Goal: Task Accomplishment & Management: Manage account settings

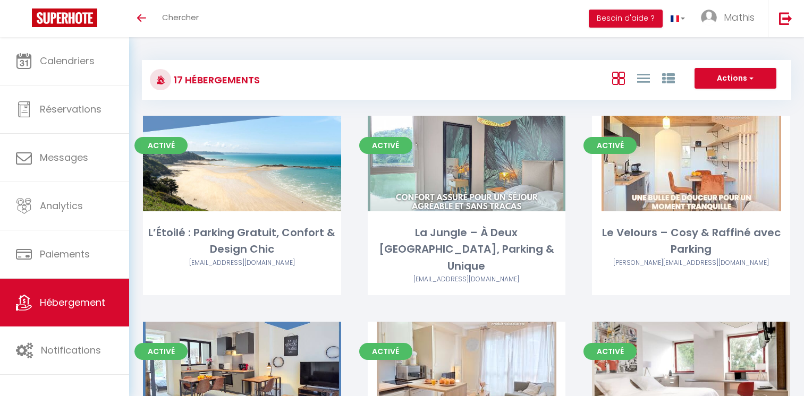
scroll to position [571, 0]
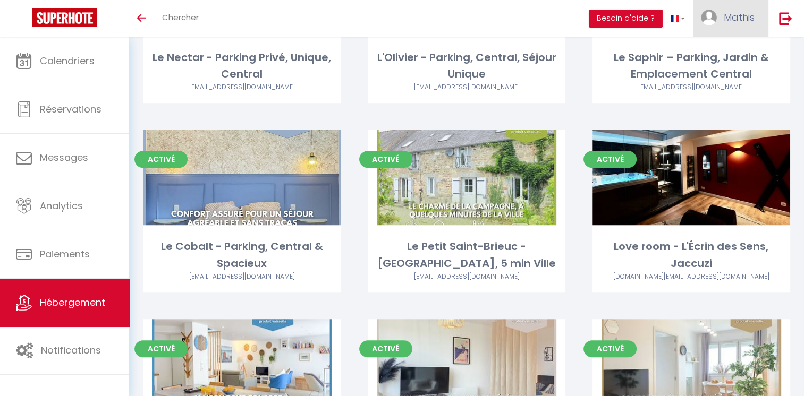
click at [724, 18] on span "Mathis" at bounding box center [739, 17] width 31 height 13
click at [721, 73] on link "Équipe" at bounding box center [725, 72] width 79 height 18
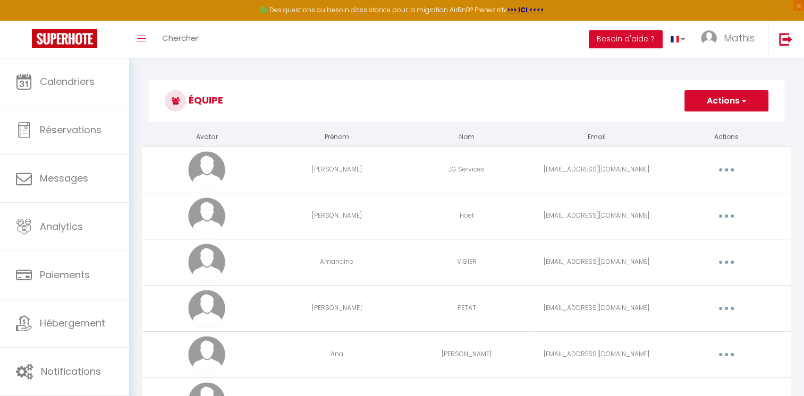
click at [725, 108] on button "Actions" at bounding box center [726, 100] width 84 height 21
click at [705, 125] on link "Ajouter un nouvel utilisateur" at bounding box center [705, 124] width 125 height 14
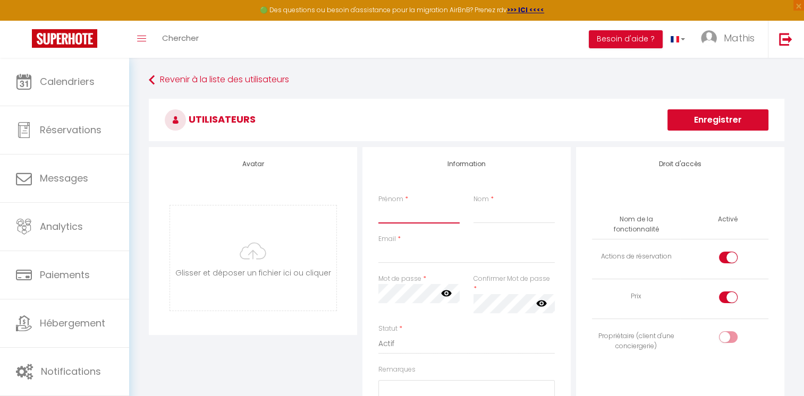
click at [427, 207] on input "Prénom" at bounding box center [418, 214] width 81 height 19
type input "[PERSON_NAME]"
click at [499, 219] on input "Nom" at bounding box center [514, 214] width 81 height 19
type input "[PERSON_NAME]"
click at [420, 253] on input "Email" at bounding box center [466, 253] width 176 height 19
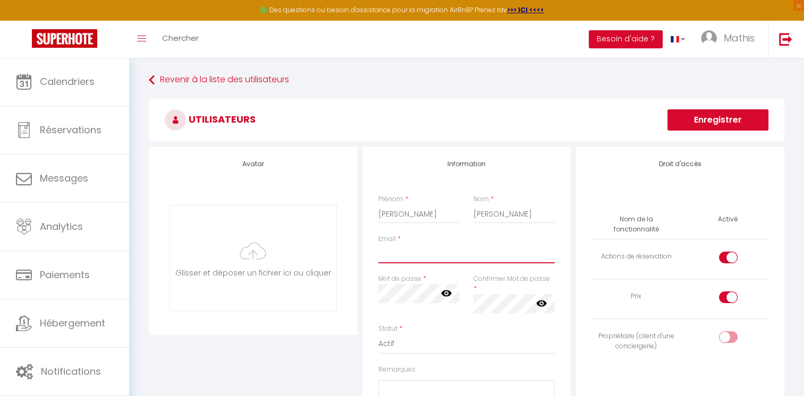
click at [420, 253] on input "Email" at bounding box center [466, 253] width 176 height 19
click at [383, 255] on input "Email" at bounding box center [466, 253] width 176 height 19
type input "[EMAIL_ADDRESS][DOMAIN_NAME]"
click at [368, 268] on div "Information Prénom * [PERSON_NAME] Nom * [PERSON_NAME] Email * [EMAIL_ADDRESS][…" at bounding box center [466, 335] width 208 height 377
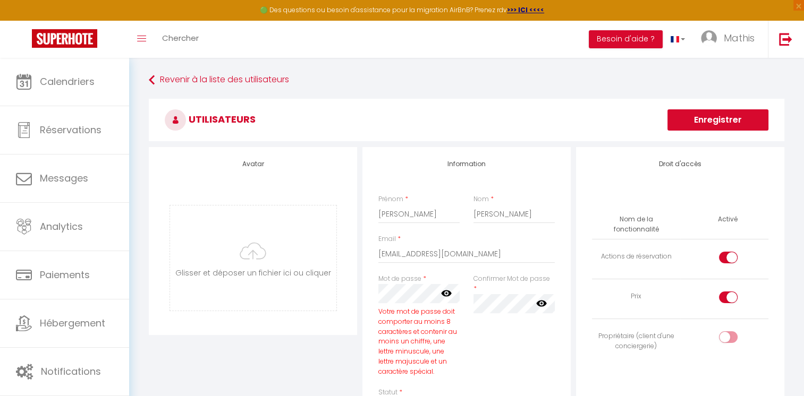
click at [444, 293] on icon at bounding box center [446, 294] width 11 height 6
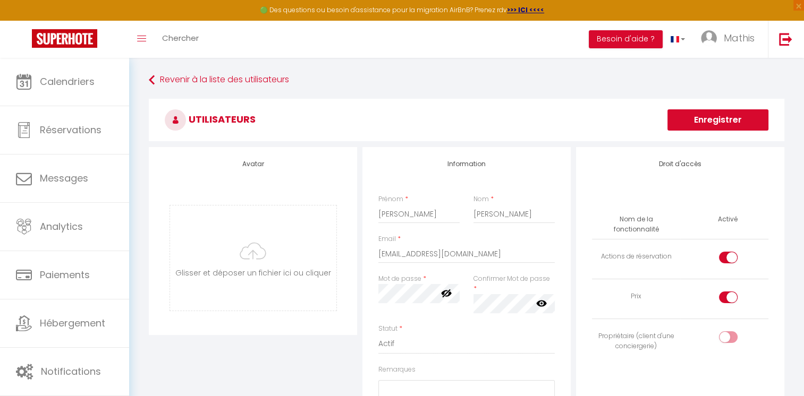
click at [543, 298] on icon at bounding box center [541, 303] width 11 height 11
click at [483, 209] on input "[PERSON_NAME]" at bounding box center [514, 214] width 81 height 19
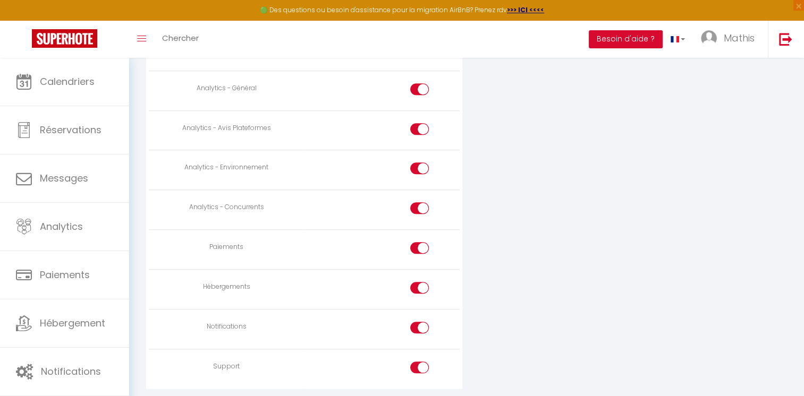
scroll to position [895, 0]
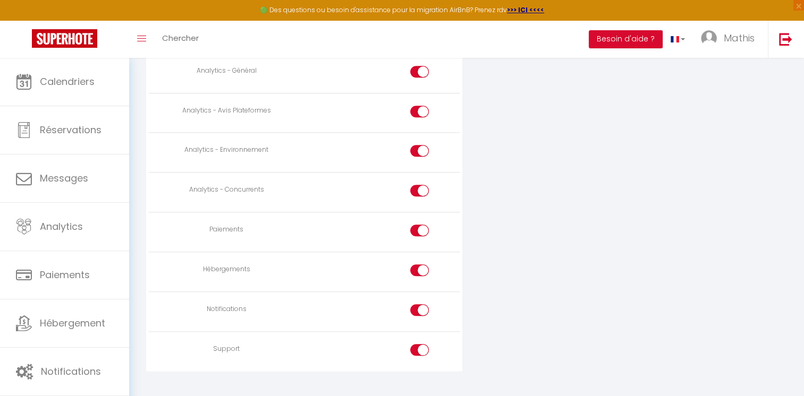
type input "[PERSON_NAME]"
click at [417, 265] on div at bounding box center [419, 271] width 19 height 12
click at [419, 265] on input "checkbox" at bounding box center [428, 273] width 19 height 16
checkbox input "false"
click at [415, 344] on div at bounding box center [419, 350] width 19 height 12
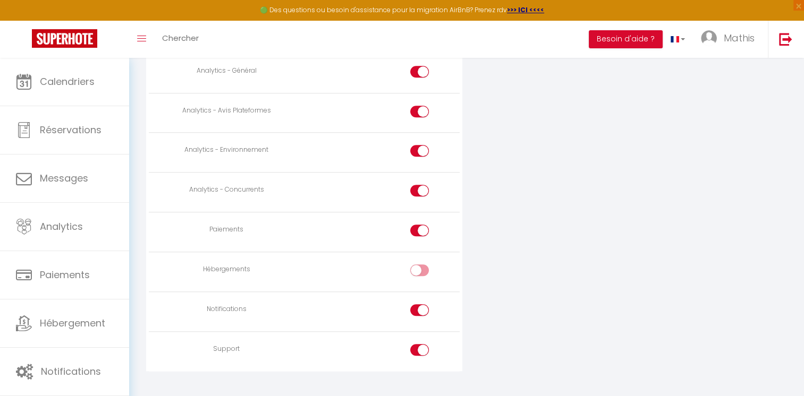
click at [419, 344] on input "checkbox" at bounding box center [428, 352] width 19 height 16
checkbox input "false"
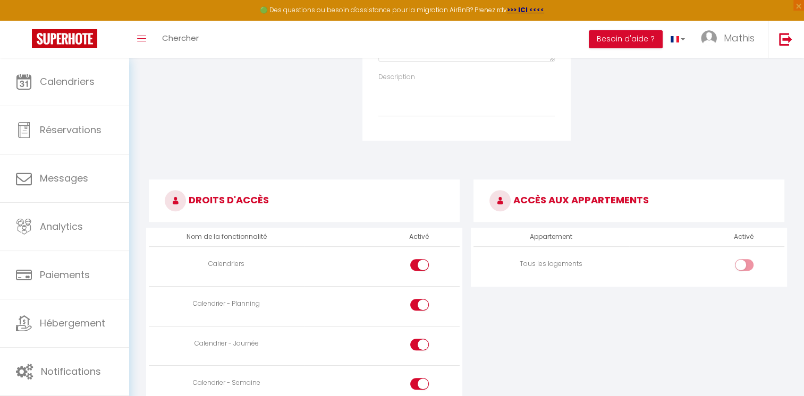
scroll to position [382, 0]
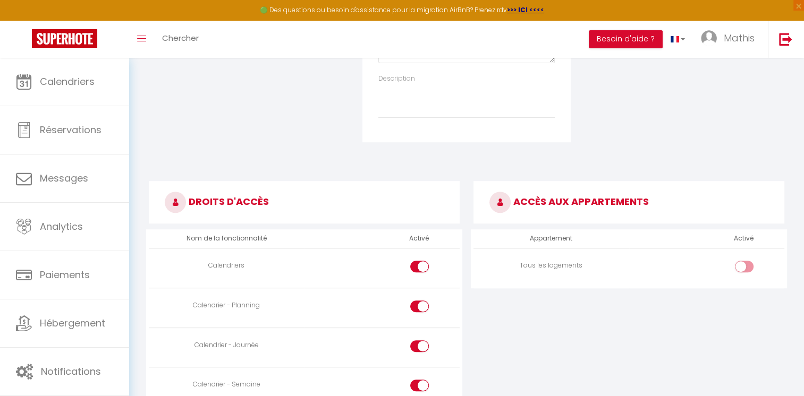
click at [742, 230] on th "Activé" at bounding box center [744, 239] width 28 height 19
drag, startPoint x: 742, startPoint y: 229, endPoint x: 671, endPoint y: 258, distance: 77.5
click at [671, 258] on td at bounding box center [706, 268] width 155 height 40
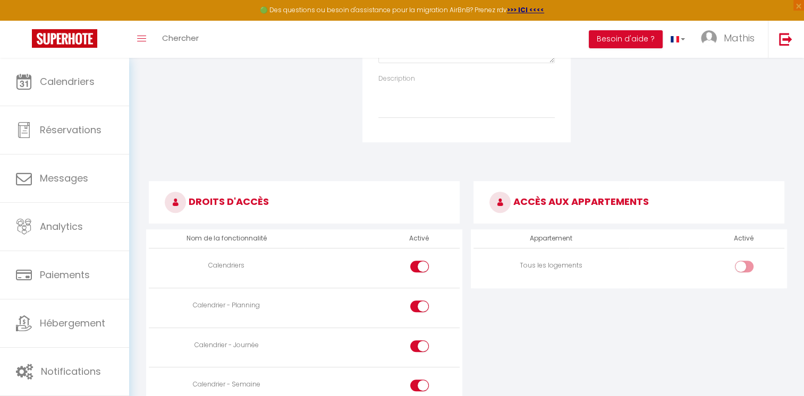
click at [740, 248] on td at bounding box center [706, 268] width 155 height 40
click at [742, 261] on div at bounding box center [744, 267] width 19 height 12
click at [744, 261] on input "checkbox" at bounding box center [753, 269] width 19 height 16
click at [742, 261] on div at bounding box center [744, 267] width 19 height 12
click at [744, 261] on input "checkbox" at bounding box center [753, 269] width 19 height 16
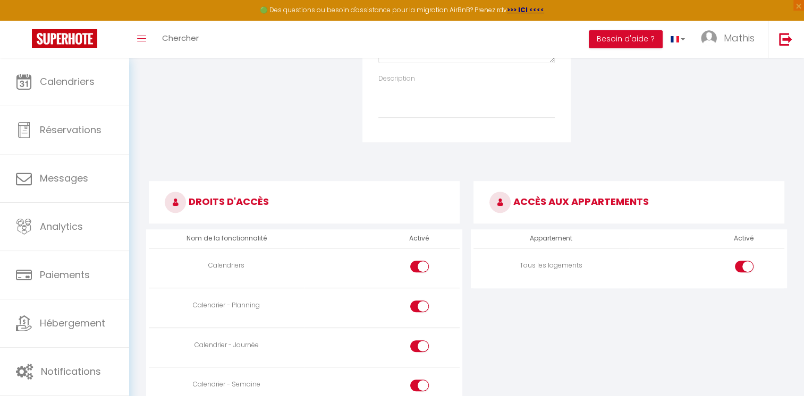
checkbox input "false"
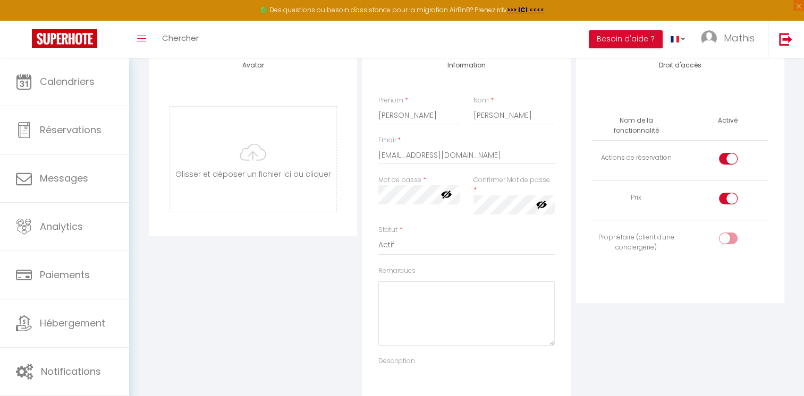
scroll to position [0, 0]
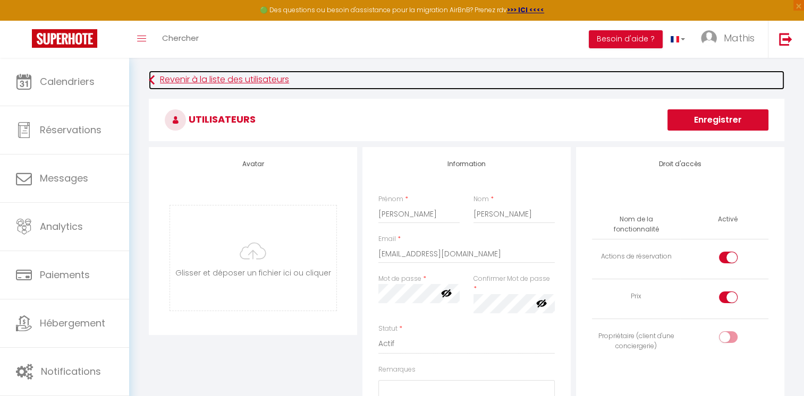
click at [265, 78] on link "Revenir à la liste des utilisateurs" at bounding box center [467, 80] width 636 height 19
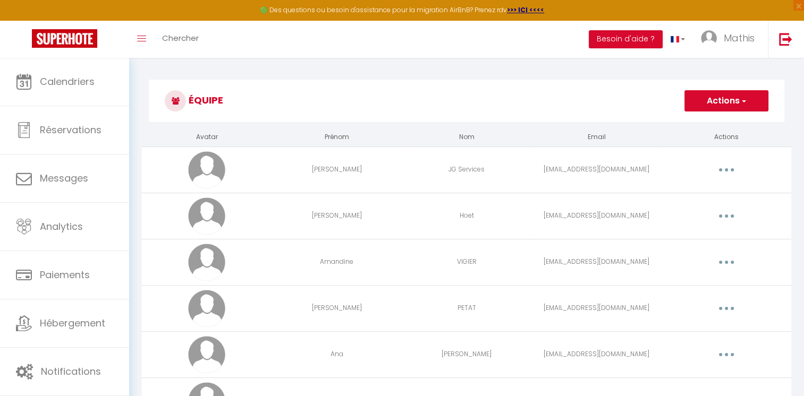
click at [349, 84] on h3 "Équipe" at bounding box center [467, 101] width 636 height 43
click at [719, 101] on button "Actions" at bounding box center [726, 100] width 84 height 21
click at [693, 129] on link "Ajouter un nouvel utilisateur" at bounding box center [705, 124] width 125 height 14
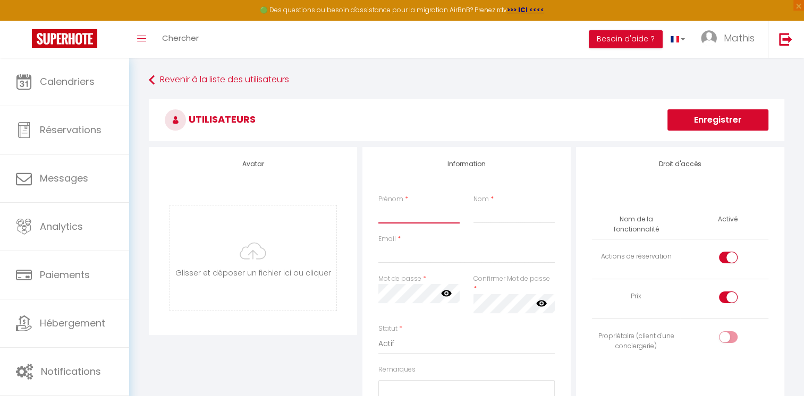
click at [413, 205] on input "Prénom" at bounding box center [418, 214] width 81 height 19
type input "[PERSON_NAME]"
type input "[EMAIL_ADDRESS][DOMAIN_NAME]"
drag, startPoint x: 376, startPoint y: 292, endPoint x: 430, endPoint y: 306, distance: 55.9
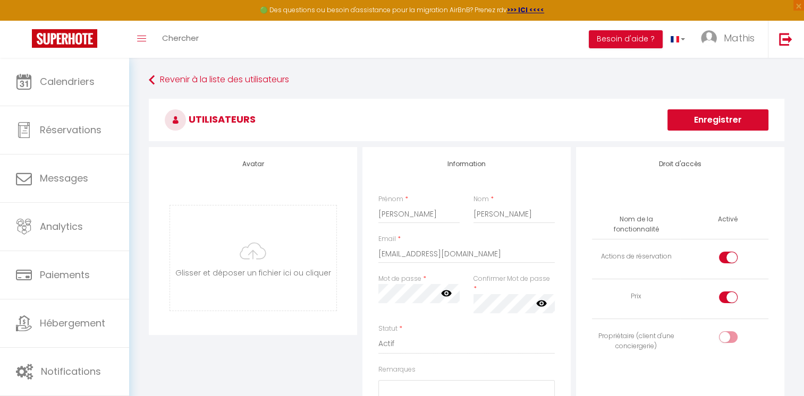
click at [430, 306] on div "Mot de passe * Votre mot de passe doit comporter au moins 8 caractères et conte…" at bounding box center [418, 299] width 95 height 50
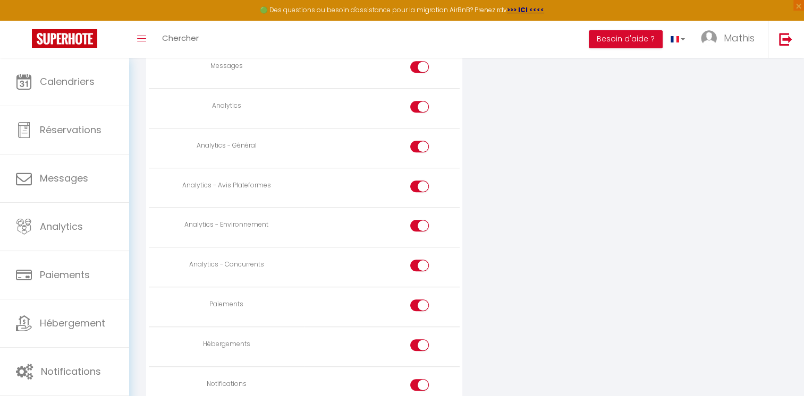
scroll to position [889, 0]
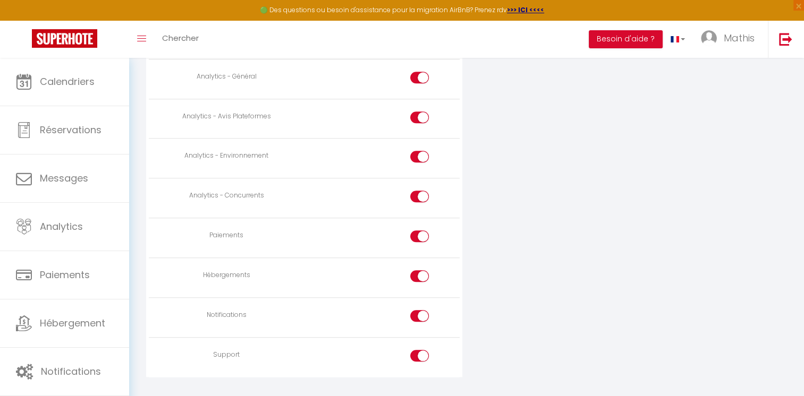
click at [417, 350] on div at bounding box center [419, 356] width 19 height 12
click at [419, 350] on input "checkbox" at bounding box center [428, 358] width 19 height 16
checkbox input "false"
click at [418, 271] on div at bounding box center [419, 277] width 19 height 12
click at [419, 271] on input "checkbox" at bounding box center [428, 279] width 19 height 16
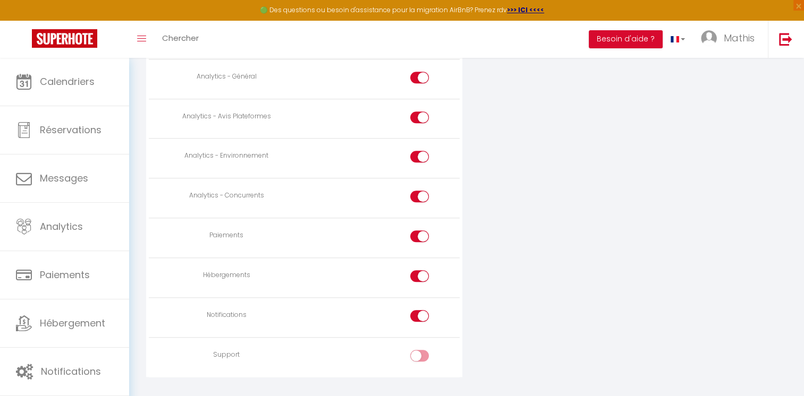
checkbox input "false"
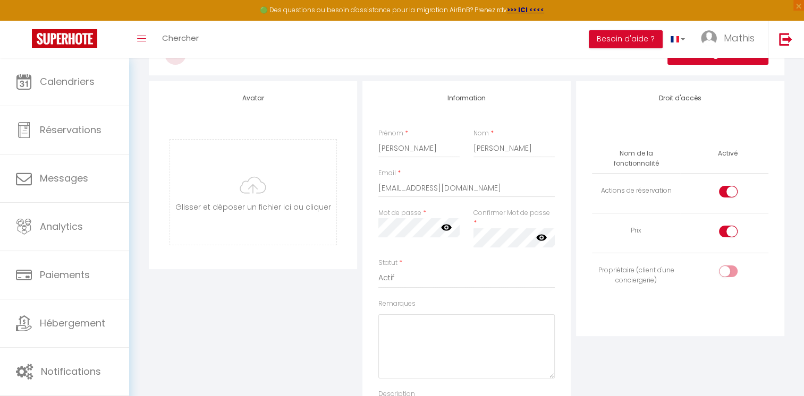
scroll to position [0, 0]
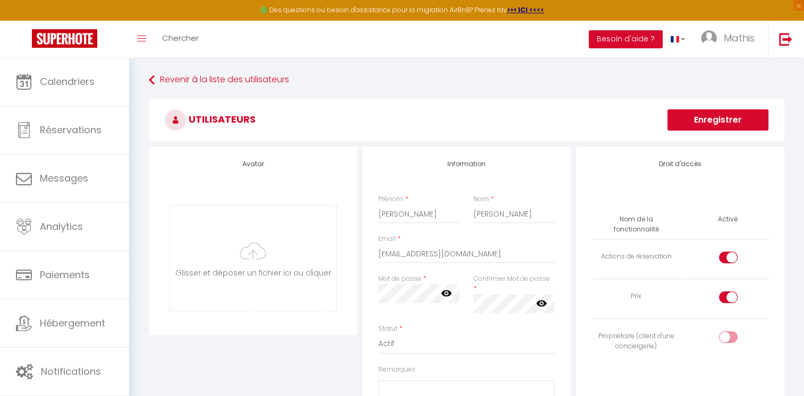
click at [727, 107] on h3 "Utilisateurs" at bounding box center [467, 120] width 636 height 43
click at [714, 125] on button "Enregistrer" at bounding box center [717, 119] width 101 height 21
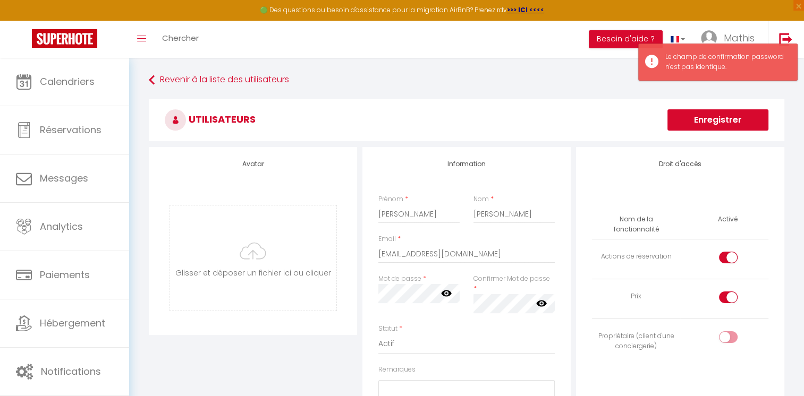
click at [537, 300] on icon at bounding box center [541, 303] width 11 height 6
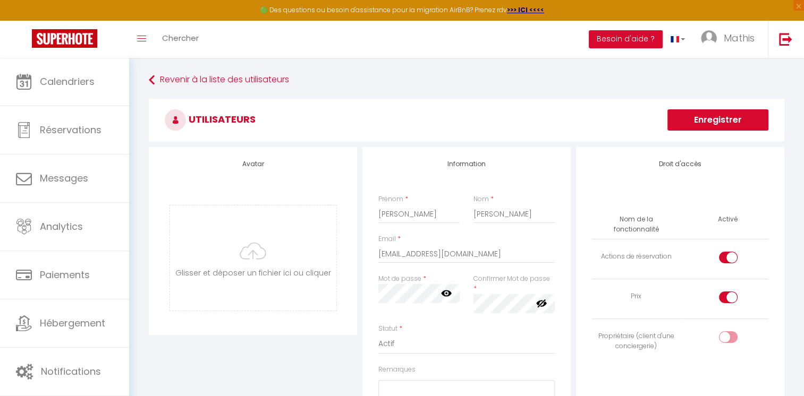
click at [429, 286] on div "Mot de passe * Votre mot de passe doit comporter au moins 8 caractères et conte…" at bounding box center [466, 299] width 190 height 50
click at [448, 295] on icon at bounding box center [446, 294] width 11 height 6
click at [724, 124] on button "Enregistrer" at bounding box center [717, 119] width 101 height 21
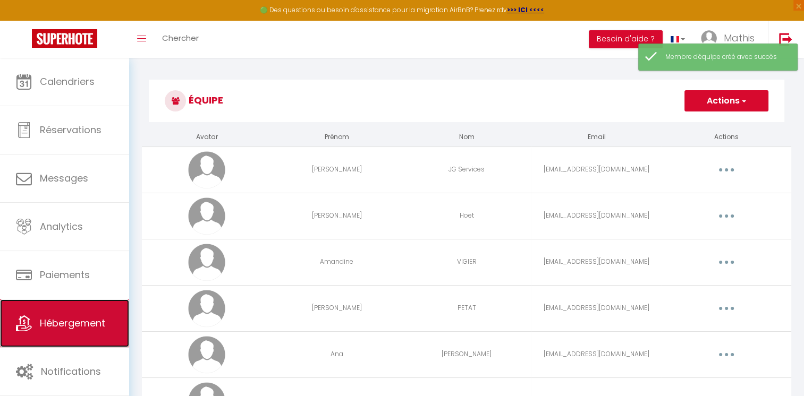
click at [43, 313] on link "Hébergement" at bounding box center [64, 324] width 129 height 48
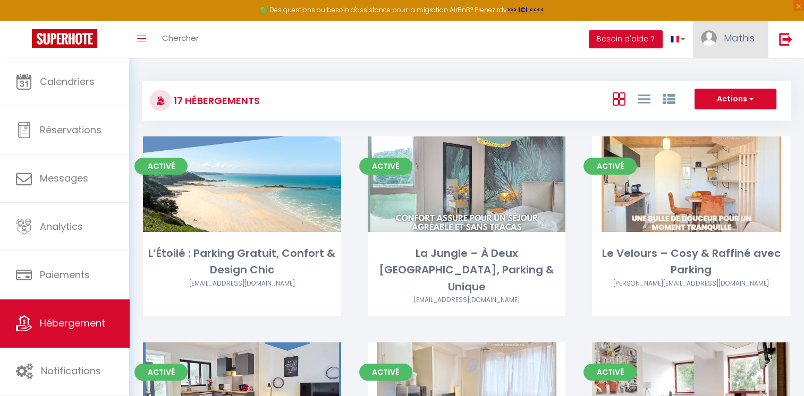
click at [746, 23] on link "Mathis" at bounding box center [730, 39] width 75 height 37
click at [742, 90] on link "Équipe" at bounding box center [725, 93] width 79 height 18
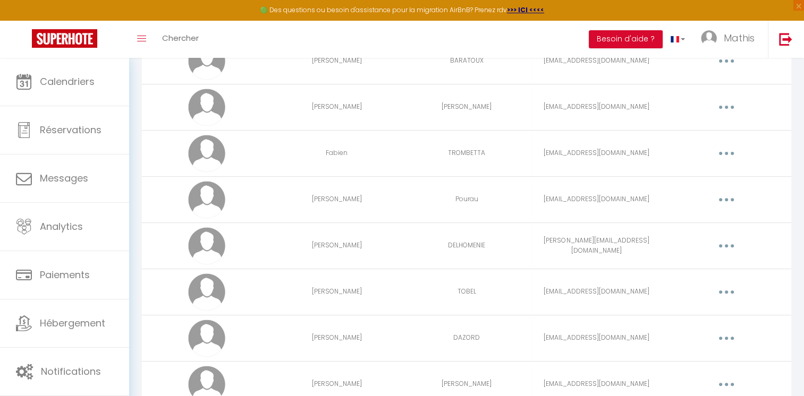
scroll to position [384, 0]
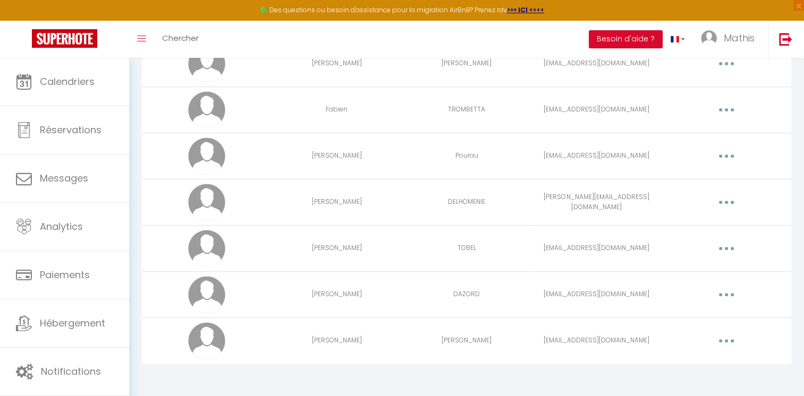
click at [725, 335] on button "button" at bounding box center [727, 341] width 30 height 17
click at [699, 361] on link "Editer" at bounding box center [699, 366] width 79 height 18
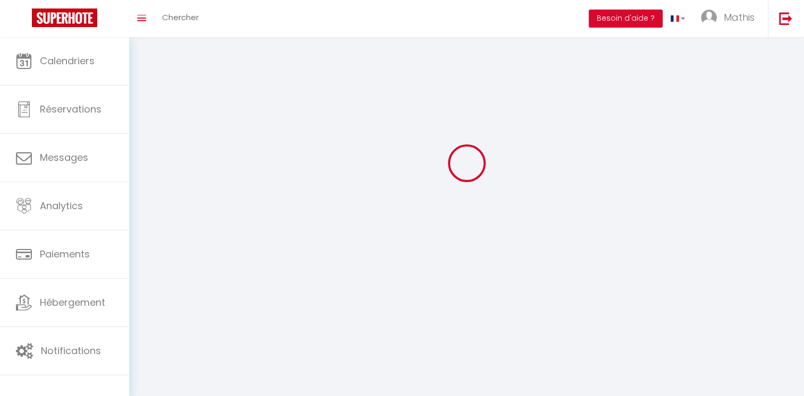
type input "[PERSON_NAME]"
type input "[EMAIL_ADDRESS][DOMAIN_NAME]"
type textarea "[URL][DOMAIN_NAME]"
checkbox input "true"
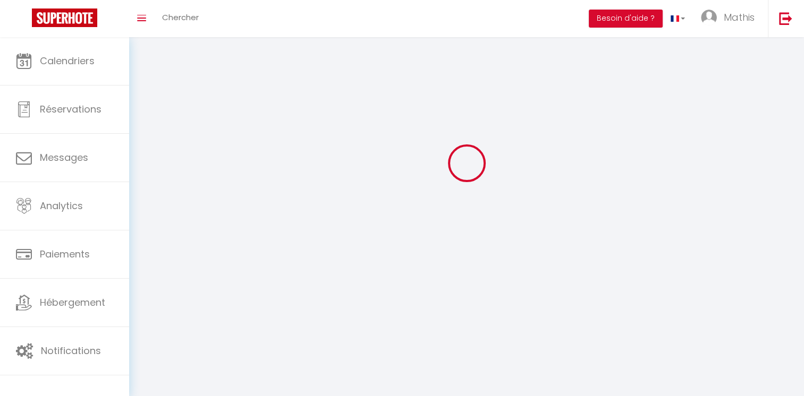
checkbox input "true"
checkbox input "false"
checkbox input "true"
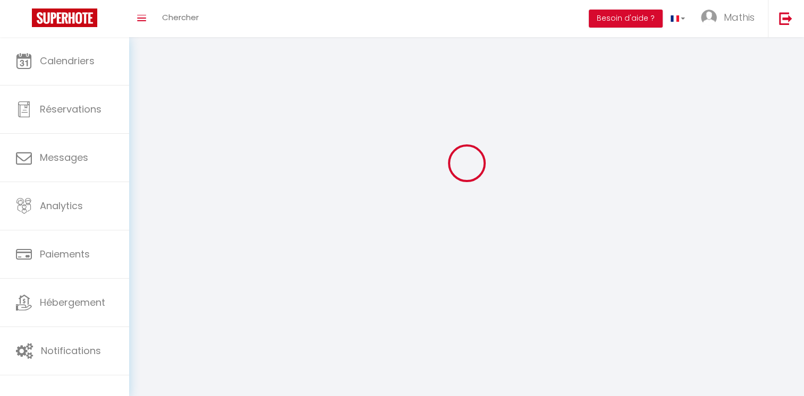
checkbox input "true"
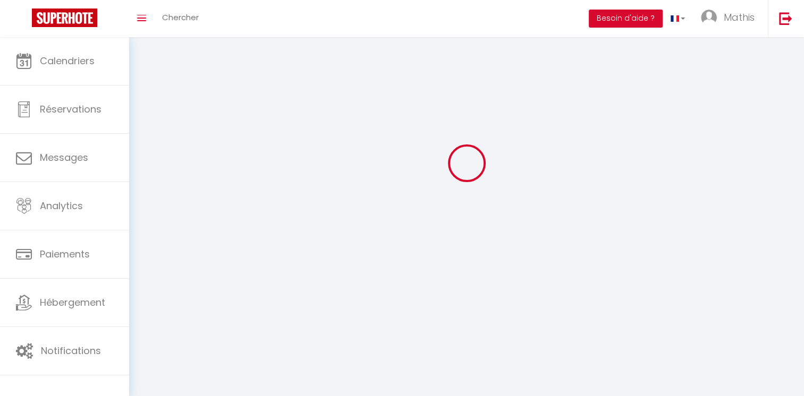
checkbox input "true"
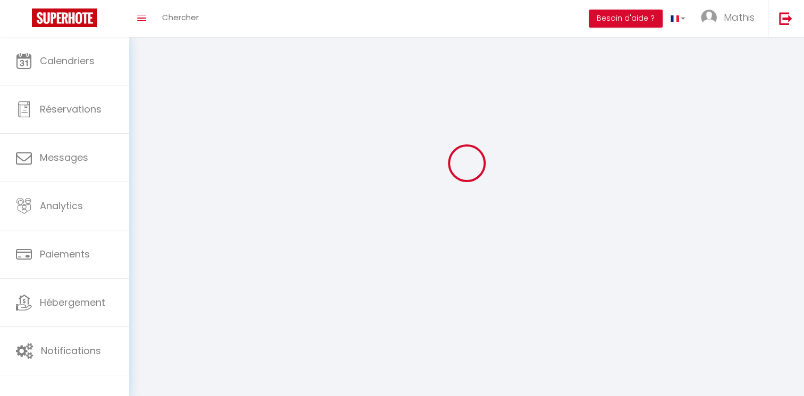
checkbox input "false"
checkbox input "true"
checkbox input "false"
select select
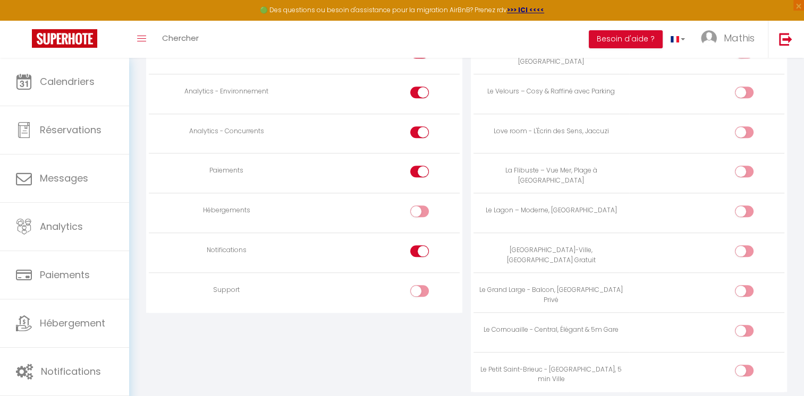
scroll to position [1026, 0]
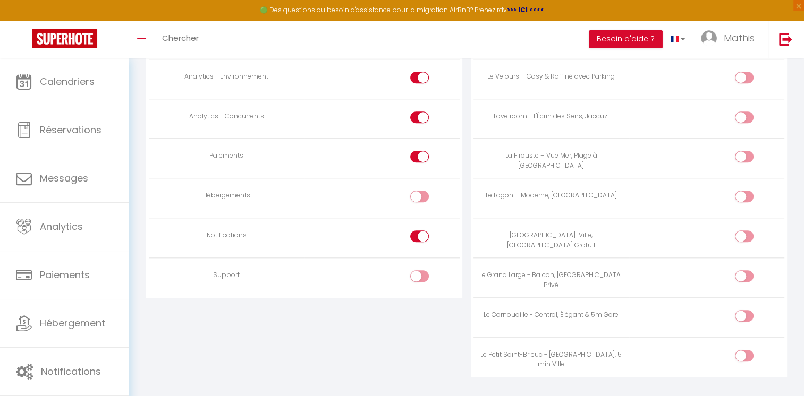
click at [747, 351] on input "checkbox" at bounding box center [753, 358] width 19 height 16
checkbox input "true"
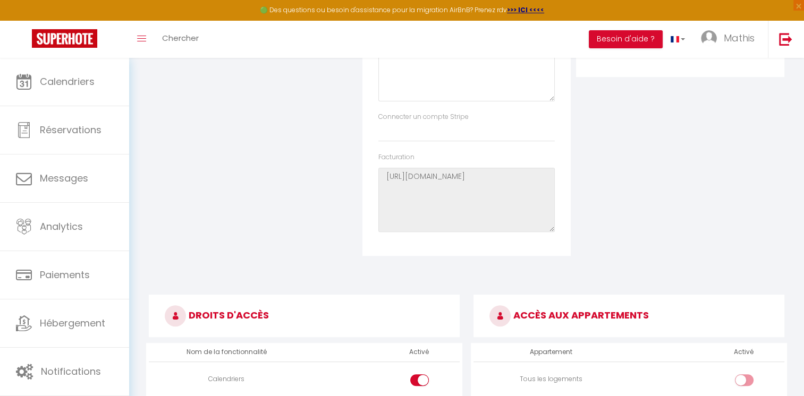
scroll to position [0, 0]
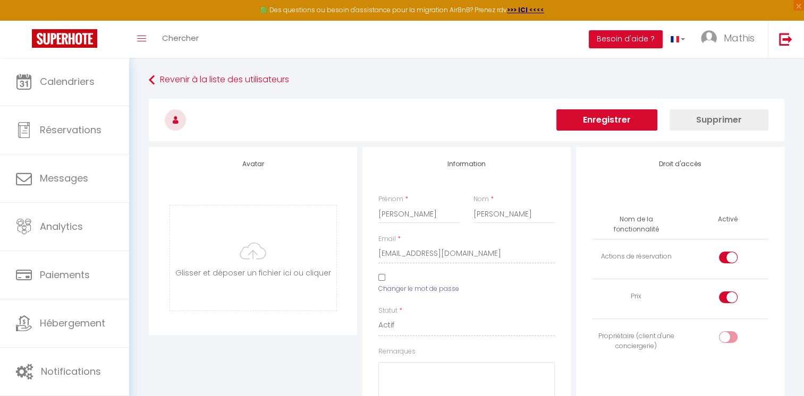
click at [615, 124] on button "Enregistrer" at bounding box center [606, 119] width 101 height 21
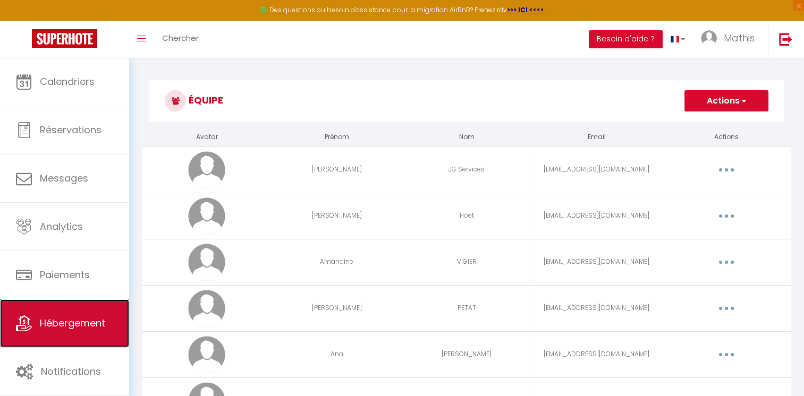
click at [70, 311] on link "Hébergement" at bounding box center [64, 324] width 129 height 48
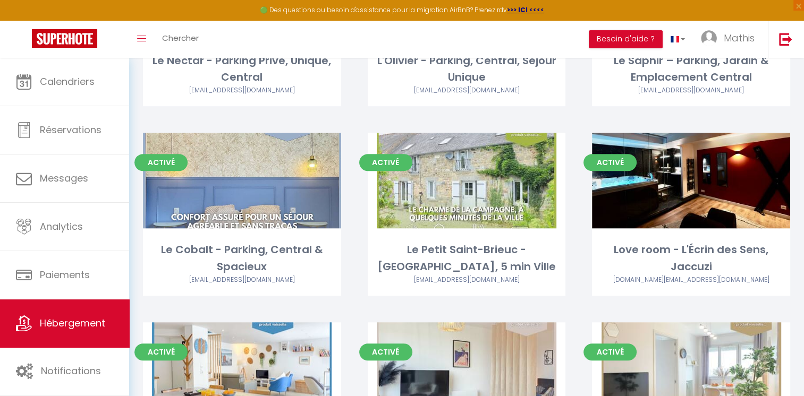
scroll to position [590, 0]
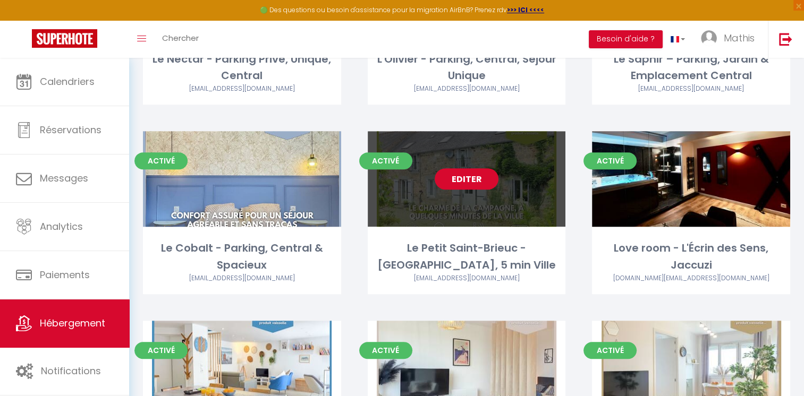
click at [462, 168] on link "Editer" at bounding box center [467, 178] width 64 height 21
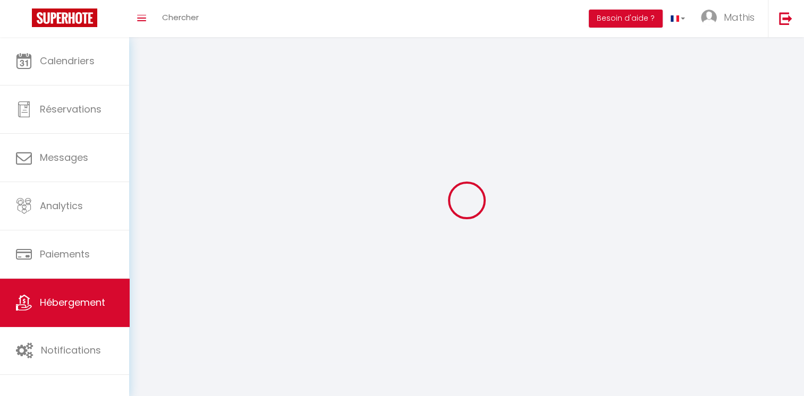
select select "1"
select select
select select "28"
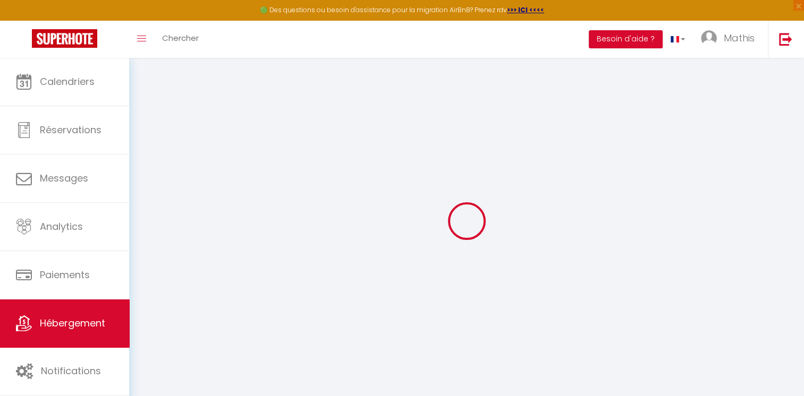
select select
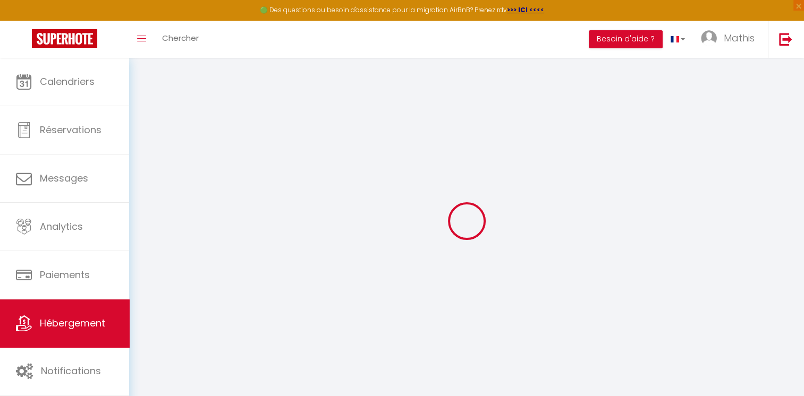
select select
checkbox input "false"
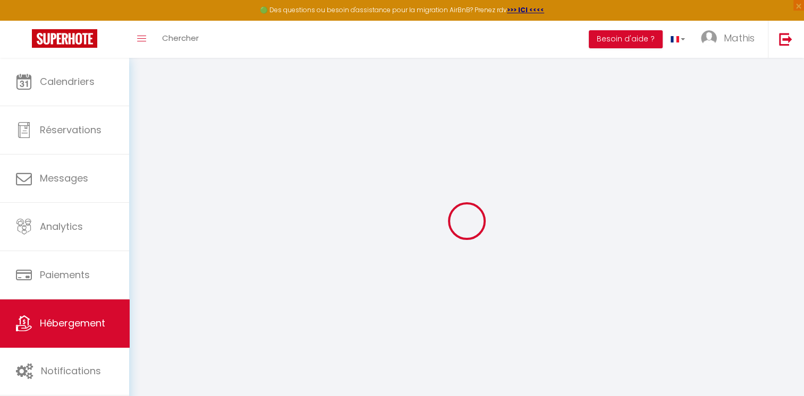
select select
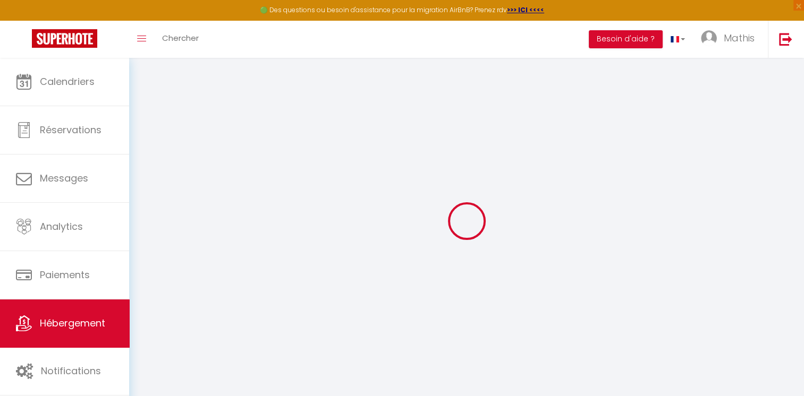
select select
checkbox input "false"
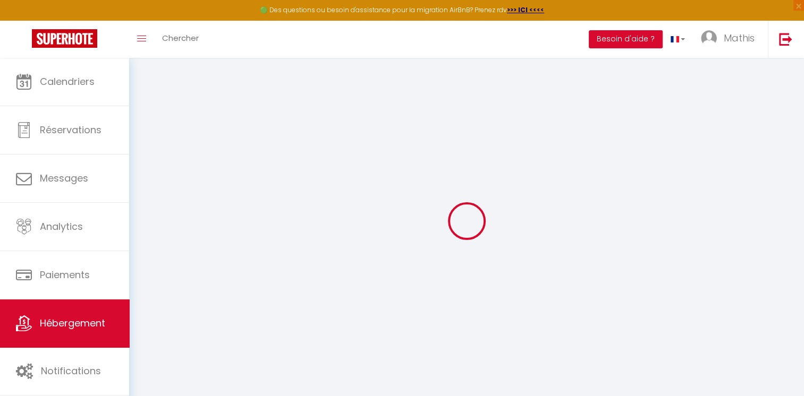
checkbox input "false"
select select
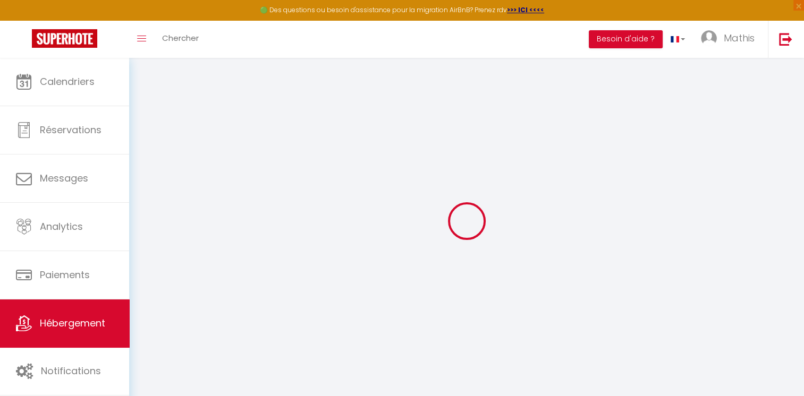
select select
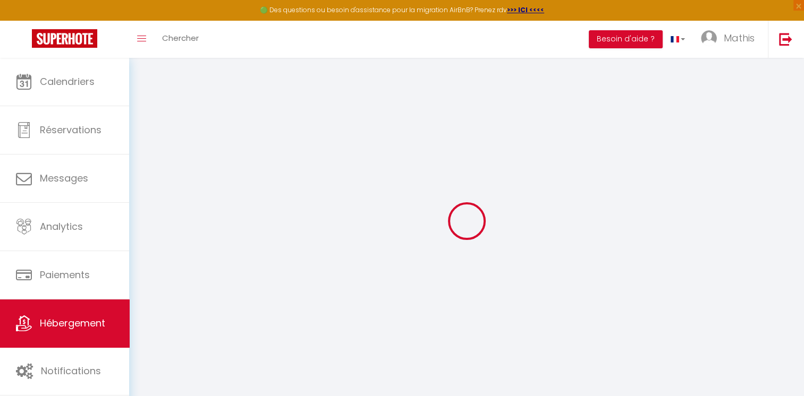
checkbox input "false"
select select
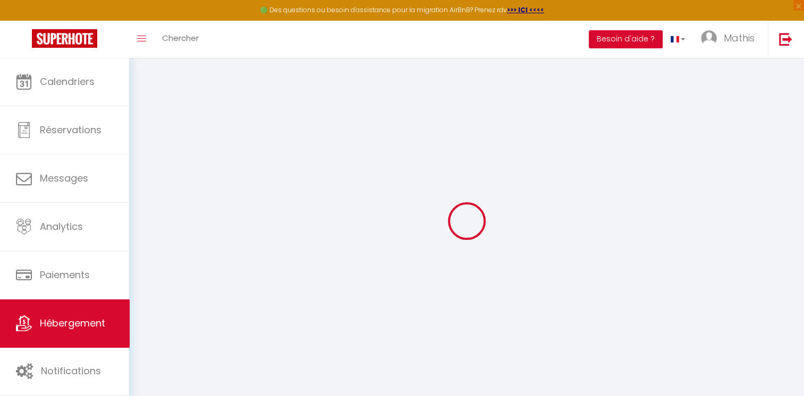
select select
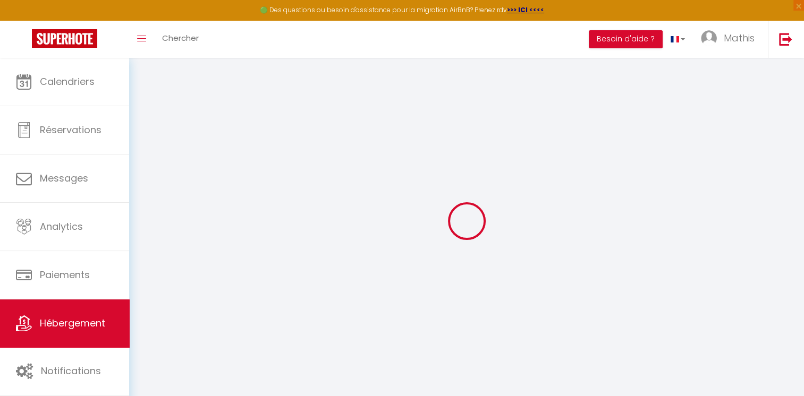
select select
checkbox input "false"
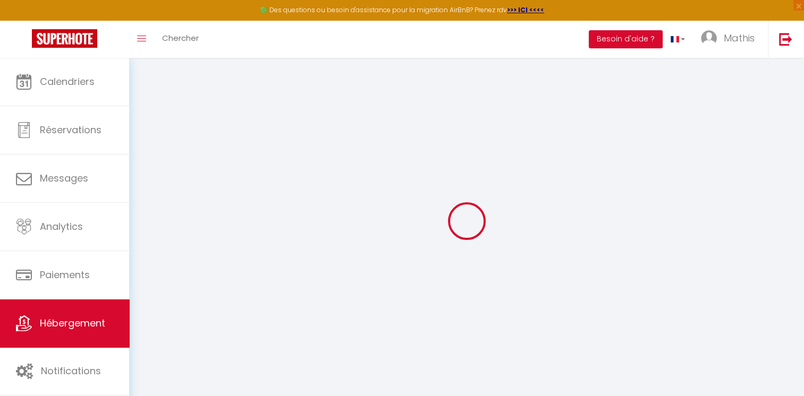
checkbox input "false"
select select
type input "Le Petit Saint-Brieuc - [GEOGRAPHIC_DATA], 5 min Ville"
select select "houses"
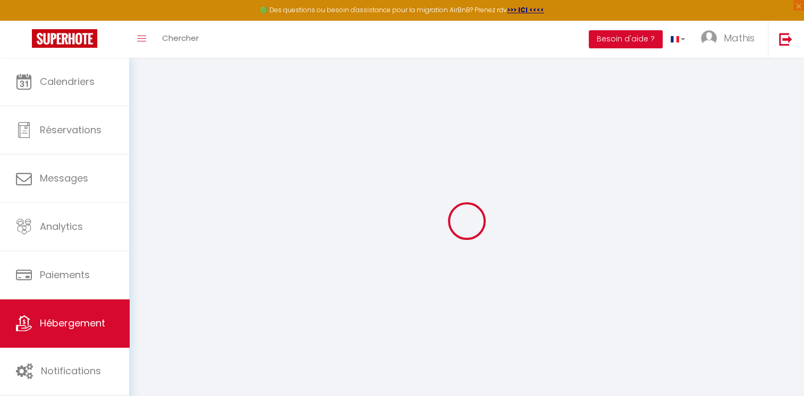
select select "10"
select select "3"
select select "2"
type input "110"
type input "75"
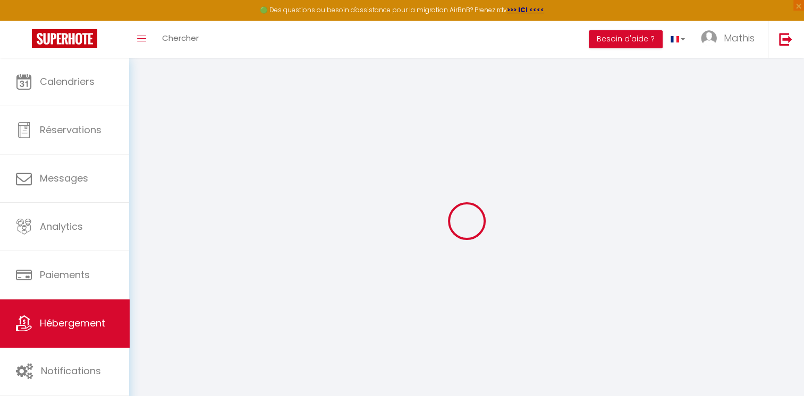
select select
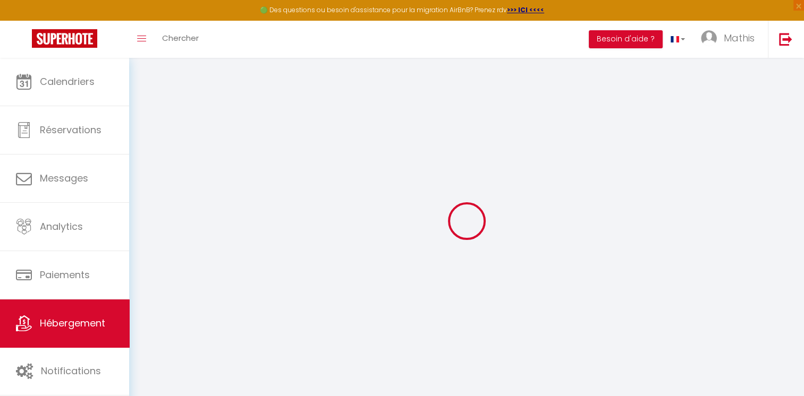
type input "22150"
type input "Plœuc-[GEOGRAPHIC_DATA]"
type input "[EMAIL_ADDRESS][DOMAIN_NAME]"
select select
checkbox input "false"
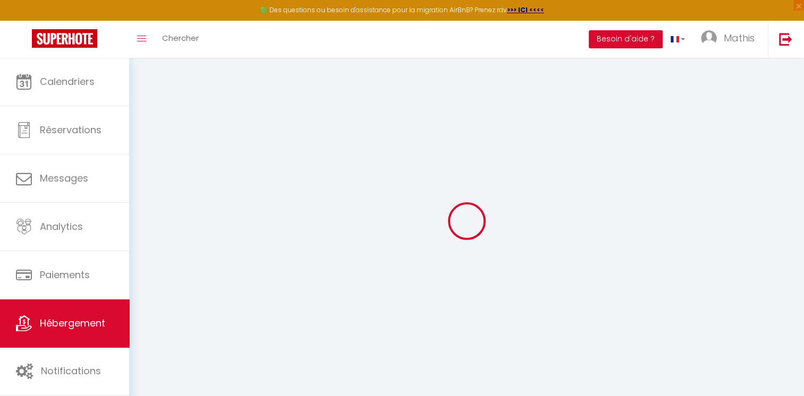
checkbox input "false"
type input "0"
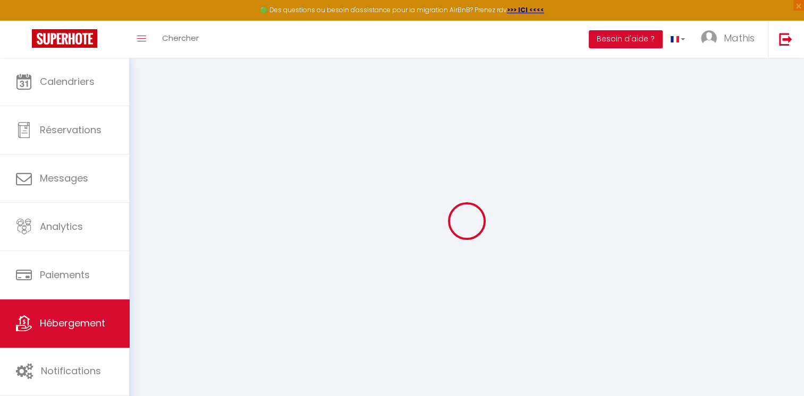
type input "0"
select select "cottage"
select select
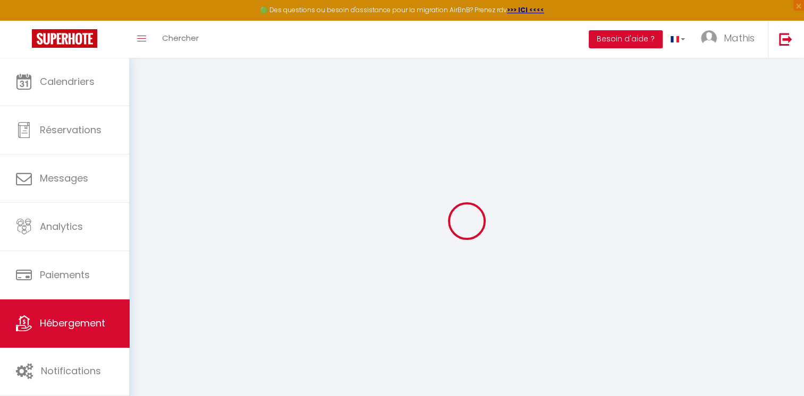
select select
checkbox input "false"
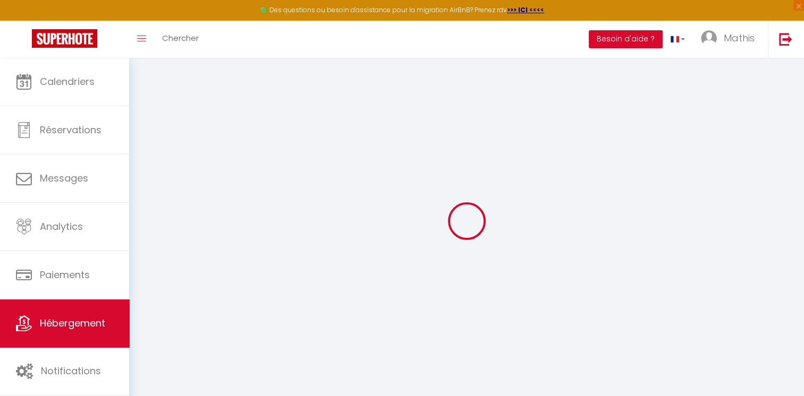
checkbox input "false"
select select
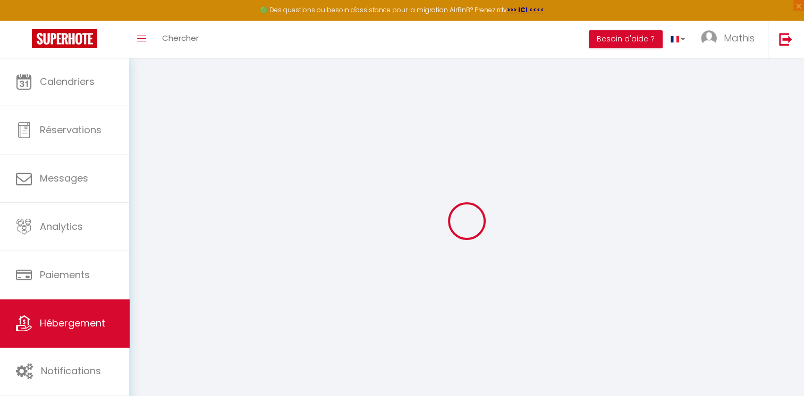
select select
checkbox input "false"
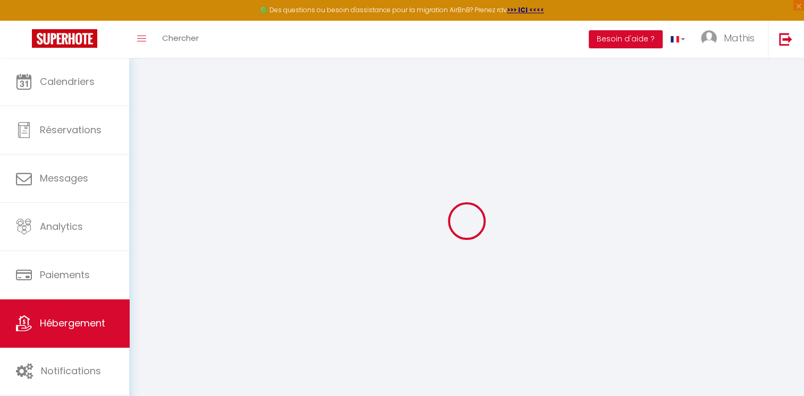
checkbox input "false"
select select
checkbox input "false"
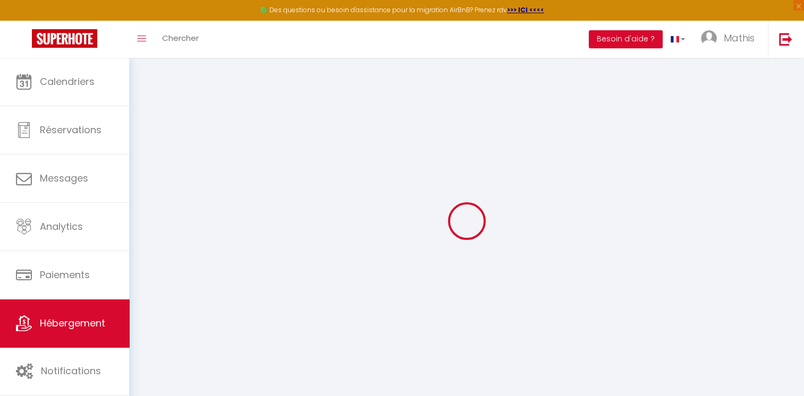
checkbox input "false"
select select "17:00"
select select "23:45"
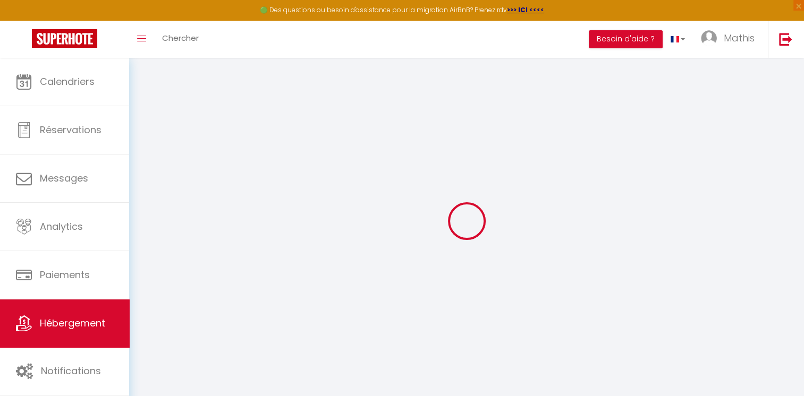
select select "11:00"
select select "30"
select select "120"
select select
checkbox input "false"
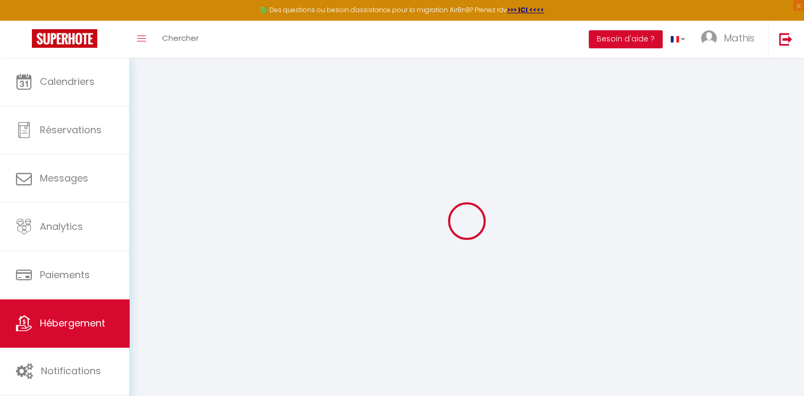
checkbox input "false"
select select
checkbox input "false"
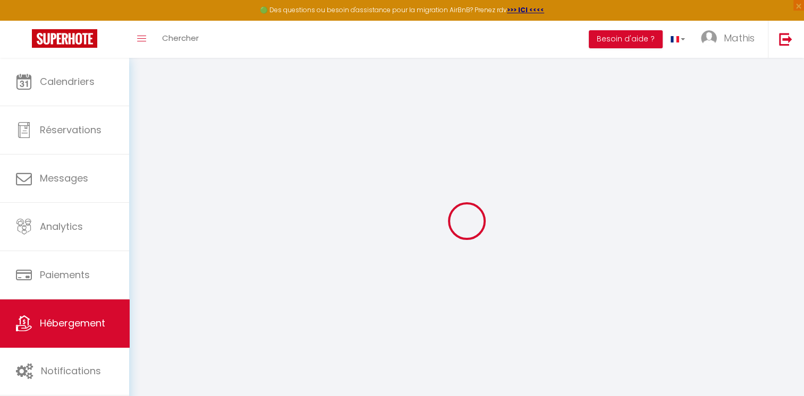
checkbox input "false"
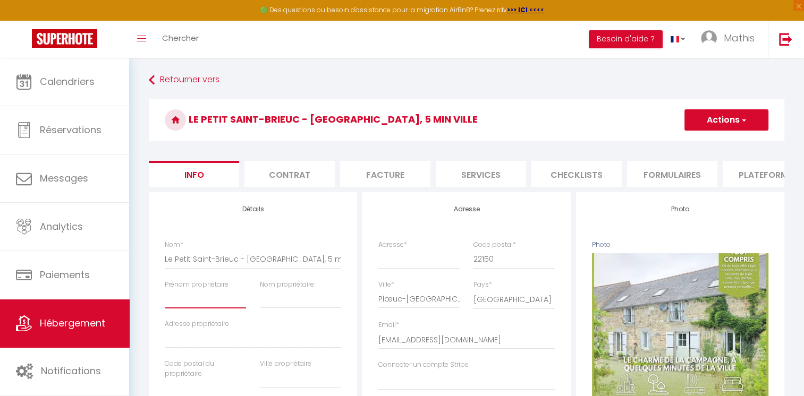
click at [183, 309] on input "Prénom propriétaire" at bounding box center [205, 299] width 81 height 19
type input "H"
select select
checkbox input "false"
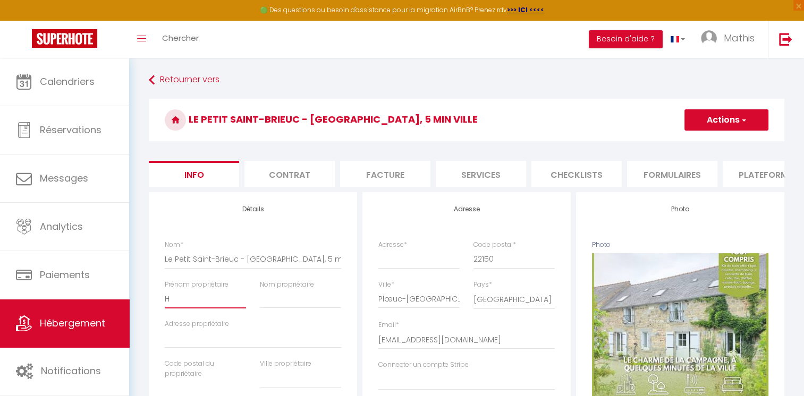
checkbox input "false"
type input "Ha"
select select
checkbox input "false"
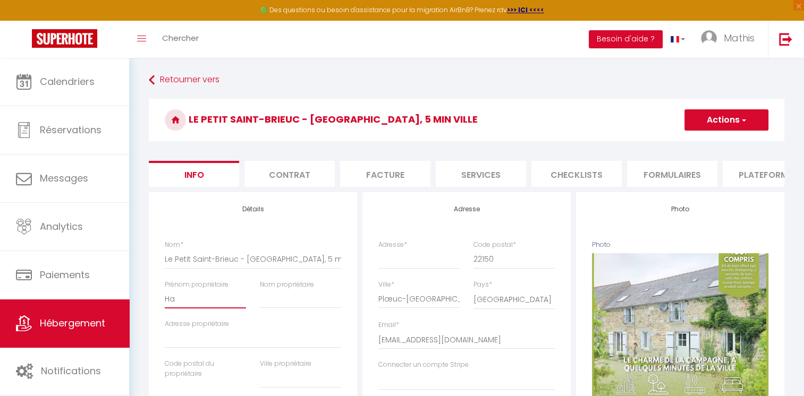
checkbox input "false"
type input "Haz"
select select
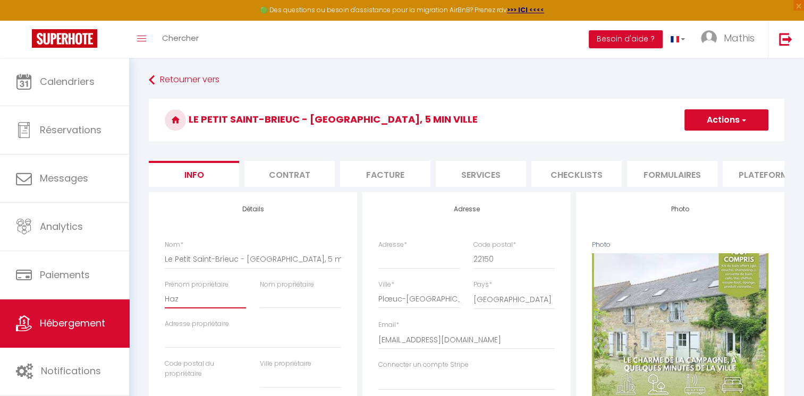
checkbox input "false"
type input "Haze"
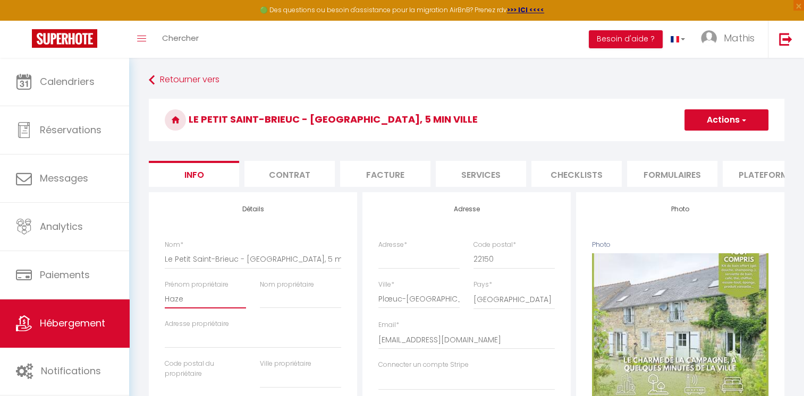
select select
checkbox input "false"
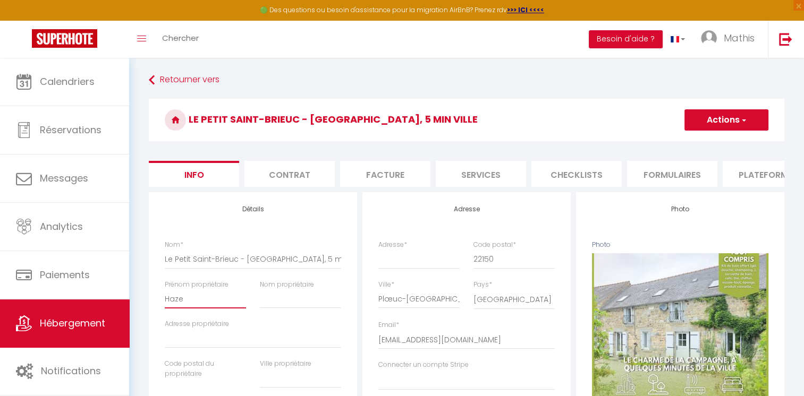
type input "[PERSON_NAME]"
select select
checkbox input "false"
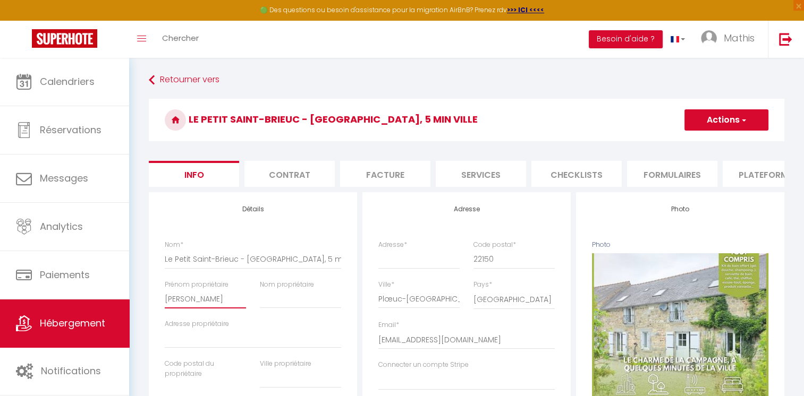
checkbox input "false"
type input "[PERSON_NAME]"
click at [317, 309] on input "Nom propriétaire" at bounding box center [300, 299] width 81 height 19
type input "E"
select select
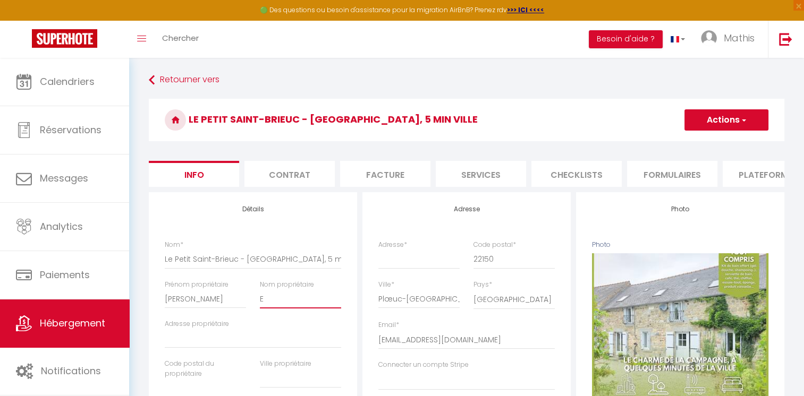
checkbox input "false"
type input "Ed"
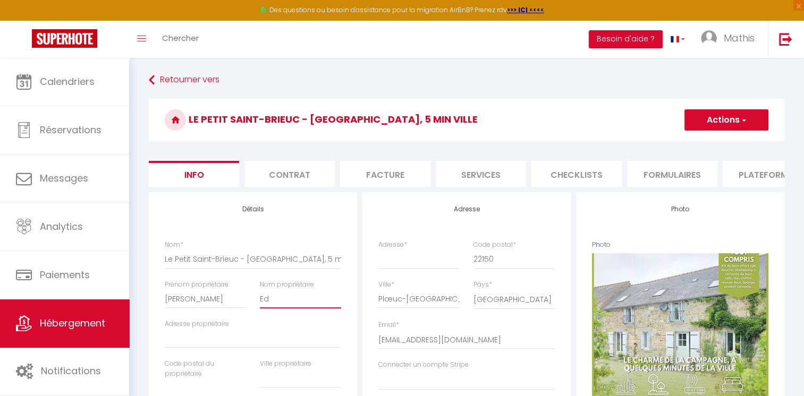
select select
checkbox input "false"
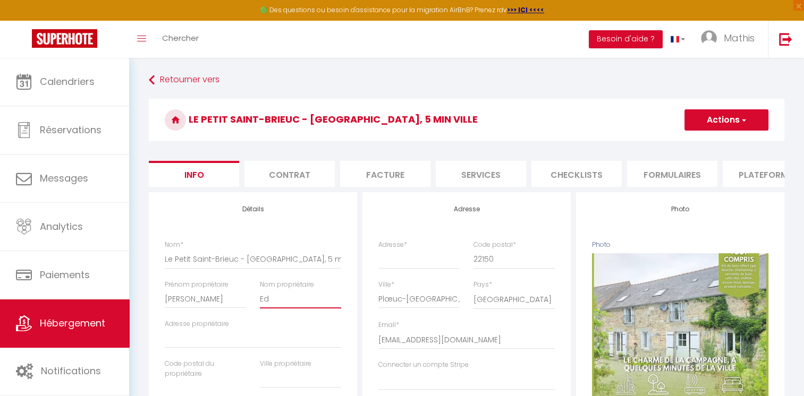
type input "Edw"
select select
checkbox input "false"
click at [236, 341] on input "Adresse propriétaire" at bounding box center [253, 338] width 176 height 19
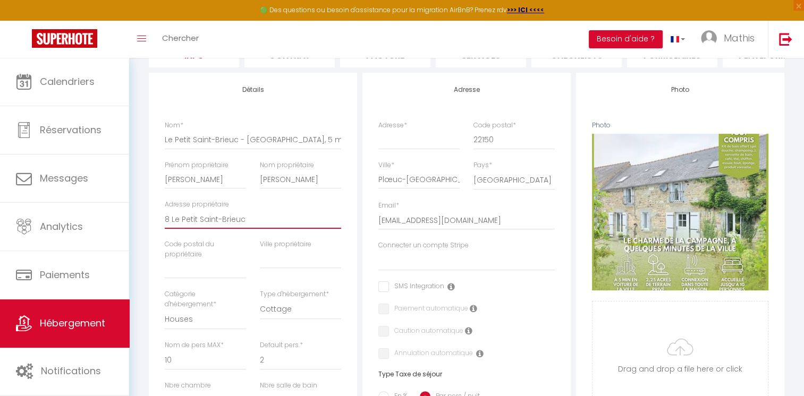
scroll to position [155, 0]
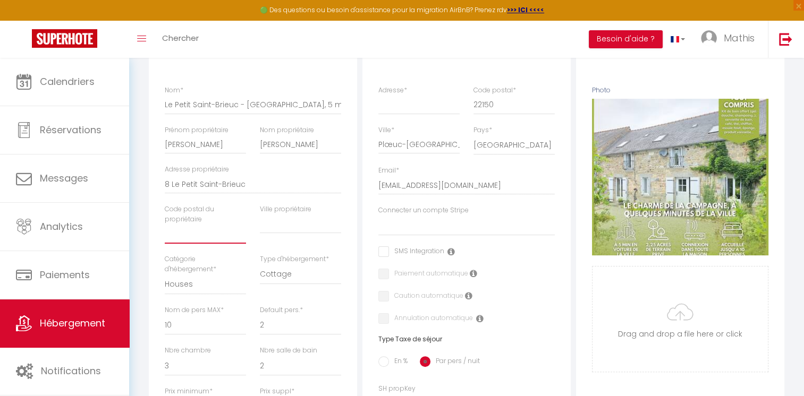
click at [209, 244] on input "text" at bounding box center [205, 234] width 81 height 19
click at [277, 234] on input "text" at bounding box center [300, 224] width 81 height 19
paste input "Plœc-sur-Lié"
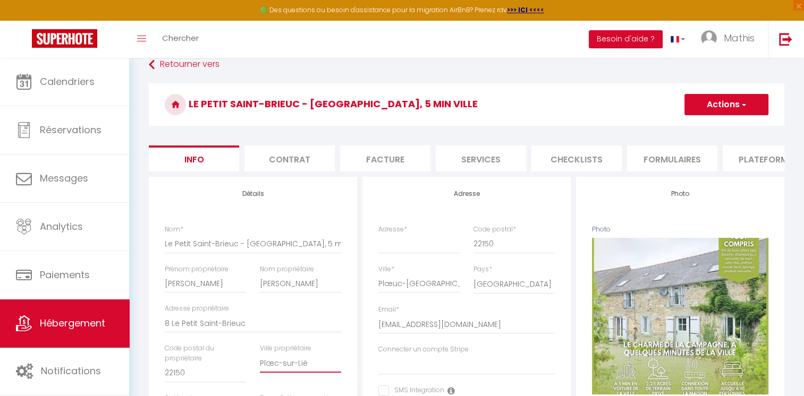
scroll to position [0, 0]
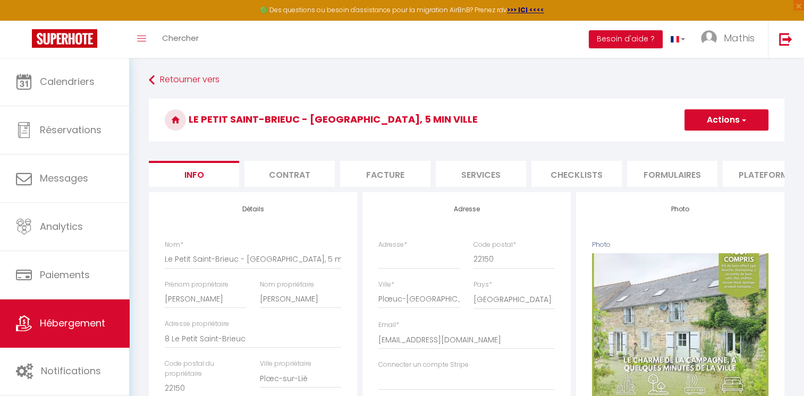
click at [726, 120] on button "Actions" at bounding box center [726, 119] width 84 height 21
click at [691, 144] on input "Enregistrer" at bounding box center [684, 143] width 39 height 11
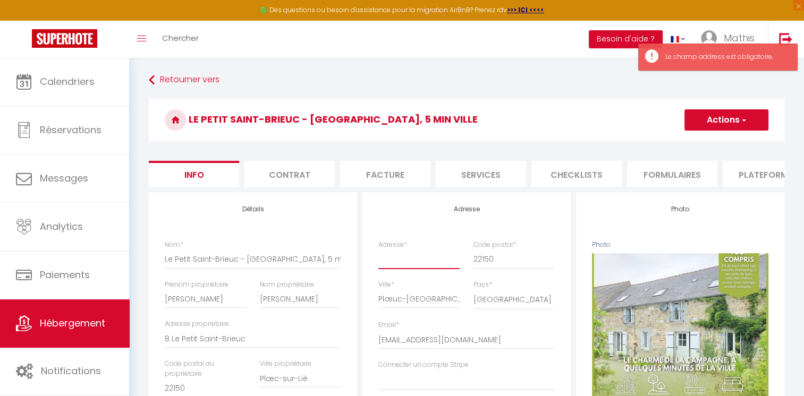
click at [404, 267] on input "Adresse *" at bounding box center [418, 259] width 81 height 19
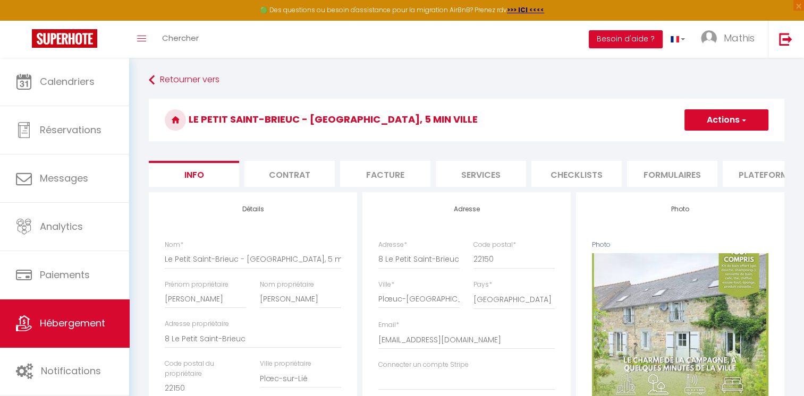
click at [712, 115] on div "Le Petit Saint-Brieuc - [GEOGRAPHIC_DATA], 5 min Ville Actions Enregistrer Dupl…" at bounding box center [467, 123] width 636 height 48
click at [712, 115] on button "Actions" at bounding box center [726, 119] width 84 height 21
click at [693, 141] on input "Enregistrer" at bounding box center [684, 143] width 39 height 11
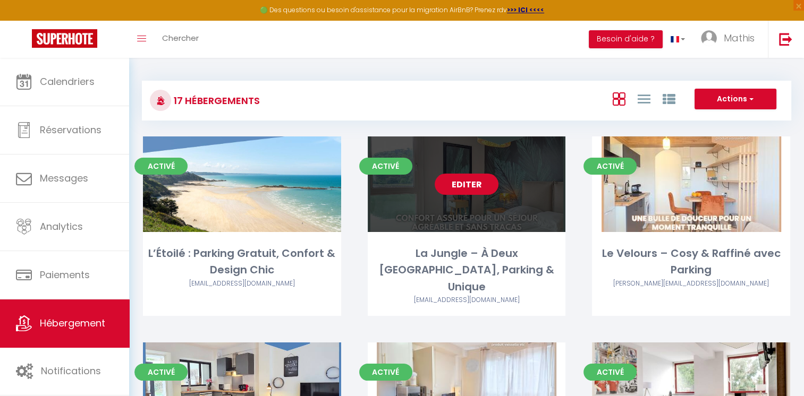
click at [463, 183] on link "Editer" at bounding box center [467, 184] width 64 height 21
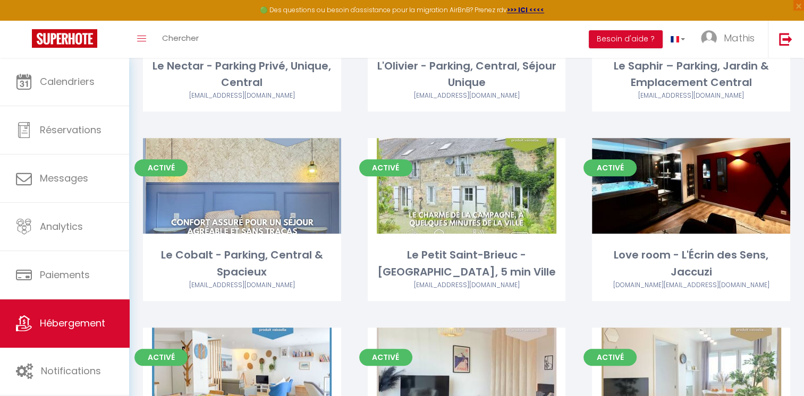
scroll to position [592, 0]
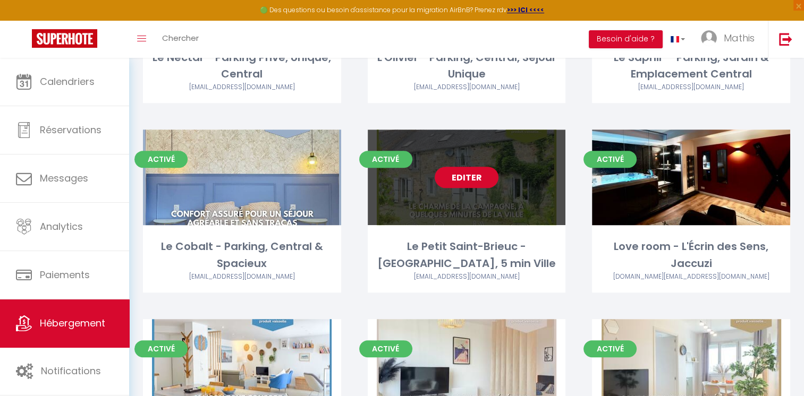
click at [464, 167] on link "Editer" at bounding box center [467, 177] width 64 height 21
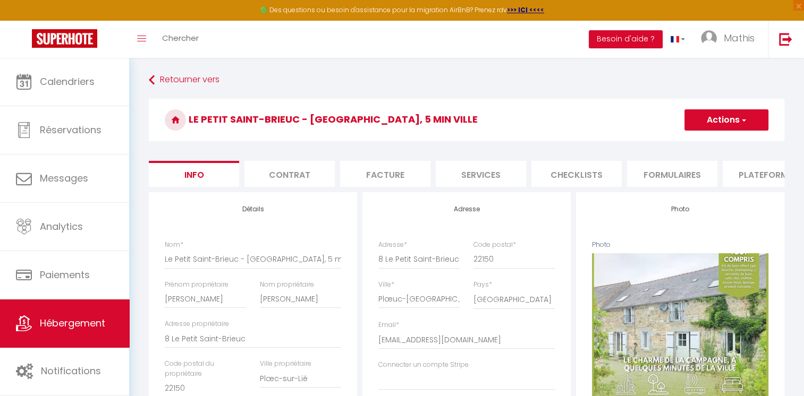
click at [385, 181] on li "Facture" at bounding box center [385, 174] width 90 height 26
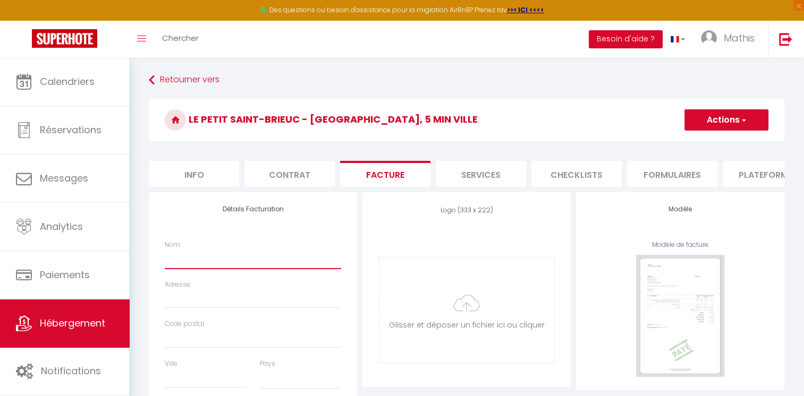
click at [173, 265] on input "Nom" at bounding box center [253, 259] width 176 height 19
click at [183, 300] on input "Adresse" at bounding box center [253, 299] width 176 height 19
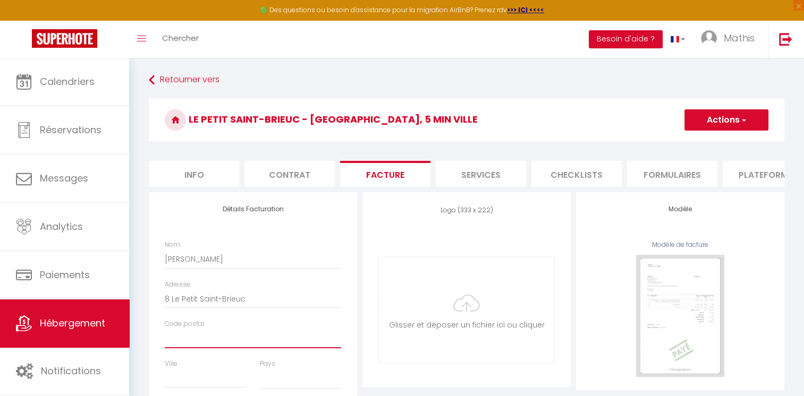
click at [180, 349] on input "Code postal" at bounding box center [253, 338] width 176 height 19
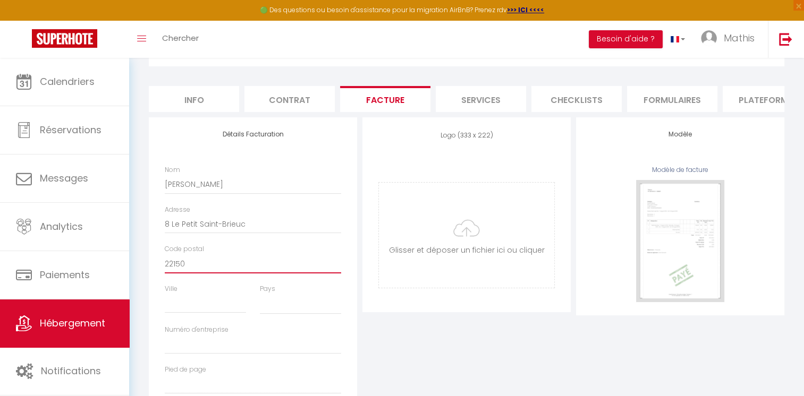
scroll to position [101, 0]
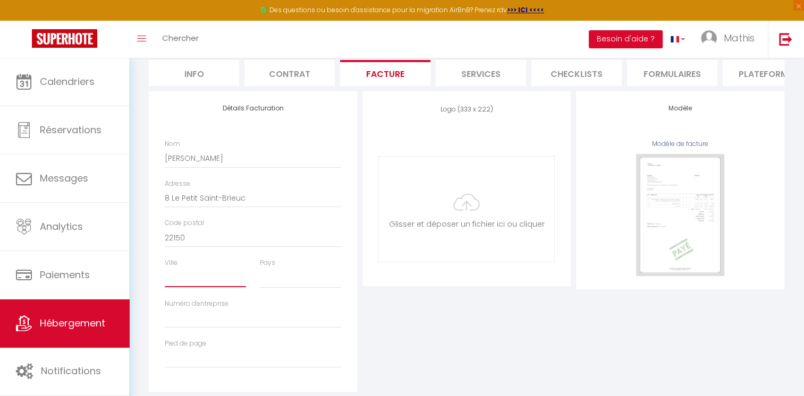
click at [206, 279] on input "Ville" at bounding box center [205, 277] width 81 height 19
paste input "Plœc-sur-Lié"
click at [270, 286] on select "[GEOGRAPHIC_DATA] [GEOGRAPHIC_DATA] [GEOGRAPHIC_DATA] [GEOGRAPHIC_DATA] [GEOGRA…" at bounding box center [300, 278] width 81 height 20
click at [260, 276] on select "[GEOGRAPHIC_DATA] [GEOGRAPHIC_DATA] [GEOGRAPHIC_DATA] [GEOGRAPHIC_DATA] [GEOGRA…" at bounding box center [300, 278] width 81 height 20
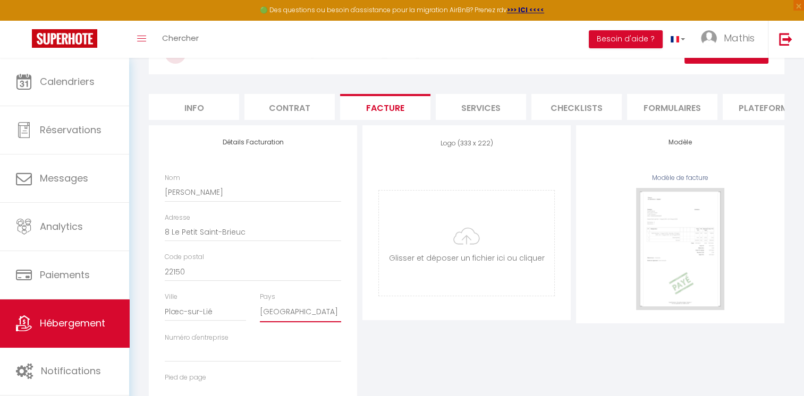
scroll to position [0, 0]
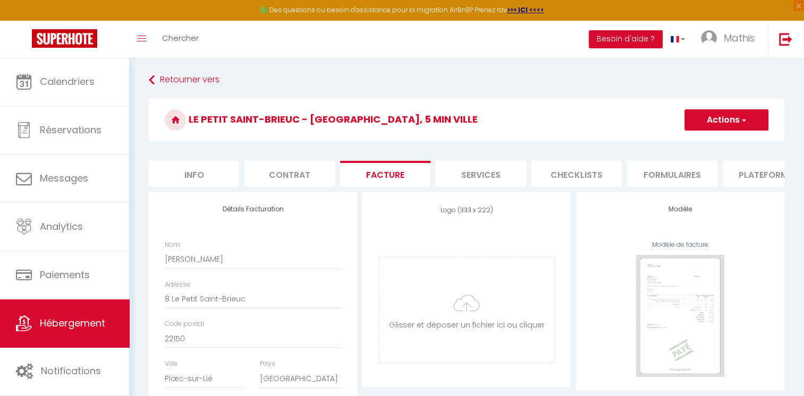
click at [692, 123] on button "Actions" at bounding box center [726, 119] width 84 height 21
click at [695, 141] on link "Enregistrer" at bounding box center [726, 144] width 84 height 14
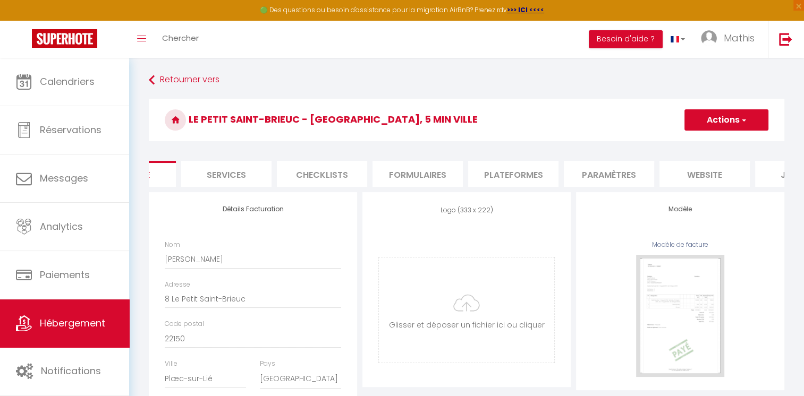
scroll to position [0, 257]
click at [715, 171] on li "website" at bounding box center [702, 174] width 90 height 26
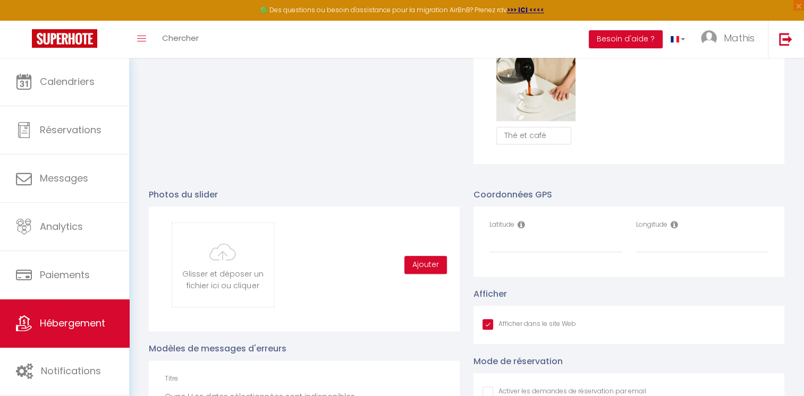
scroll to position [1019, 0]
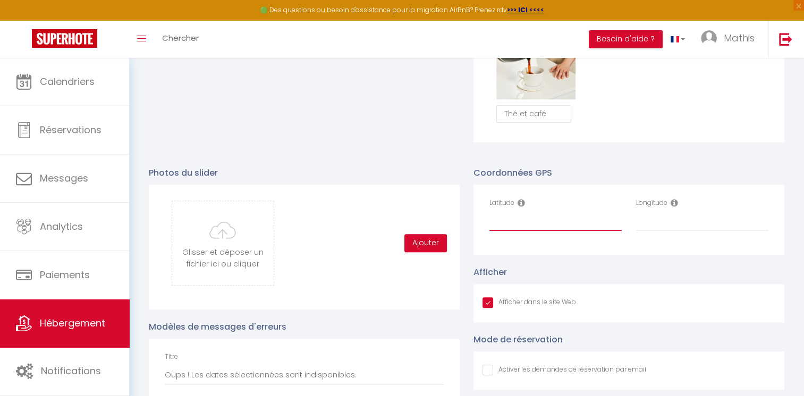
click at [543, 227] on input "Latitude" at bounding box center [555, 221] width 132 height 19
paste input "48.370675"
click at [714, 238] on div "Longitude" at bounding box center [702, 220] width 147 height 44
click at [714, 231] on input "Longitude" at bounding box center [702, 221] width 132 height 19
click at [719, 230] on input "Longitude" at bounding box center [702, 221] width 132 height 19
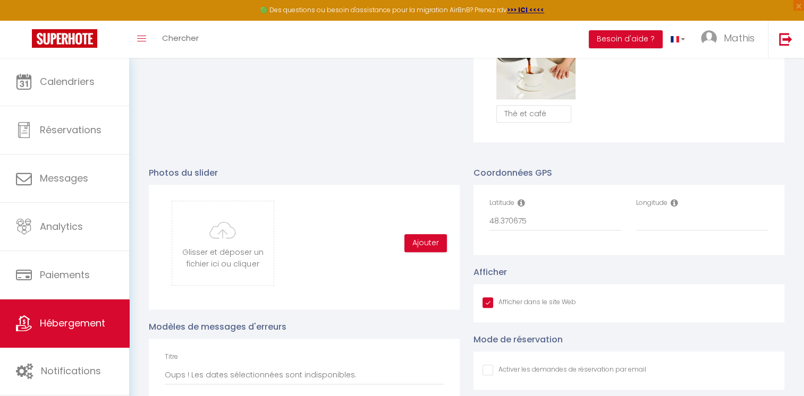
click at [672, 240] on div "Longitude" at bounding box center [702, 220] width 147 height 44
click at [677, 231] on input "Longitude" at bounding box center [702, 221] width 132 height 19
click at [658, 231] on input "Longitude" at bounding box center [702, 221] width 132 height 19
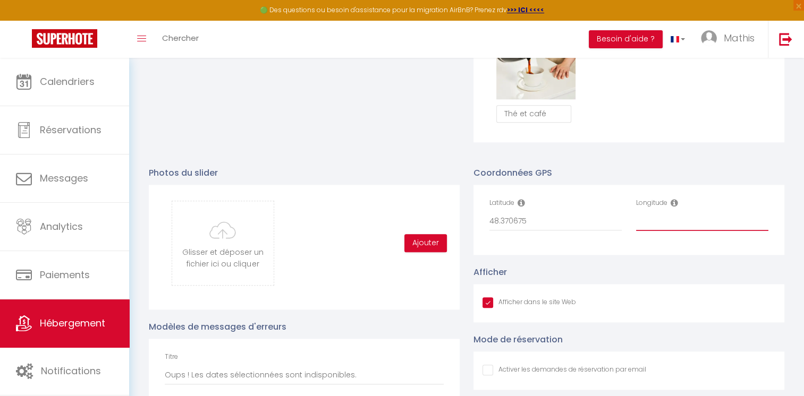
click at [659, 231] on input "Longitude" at bounding box center [702, 221] width 132 height 19
paste input "-2.781023"
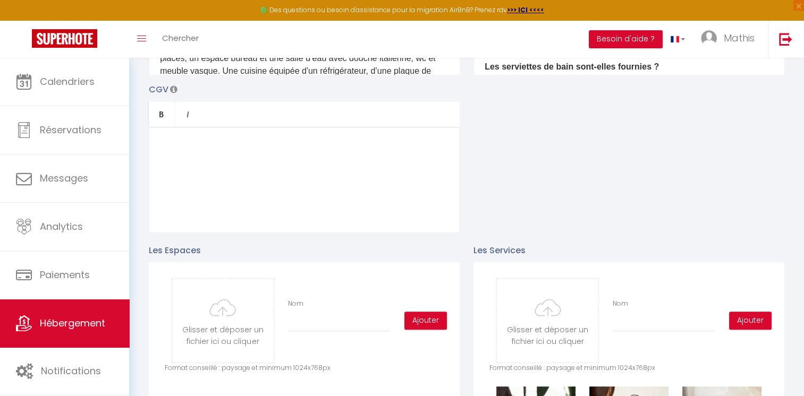
scroll to position [0, 0]
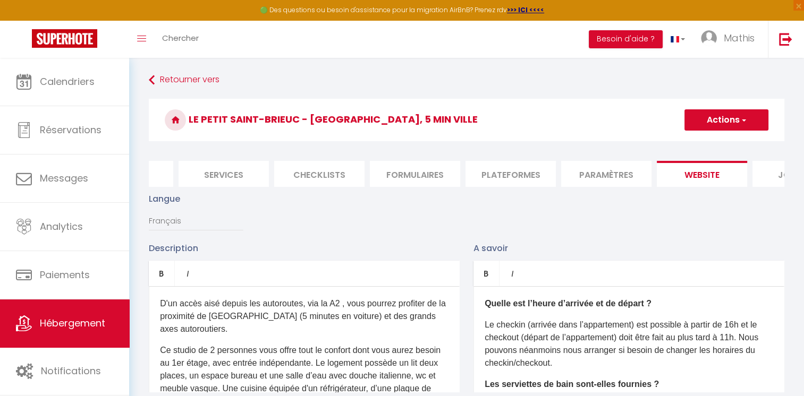
click at [738, 114] on button "Actions" at bounding box center [726, 119] width 84 height 21
click at [716, 141] on input "Enregistrer" at bounding box center [714, 143] width 39 height 11
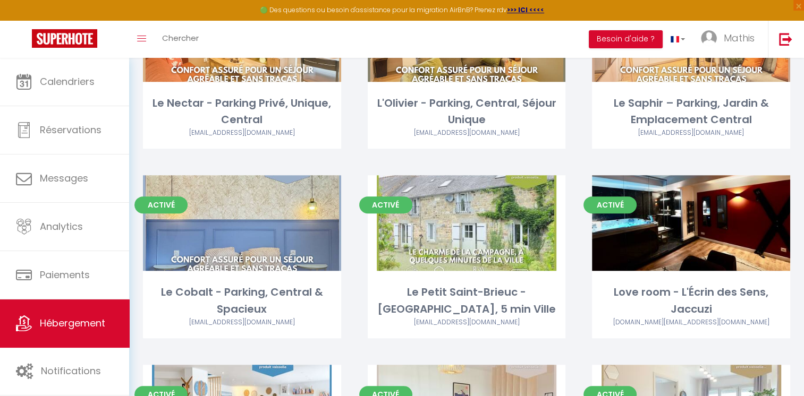
scroll to position [559, 0]
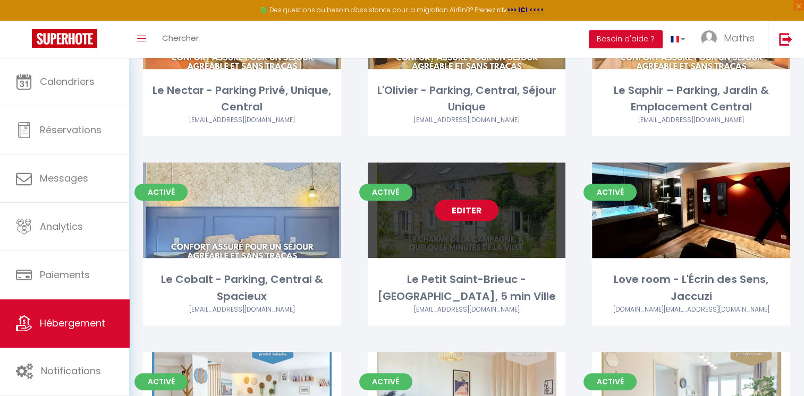
click at [466, 200] on link "Editer" at bounding box center [467, 210] width 64 height 21
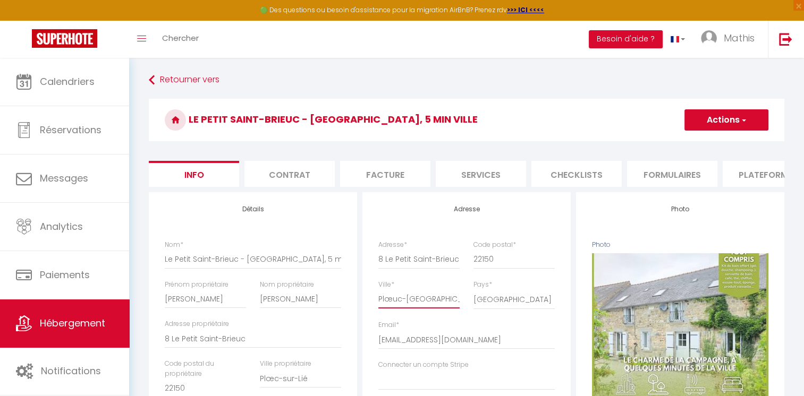
drag, startPoint x: 439, startPoint y: 310, endPoint x: 366, endPoint y: 311, distance: 72.8
paste input "Plœuc-L'Hermitage"
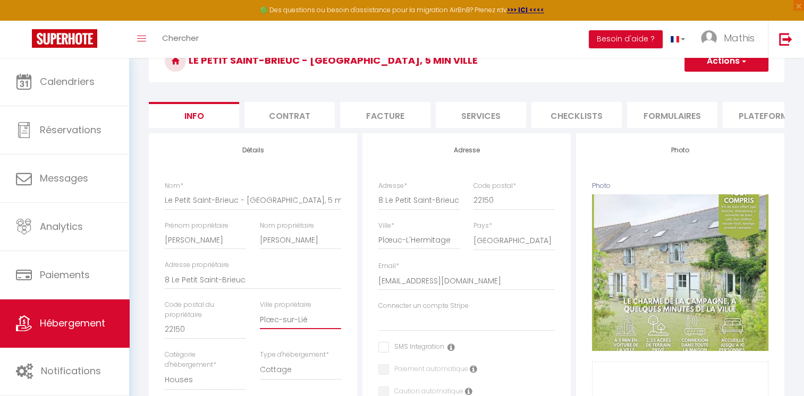
scroll to position [93, 0]
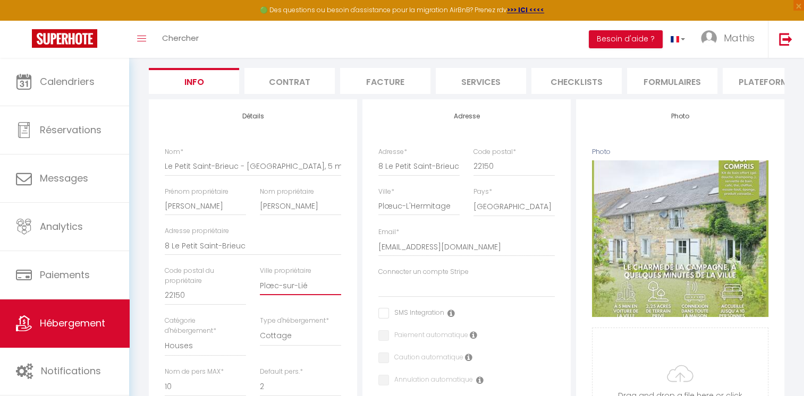
drag, startPoint x: 313, startPoint y: 386, endPoint x: 248, endPoint y: 392, distance: 65.6
click at [248, 392] on div "Nom * Le Petit Saint-Brieuc - [GEOGRAPHIC_DATA], 5 min [PERSON_NAME] propriétai…" at bounding box center [253, 298] width 190 height 302
paste input "Plœuc-L'Hermitage"
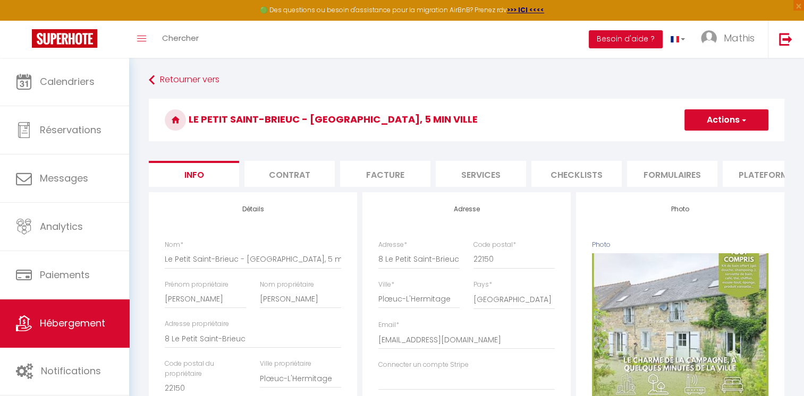
click at [742, 114] on button "Actions" at bounding box center [726, 119] width 84 height 21
click at [703, 146] on input "Enregistrer" at bounding box center [684, 143] width 39 height 11
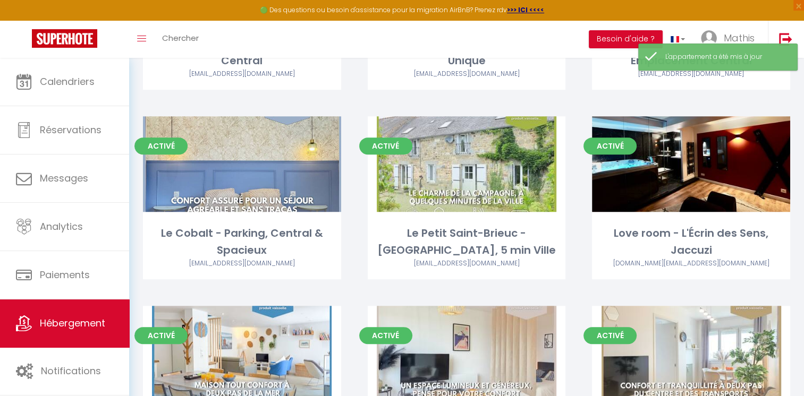
scroll to position [638, 0]
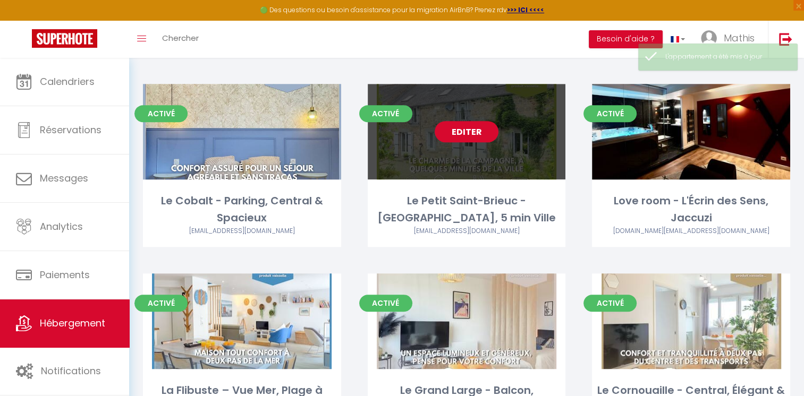
click at [472, 121] on link "Editer" at bounding box center [467, 131] width 64 height 21
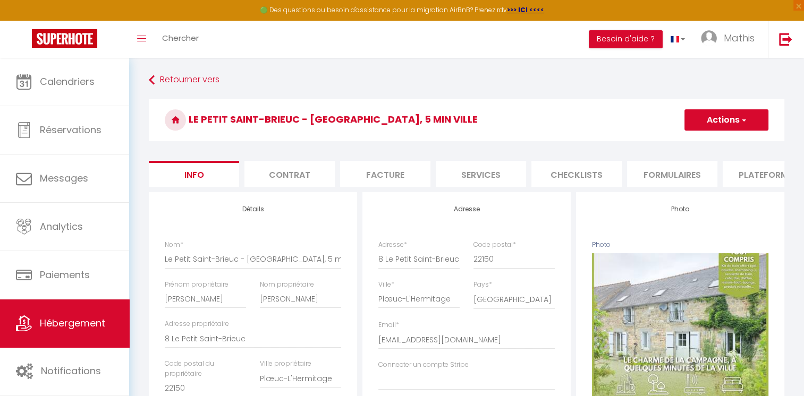
click at [357, 180] on li "Facture" at bounding box center [385, 174] width 90 height 26
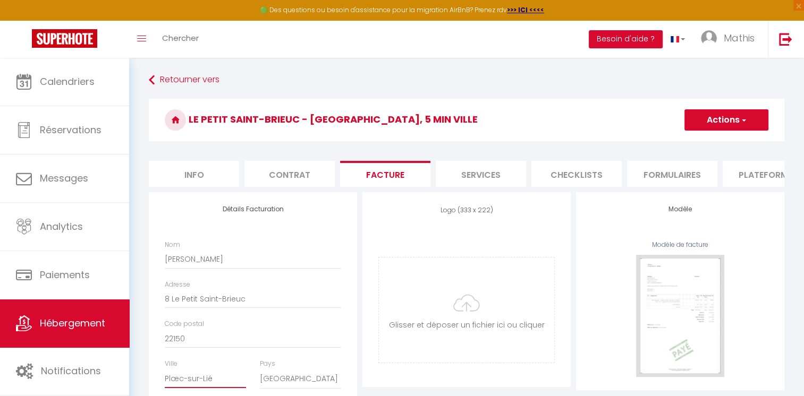
drag, startPoint x: 222, startPoint y: 384, endPoint x: 159, endPoint y: 382, distance: 62.7
click at [159, 382] on div "Ville [GEOGRAPHIC_DATA]" at bounding box center [205, 379] width 95 height 41
paste input "Plœuc-L'Hermitage"
click at [724, 118] on button "Actions" at bounding box center [726, 119] width 84 height 21
click at [707, 149] on ul "Enregistrer" at bounding box center [725, 143] width 85 height 20
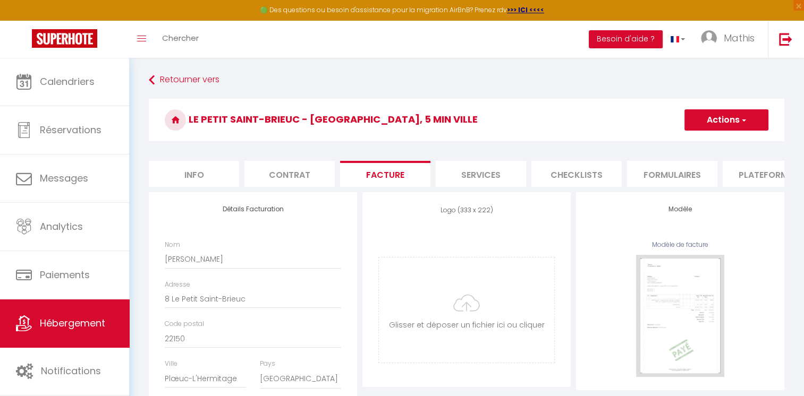
click at [722, 124] on button "Actions" at bounding box center [726, 119] width 84 height 21
click at [718, 141] on link "Enregistrer" at bounding box center [726, 144] width 84 height 14
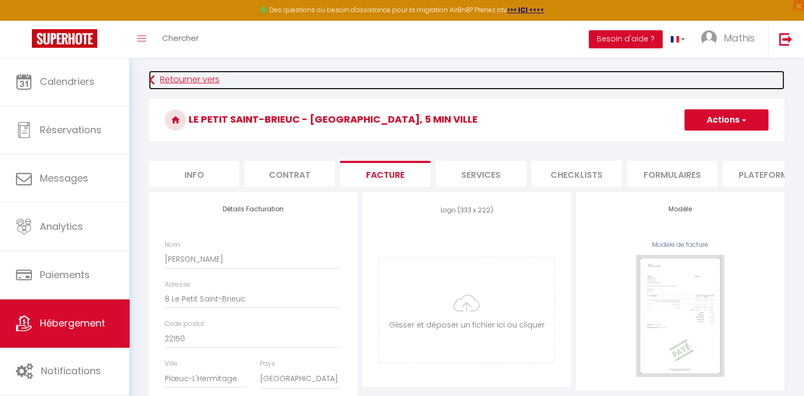
click at [179, 80] on link "Retourner vers" at bounding box center [467, 80] width 636 height 19
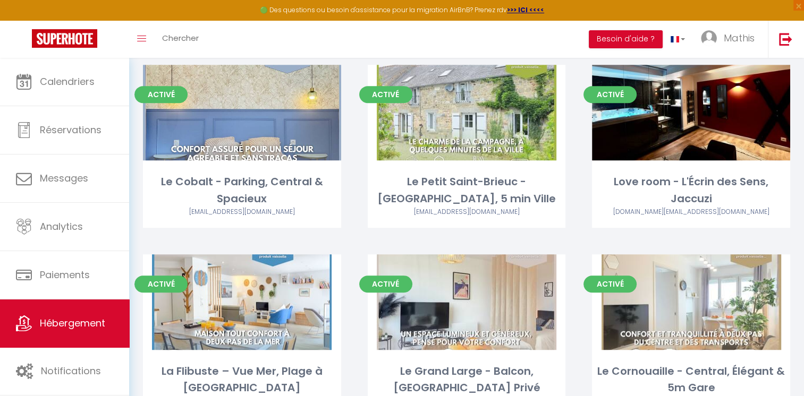
scroll to position [649, 0]
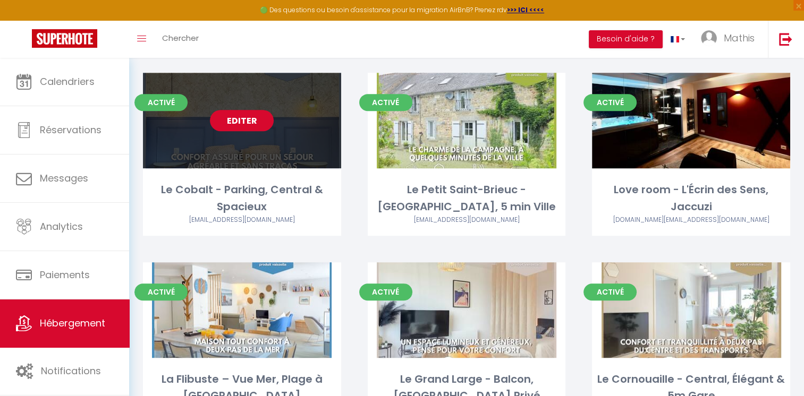
click at [248, 110] on link "Editer" at bounding box center [242, 120] width 64 height 21
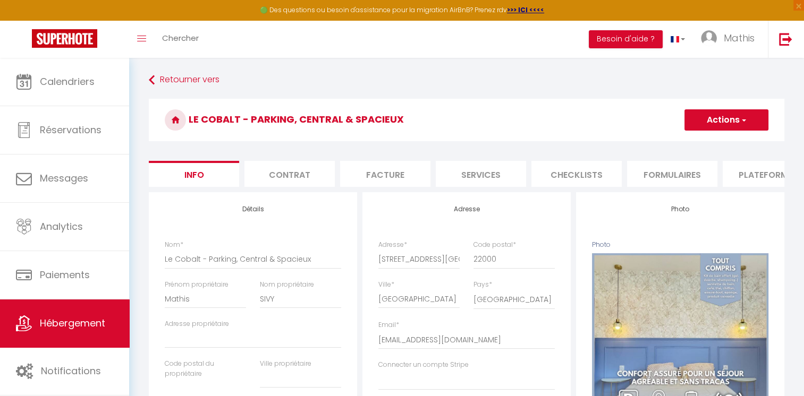
click at [472, 175] on li "Services" at bounding box center [481, 174] width 90 height 26
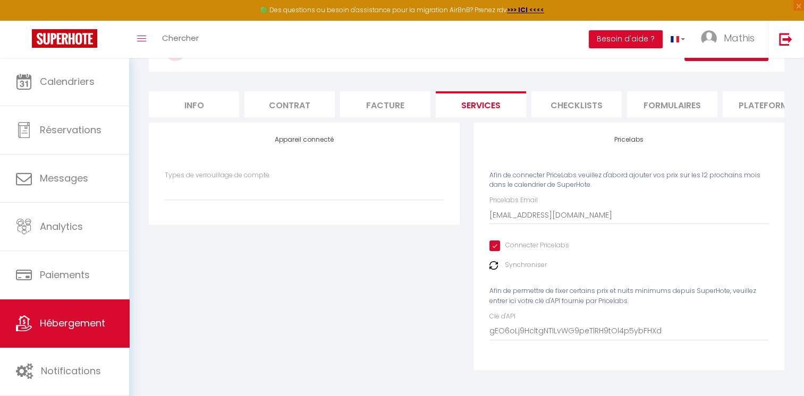
scroll to position [72, 0]
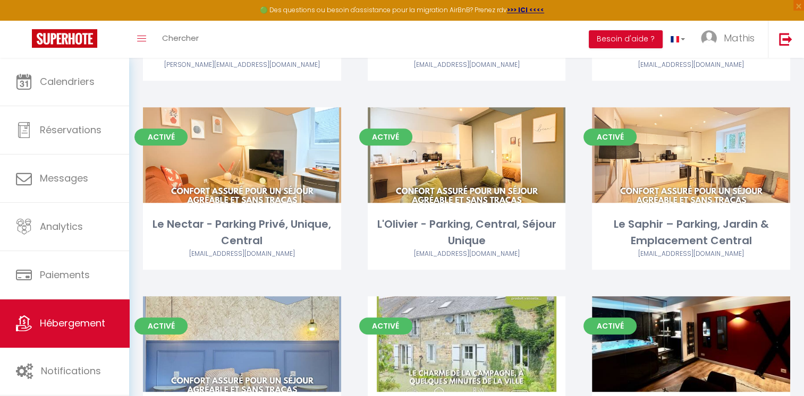
scroll to position [429, 0]
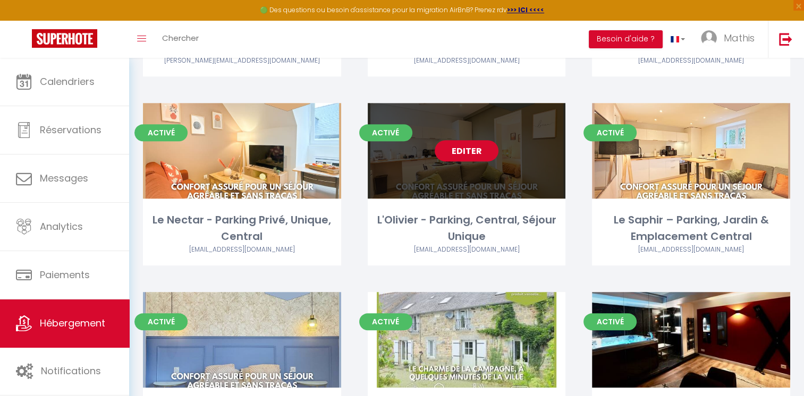
click at [447, 140] on link "Editer" at bounding box center [467, 150] width 64 height 21
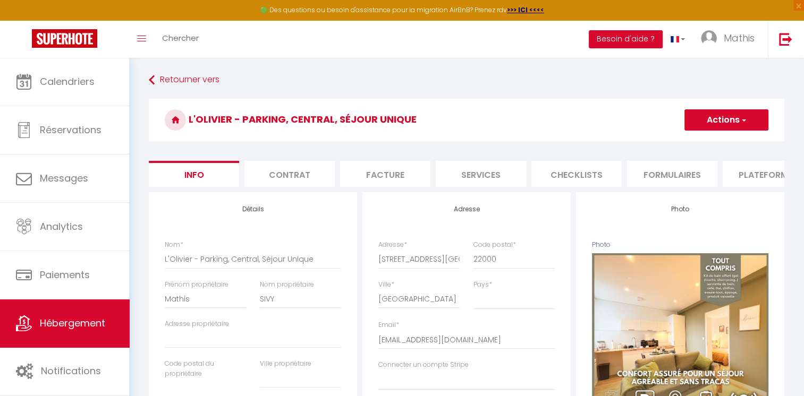
click at [491, 166] on li "Services" at bounding box center [481, 174] width 90 height 26
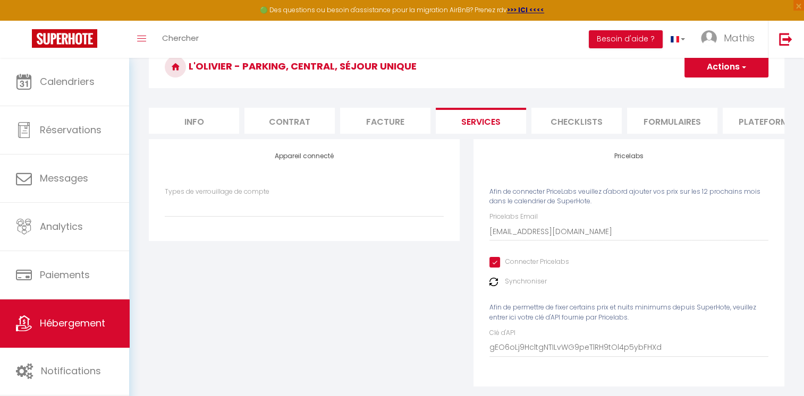
scroll to position [59, 0]
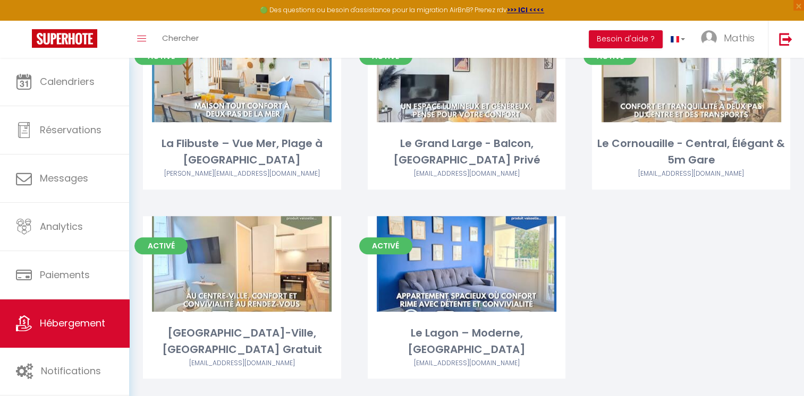
scroll to position [890, 0]
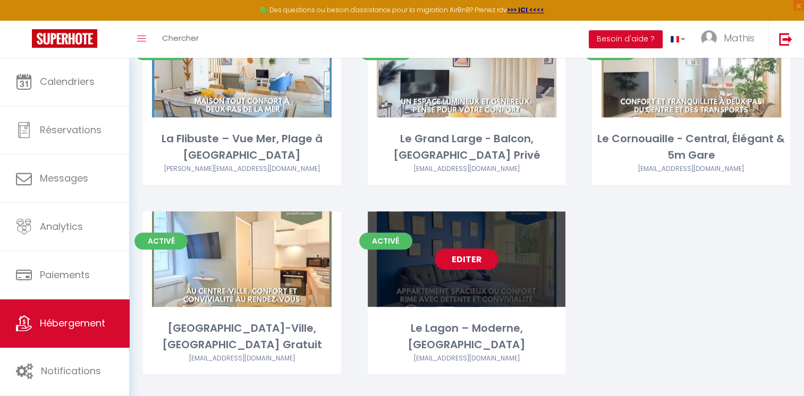
click at [470, 249] on link "Editer" at bounding box center [467, 259] width 64 height 21
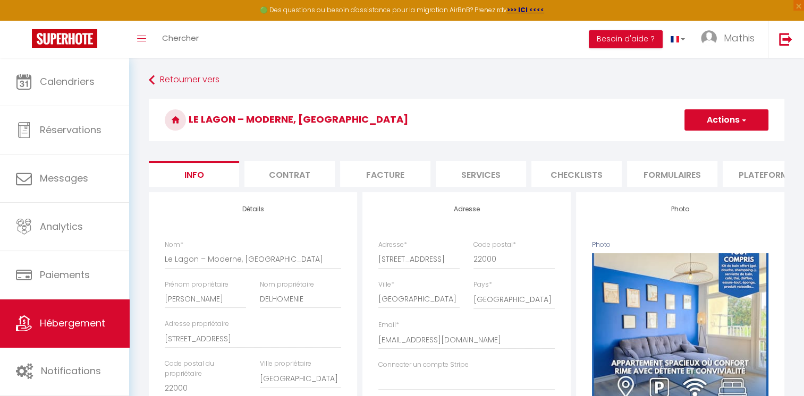
click at [514, 165] on li "Services" at bounding box center [481, 174] width 90 height 26
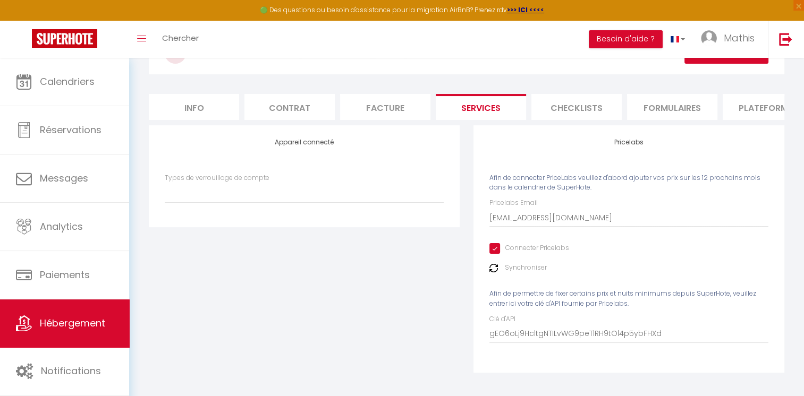
scroll to position [78, 0]
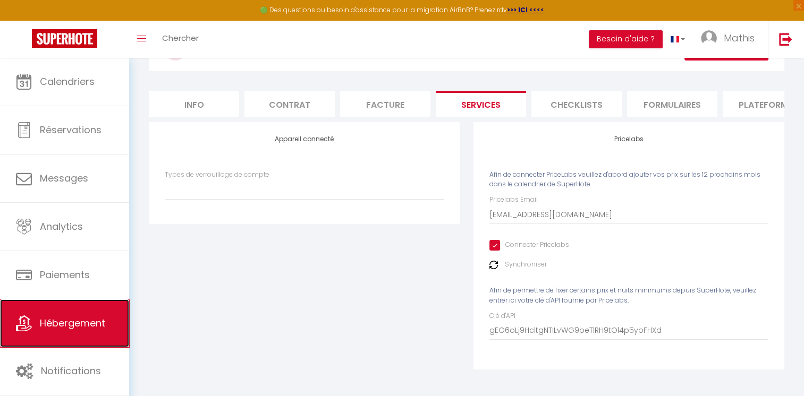
click at [56, 317] on span "Hébergement" at bounding box center [72, 323] width 65 height 13
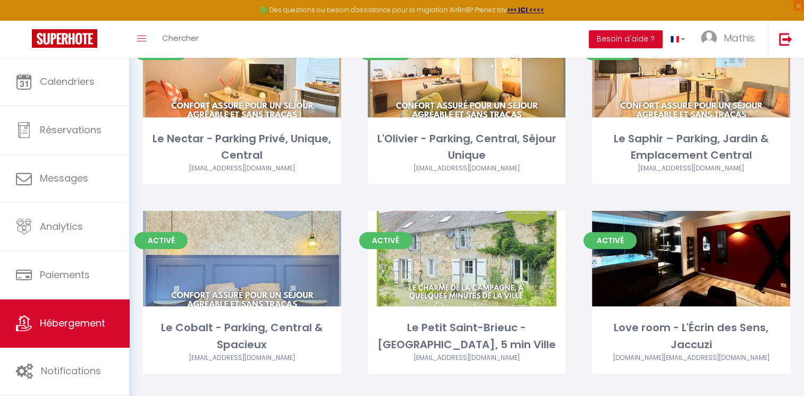
scroll to position [512, 0]
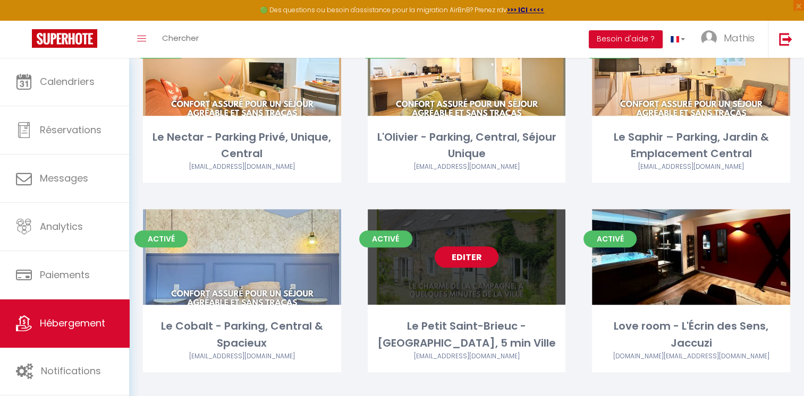
click at [469, 247] on link "Editer" at bounding box center [467, 257] width 64 height 21
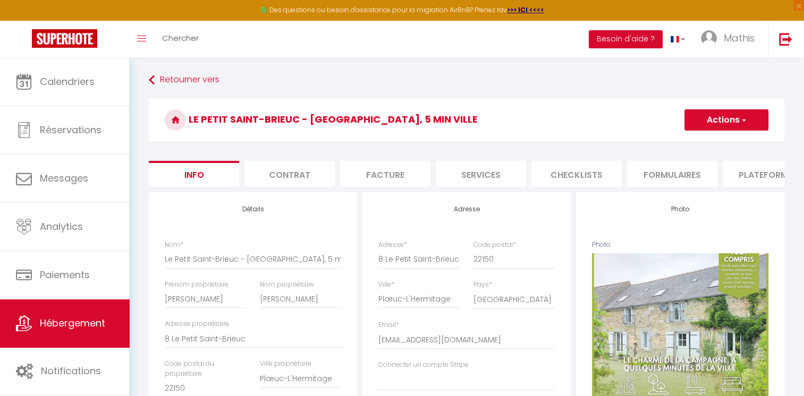
click at [500, 171] on li "Services" at bounding box center [481, 174] width 90 height 26
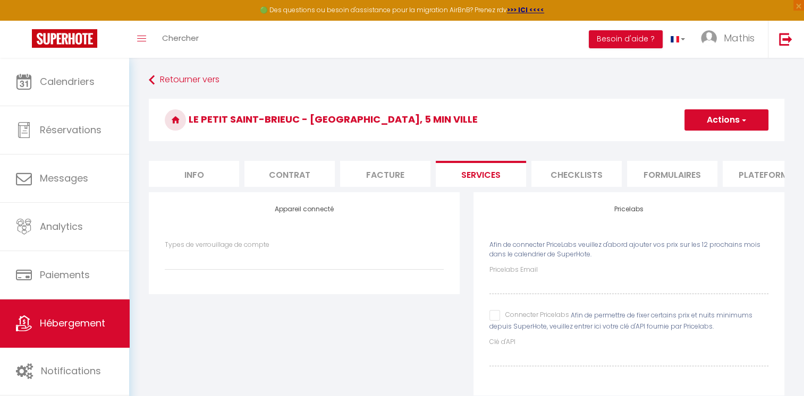
scroll to position [57, 0]
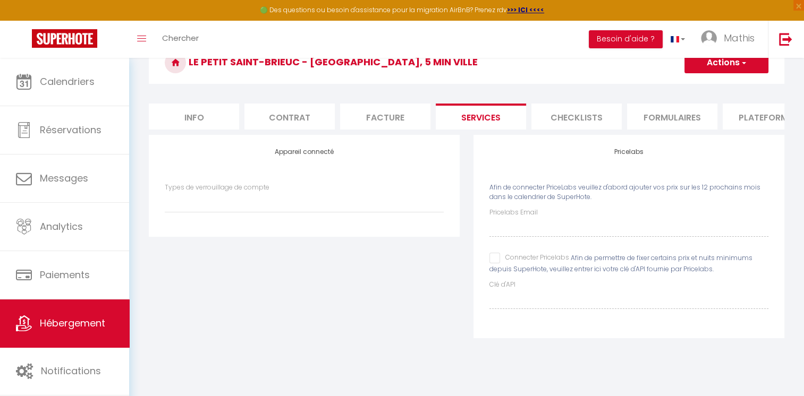
click at [497, 264] on input "Connecter Pricelabs" at bounding box center [529, 258] width 80 height 11
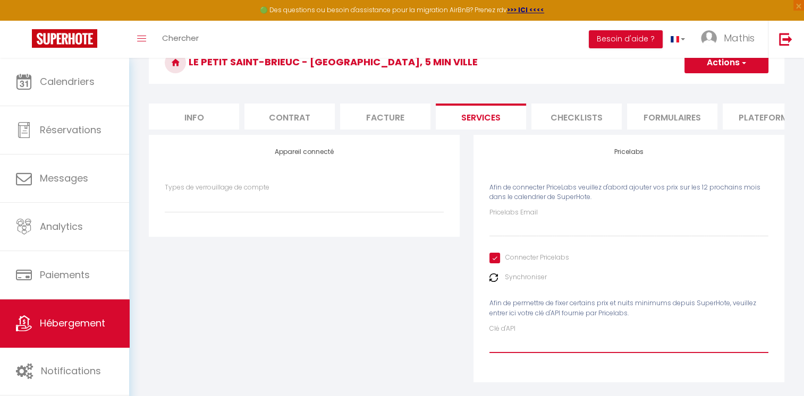
click at [510, 346] on input "Clé d'API" at bounding box center [628, 343] width 279 height 19
paste input "gEO6oLj9HcltgNTILvWG9peTlRH9tOl4p5ybFHXd2903"
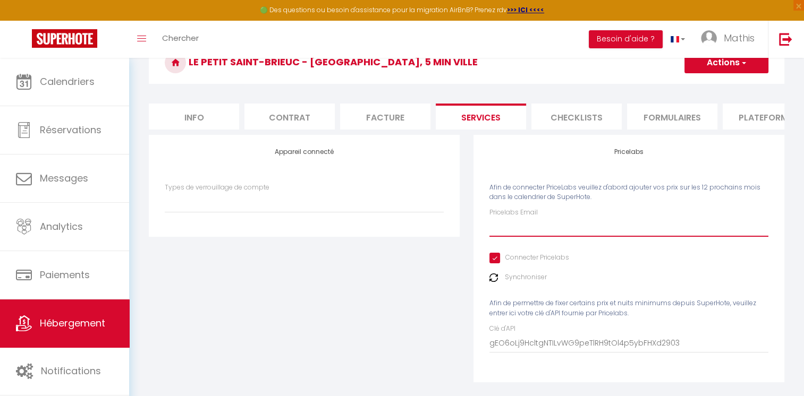
click at [564, 237] on input "Pricelabs Email" at bounding box center [628, 227] width 279 height 19
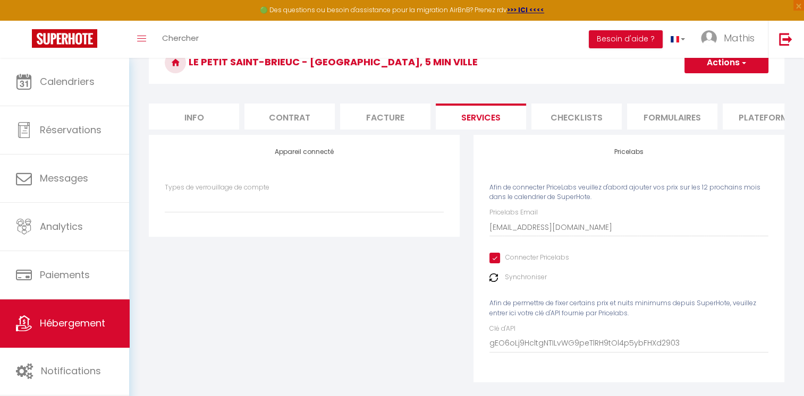
click at [733, 69] on button "Actions" at bounding box center [726, 62] width 84 height 21
click at [729, 83] on link "Enregistrer" at bounding box center [726, 86] width 84 height 14
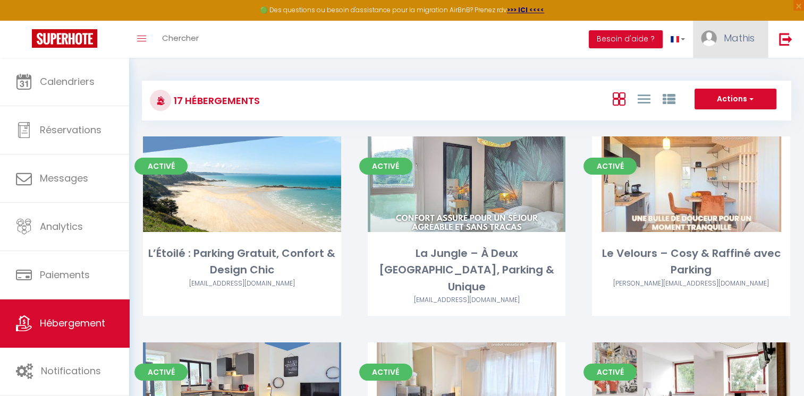
click at [738, 45] on link "Mathis" at bounding box center [730, 39] width 75 height 37
click at [707, 97] on link "Équipe" at bounding box center [725, 93] width 79 height 18
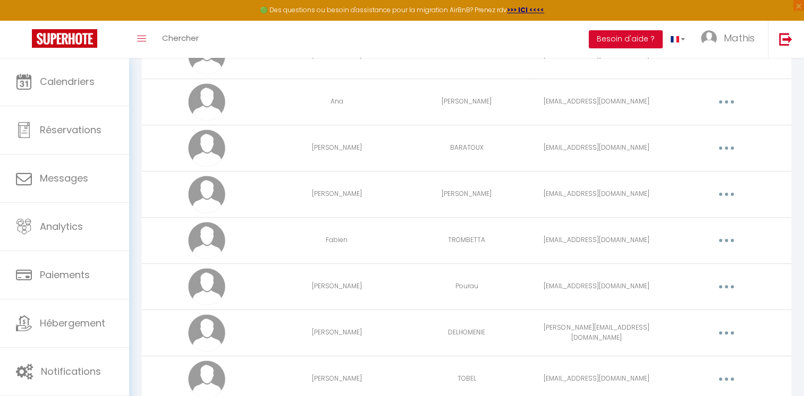
scroll to position [300, 0]
click at [722, 330] on button "button" at bounding box center [727, 332] width 30 height 17
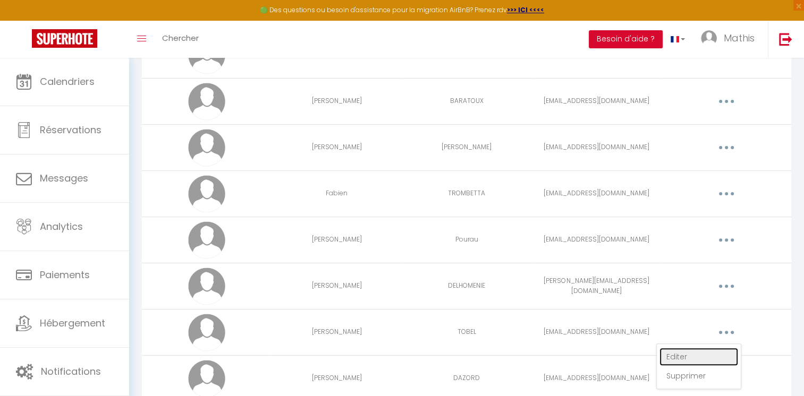
click at [686, 359] on link "Editer" at bounding box center [699, 357] width 79 height 18
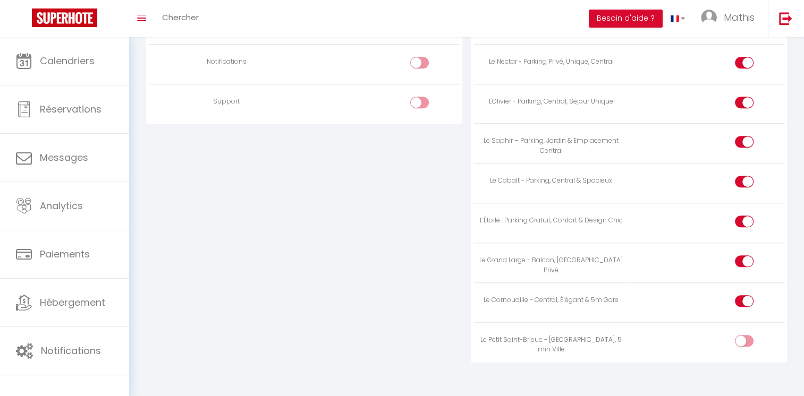
scroll to position [1042, 0]
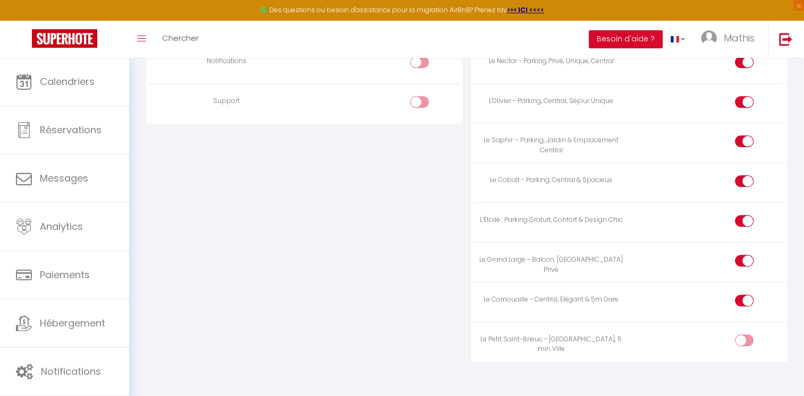
click at [745, 335] on input "checkbox" at bounding box center [753, 343] width 19 height 16
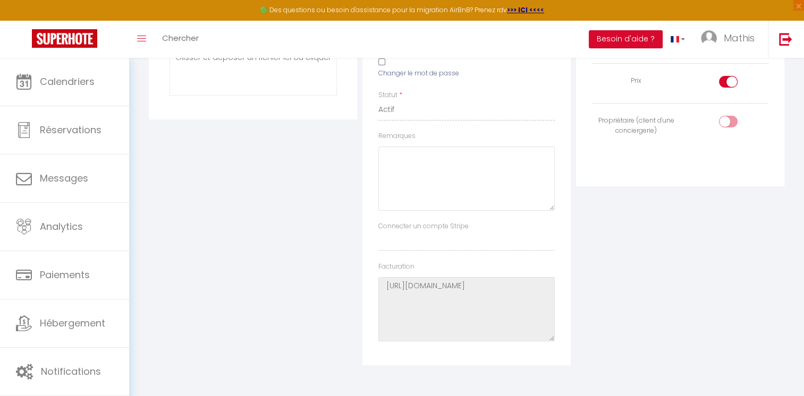
scroll to position [0, 0]
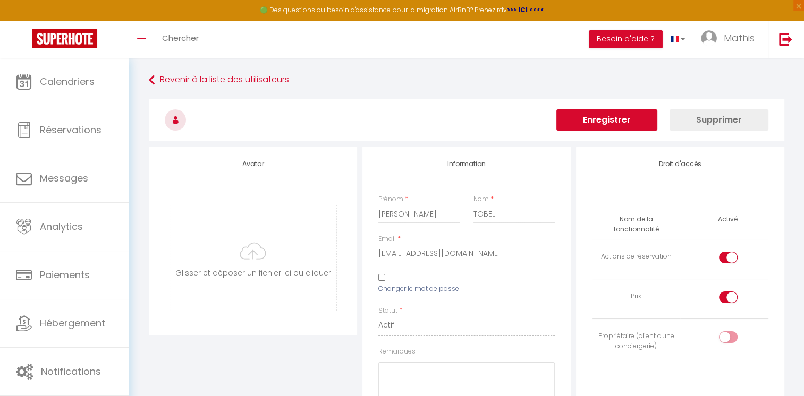
click at [605, 116] on button "Enregistrer" at bounding box center [606, 119] width 101 height 21
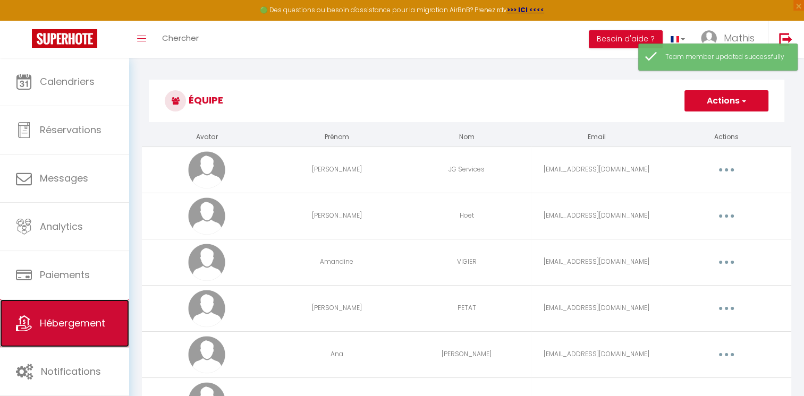
click at [90, 330] on link "Hébergement" at bounding box center [64, 324] width 129 height 48
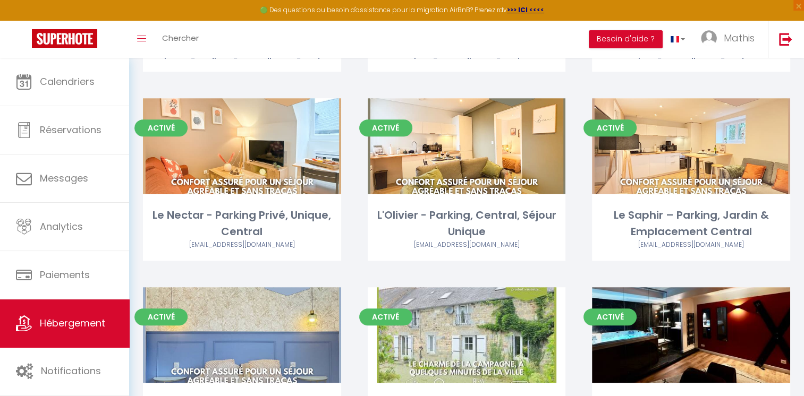
scroll to position [504, 0]
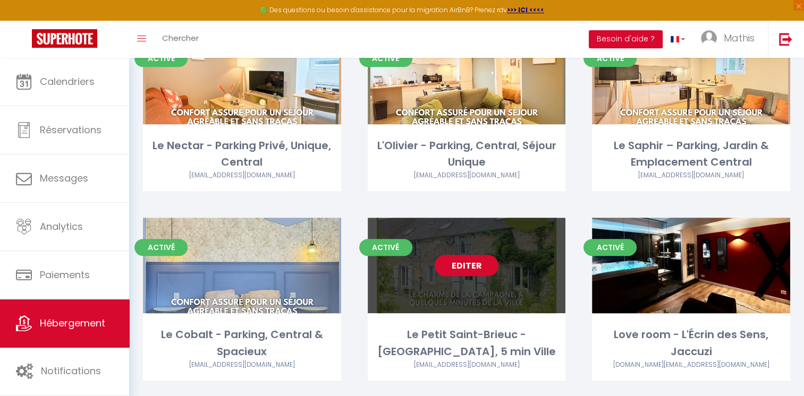
click at [472, 255] on link "Editer" at bounding box center [467, 265] width 64 height 21
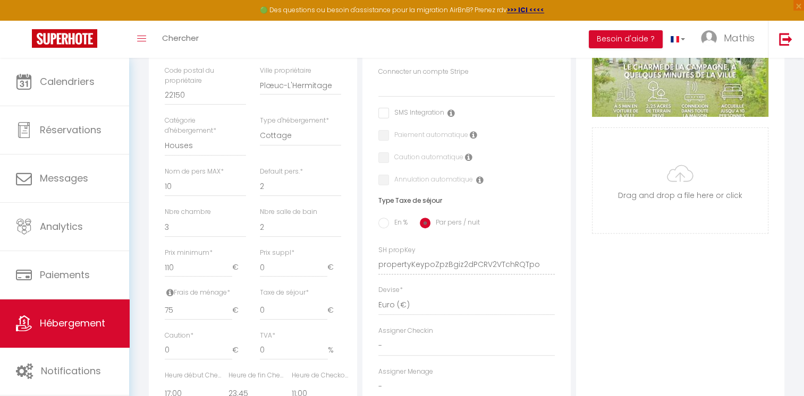
scroll to position [299, 0]
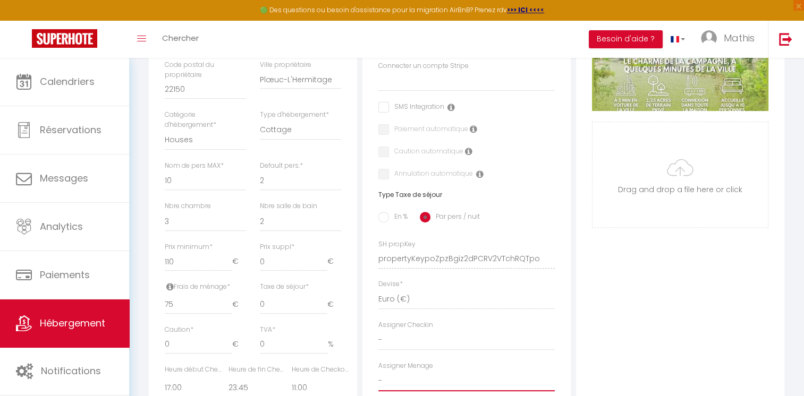
click at [414, 390] on select "- [PERSON_NAME] JG Services [PERSON_NAME] [PERSON_NAME] [PERSON_NAME] [PERSON_N…" at bounding box center [466, 381] width 176 height 20
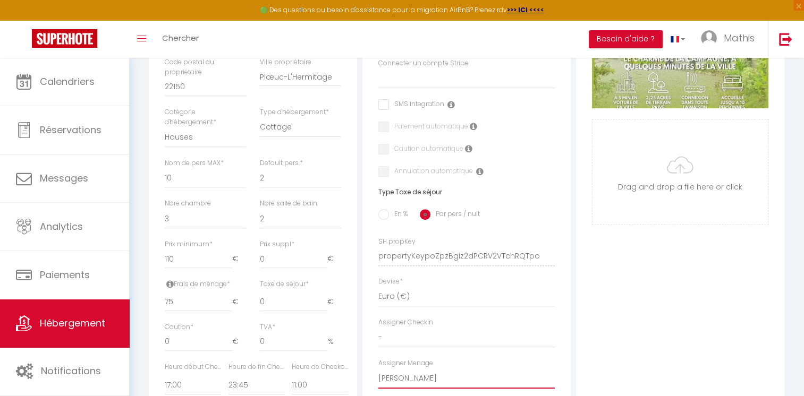
click at [378, 376] on select "- [PERSON_NAME] JG Services [PERSON_NAME] [PERSON_NAME] [PERSON_NAME] [PERSON_N…" at bounding box center [466, 379] width 176 height 20
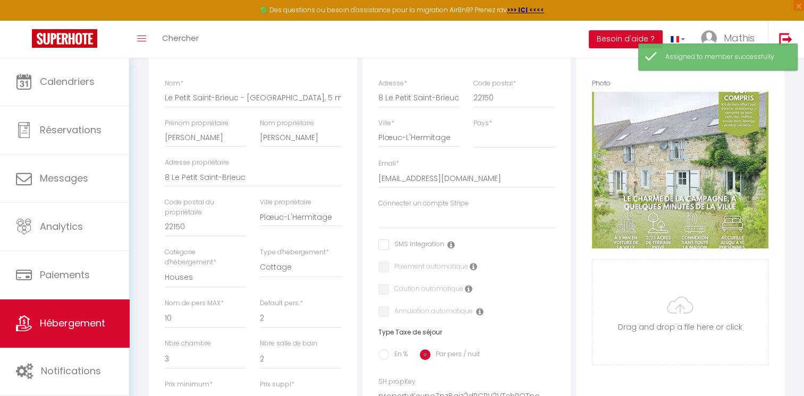
scroll to position [0, 0]
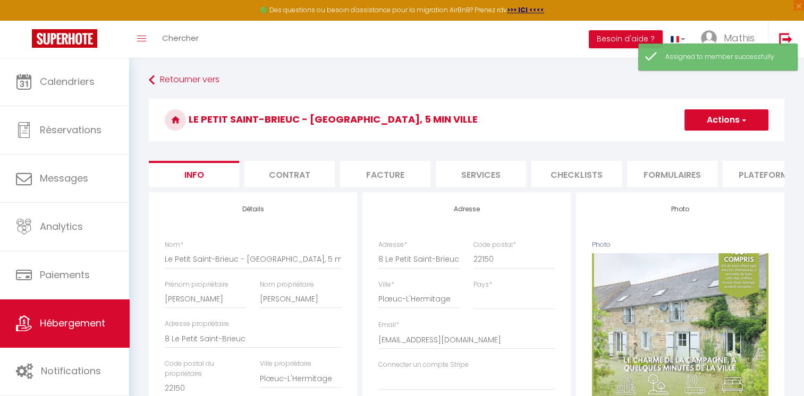
click at [717, 123] on button "Actions" at bounding box center [726, 119] width 84 height 21
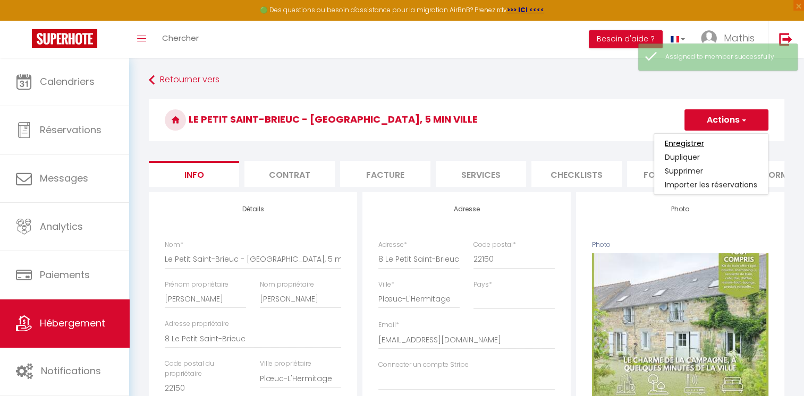
click at [700, 145] on input "Enregistrer" at bounding box center [684, 143] width 39 height 11
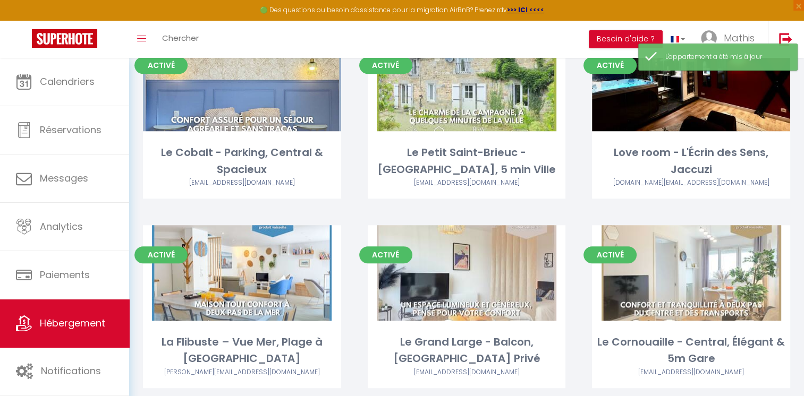
scroll to position [554, 0]
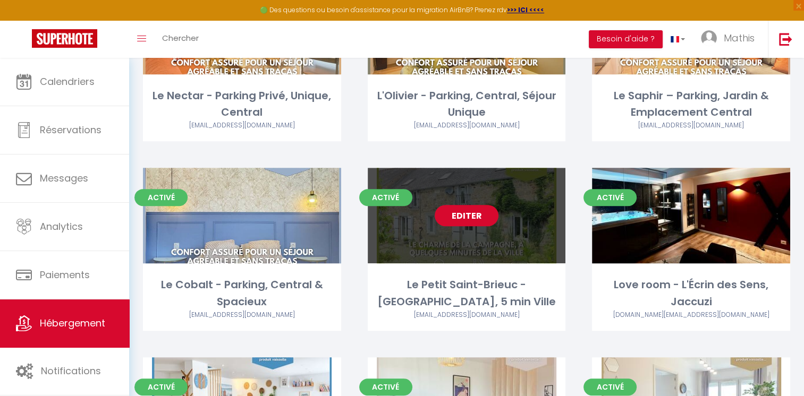
click at [446, 205] on link "Editer" at bounding box center [467, 215] width 64 height 21
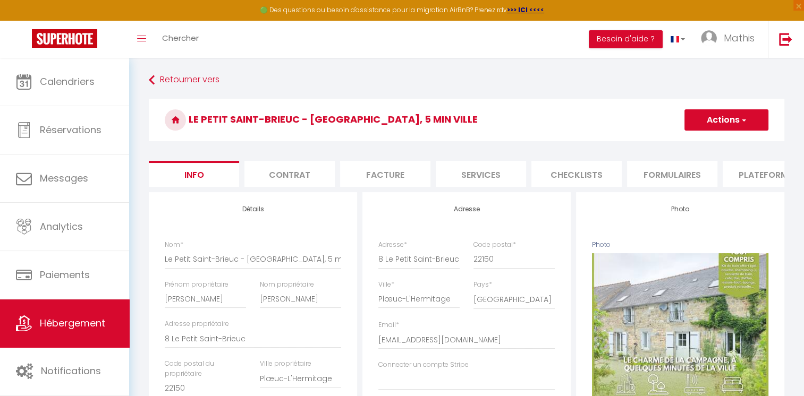
click at [729, 173] on li "Plateformes" at bounding box center [768, 174] width 90 height 26
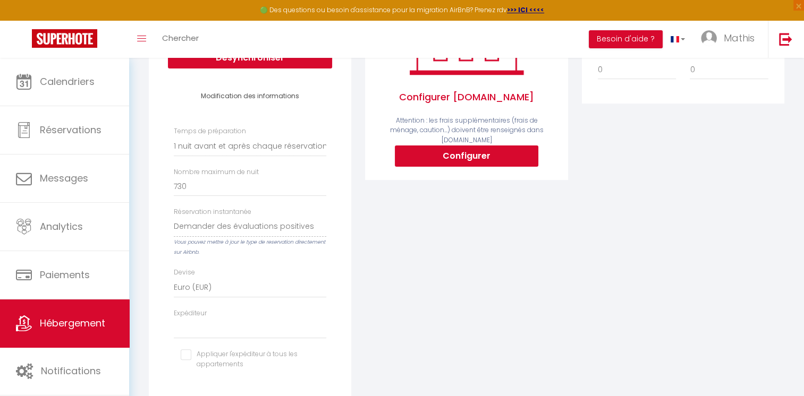
scroll to position [250, 0]
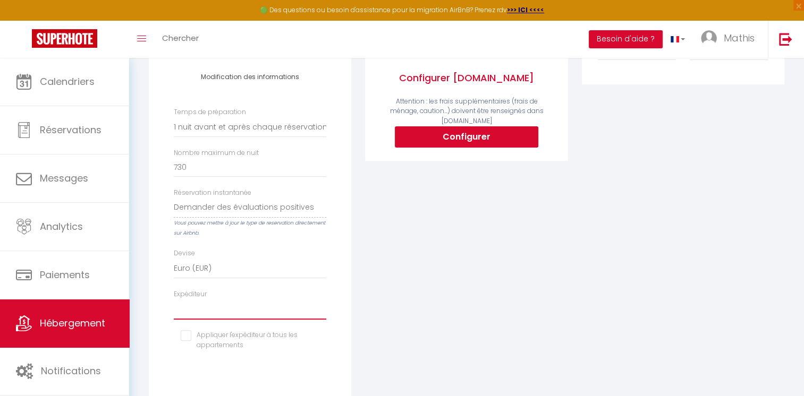
click at [225, 316] on select "[EMAIL_ADDRESS][DOMAIN_NAME] [EMAIL_ADDRESS][DOMAIN_NAME] [PERSON_NAME][EMAIL_A…" at bounding box center [250, 310] width 153 height 20
click at [174, 307] on select "[EMAIL_ADDRESS][DOMAIN_NAME] [EMAIL_ADDRESS][DOMAIN_NAME] [PERSON_NAME][EMAIL_A…" at bounding box center [250, 310] width 153 height 20
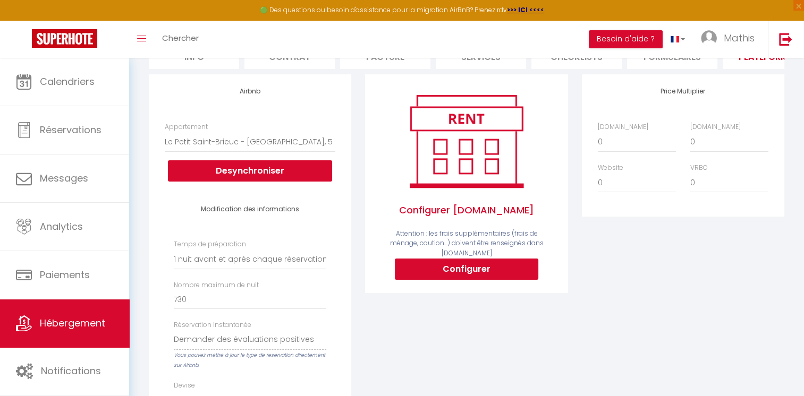
scroll to position [117, 0]
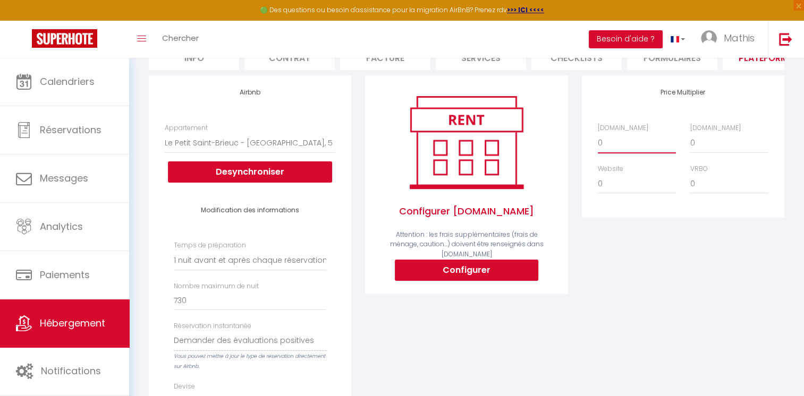
click at [636, 151] on select "0 + 1 % + 2 % + 3 % + 4 % + 5 % + 6 % + 7 % + 8 % + 9 %" at bounding box center [637, 143] width 78 height 20
click at [598, 140] on select "0 + 1 % + 2 % + 3 % + 4 % + 5 % + 6 % + 7 % + 8 % + 9 %" at bounding box center [637, 143] width 78 height 20
click at [703, 152] on select "0 + 1 % + 2 % + 3 % + 4 % + 5 % + 6 % + 7 % + 8 % + 9 %" at bounding box center [729, 143] width 78 height 20
click at [690, 140] on select "0 + 1 % + 2 % + 3 % + 4 % + 5 % + 6 % + 7 % + 8 % + 9 %" at bounding box center [729, 143] width 78 height 20
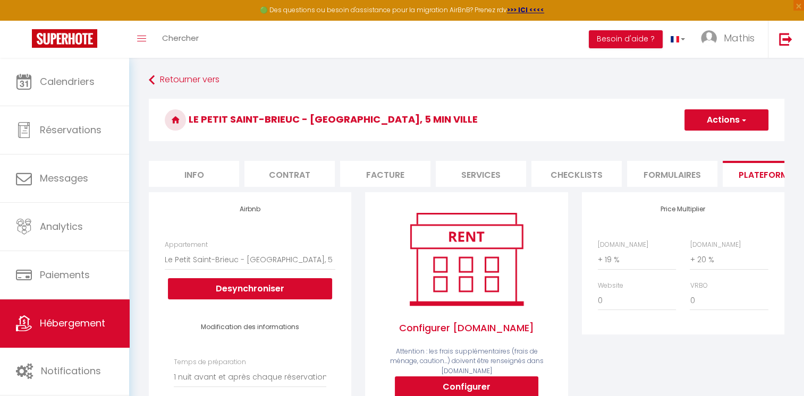
click at [736, 112] on button "Actions" at bounding box center [726, 119] width 84 height 21
click at [728, 141] on link "Enregistrer" at bounding box center [726, 144] width 84 height 14
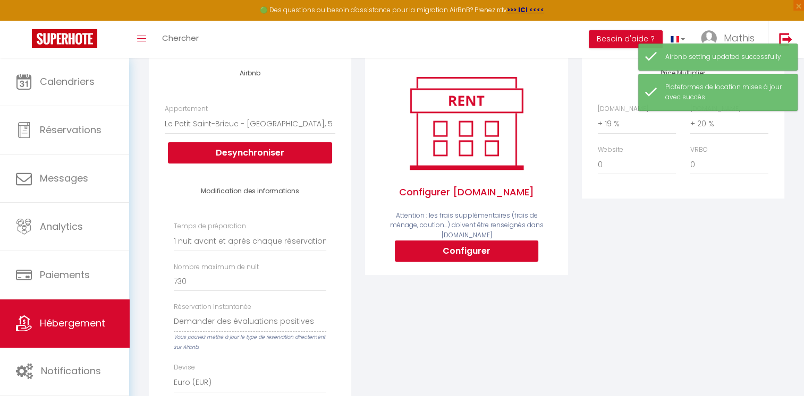
scroll to position [89, 0]
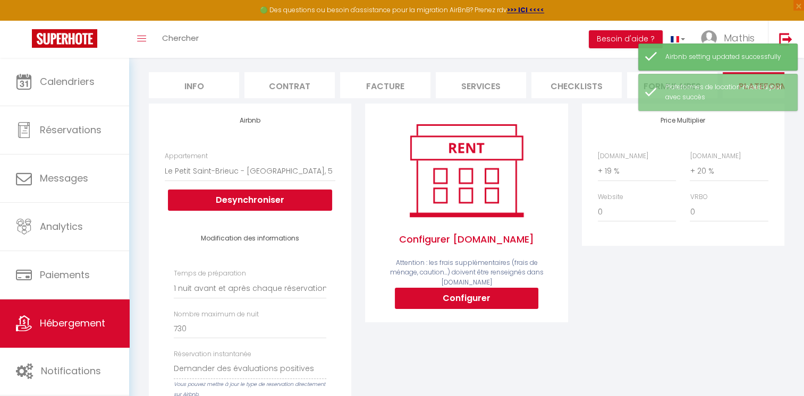
click at [502, 309] on div "Configurer [DOMAIN_NAME] Attention : les frais supplémentaires (frais de ménage…" at bounding box center [466, 213] width 202 height 219
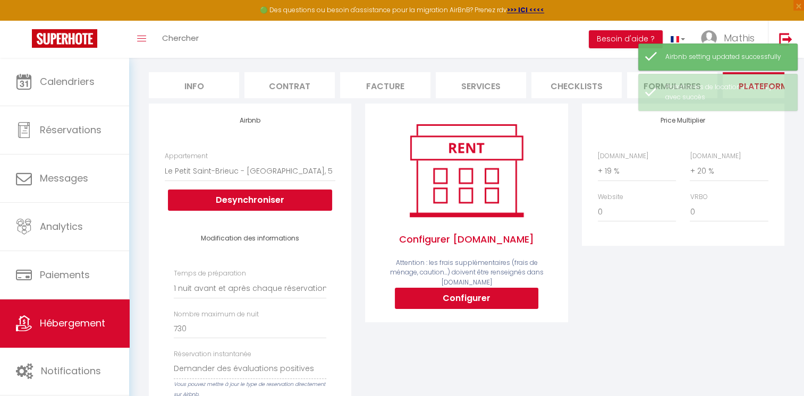
click at [502, 309] on div "Configurer [DOMAIN_NAME] Attention : les frais supplémentaires (frais de ménage…" at bounding box center [466, 213] width 202 height 219
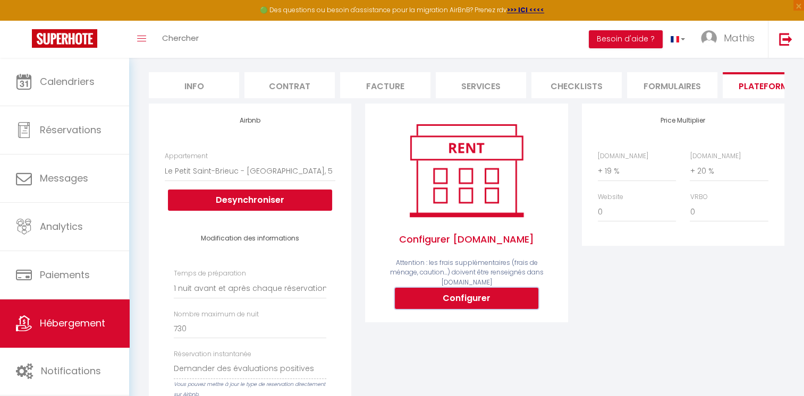
click at [421, 291] on button "Configurer" at bounding box center [466, 298] width 143 height 21
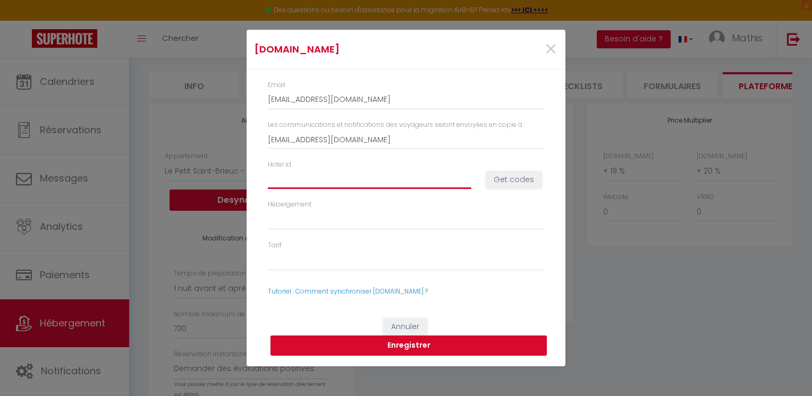
click at [309, 187] on input "Hotel id" at bounding box center [370, 179] width 204 height 19
click at [534, 173] on button "Get codes" at bounding box center [514, 180] width 56 height 18
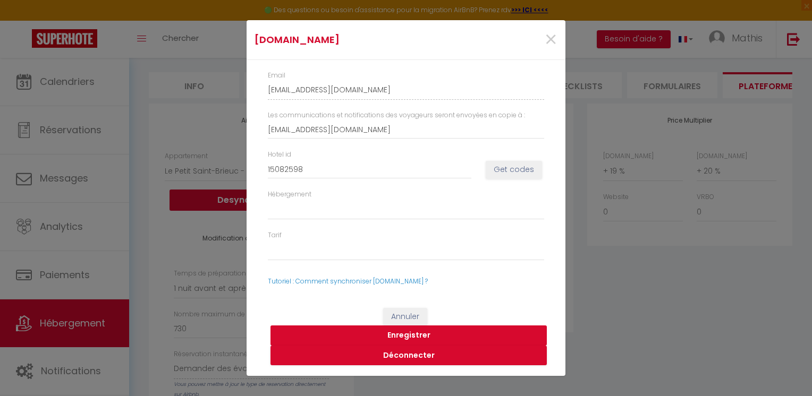
click at [436, 335] on button "Enregistrer" at bounding box center [409, 336] width 276 height 20
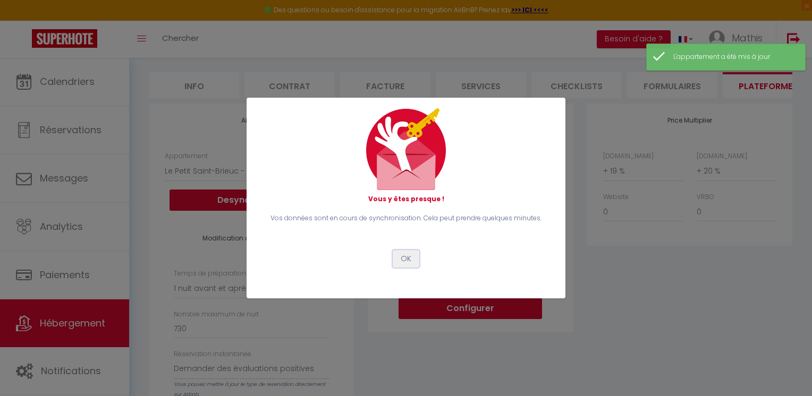
click at [407, 263] on button "OK" at bounding box center [406, 259] width 27 height 18
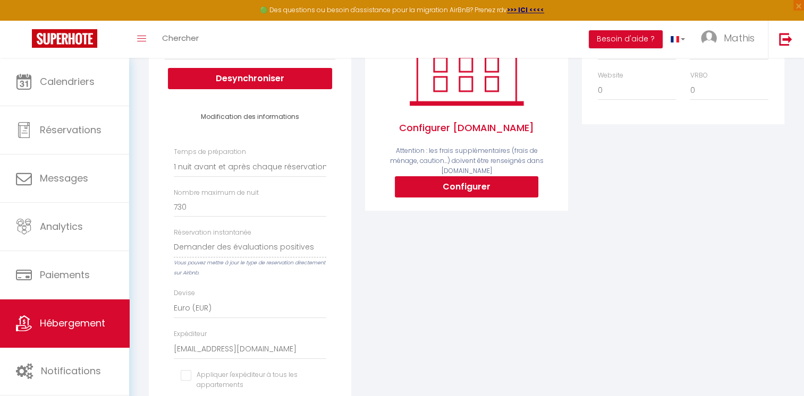
scroll to position [227, 0]
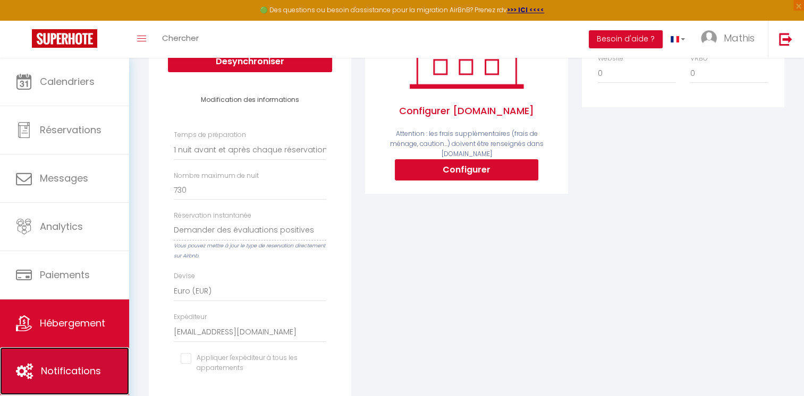
click at [64, 373] on span "Notifications" at bounding box center [71, 371] width 60 height 13
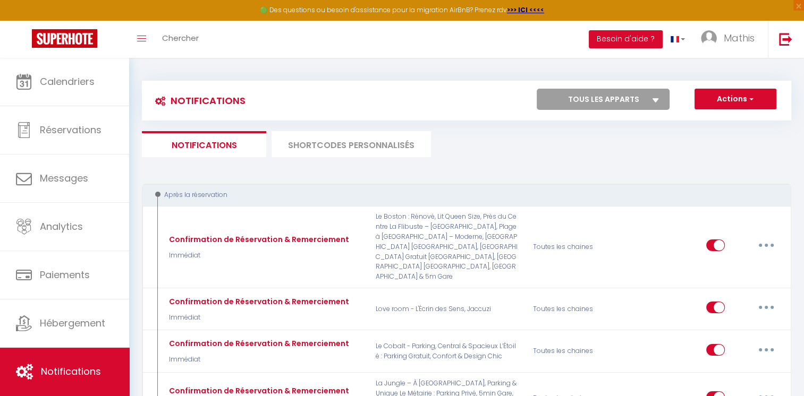
click at [338, 139] on li "SHORTCODES PERSONNALISÉS" at bounding box center [351, 144] width 159 height 26
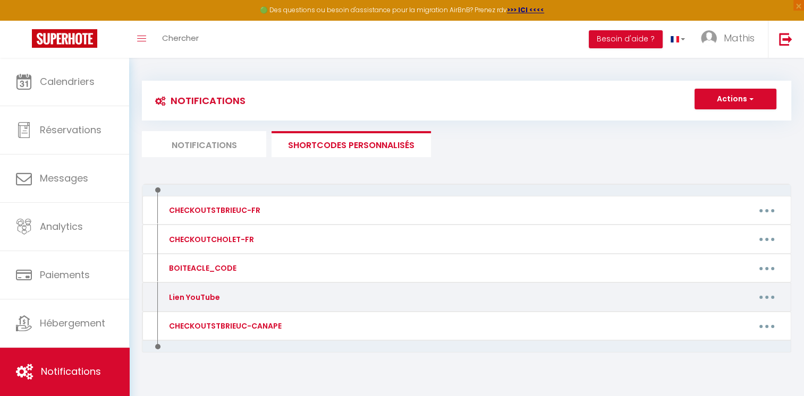
click at [761, 301] on button "button" at bounding box center [767, 297] width 30 height 17
click at [741, 320] on link "Editer" at bounding box center [739, 321] width 79 height 18
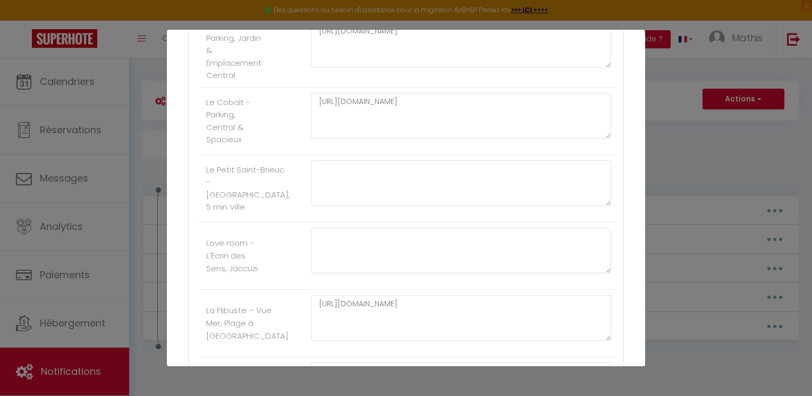
scroll to position [795, 0]
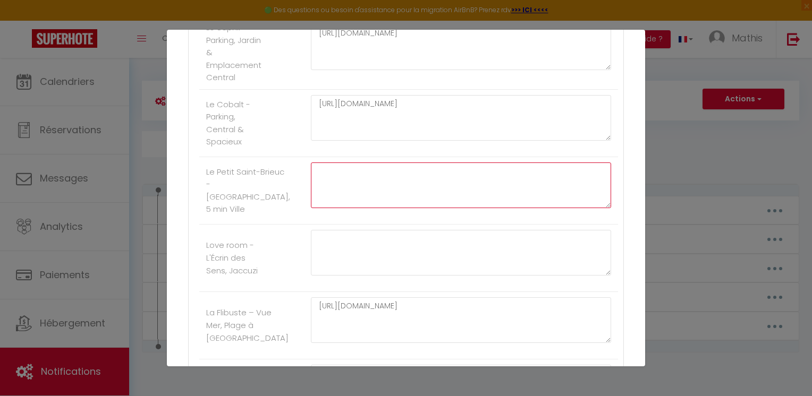
click at [342, 189] on textarea at bounding box center [461, 186] width 300 height 46
paste textarea "[URL][DOMAIN_NAME]"
click at [316, 184] on textarea "[URL][DOMAIN_NAME]" at bounding box center [461, 186] width 300 height 46
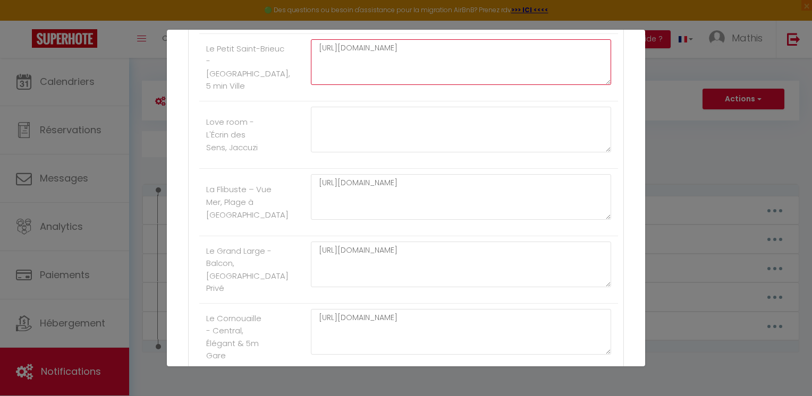
scroll to position [1185, 0]
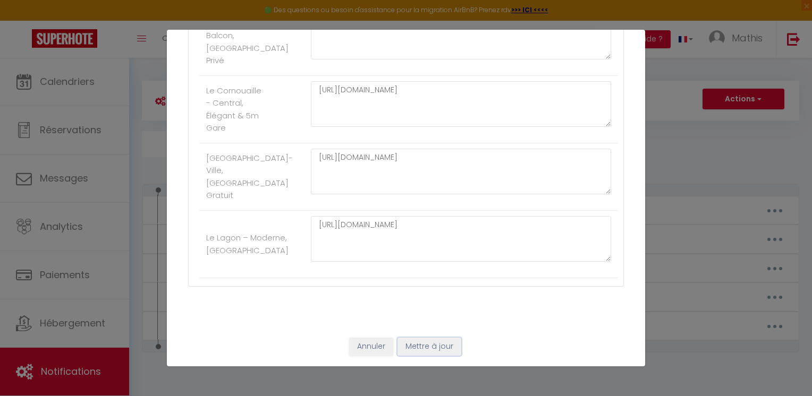
click at [413, 348] on button "Mettre à jour" at bounding box center [430, 347] width 64 height 18
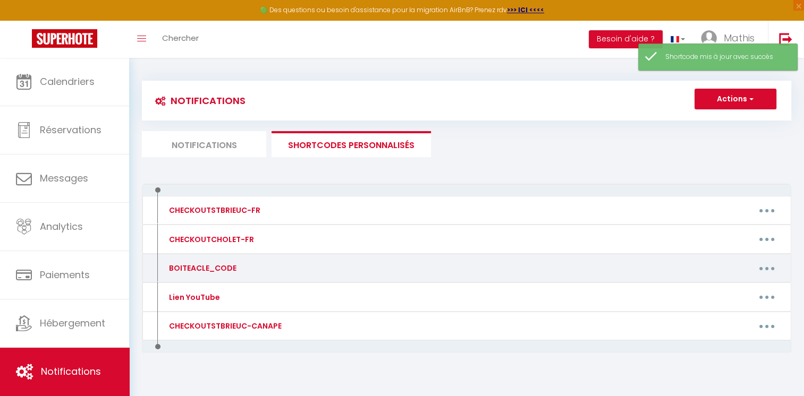
click at [765, 263] on button "button" at bounding box center [767, 268] width 30 height 17
click at [744, 291] on link "Editer" at bounding box center [739, 293] width 79 height 18
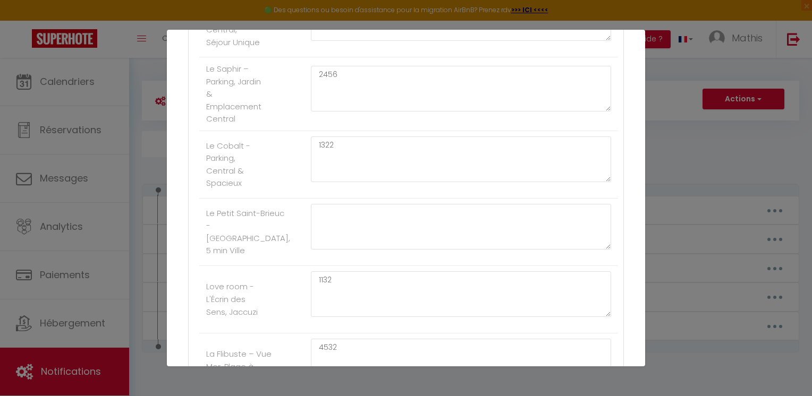
scroll to position [749, 0]
click at [544, 233] on textarea at bounding box center [461, 231] width 300 height 46
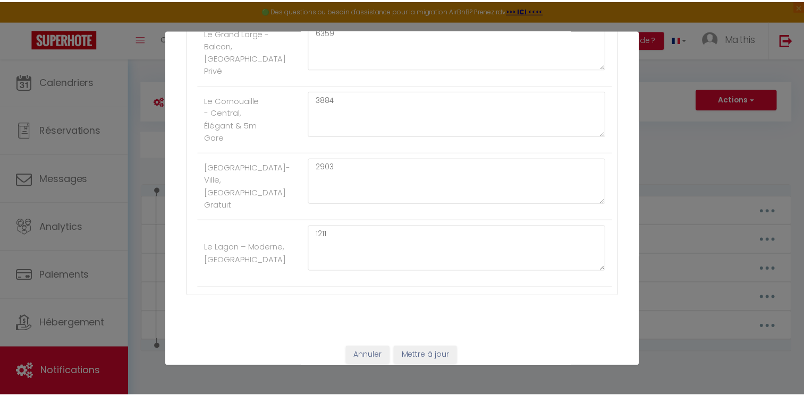
scroll to position [1185, 0]
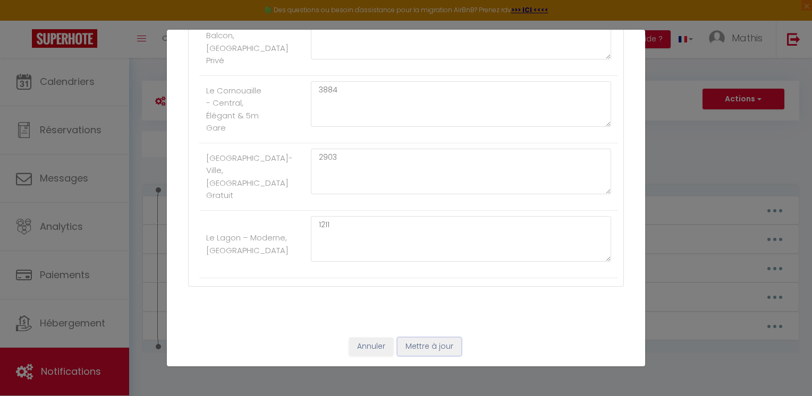
click at [433, 339] on button "Mettre à jour" at bounding box center [430, 347] width 64 height 18
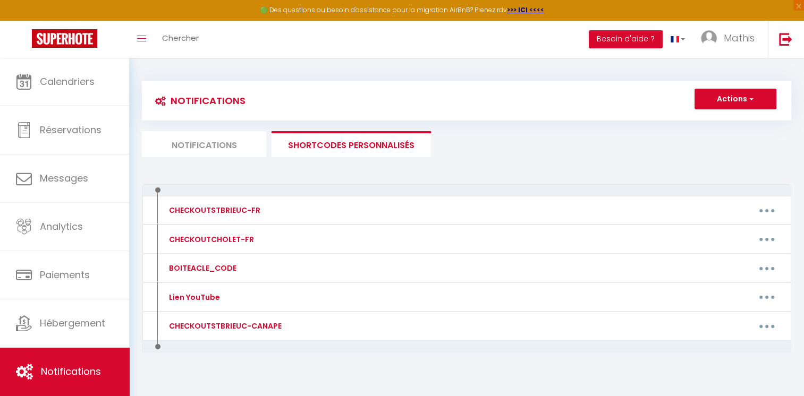
click at [433, 341] on div at bounding box center [466, 347] width 649 height 12
click at [209, 144] on li "Notifications" at bounding box center [204, 144] width 124 height 26
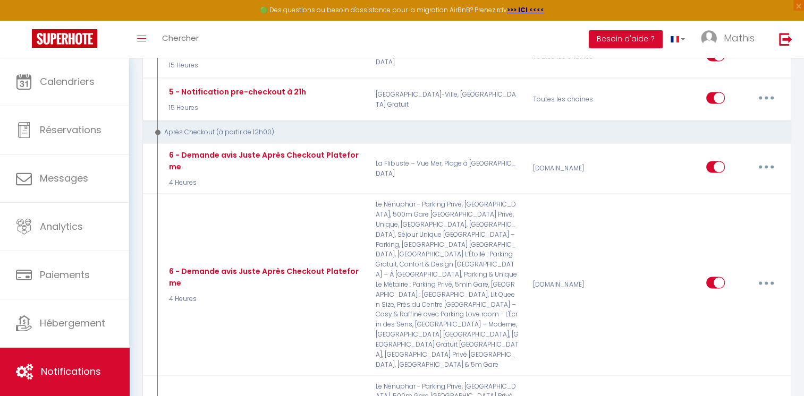
scroll to position [1962, 0]
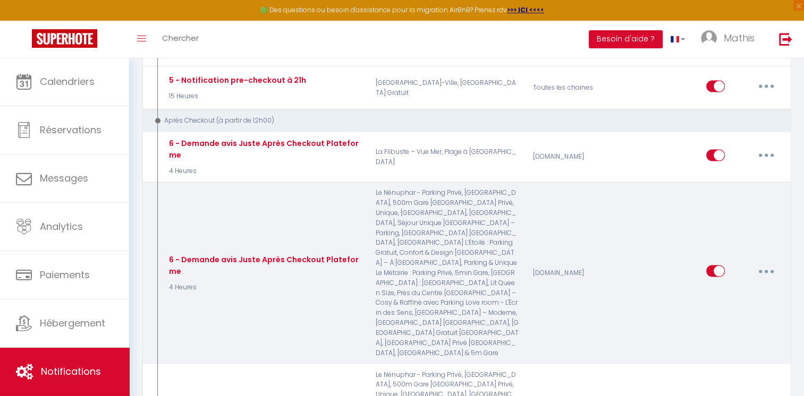
click at [766, 263] on button "button" at bounding box center [766, 271] width 30 height 17
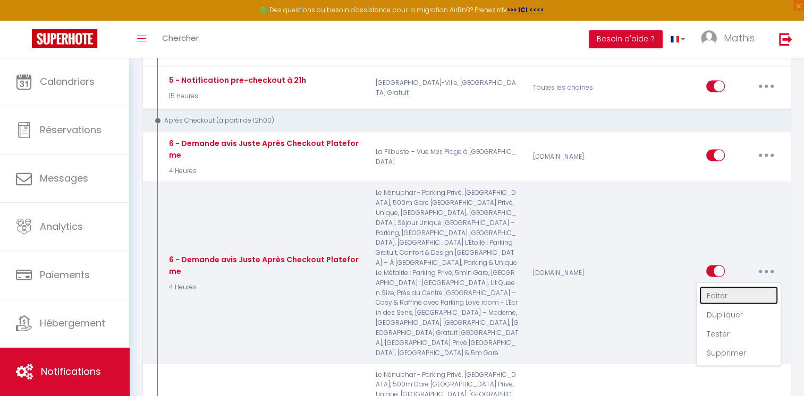
click at [741, 286] on link "Editer" at bounding box center [738, 295] width 79 height 18
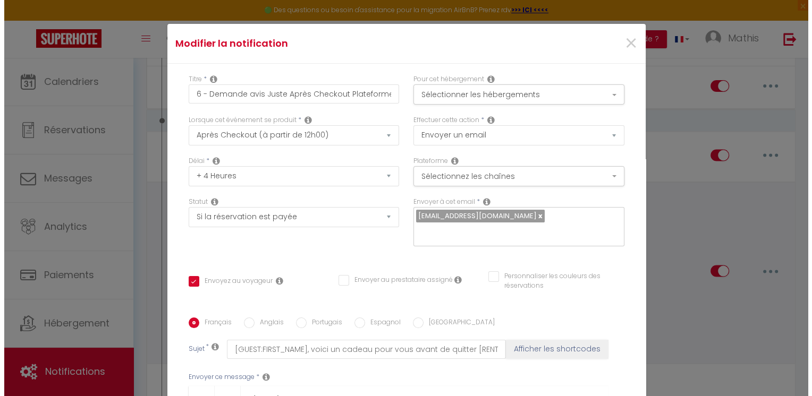
scroll to position [1953, 0]
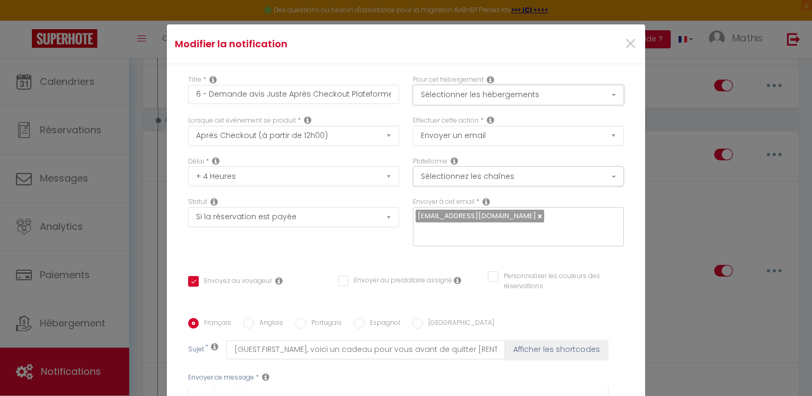
click at [561, 98] on button "Sélectionner les hébergements" at bounding box center [518, 95] width 211 height 20
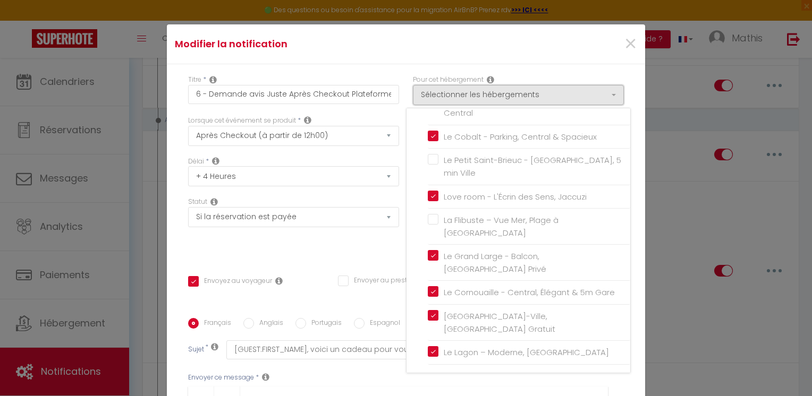
scroll to position [331, 0]
click at [358, 240] on div "Statut Aucun Si la réservation est payée Si réservation non payée Si la caution…" at bounding box center [293, 227] width 225 height 60
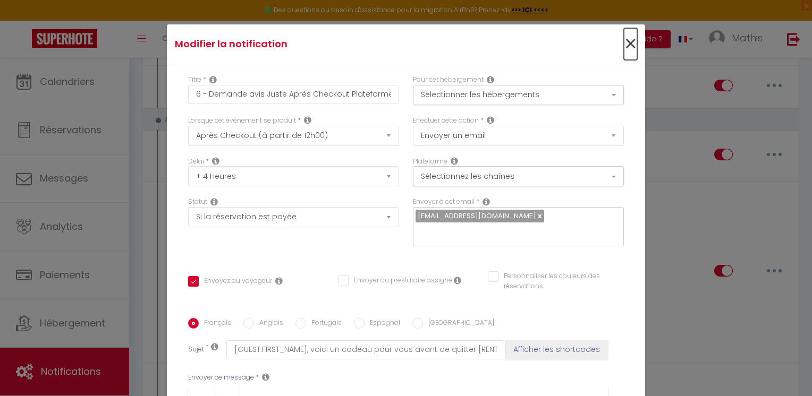
click at [624, 48] on span "×" at bounding box center [630, 44] width 13 height 32
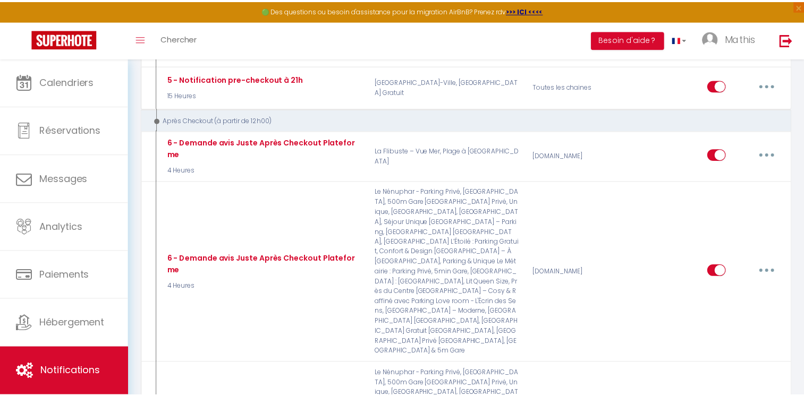
scroll to position [1962, 0]
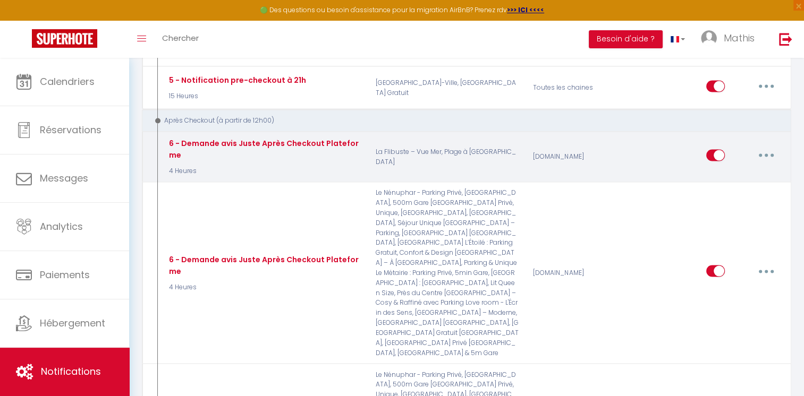
click at [766, 147] on button "button" at bounding box center [766, 155] width 30 height 17
click at [731, 170] on link "Editer" at bounding box center [738, 179] width 79 height 18
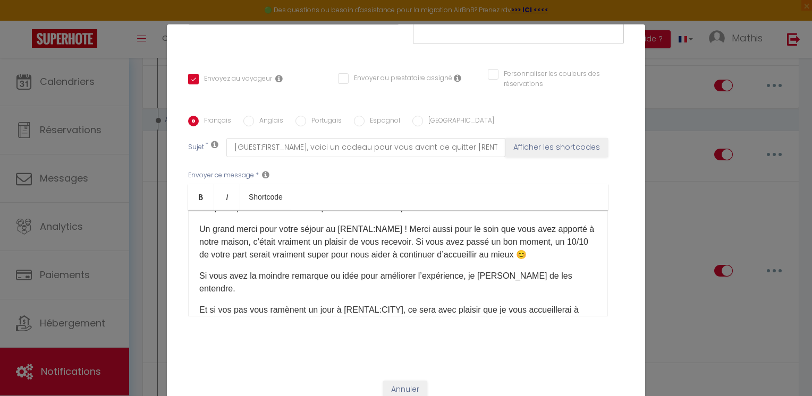
scroll to position [44, 0]
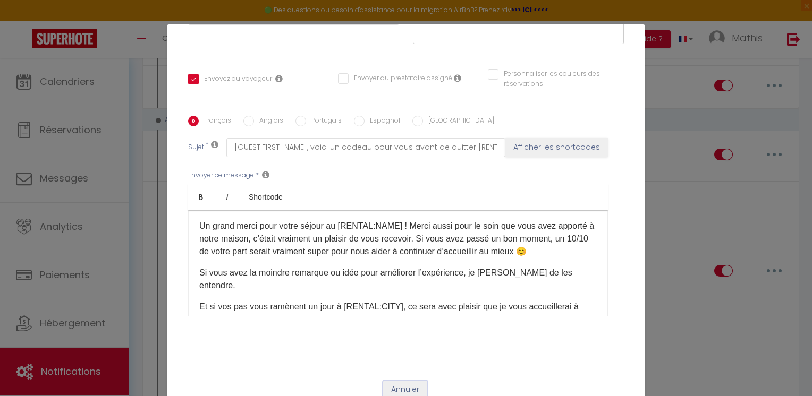
click at [396, 386] on button "Annuler" at bounding box center [405, 390] width 44 height 18
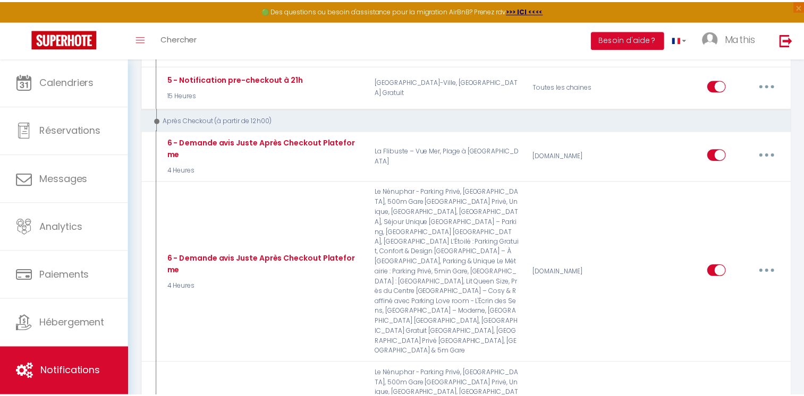
scroll to position [1962, 0]
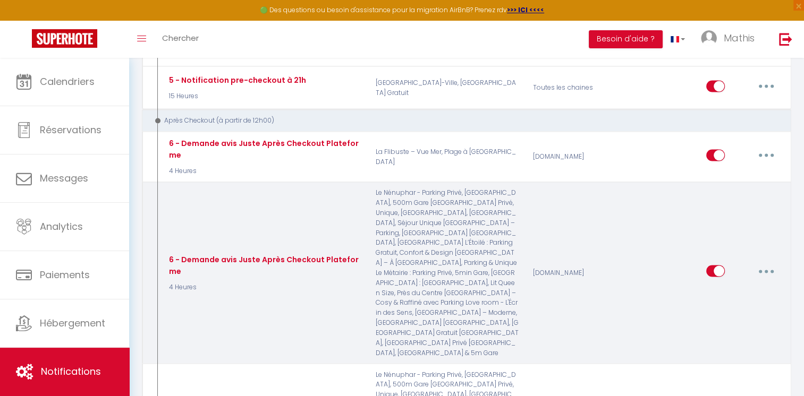
click at [760, 263] on button "button" at bounding box center [766, 271] width 30 height 17
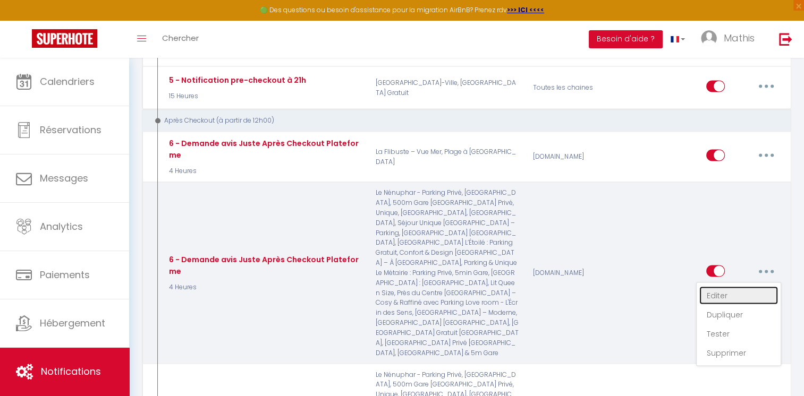
click at [729, 286] on link "Editer" at bounding box center [738, 295] width 79 height 18
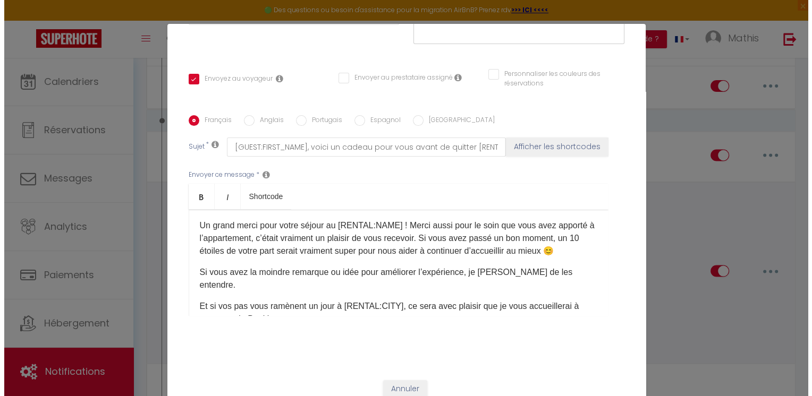
scroll to position [1953, 0]
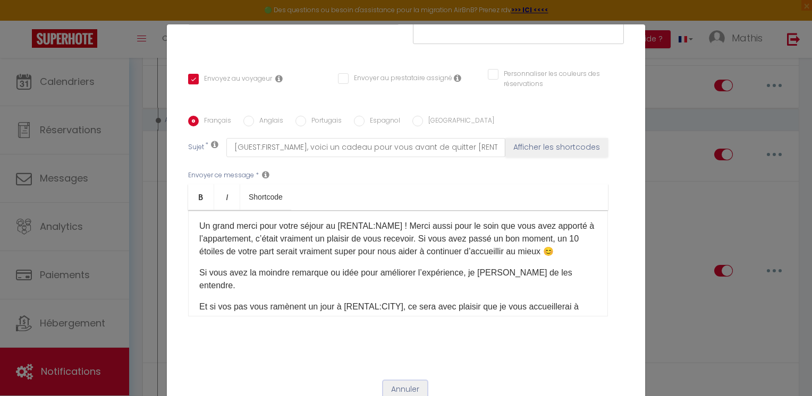
click at [413, 390] on button "Annuler" at bounding box center [405, 390] width 44 height 18
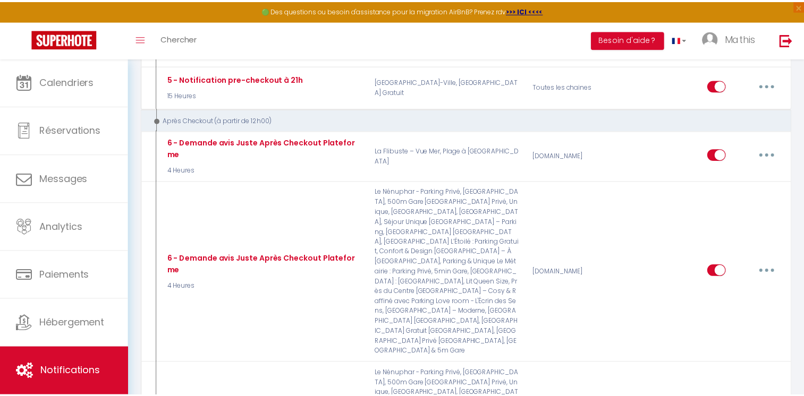
scroll to position [1962, 0]
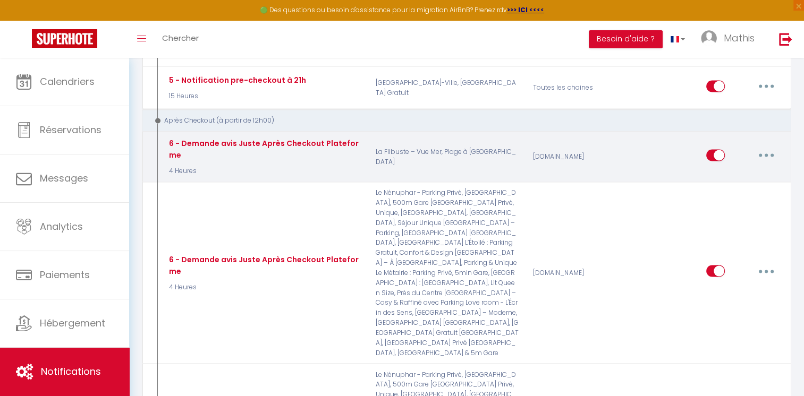
click at [771, 147] on button "button" at bounding box center [766, 155] width 30 height 17
click at [742, 170] on link "Editer" at bounding box center [738, 179] width 79 height 18
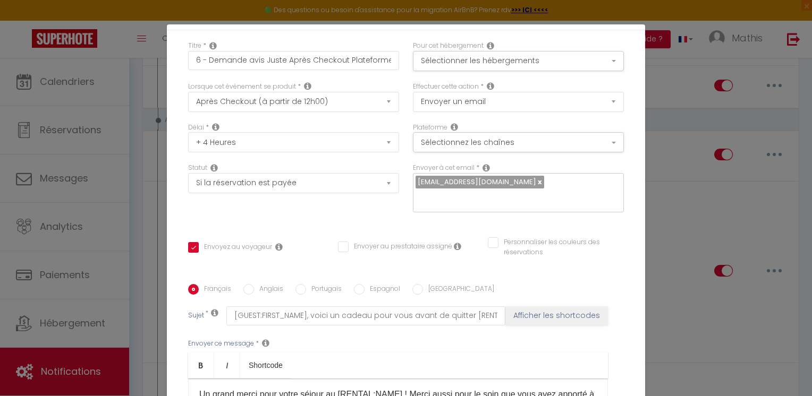
scroll to position [0, 0]
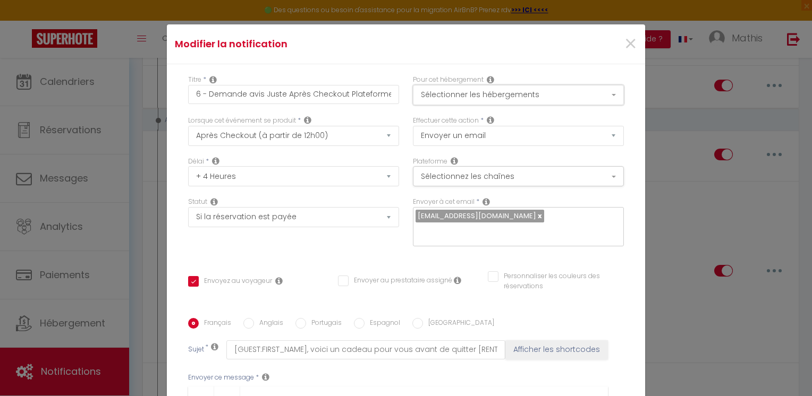
click at [597, 102] on button "Sélectionner les hébergements" at bounding box center [518, 95] width 211 height 20
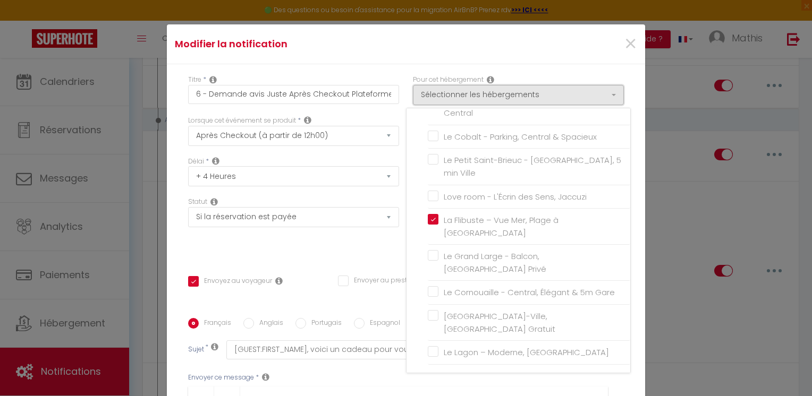
scroll to position [331, 0]
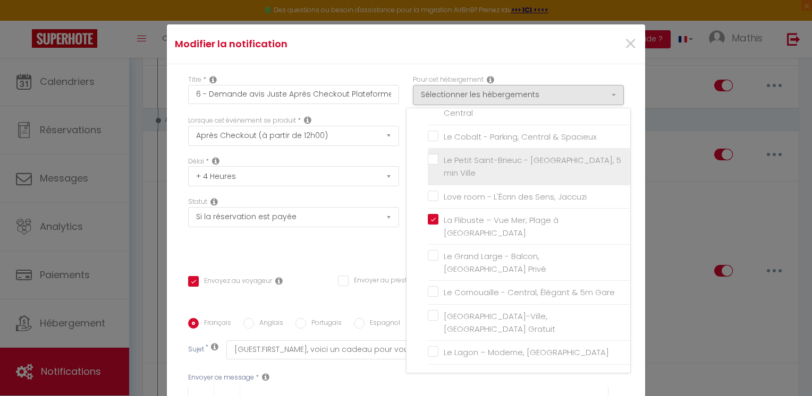
click at [438, 154] on label "Le Petit Saint-Brieuc - [GEOGRAPHIC_DATA], 5 min Ville" at bounding box center [530, 166] width 185 height 25
click at [428, 162] on input "Le Petit Saint-Brieuc - [GEOGRAPHIC_DATA], 5 min Ville" at bounding box center [529, 167] width 202 height 11
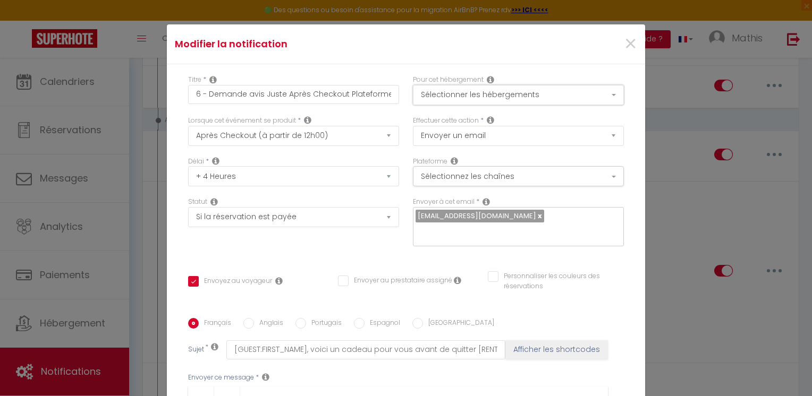
click at [548, 93] on button "Sélectionner les hébergements" at bounding box center [518, 95] width 211 height 20
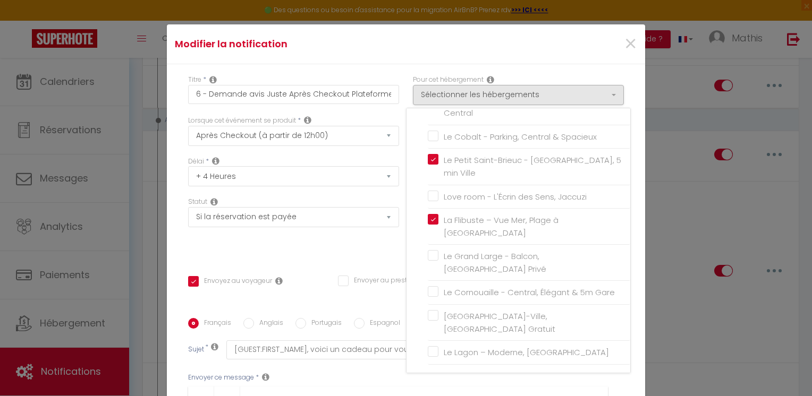
click at [534, 57] on div "Modifier la notification ×" at bounding box center [406, 44] width 478 height 40
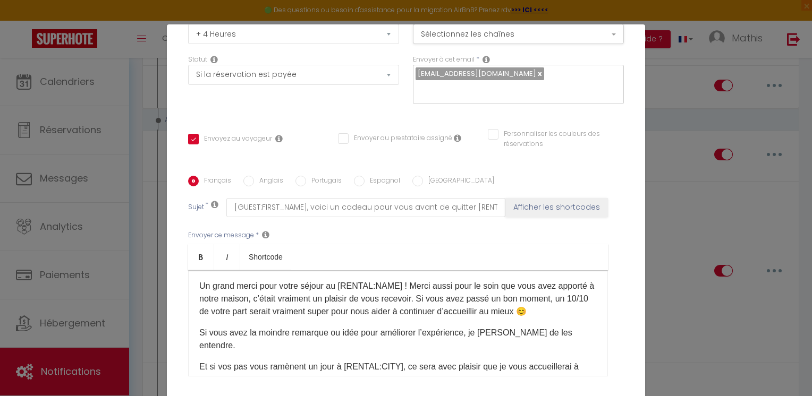
scroll to position [210, 0]
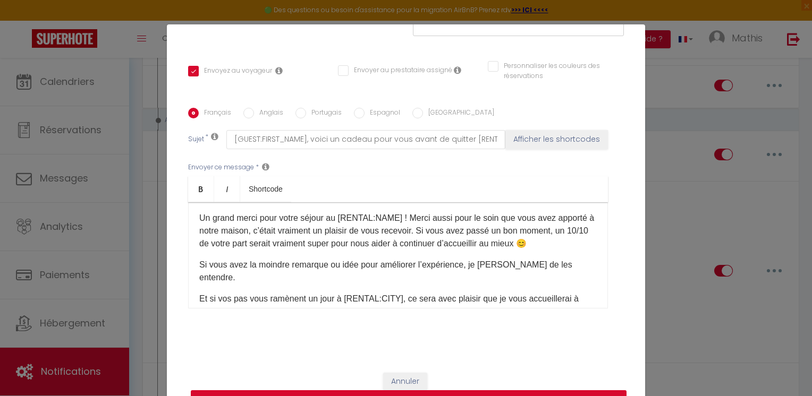
click at [554, 392] on button "Mettre à jour" at bounding box center [409, 401] width 436 height 20
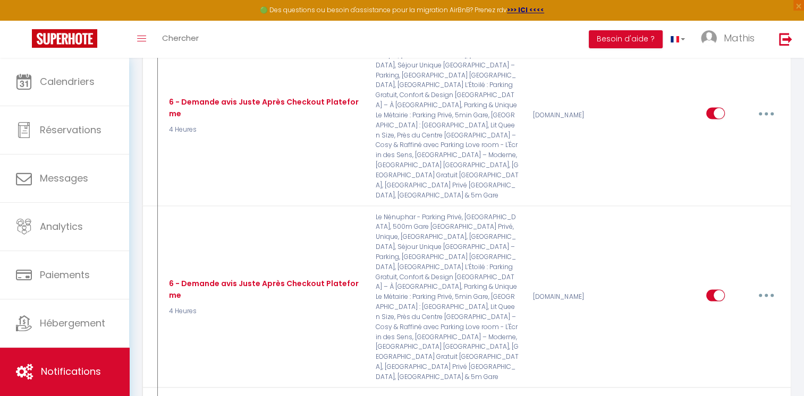
scroll to position [2207, 0]
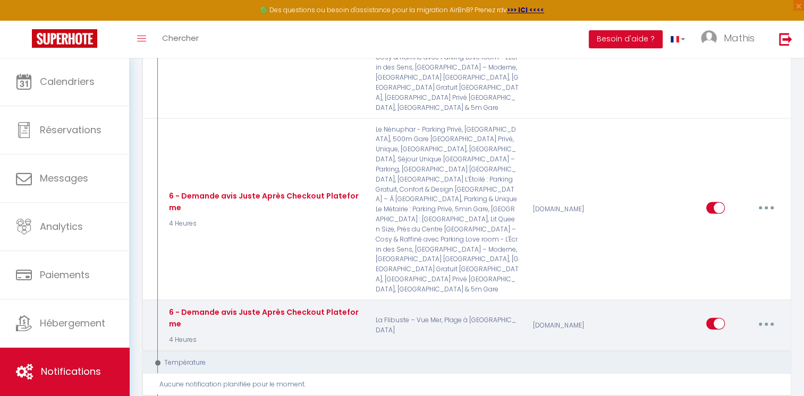
click at [772, 316] on button "button" at bounding box center [766, 324] width 30 height 17
click at [740, 340] on link "Editer" at bounding box center [738, 349] width 79 height 18
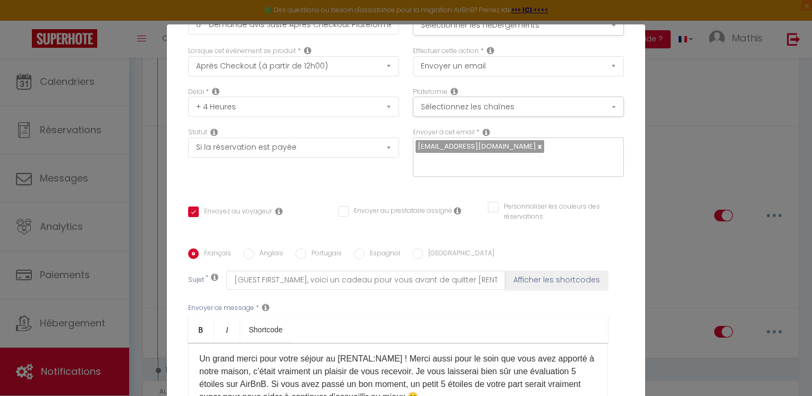
scroll to position [0, 0]
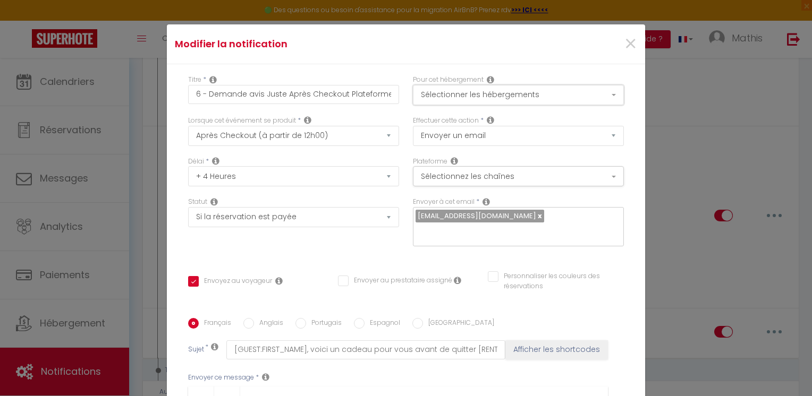
click at [584, 99] on button "Sélectionner les hébergements" at bounding box center [518, 95] width 211 height 20
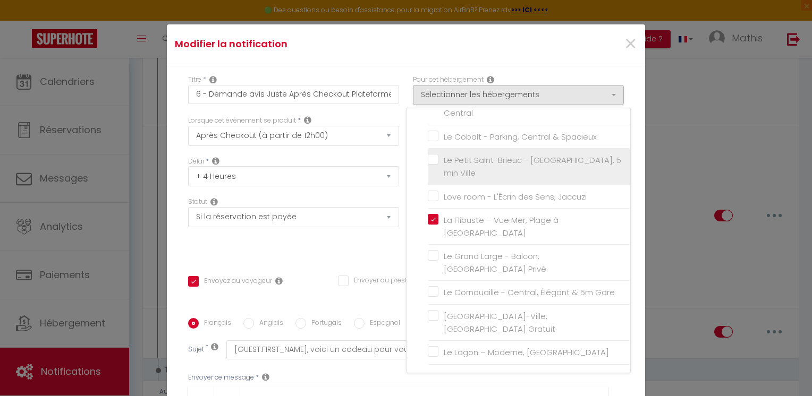
click at [534, 162] on input "Le Petit Saint-Brieuc - [GEOGRAPHIC_DATA], 5 min Ville" at bounding box center [529, 167] width 202 height 11
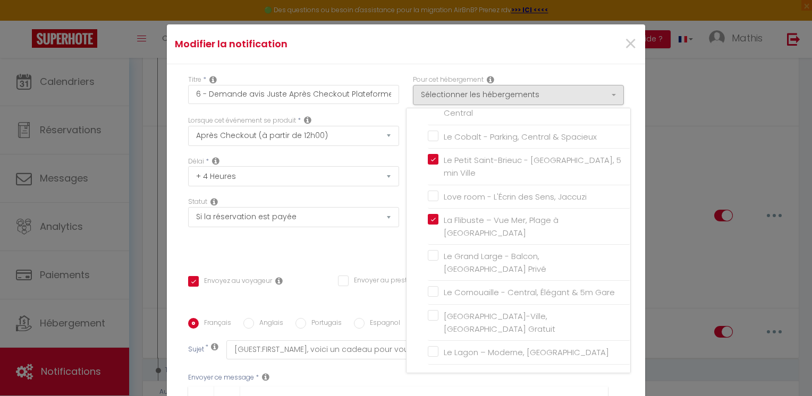
click at [338, 252] on div "Statut Aucun Si la réservation est payée Si réservation non payée Si la caution…" at bounding box center [293, 227] width 225 height 60
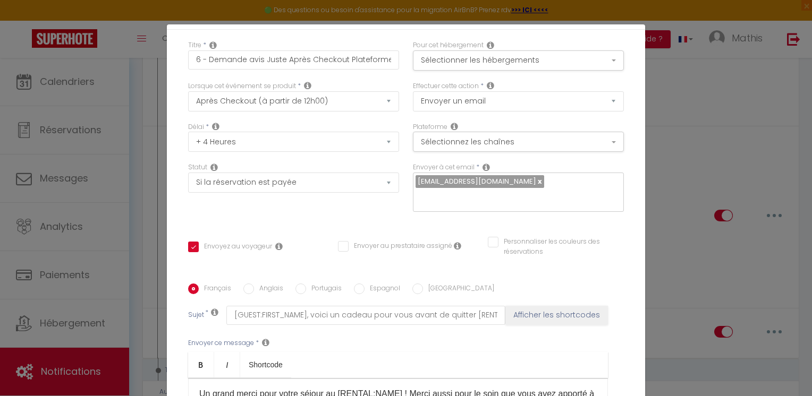
scroll to position [210, 0]
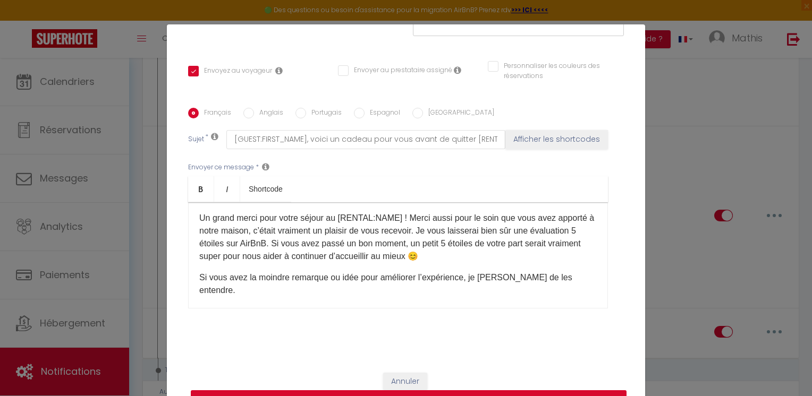
click at [486, 395] on button "Mettre à jour" at bounding box center [409, 401] width 436 height 20
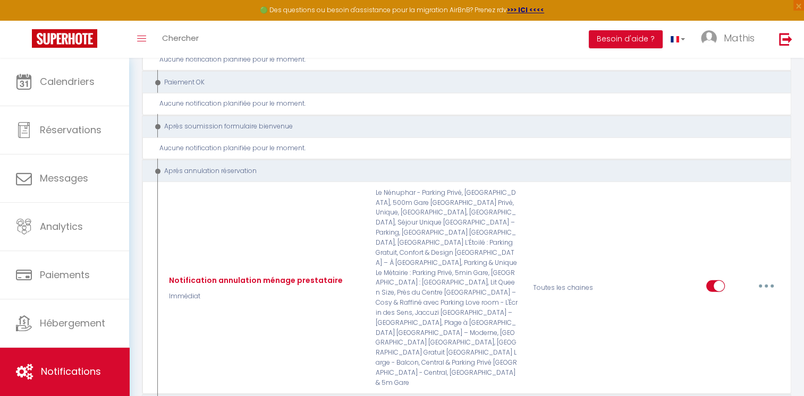
scroll to position [2904, 0]
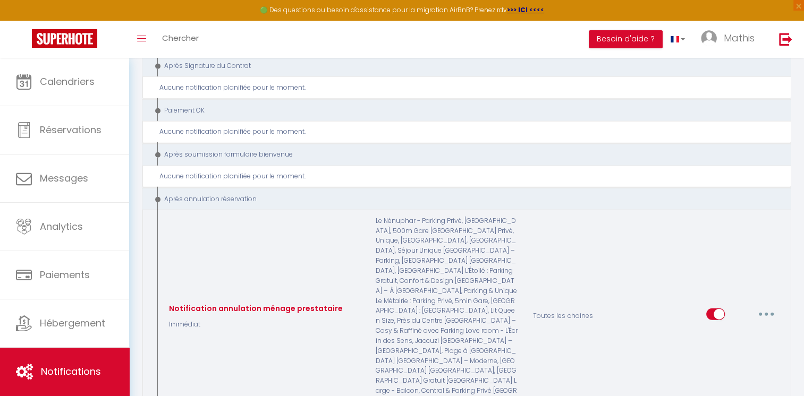
click at [760, 306] on button "button" at bounding box center [766, 314] width 30 height 17
click at [738, 330] on link "Editer" at bounding box center [738, 339] width 79 height 18
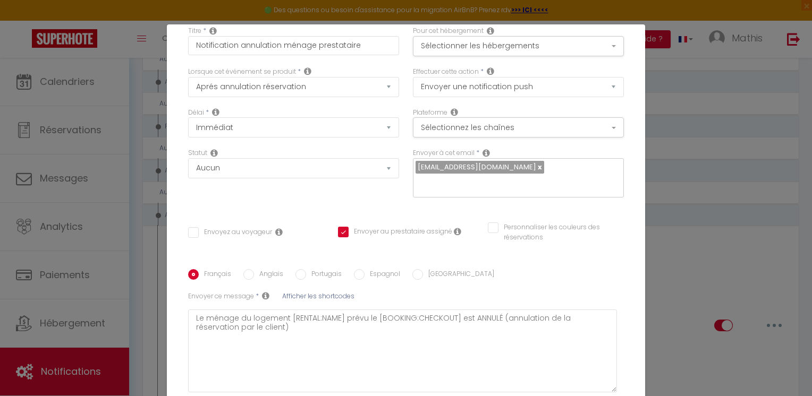
scroll to position [2, 0]
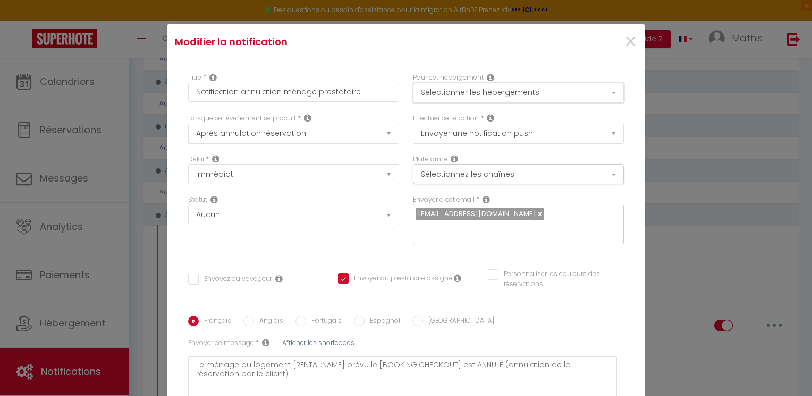
click at [598, 99] on button "Sélectionner les hébergements" at bounding box center [518, 93] width 211 height 20
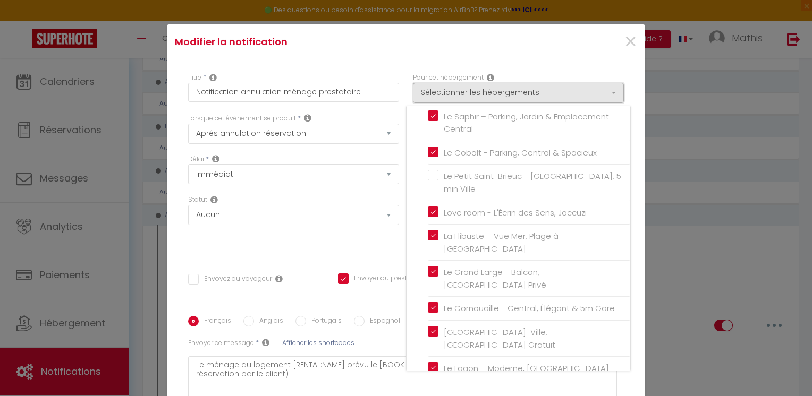
scroll to position [290, 0]
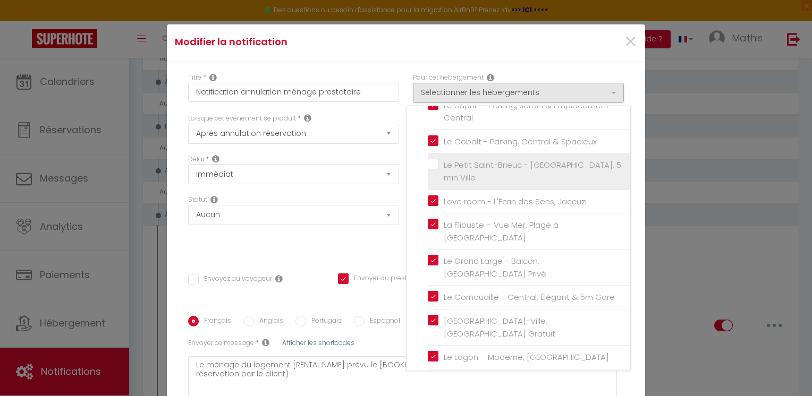
click at [545, 177] on input "Le Petit Saint-Brieuc - [GEOGRAPHIC_DATA], 5 min Ville" at bounding box center [529, 171] width 202 height 11
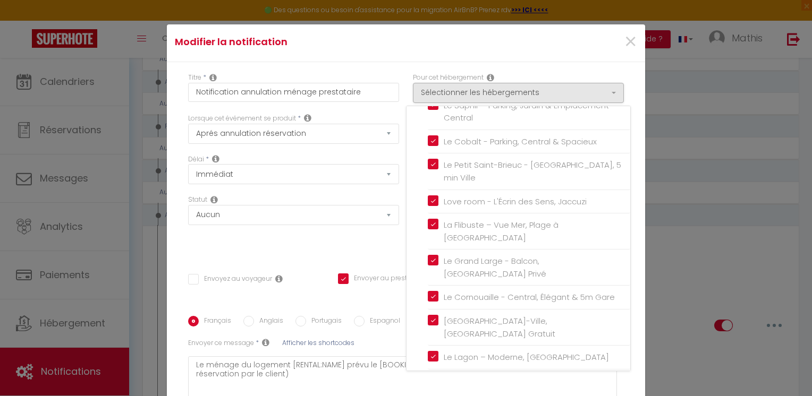
click at [410, 54] on div "Modifier la notification ×" at bounding box center [406, 42] width 478 height 40
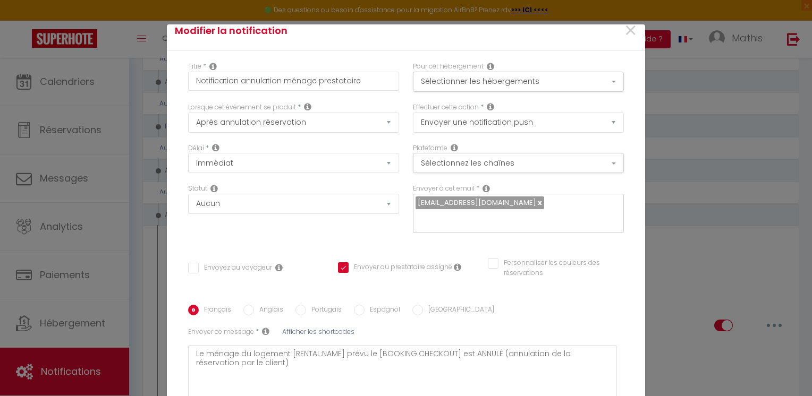
scroll to position [130, 0]
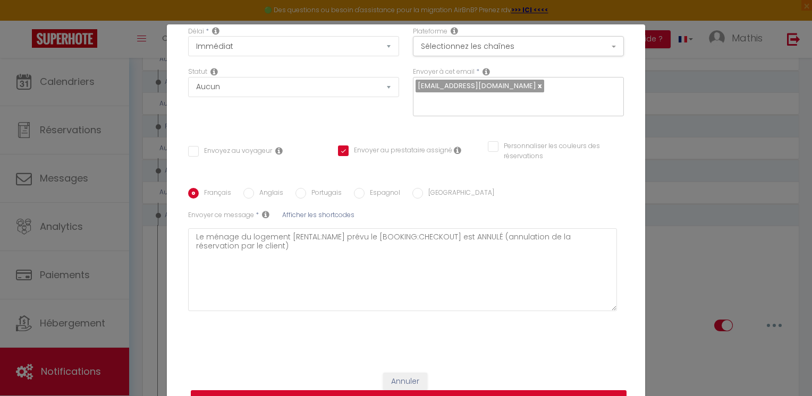
click at [553, 395] on button "Mettre à jour" at bounding box center [409, 401] width 436 height 20
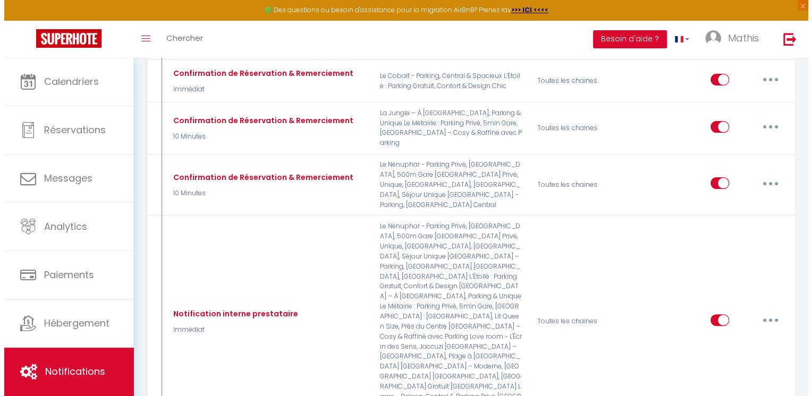
scroll to position [259, 0]
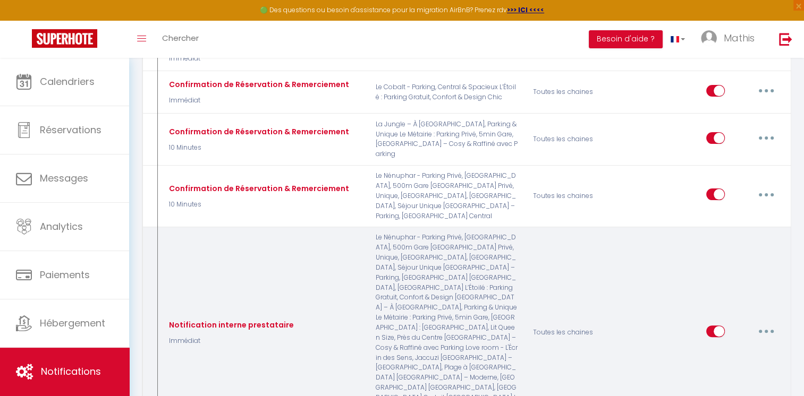
click at [760, 323] on button "button" at bounding box center [766, 331] width 30 height 17
click at [729, 346] on link "Editer" at bounding box center [738, 355] width 79 height 18
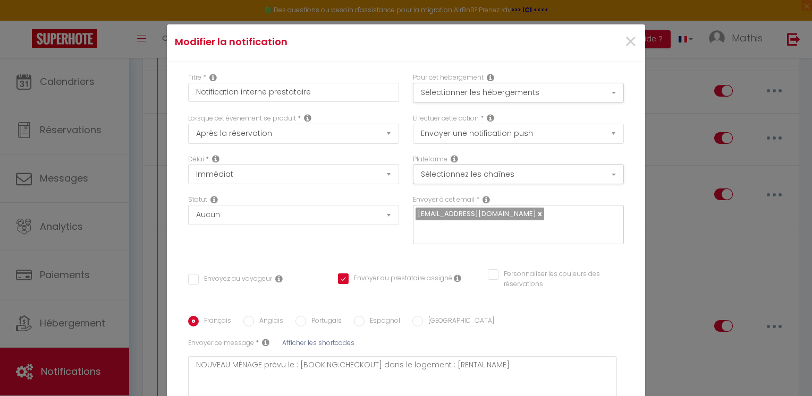
scroll to position [0, 0]
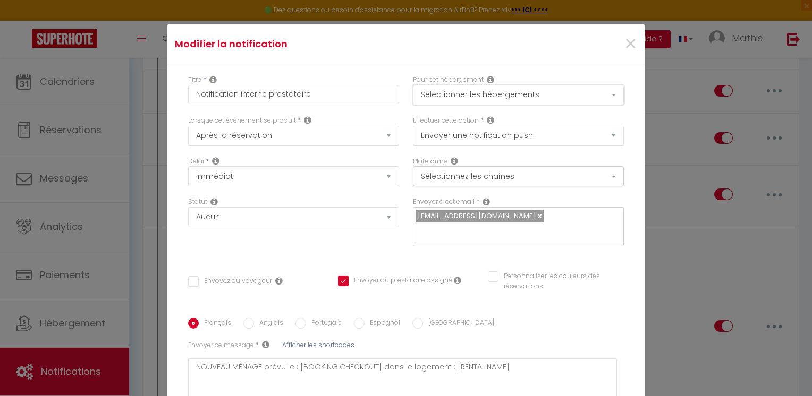
click at [589, 97] on button "Sélectionner les hébergements" at bounding box center [518, 95] width 211 height 20
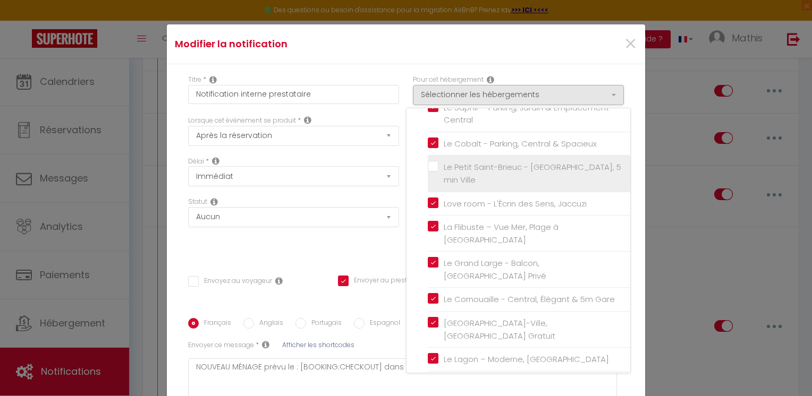
click at [504, 178] on input "Le Petit Saint-Brieuc - [GEOGRAPHIC_DATA], 5 min Ville" at bounding box center [529, 173] width 202 height 11
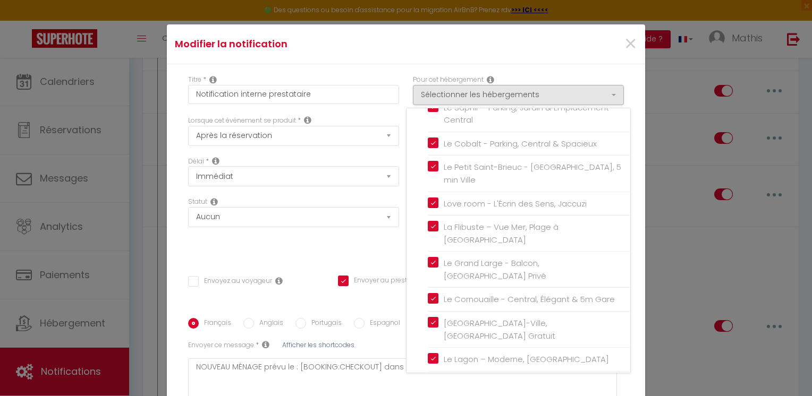
click at [442, 68] on div "Titre * Notification interne prestataire Pour cet hébergement Sélectionner les …" at bounding box center [406, 278] width 478 height 428
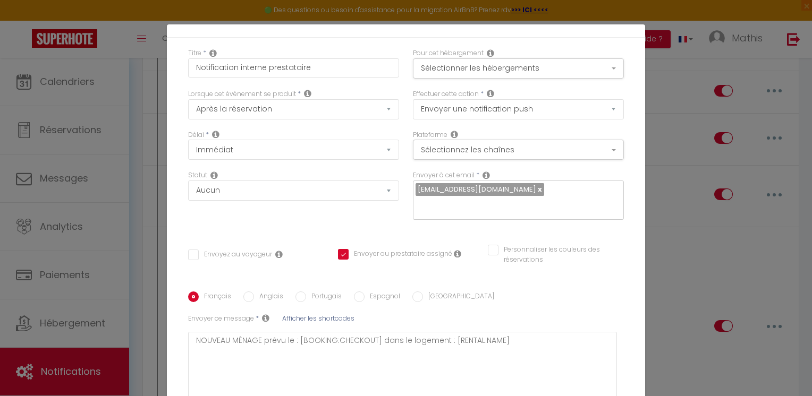
scroll to position [130, 0]
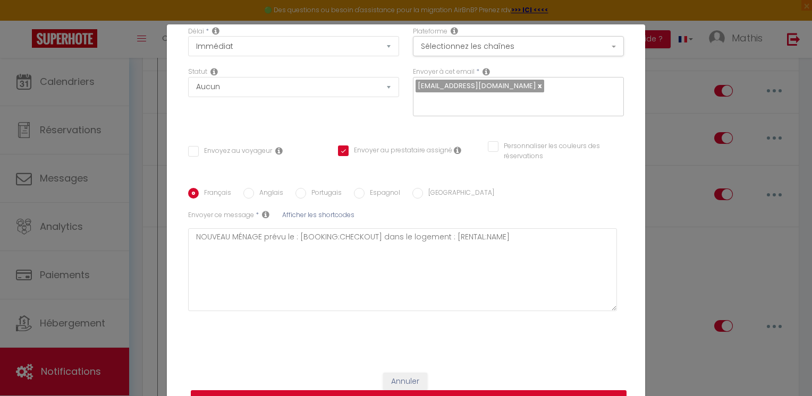
click at [521, 391] on button "Mettre à jour" at bounding box center [409, 401] width 436 height 20
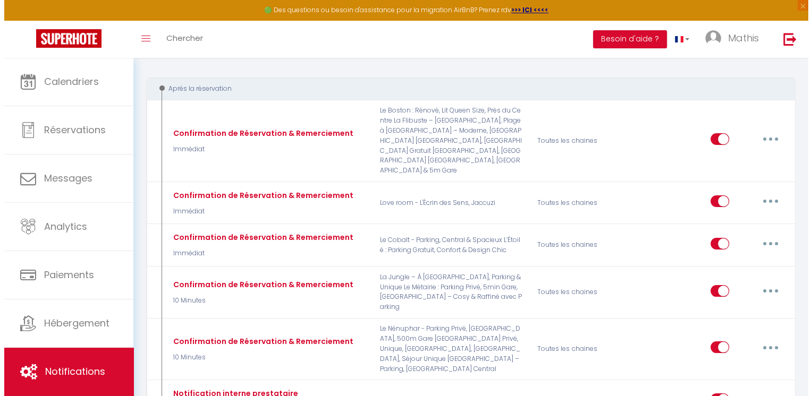
scroll to position [117, 0]
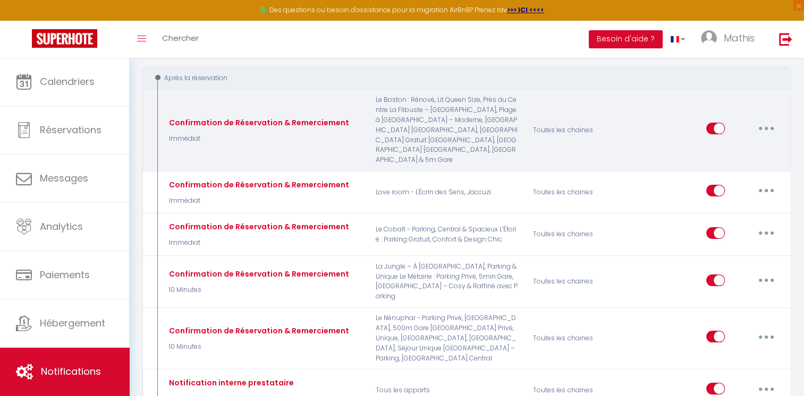
click at [757, 127] on button "button" at bounding box center [766, 128] width 30 height 17
click at [723, 159] on link "Editer" at bounding box center [738, 153] width 79 height 18
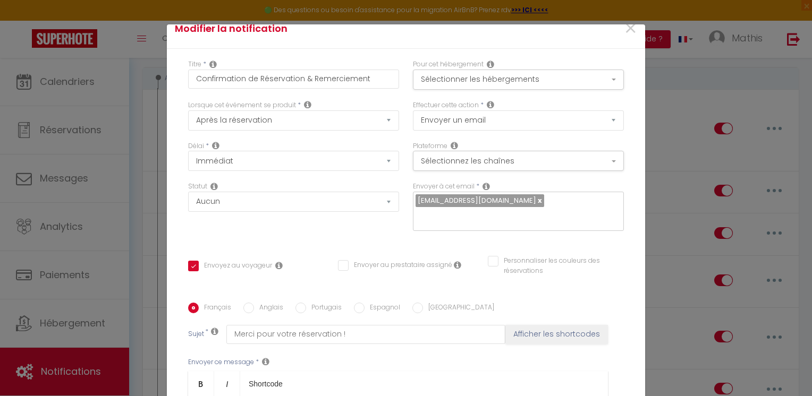
scroll to position [0, 0]
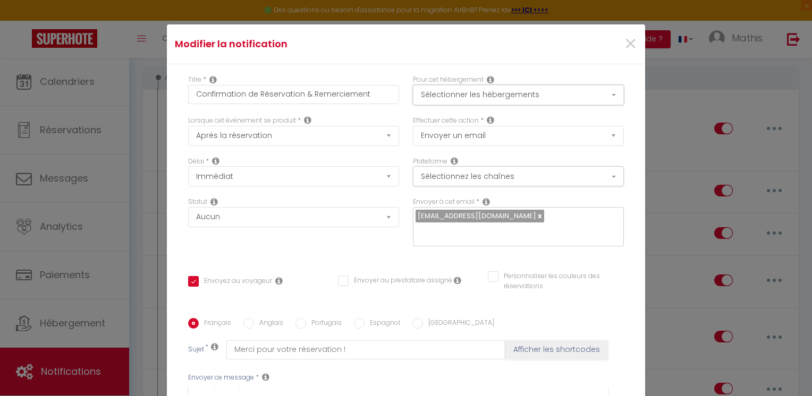
click at [582, 90] on button "Sélectionner les hébergements" at bounding box center [518, 95] width 211 height 20
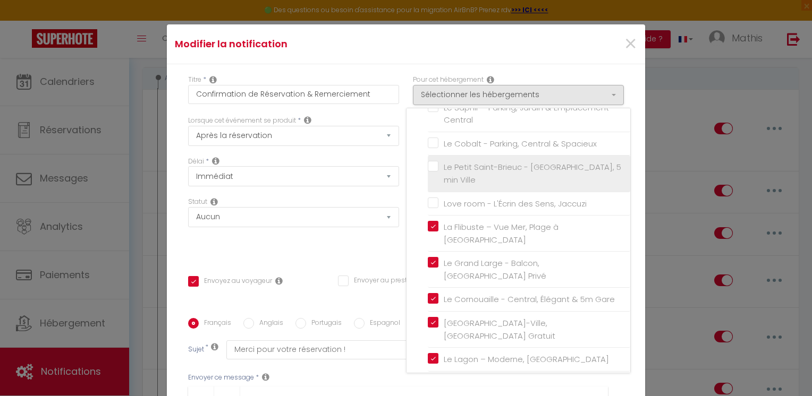
click at [533, 179] on input "Le Petit Saint-Brieuc - [GEOGRAPHIC_DATA], 5 min Ville" at bounding box center [529, 173] width 202 height 11
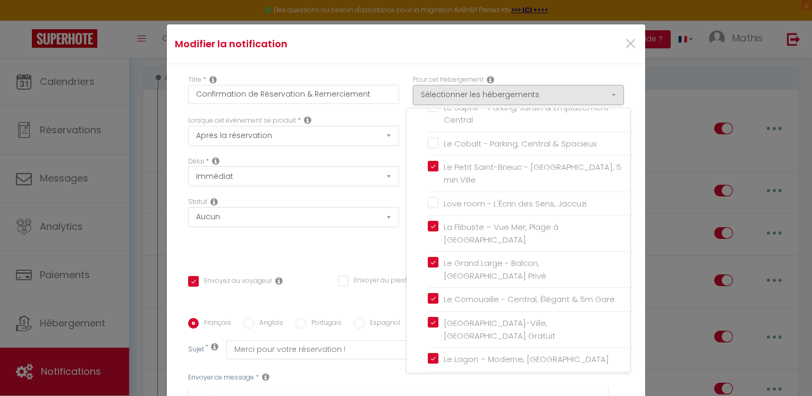
click at [427, 59] on div "Modifier la notification ×" at bounding box center [406, 44] width 478 height 40
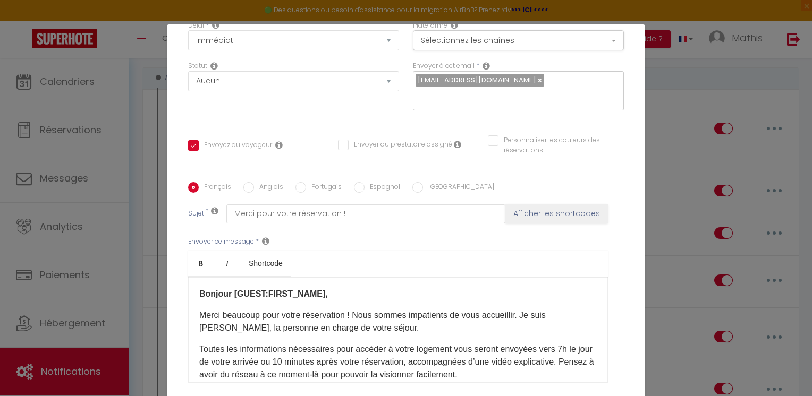
scroll to position [210, 0]
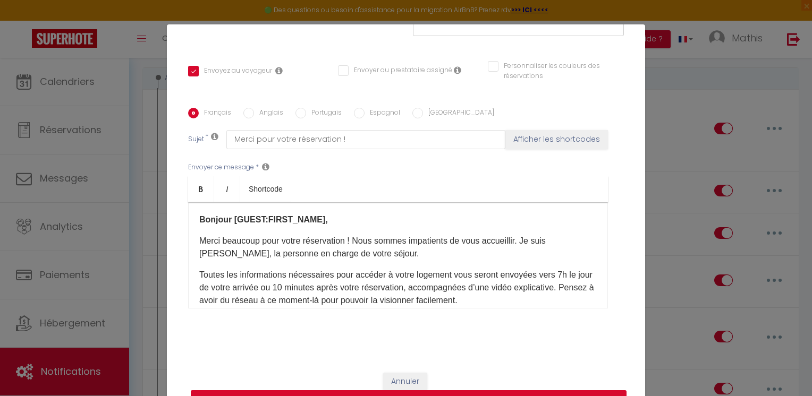
click at [538, 392] on button "Mettre à jour" at bounding box center [409, 401] width 436 height 20
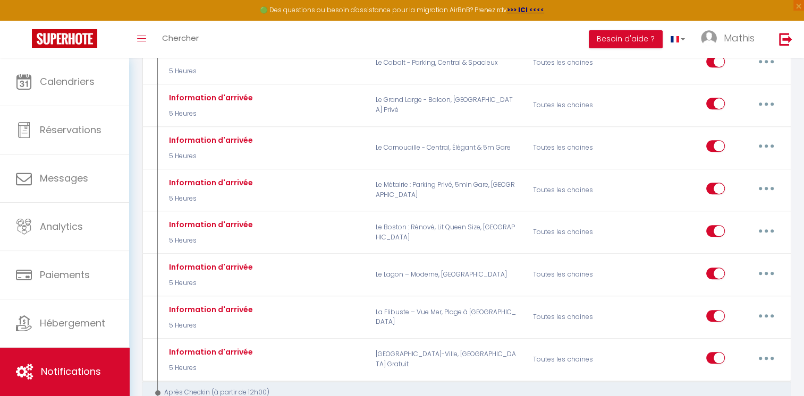
scroll to position [909, 0]
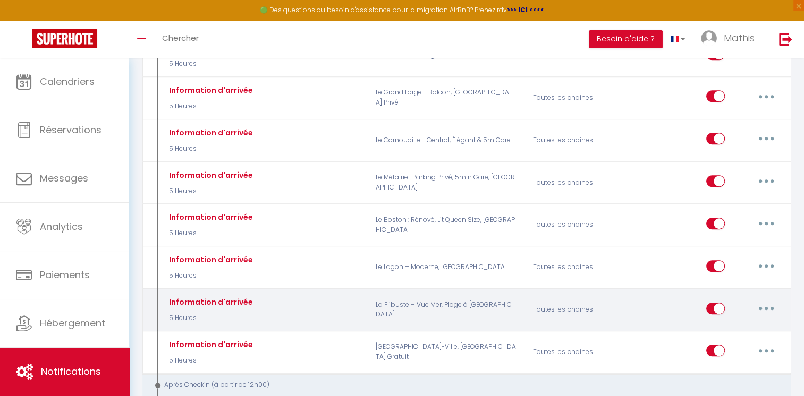
click at [762, 300] on button "button" at bounding box center [766, 308] width 30 height 17
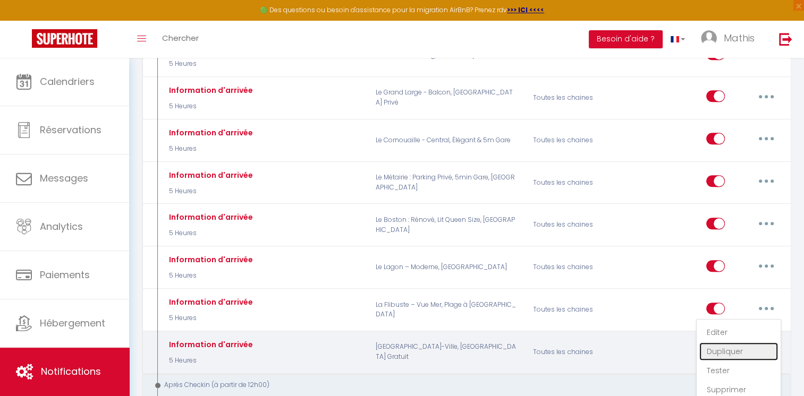
click at [721, 343] on link "Dupliquer" at bounding box center [738, 352] width 79 height 18
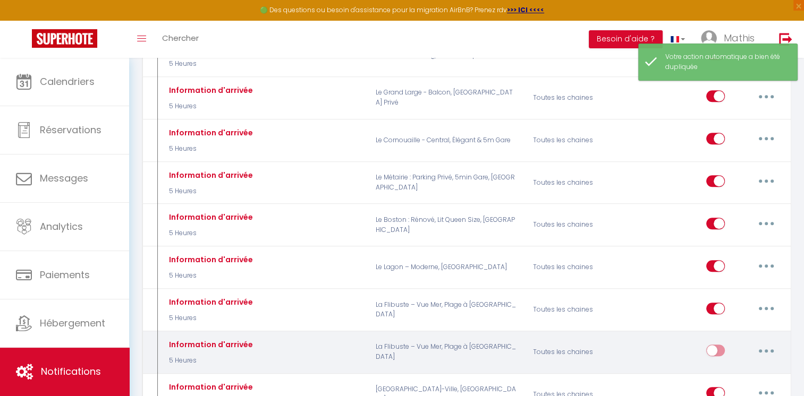
click at [760, 342] on button "button" at bounding box center [766, 350] width 30 height 17
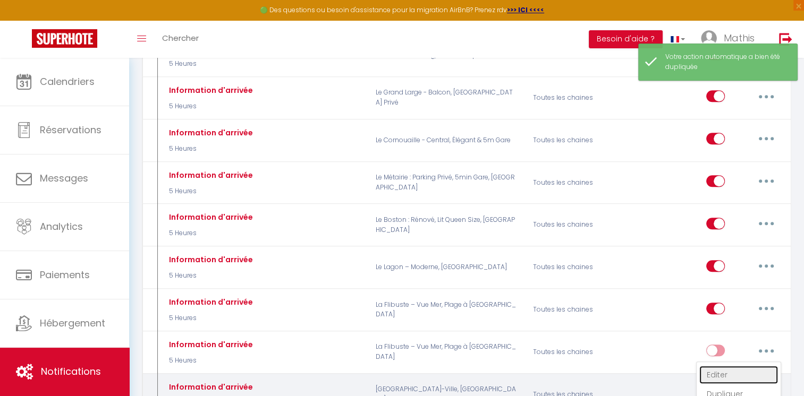
click at [737, 366] on link "Editer" at bounding box center [738, 375] width 79 height 18
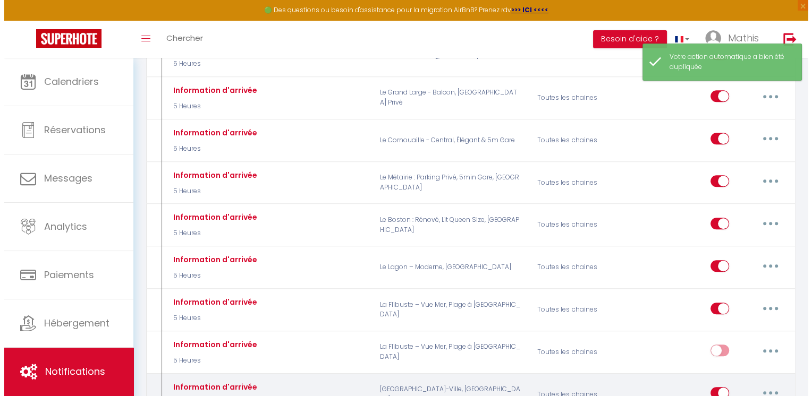
scroll to position [899, 0]
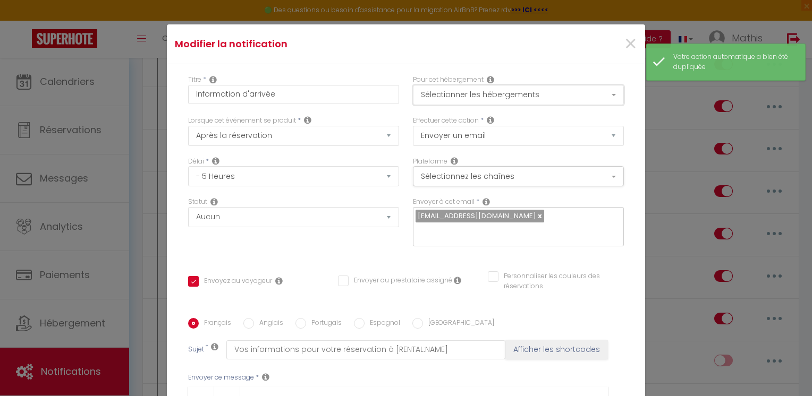
click at [573, 97] on button "Sélectionner les hébergements" at bounding box center [518, 95] width 211 height 20
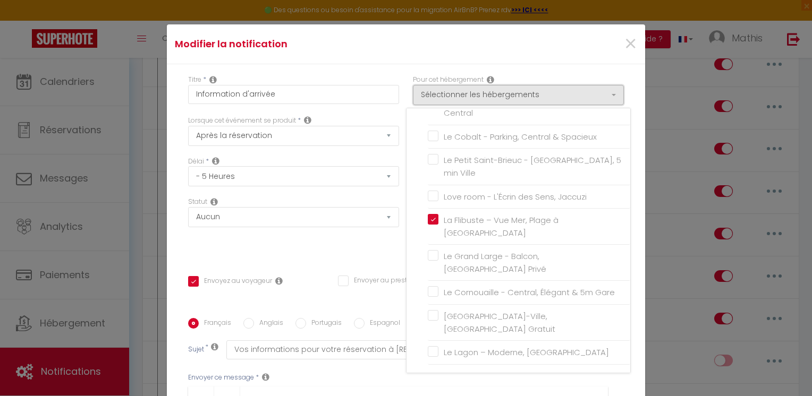
scroll to position [329, 0]
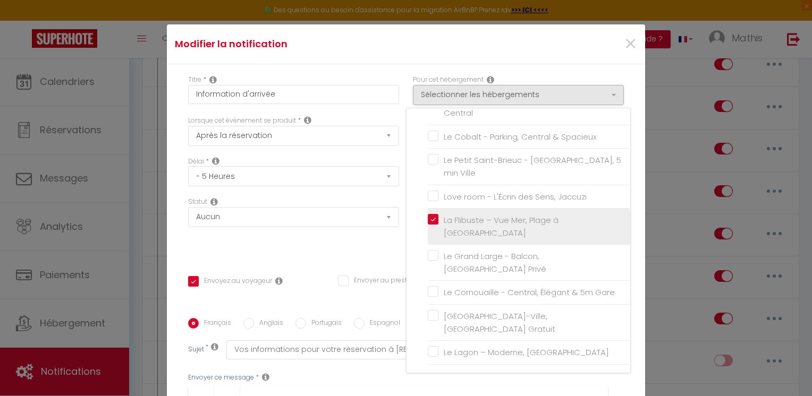
click at [478, 222] on input "La Flibuste – Vue Mer, Plage à [GEOGRAPHIC_DATA]" at bounding box center [529, 227] width 202 height 11
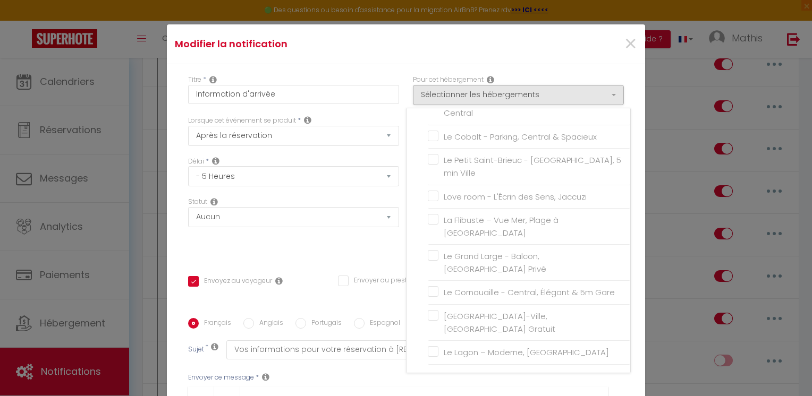
scroll to position [331, 0]
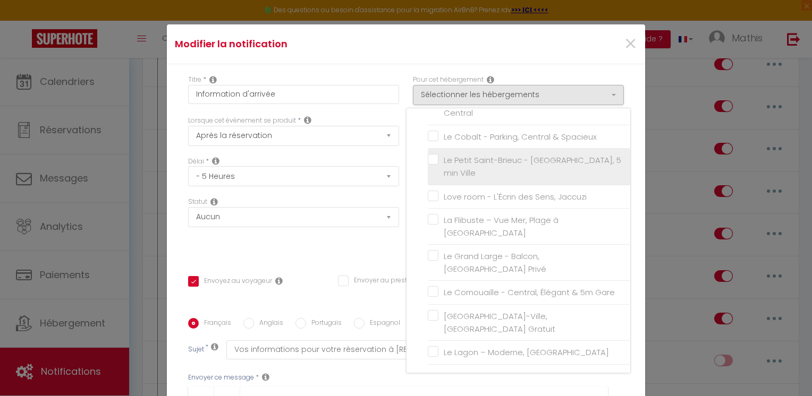
click at [502, 162] on input "Le Petit Saint-Brieuc - [GEOGRAPHIC_DATA], 5 min Ville" at bounding box center [529, 167] width 202 height 11
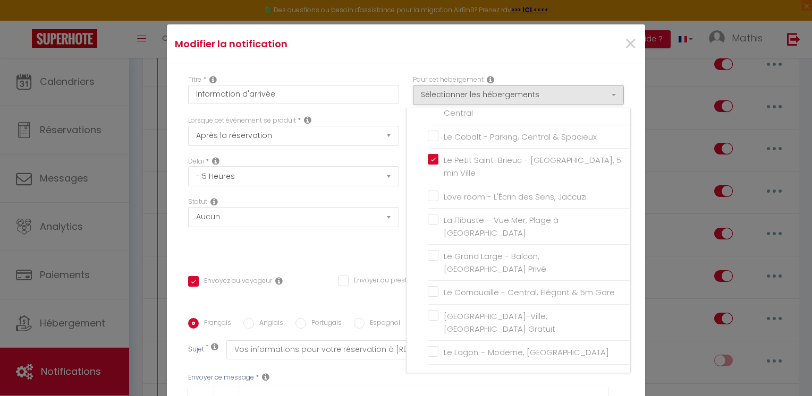
click at [395, 80] on div "Titre * Information d'arrivée" at bounding box center [293, 95] width 225 height 41
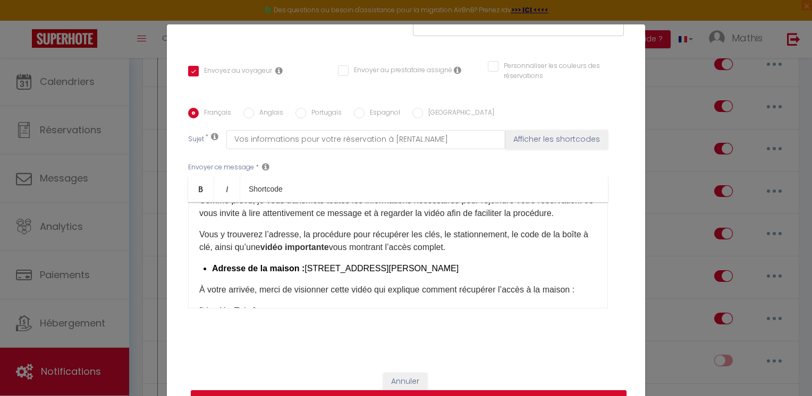
scroll to position [71, 0]
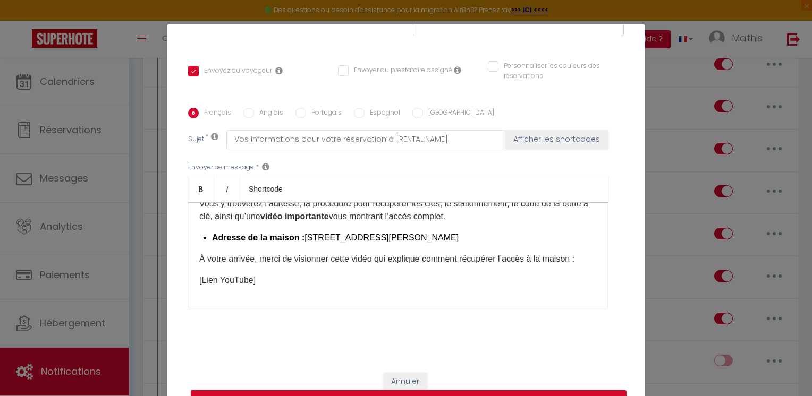
drag, startPoint x: 434, startPoint y: 250, endPoint x: 300, endPoint y: 249, distance: 133.9
click at [300, 244] on li "Adresse de la maison : [STREET_ADDRESS][PERSON_NAME]" at bounding box center [404, 238] width 385 height 13
drag, startPoint x: 416, startPoint y: 248, endPoint x: 472, endPoint y: 249, distance: 56.9
drag, startPoint x: 472, startPoint y: 249, endPoint x: 416, endPoint y: 248, distance: 56.4
click at [429, 242] on b "Plœuc-L'Hermitage" at bounding box center [468, 237] width 78 height 9
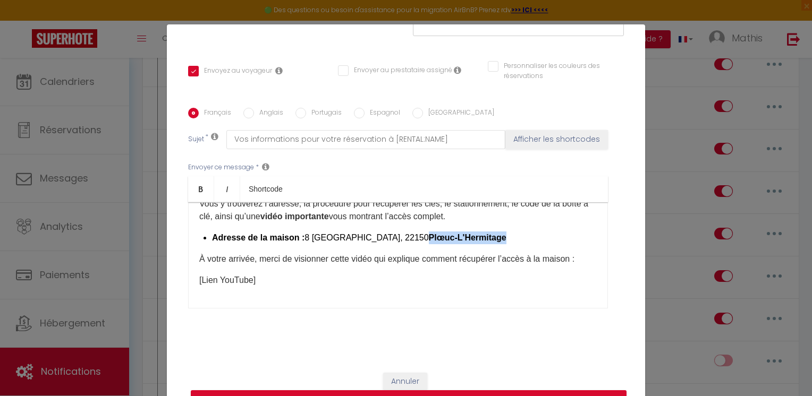
drag, startPoint x: 416, startPoint y: 248, endPoint x: 458, endPoint y: 250, distance: 42.0
click at [458, 242] on b "Plœuc-L'Hermitage" at bounding box center [468, 237] width 78 height 9
drag, startPoint x: 193, startPoint y: 192, endPoint x: 520, endPoint y: 237, distance: 330.5
click at [520, 237] on div "Bonjour [GUEST:FIRST_NAME], Comme prévu, je vous transmets toutes les informati…" at bounding box center [398, 255] width 420 height 106
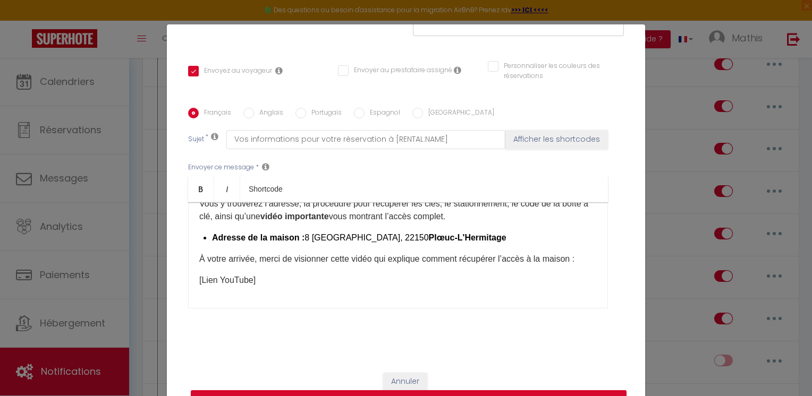
click at [399, 244] on li "Adresse de la maison : [STREET_ADDRESS]-L'Hermitage ​" at bounding box center [404, 238] width 385 height 13
drag, startPoint x: 416, startPoint y: 248, endPoint x: 492, endPoint y: 253, distance: 76.8
click at [492, 244] on li "Adresse de la maison : [STREET_ADDRESS]-L'Hermitage ​" at bounding box center [404, 238] width 385 height 13
click at [199, 195] on link "Bold" at bounding box center [201, 189] width 26 height 26
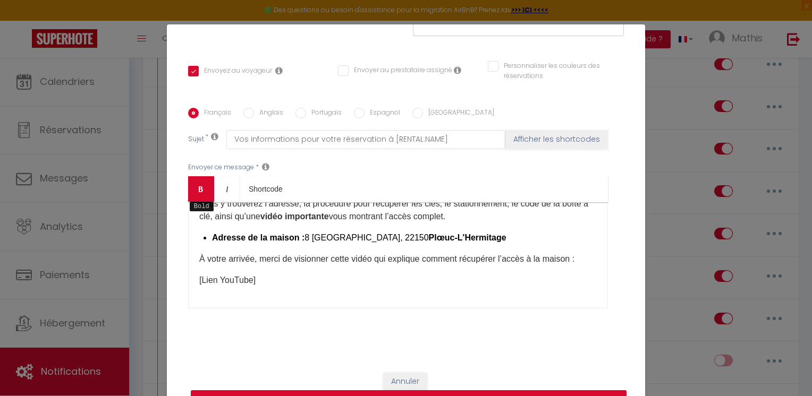
click at [199, 195] on link "Bold" at bounding box center [201, 189] width 26 height 26
click at [379, 244] on li "Adresse de la maison : [STREET_ADDRESS]-L'Hermitage ​" at bounding box center [404, 238] width 385 height 13
click at [489, 242] on b "Plœuc-L'Hermitage" at bounding box center [468, 237] width 78 height 9
click at [199, 187] on icon "Bold" at bounding box center [201, 189] width 9 height 9
drag, startPoint x: 492, startPoint y: 250, endPoint x: 416, endPoint y: 248, distance: 76.6
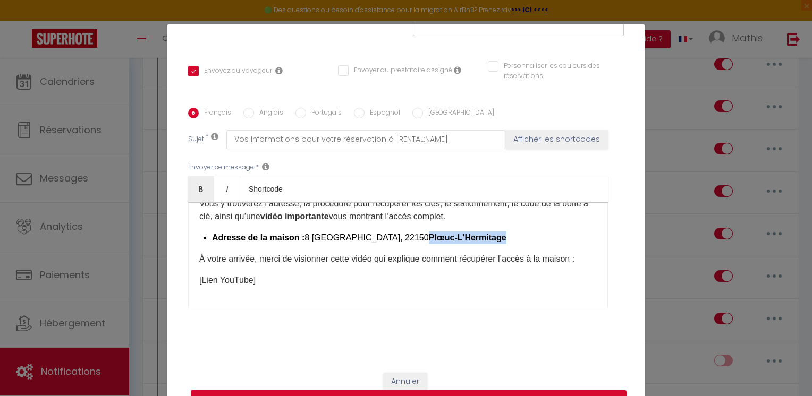
click at [416, 244] on li "Adresse de la maison : [STREET_ADDRESS]-L'Hermitage ​ ​" at bounding box center [404, 238] width 385 height 13
copy b "Plœuc-L'Hermitage"
click at [597, 241] on div "Envoyer ce message * Bold Italic Shortcode Rich text editor Bonjour [GUEST:FIRS…" at bounding box center [406, 235] width 436 height 173
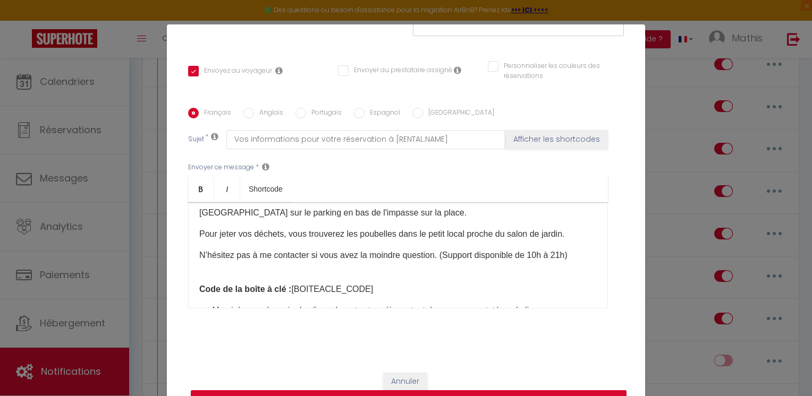
scroll to position [246, 0]
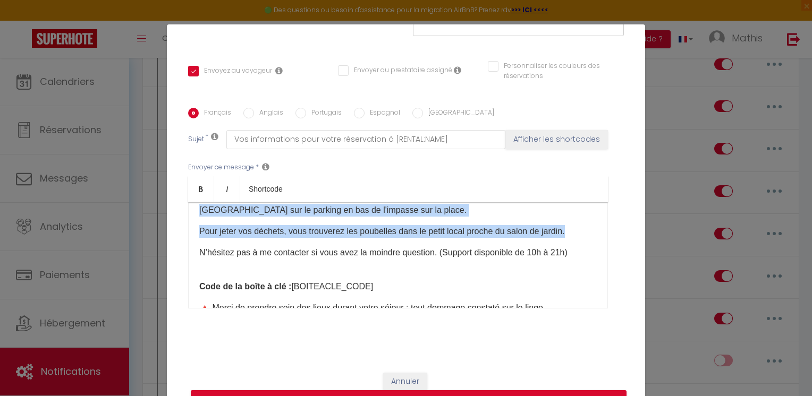
drag, startPoint x: 568, startPoint y: 257, endPoint x: 189, endPoint y: 234, distance: 380.1
click at [189, 234] on div "Bonjour [GUEST:FIRST_NAME], Comme prévu, je vous transmets toutes les informati…" at bounding box center [398, 255] width 420 height 106
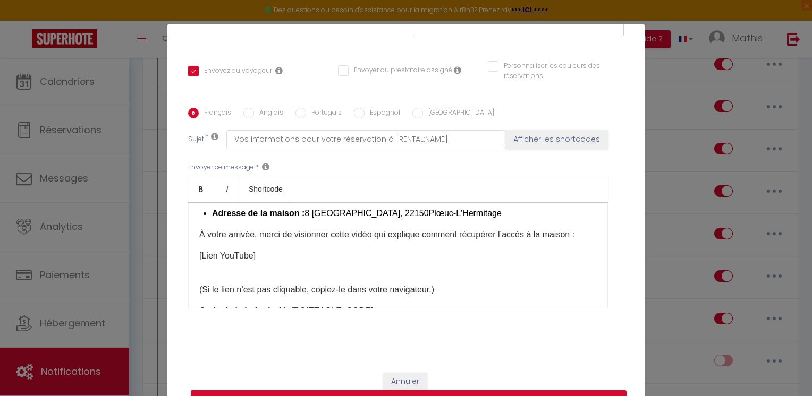
scroll to position [101, 0]
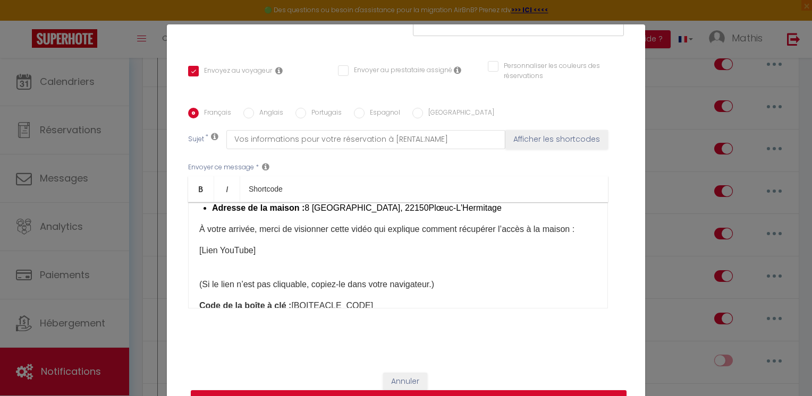
click at [498, 215] on li "Adresse de la maison : [STREET_ADDRESS]-L'Hermitage ​ ​ ​" at bounding box center [404, 208] width 385 height 13
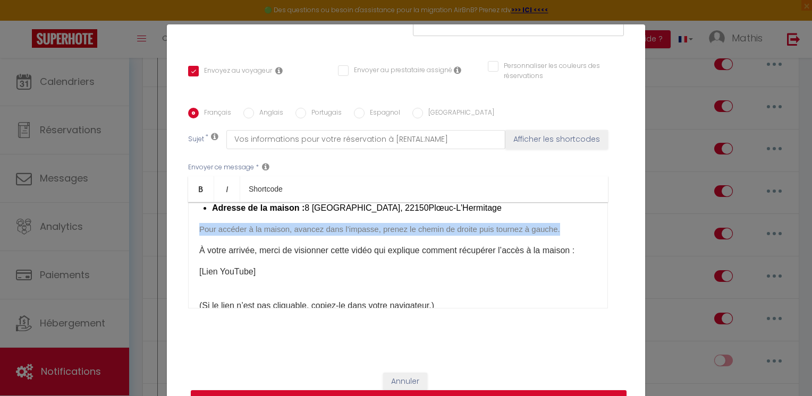
drag, startPoint x: 193, startPoint y: 239, endPoint x: 566, endPoint y: 246, distance: 372.6
click at [566, 246] on div "Bonjour [GUEST:FIRST_NAME], Comme prévu, je vous transmets toutes les informati…" at bounding box center [398, 255] width 420 height 106
copy span "Pour accéder à la maison, avancez dans l’impasse, prenez le chemin de droite pu…"
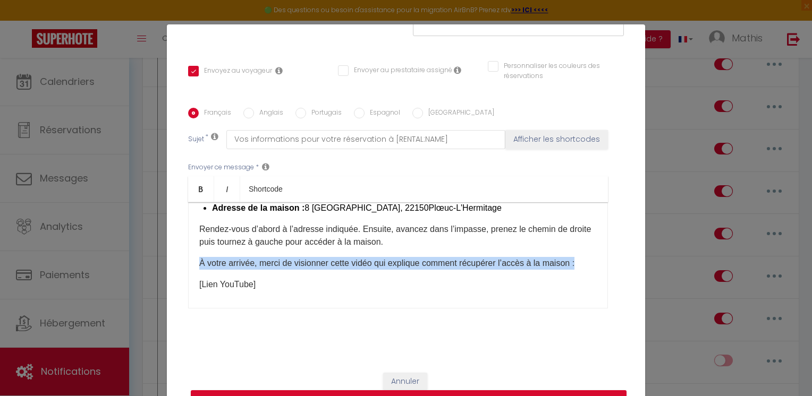
drag, startPoint x: 199, startPoint y: 289, endPoint x: 193, endPoint y: 273, distance: 16.8
click at [193, 273] on div "Bonjour [GUEST:FIRST_NAME], Comme prévu, je vous transmets toutes les informati…" at bounding box center [398, 255] width 420 height 106
copy p "À votre arrivée, merci de visionner cette vidéo qui explique comment récupérer …"
click at [272, 270] on p "À votre arrivée, merci de visionner cette vidéo qui explique comment récupérer …" at bounding box center [398, 263] width 398 height 13
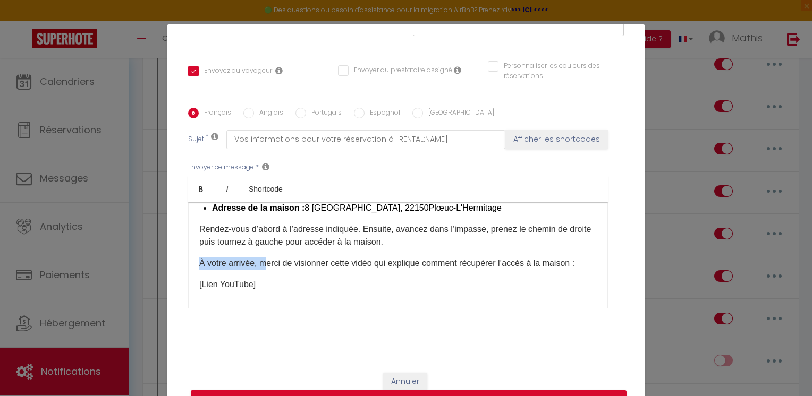
drag, startPoint x: 265, startPoint y: 273, endPoint x: 180, endPoint y: 271, distance: 84.5
click at [180, 271] on div "Titre * Information d'arrivée Pour cet hébergement Sélectionner les hébergement…" at bounding box center [406, 108] width 478 height 509
drag, startPoint x: 180, startPoint y: 271, endPoint x: 198, endPoint y: 273, distance: 17.7
click at [198, 273] on div "Titre * Information d'arrivée Pour cet hébergement Sélectionner les hébergement…" at bounding box center [406, 108] width 478 height 509
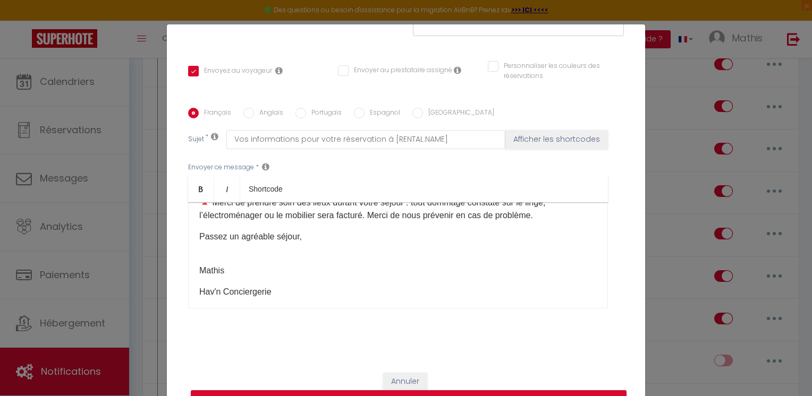
scroll to position [385, 0]
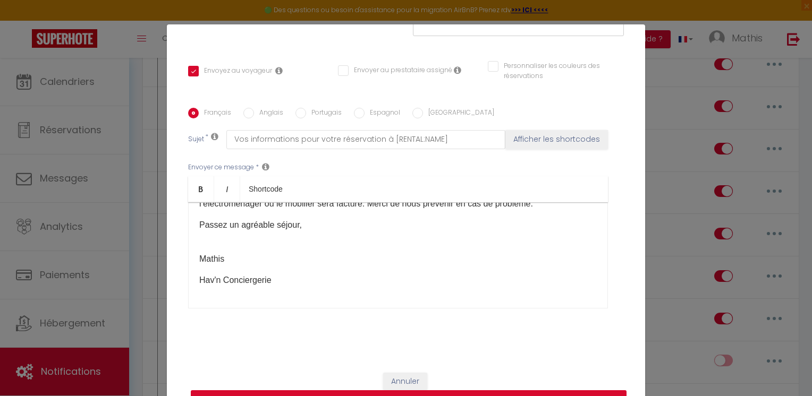
click at [544, 392] on button "Mettre à jour" at bounding box center [409, 401] width 436 height 20
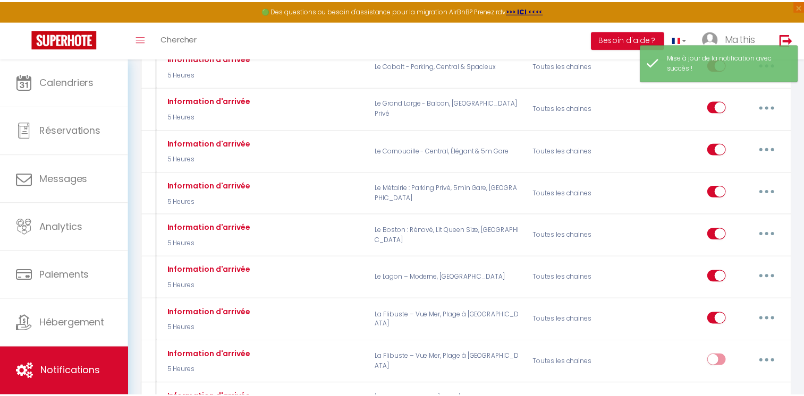
scroll to position [909, 0]
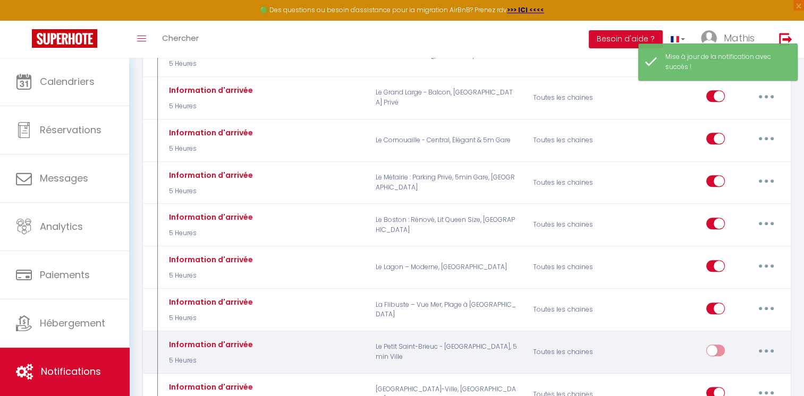
click at [715, 345] on input "checkbox" at bounding box center [715, 353] width 19 height 16
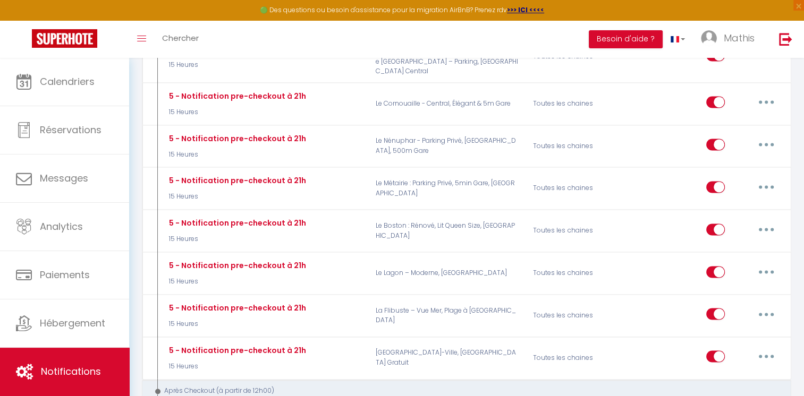
scroll to position [1544, 0]
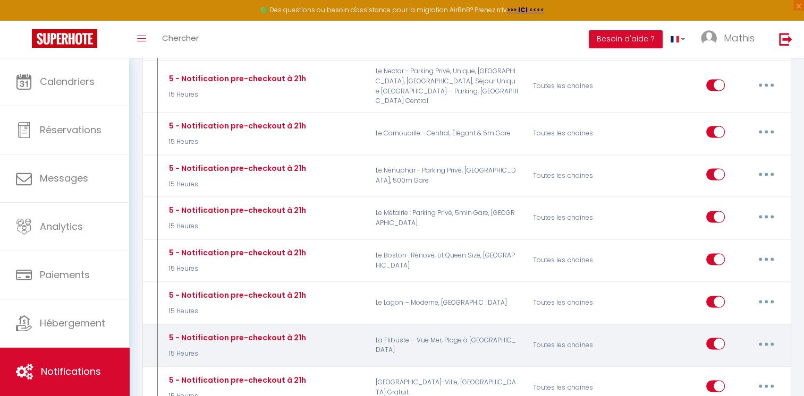
click at [761, 335] on button "button" at bounding box center [766, 343] width 30 height 17
click at [723, 359] on link "Editer" at bounding box center [738, 368] width 79 height 18
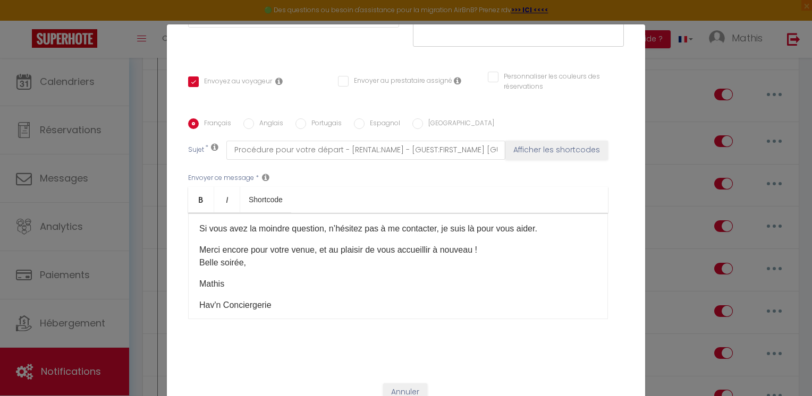
scroll to position [213, 0]
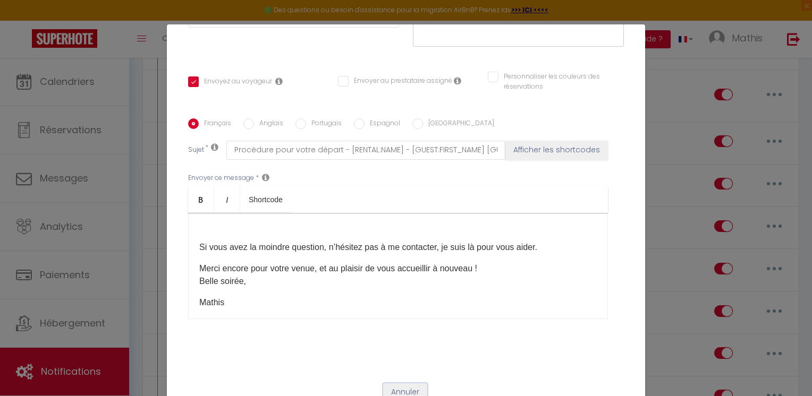
click at [392, 392] on button "Annuler" at bounding box center [405, 393] width 44 height 18
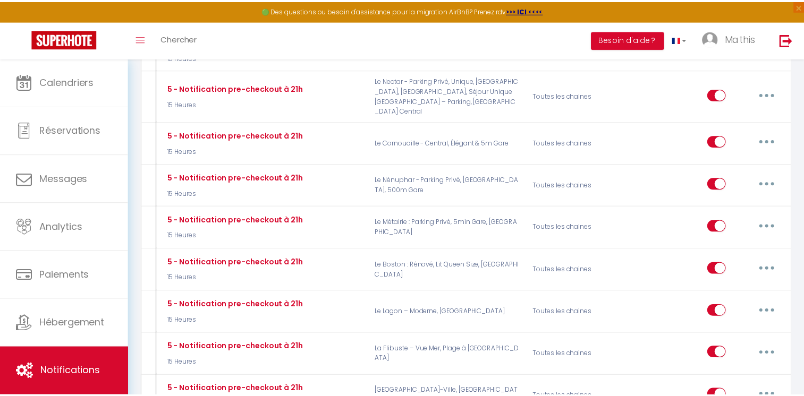
scroll to position [1544, 0]
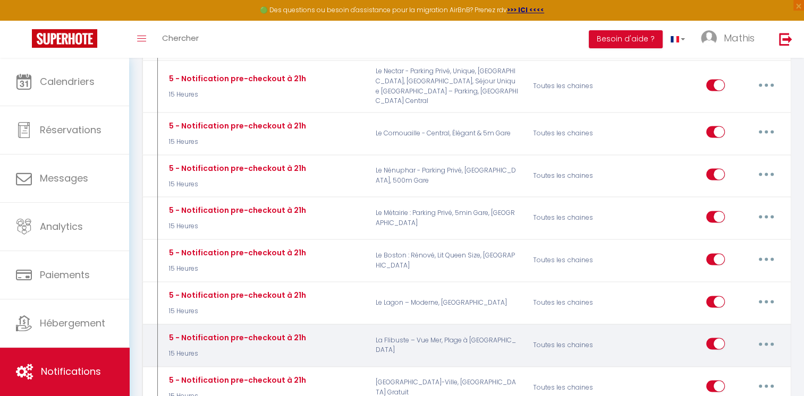
click at [768, 335] on button "button" at bounding box center [766, 343] width 30 height 17
click at [721, 378] on link "Dupliquer" at bounding box center [738, 387] width 79 height 18
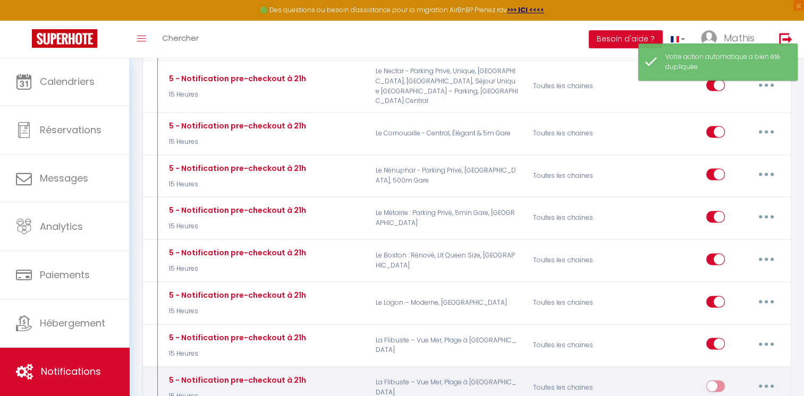
click at [763, 378] on button "button" at bounding box center [766, 386] width 30 height 17
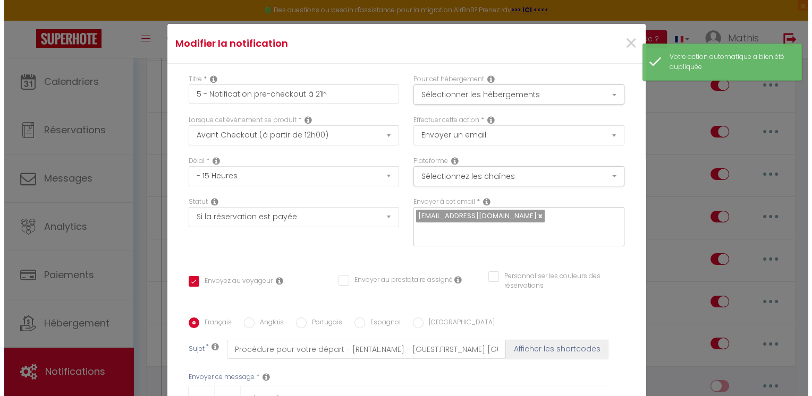
scroll to position [1535, 0]
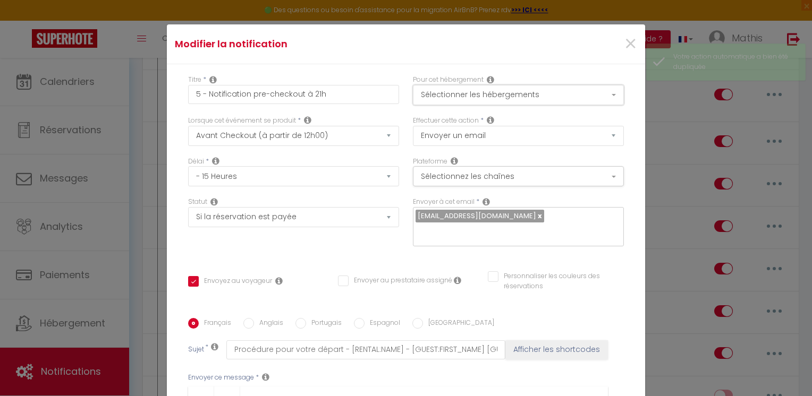
click at [584, 102] on button "Sélectionner les hébergements" at bounding box center [518, 95] width 211 height 20
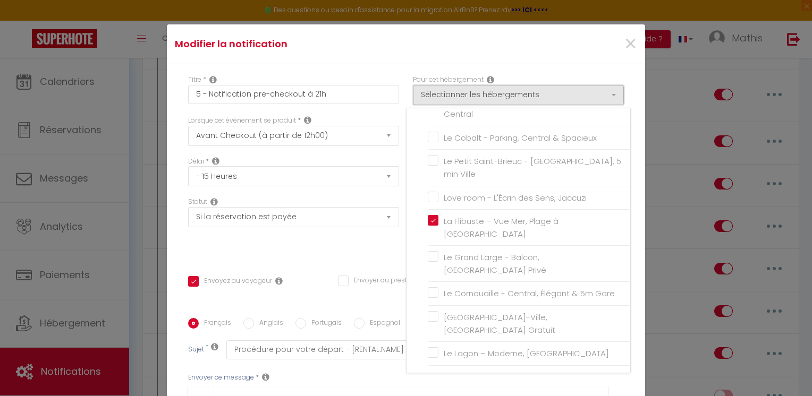
scroll to position [306, 0]
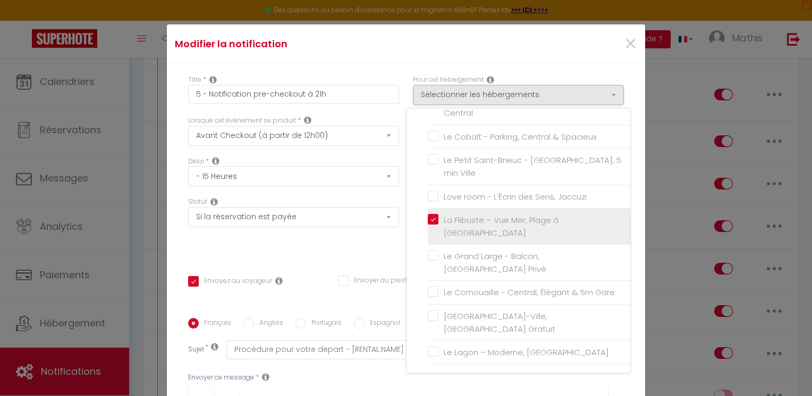
click at [474, 218] on span "La Flibuste – Vue Mer, Plage à [GEOGRAPHIC_DATA]" at bounding box center [501, 227] width 115 height 24
click at [474, 222] on input "La Flibuste – Vue Mer, Plage à [GEOGRAPHIC_DATA]" at bounding box center [529, 227] width 202 height 11
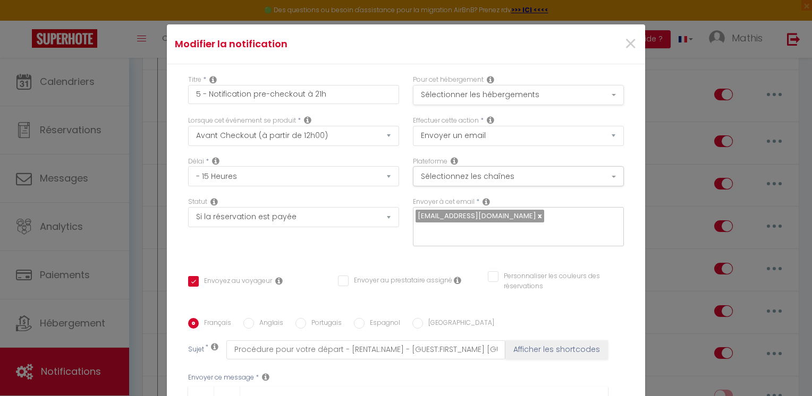
drag, startPoint x: 454, startPoint y: 107, endPoint x: 459, endPoint y: 99, distance: 10.0
click at [459, 100] on div "Pour cet hébergement Sélectionner les hébergements Tous les apparts Autres L’Ét…" at bounding box center [518, 95] width 225 height 41
click at [460, 99] on button "Sélectionner les hébergements" at bounding box center [518, 95] width 211 height 20
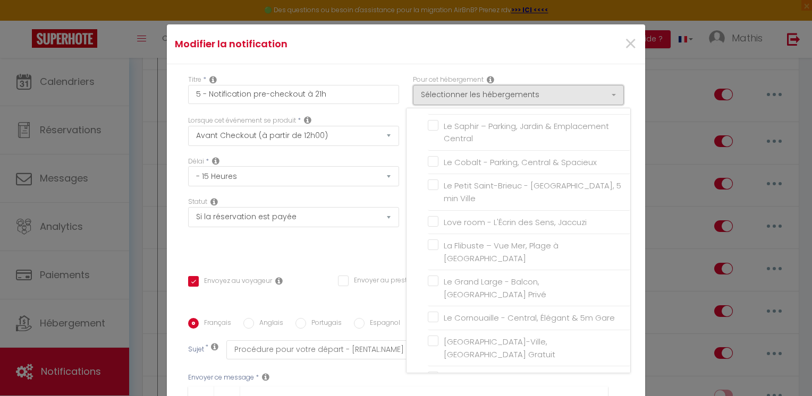
scroll to position [254, 0]
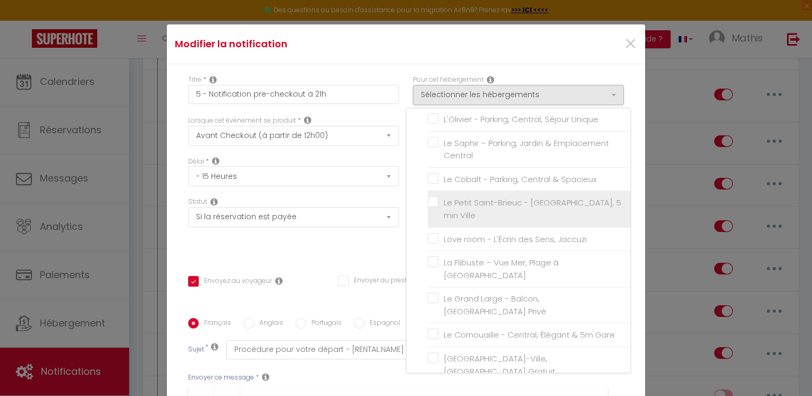
click at [438, 208] on label "Le Petit Saint-Brieuc - [GEOGRAPHIC_DATA], 5 min Ville" at bounding box center [530, 209] width 185 height 25
click at [428, 208] on input "Le Petit Saint-Brieuc - [GEOGRAPHIC_DATA], 5 min Ville" at bounding box center [529, 209] width 202 height 11
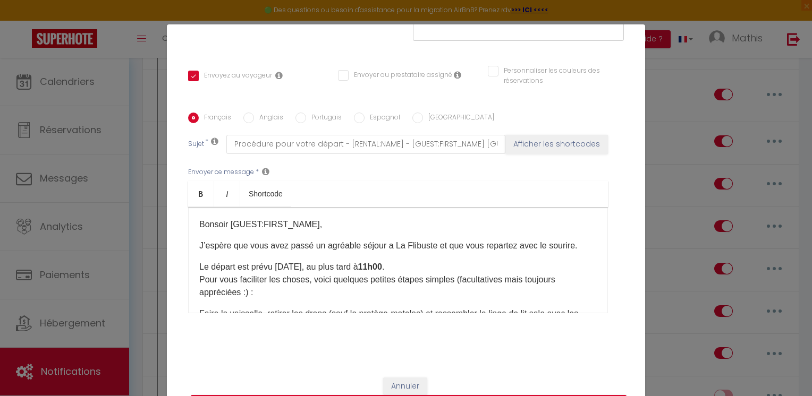
scroll to position [208, 0]
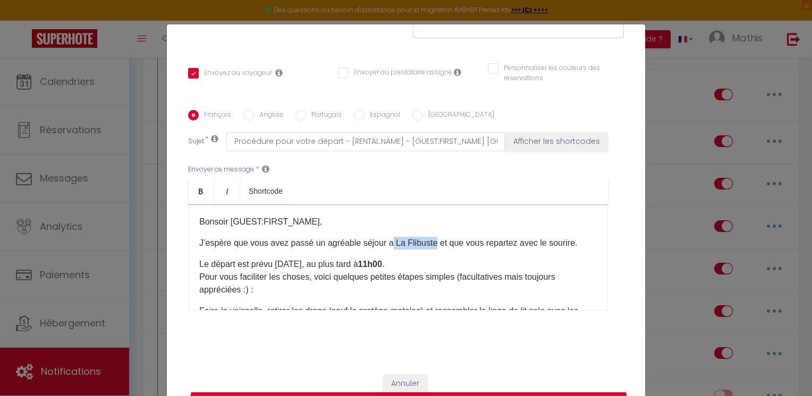
drag, startPoint x: 432, startPoint y: 243, endPoint x: 386, endPoint y: 240, distance: 45.8
click at [386, 240] on p "J’espère que vous avez passé un agréable séjour a La Flibuste et que vous repar…" at bounding box center [398, 243] width 398 height 13
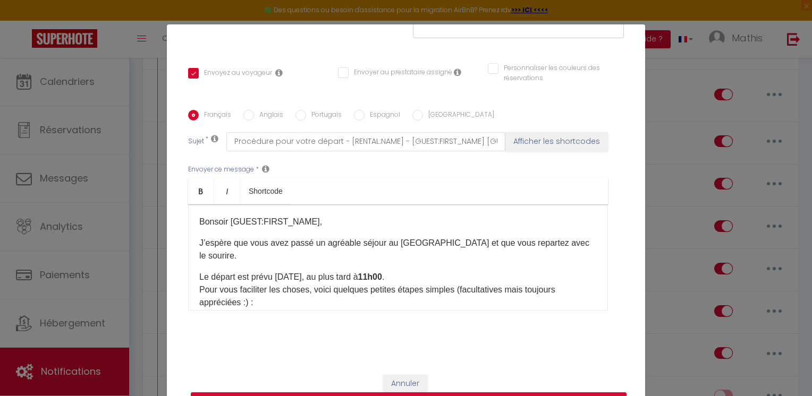
click at [245, 301] on p "Le départ est prévu [DATE], au plus tard à 11h00 . Pour vous faciliter les chos…" at bounding box center [398, 290] width 398 height 38
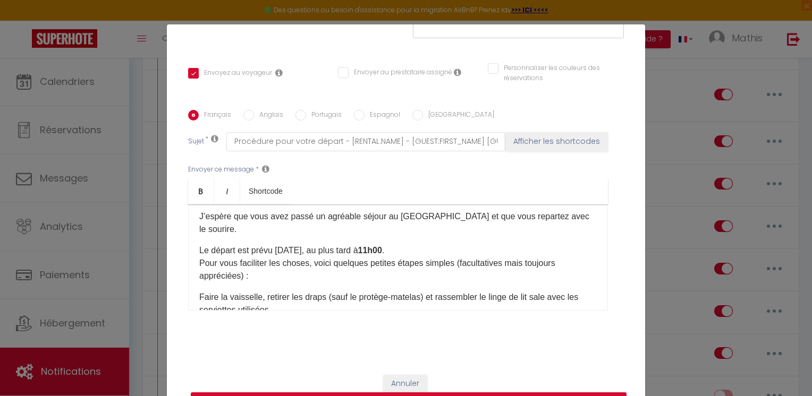
scroll to position [0, 0]
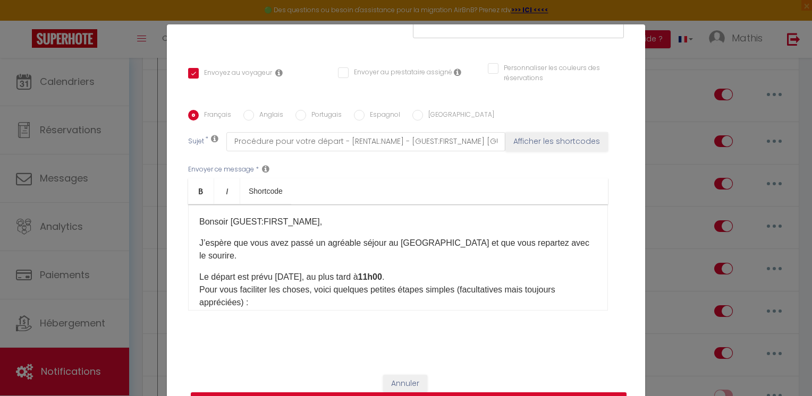
click at [510, 392] on div "Annuler Mettre à jour" at bounding box center [406, 394] width 478 height 59
click at [501, 394] on button "Mettre à jour" at bounding box center [409, 403] width 436 height 20
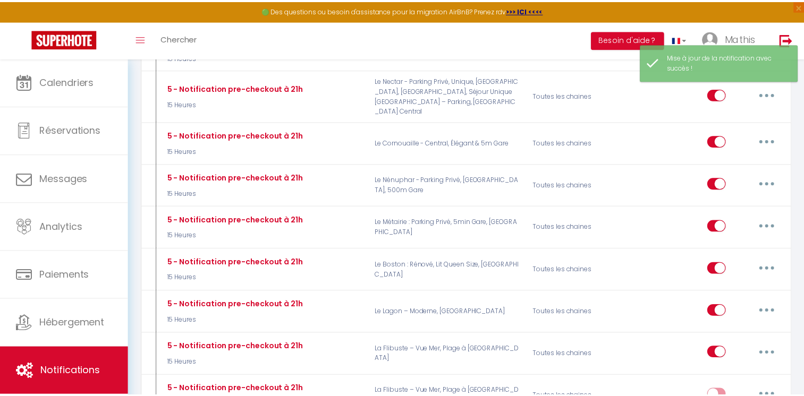
scroll to position [1544, 0]
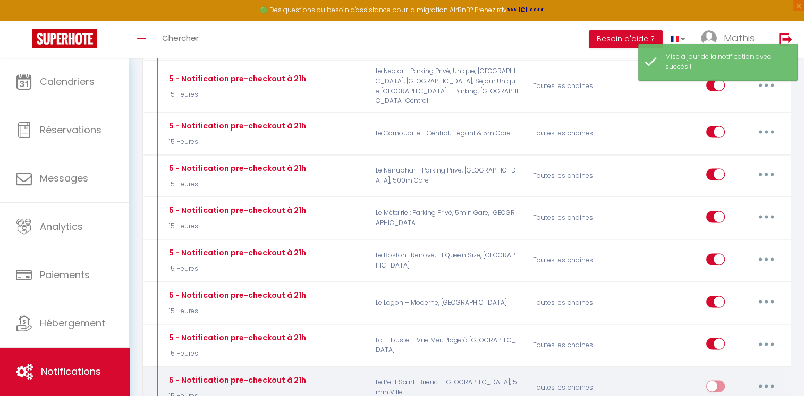
click at [720, 381] on input "checkbox" at bounding box center [715, 389] width 19 height 16
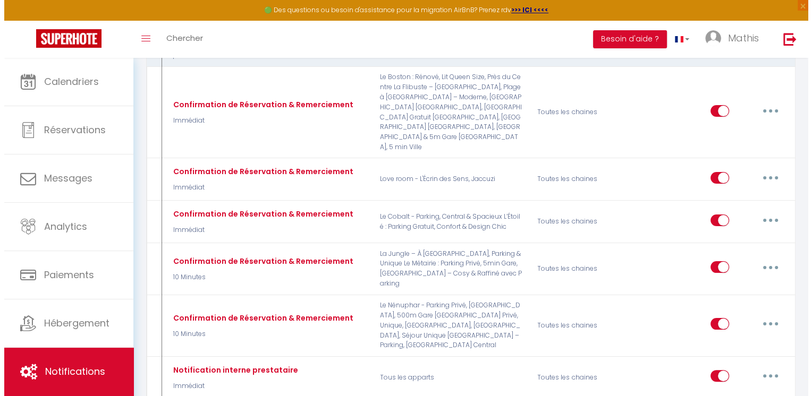
scroll to position [102, 0]
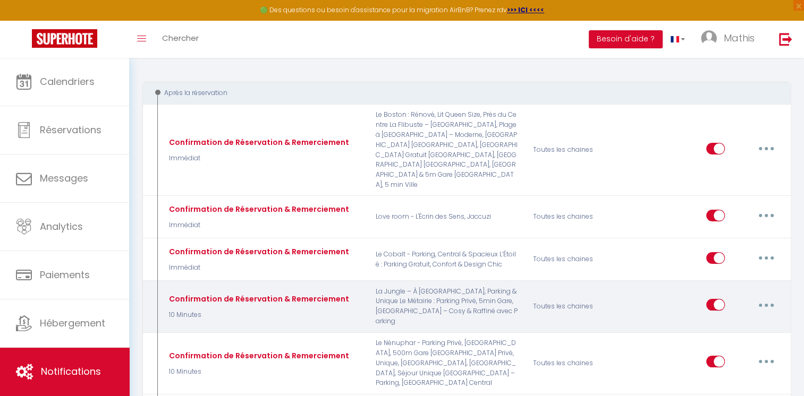
click at [758, 303] on button "button" at bounding box center [766, 305] width 30 height 17
click at [729, 327] on link "Editer" at bounding box center [738, 329] width 79 height 18
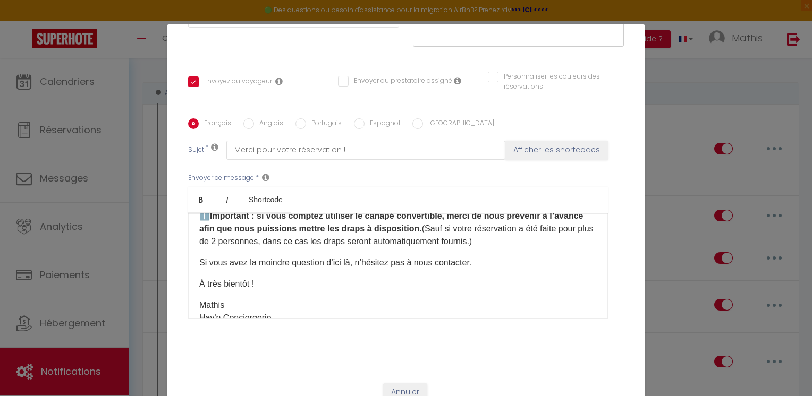
scroll to position [0, 0]
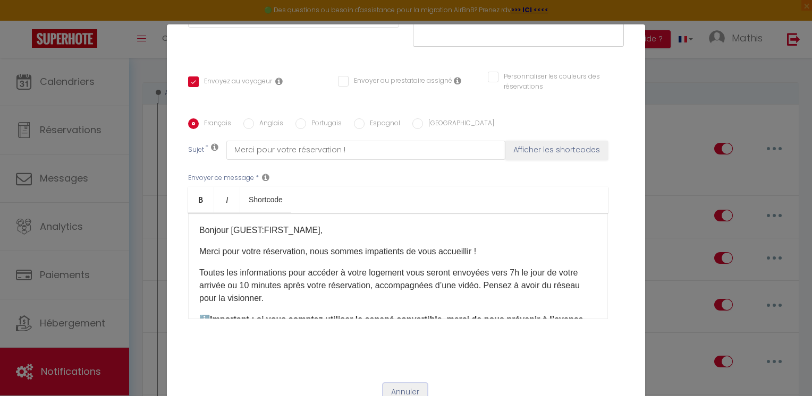
click at [387, 392] on button "Annuler" at bounding box center [405, 393] width 44 height 18
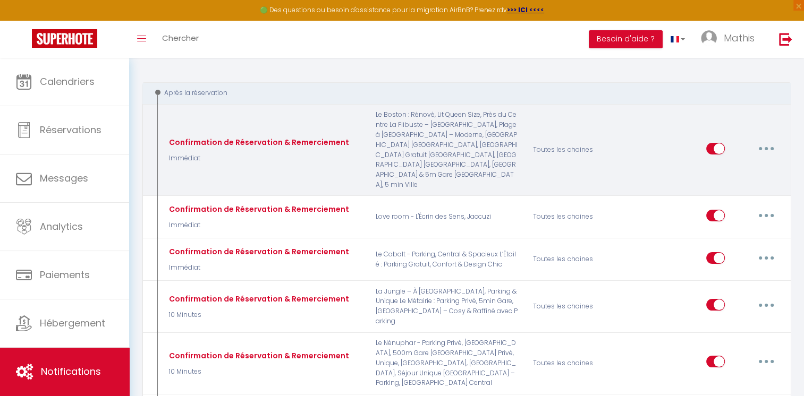
click at [762, 140] on div "Editer Dupliquer Tester Supprimer" at bounding box center [743, 150] width 75 height 31
click at [765, 145] on button "button" at bounding box center [766, 148] width 30 height 17
click at [708, 169] on link "Editer" at bounding box center [738, 173] width 79 height 18
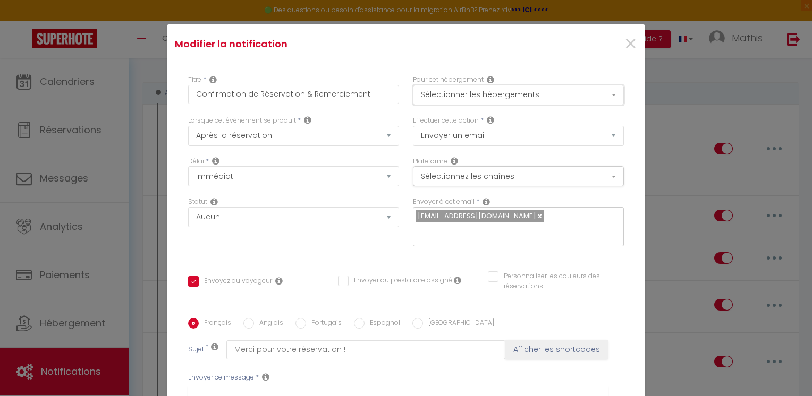
click at [569, 87] on button "Sélectionner les hébergements" at bounding box center [518, 95] width 211 height 20
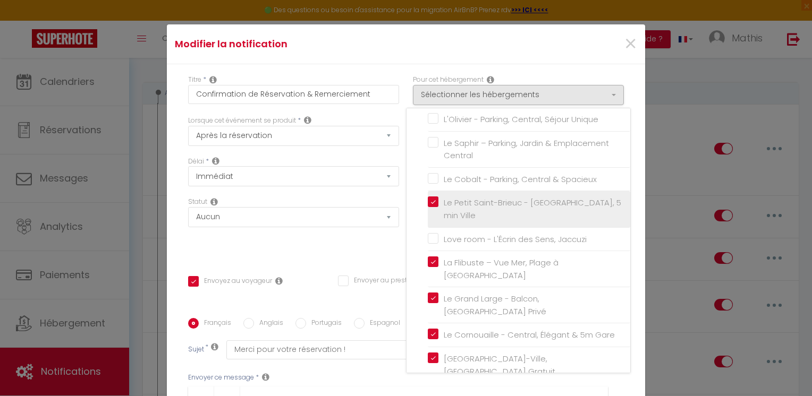
click at [505, 209] on span "Le Petit Saint-Brieuc - [GEOGRAPHIC_DATA], 5 min Ville" at bounding box center [533, 209] width 178 height 24
click at [505, 209] on input "Le Petit Saint-Brieuc - [GEOGRAPHIC_DATA], 5 min Ville" at bounding box center [529, 209] width 202 height 11
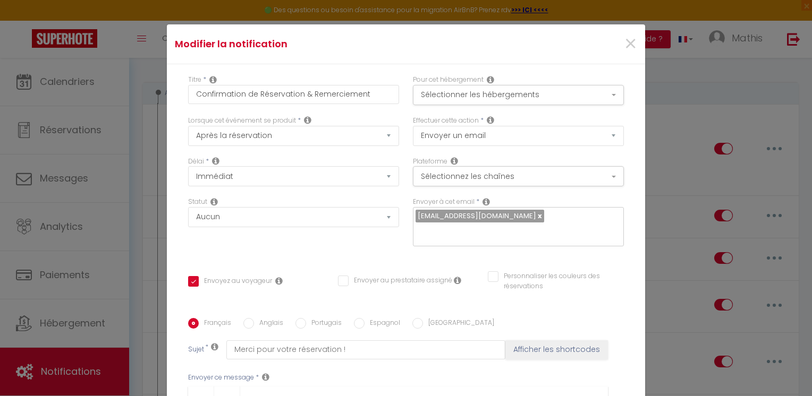
scroll to position [210, 0]
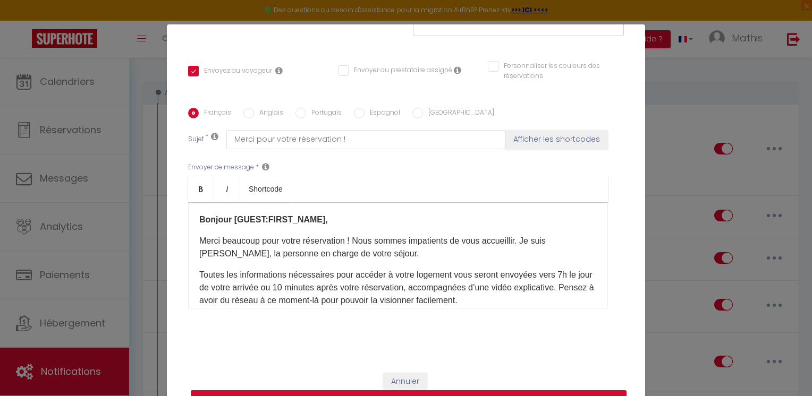
click at [569, 395] on button "Mettre à jour" at bounding box center [409, 401] width 436 height 20
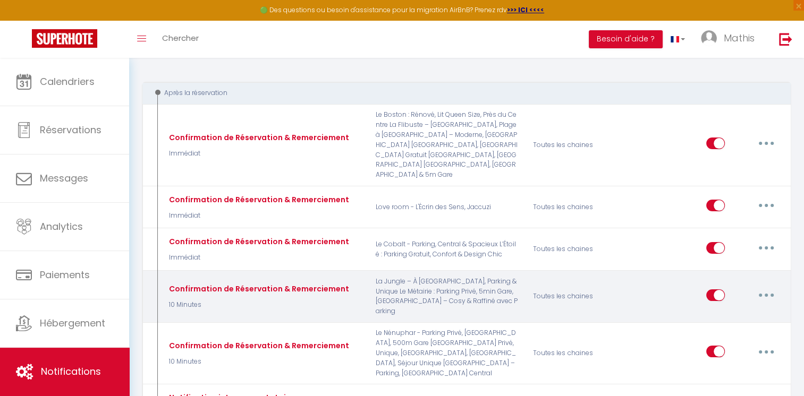
click at [756, 291] on button "button" at bounding box center [766, 295] width 30 height 17
click at [730, 312] on link "Editer" at bounding box center [738, 319] width 79 height 18
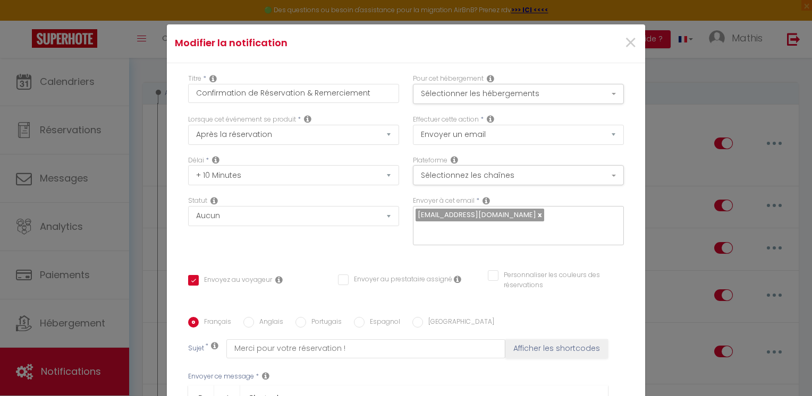
scroll to position [0, 0]
click at [580, 102] on button "Sélectionner les hébergements" at bounding box center [518, 95] width 211 height 20
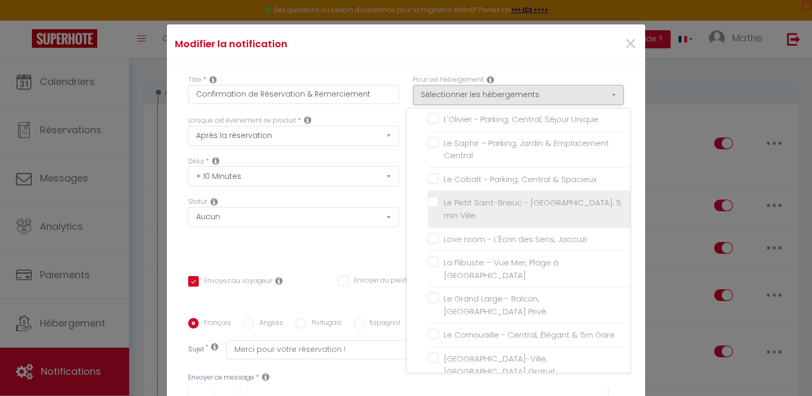
click at [508, 222] on label "Le Petit Saint-Brieuc - [GEOGRAPHIC_DATA], 5 min Ville" at bounding box center [530, 209] width 185 height 25
click at [508, 215] on input "Le Petit Saint-Brieuc - [GEOGRAPHIC_DATA], 5 min Ville" at bounding box center [529, 209] width 202 height 11
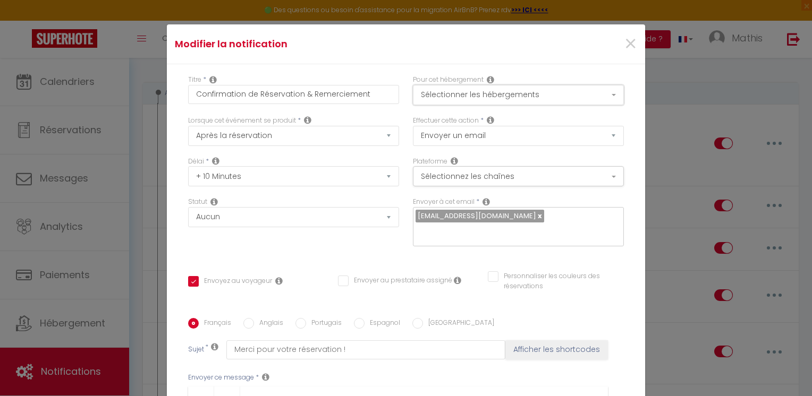
click at [582, 96] on button "Sélectionner les hébergements" at bounding box center [518, 95] width 211 height 20
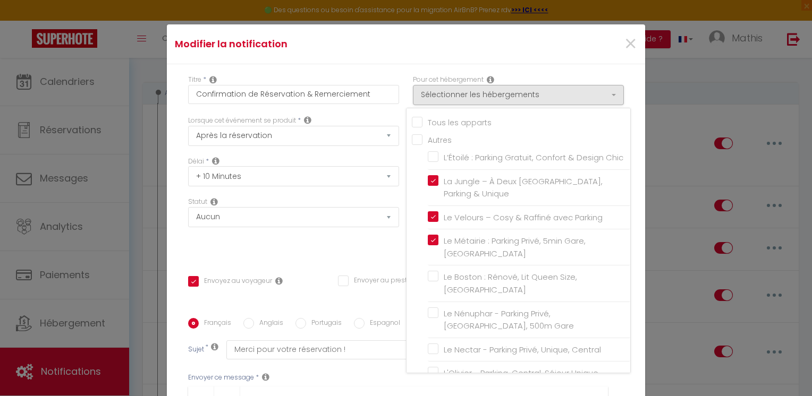
click at [553, 61] on div "Modifier la notification ×" at bounding box center [406, 44] width 478 height 40
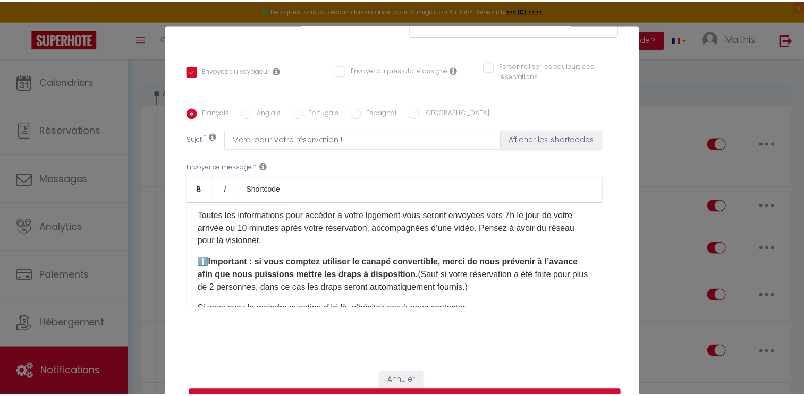
scroll to position [45, 0]
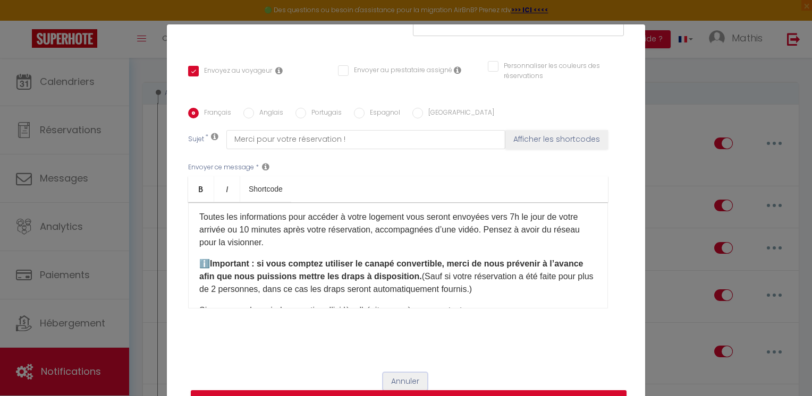
click at [404, 383] on button "Annuler" at bounding box center [405, 382] width 44 height 18
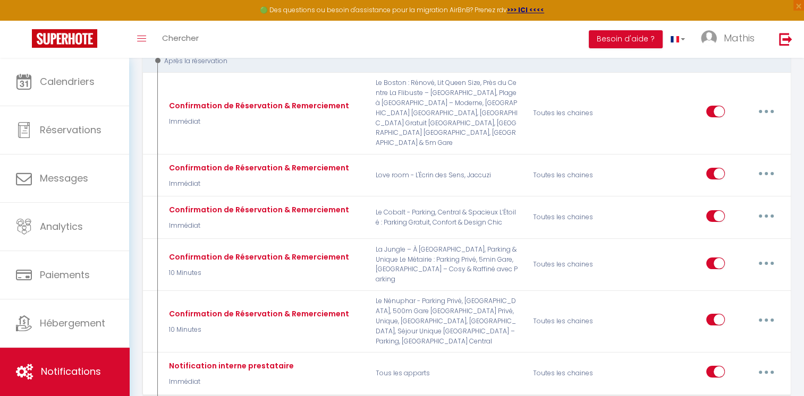
scroll to position [141, 0]
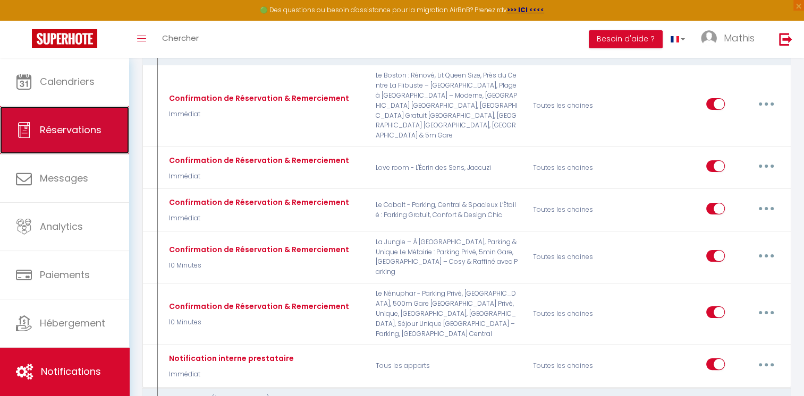
click at [57, 137] on link "Réservations" at bounding box center [64, 130] width 129 height 48
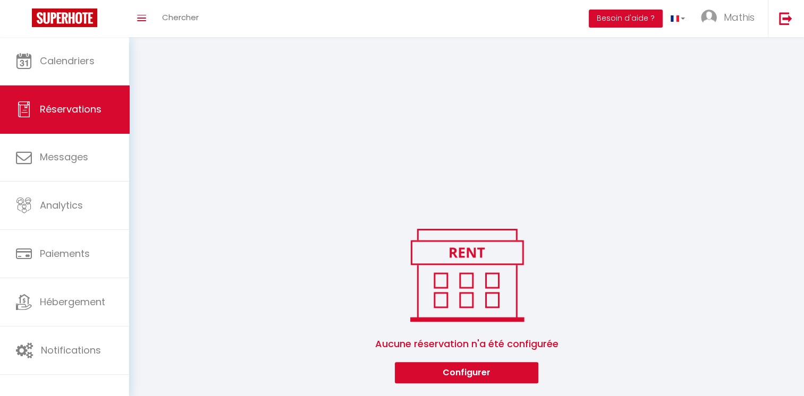
scroll to position [227, 0]
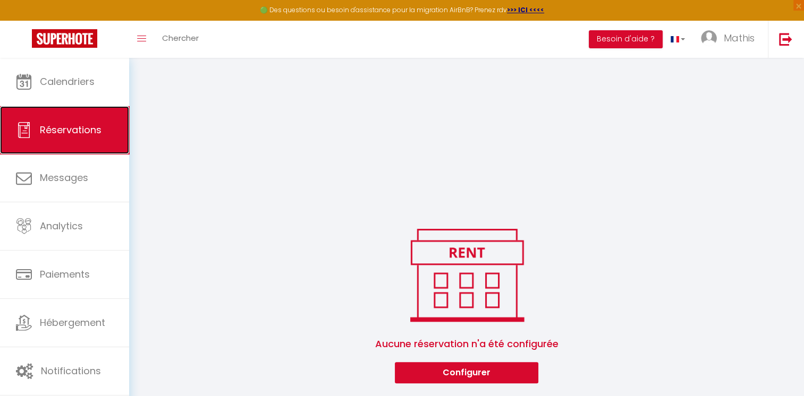
click at [57, 137] on link "Réservations" at bounding box center [64, 130] width 129 height 48
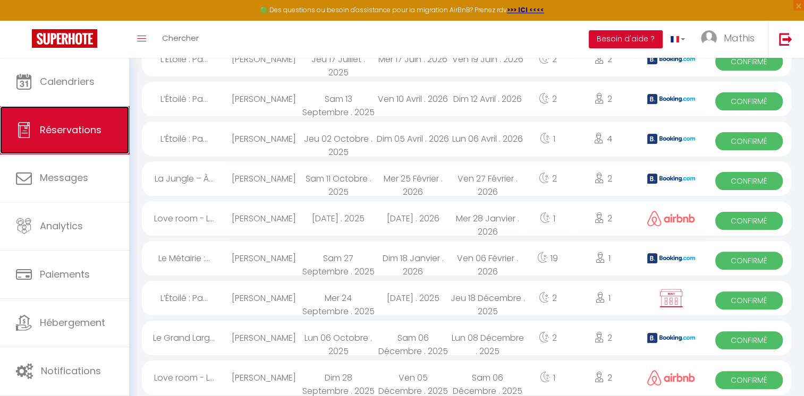
scroll to position [0, 0]
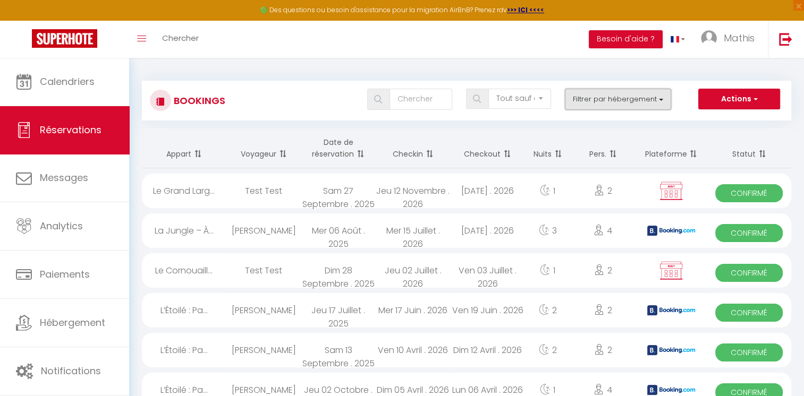
click at [629, 103] on button "Filtrer par hébergement" at bounding box center [618, 99] width 106 height 21
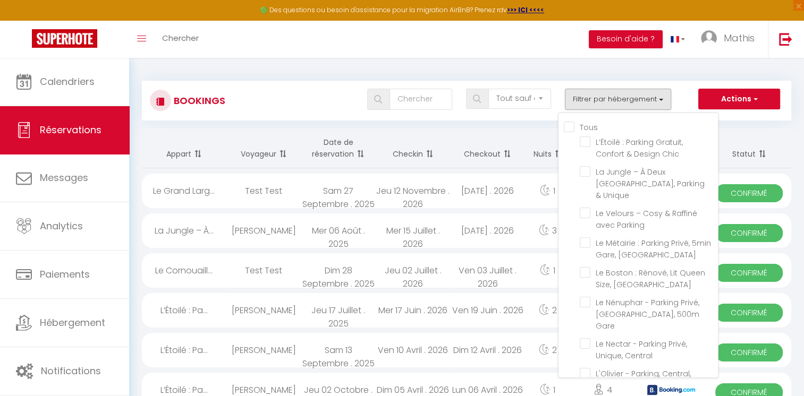
drag, startPoint x: 719, startPoint y: 174, endPoint x: 719, endPoint y: 185, distance: 11.2
click at [719, 185] on div "Tous L’Étoilé : Parking Gratuit, Confort & Design Chic La Jungle – À [GEOGRAPHI…" at bounding box center [638, 246] width 160 height 266
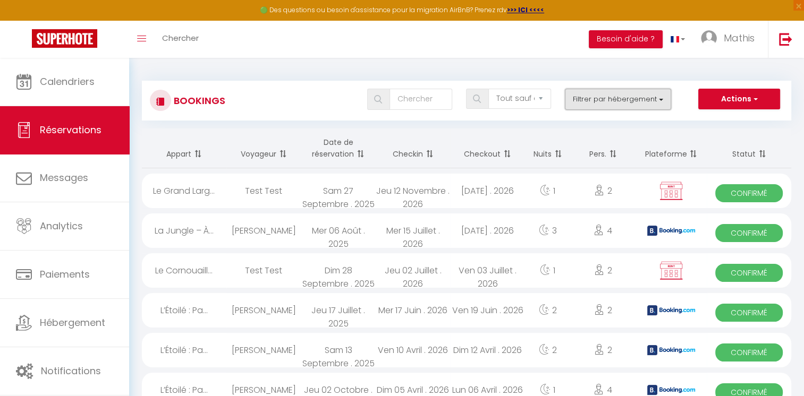
click at [621, 97] on button "Filtrer par hébergement" at bounding box center [618, 99] width 106 height 21
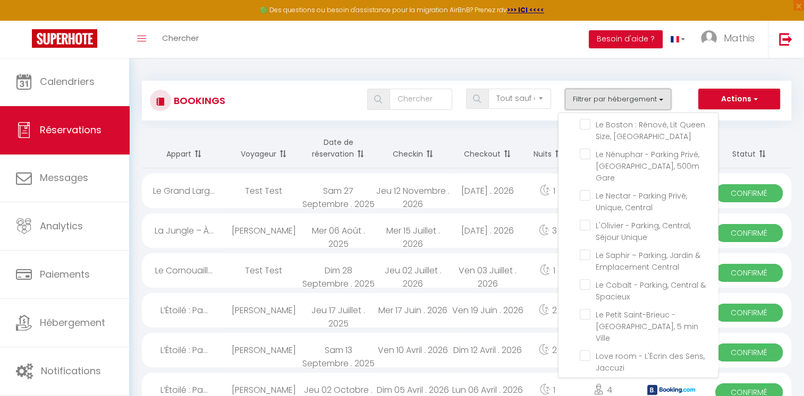
scroll to position [147, 0]
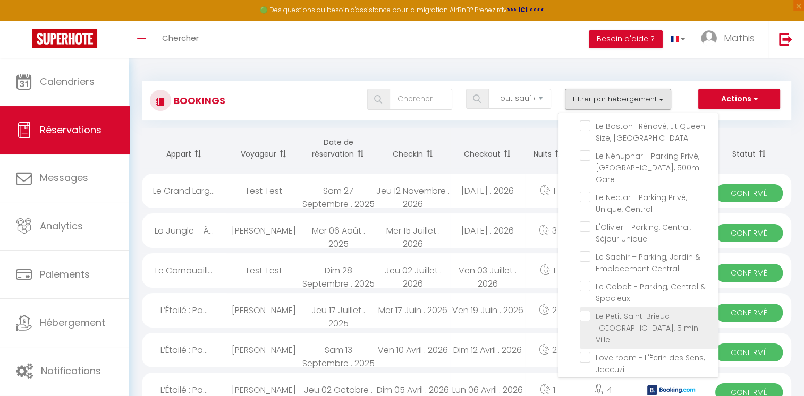
click at [644, 311] on input "Le Petit Saint-Brieuc - [GEOGRAPHIC_DATA], 5 min Ville" at bounding box center [649, 316] width 138 height 11
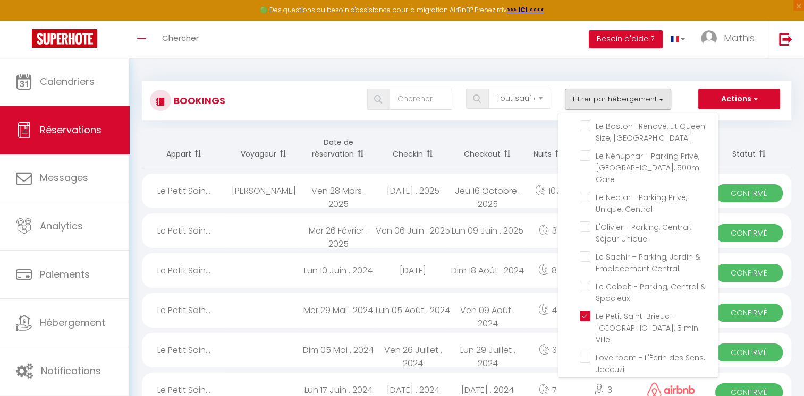
click at [572, 78] on div "Bookings Tous les statuts Annulé Confirmé Non Confirmé Tout sauf annulé No Show…" at bounding box center [466, 96] width 649 height 50
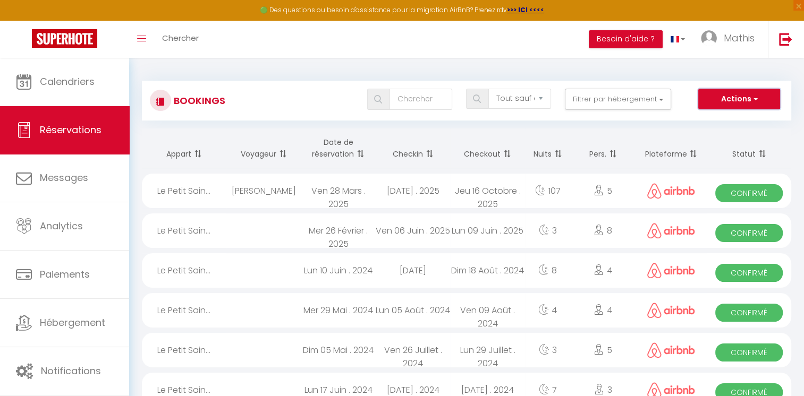
click at [705, 95] on button "Actions" at bounding box center [739, 99] width 82 height 21
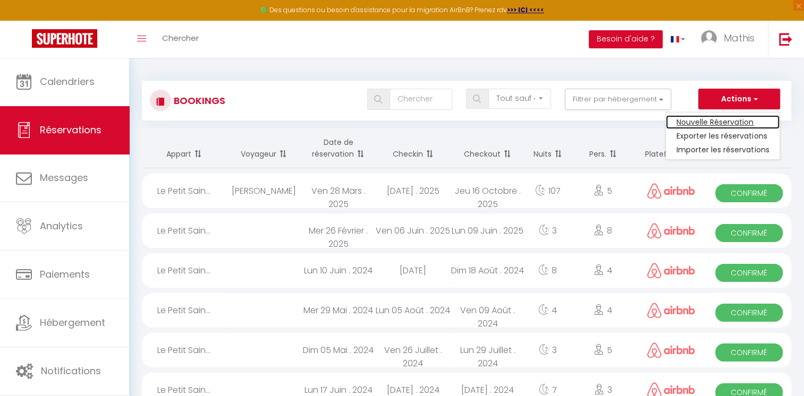
click at [704, 118] on link "Nouvelle Réservation" at bounding box center [723, 122] width 114 height 14
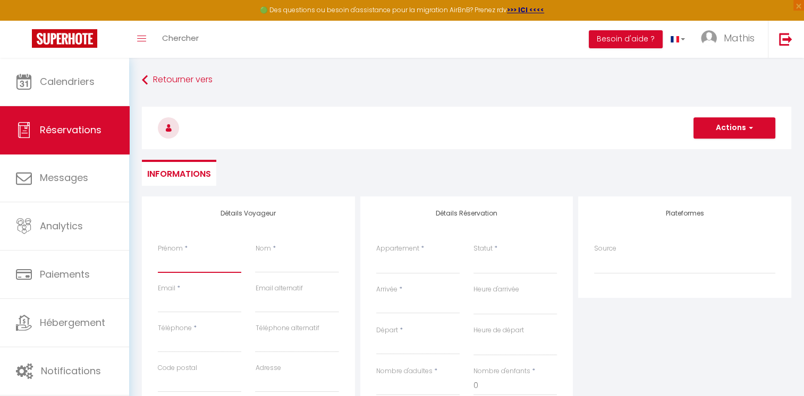
click at [164, 264] on input "Prénom" at bounding box center [199, 263] width 83 height 19
click at [271, 267] on input "Nom" at bounding box center [296, 263] width 83 height 19
click at [231, 306] on input "Email client" at bounding box center [199, 303] width 83 height 19
click at [198, 352] on input "Téléphone" at bounding box center [199, 343] width 83 height 19
click at [412, 265] on select "L’Étoilé : Parking Gratuit, Confort & Design Chic La Jungle – À [GEOGRAPHIC_DAT…" at bounding box center [417, 264] width 83 height 20
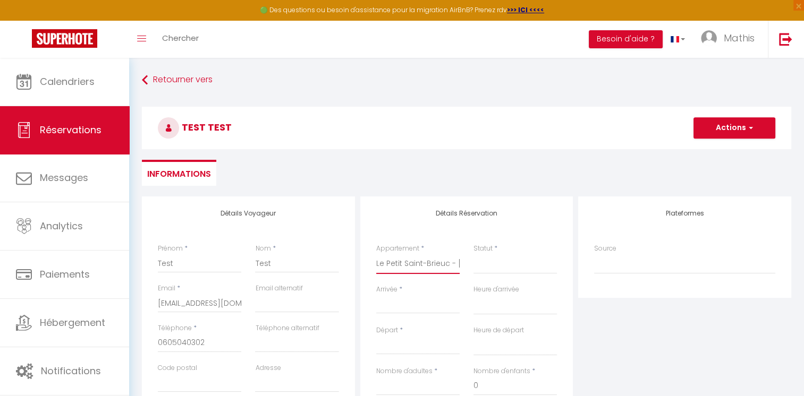
click at [376, 254] on select "L’Étoilé : Parking Gratuit, Confort & Design Chic La Jungle – À [GEOGRAPHIC_DAT…" at bounding box center [417, 264] width 83 height 20
click at [489, 269] on select "Confirmé Non Confirmé [PERSON_NAME] par le voyageur No Show Request" at bounding box center [515, 264] width 83 height 20
click at [492, 271] on select "Confirmé Non Confirmé [PERSON_NAME] par le voyageur No Show Request" at bounding box center [515, 264] width 83 height 20
click at [511, 266] on select "Confirmé Non Confirmé [PERSON_NAME] par le voyageur No Show Request" at bounding box center [515, 264] width 83 height 20
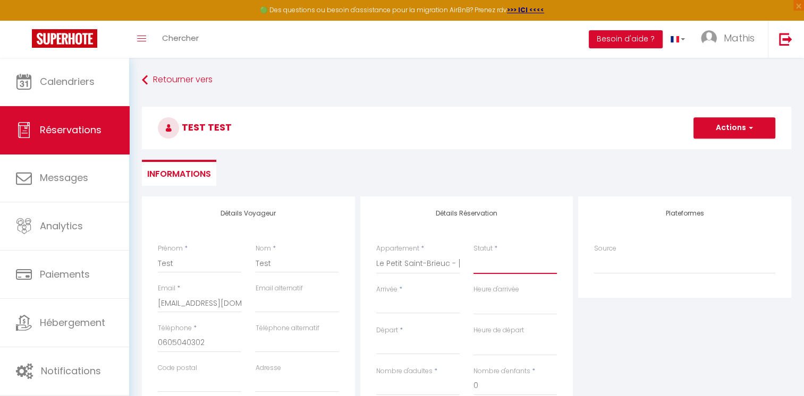
click at [502, 271] on select "Confirmé Non Confirmé [PERSON_NAME] par le voyageur No Show Request" at bounding box center [515, 264] width 83 height 20
click at [474, 254] on select "Confirmé Non Confirmé [PERSON_NAME] par le voyageur No Show Request" at bounding box center [515, 264] width 83 height 20
drag, startPoint x: 436, startPoint y: 303, endPoint x: 404, endPoint y: 309, distance: 33.0
click at [404, 309] on input "Arrivée" at bounding box center [417, 306] width 83 height 14
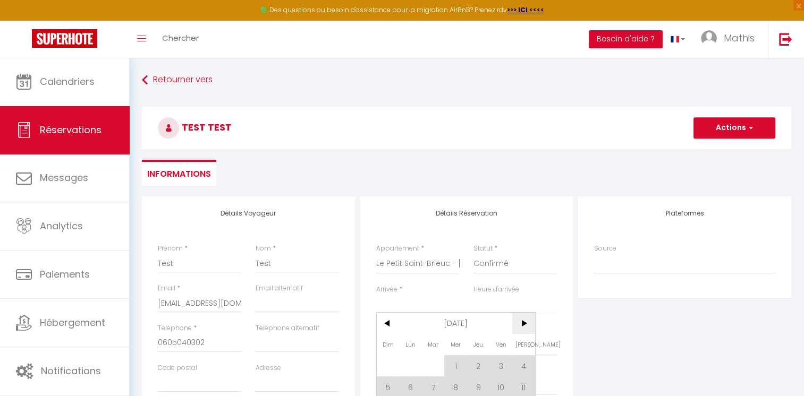
click at [518, 326] on span ">" at bounding box center [523, 323] width 23 height 21
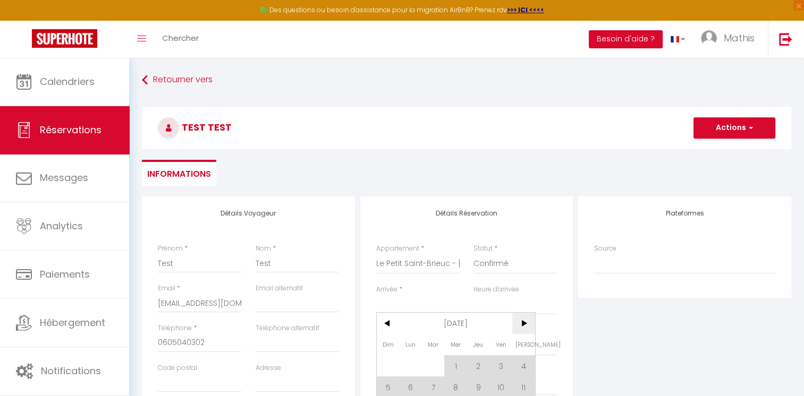
click at [518, 326] on span ">" at bounding box center [523, 323] width 23 height 21
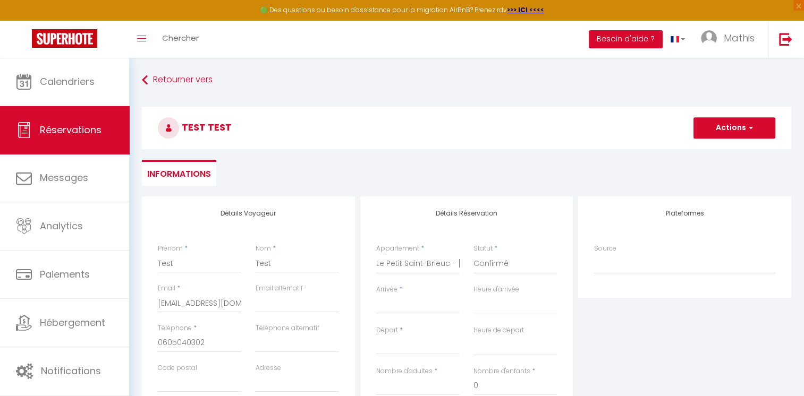
click at [436, 311] on input "Arrivée" at bounding box center [417, 306] width 83 height 14
click at [519, 367] on span "1" at bounding box center [523, 366] width 23 height 21
click at [527, 364] on div "Heure de départ 00:00 00:30 01:00 01:30 02:00 02:30 03:00 03:30 04:00 04:30 05:…" at bounding box center [515, 346] width 97 height 41
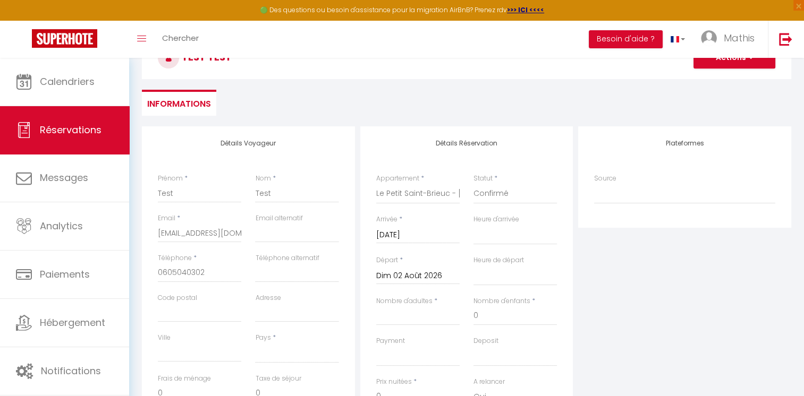
scroll to position [73, 0]
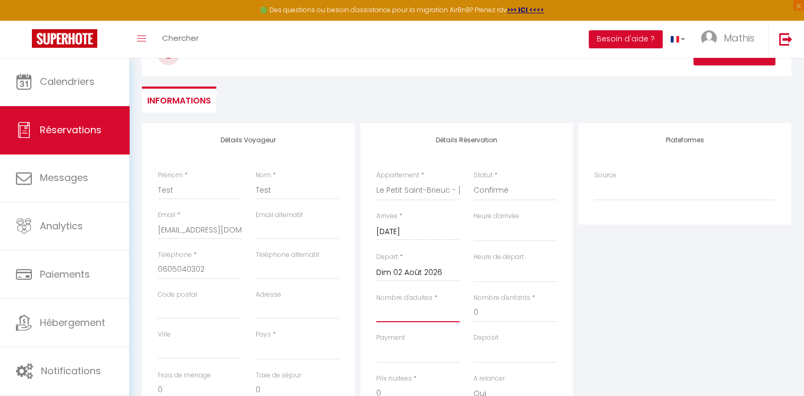
click at [446, 305] on input "Nombre d'adultes" at bounding box center [417, 312] width 83 height 19
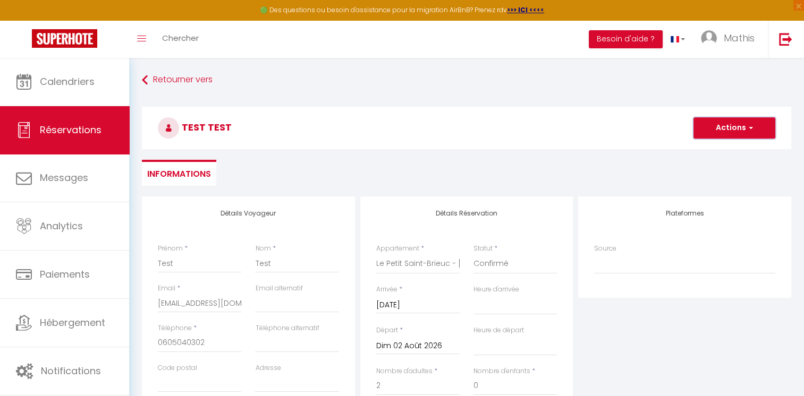
click at [725, 129] on button "Actions" at bounding box center [735, 127] width 82 height 21
click at [714, 152] on link "Enregistrer" at bounding box center [724, 152] width 84 height 14
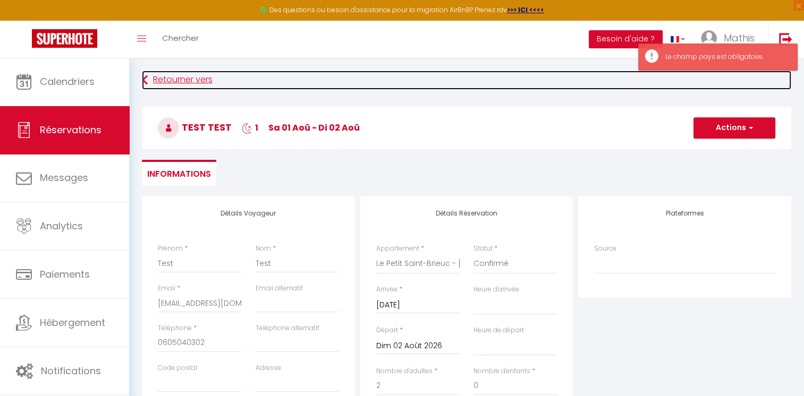
click at [238, 78] on link "Retourner vers" at bounding box center [466, 80] width 649 height 19
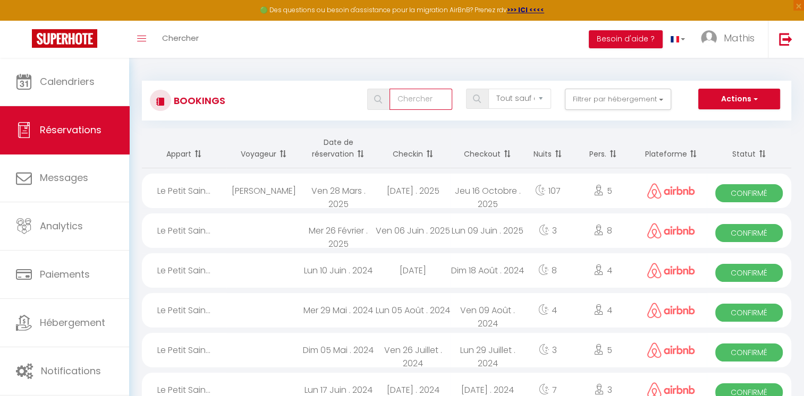
click at [421, 93] on input "text" at bounding box center [421, 99] width 63 height 21
click at [346, 155] on th "Date de réservation" at bounding box center [338, 149] width 75 height 40
click at [364, 153] on span at bounding box center [359, 153] width 11 height 21
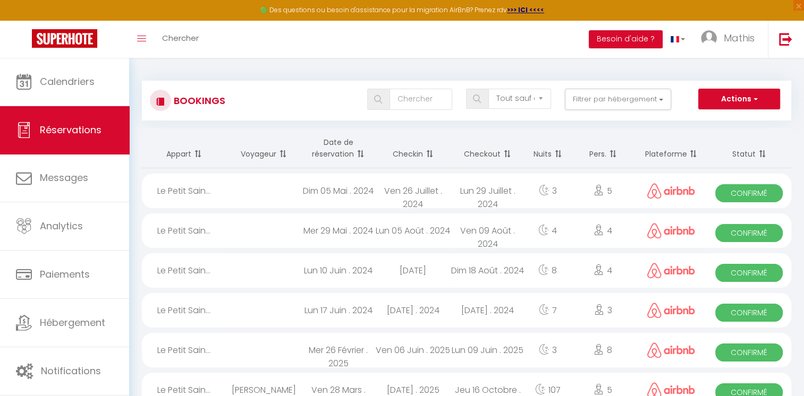
click at [358, 153] on span at bounding box center [359, 153] width 11 height 21
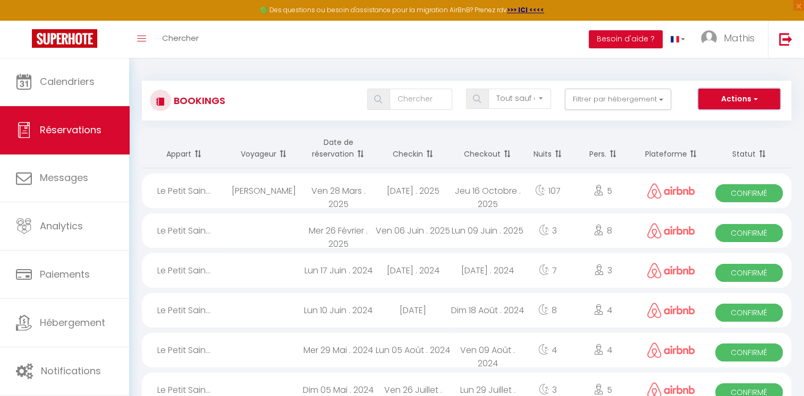
click at [763, 103] on button "Actions" at bounding box center [739, 99] width 82 height 21
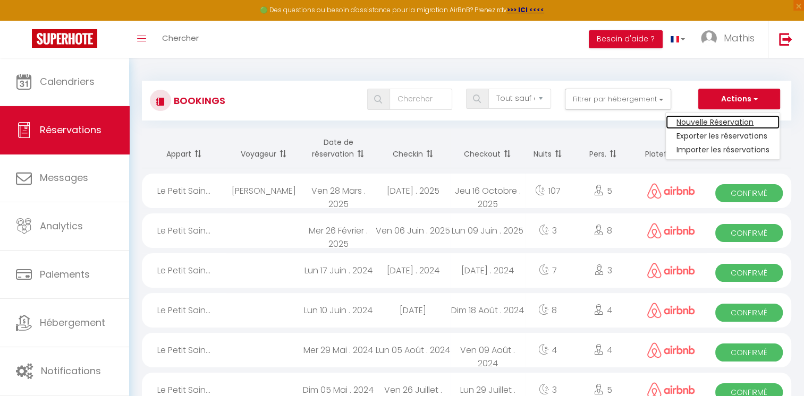
click at [743, 118] on link "Nouvelle Réservation" at bounding box center [723, 122] width 114 height 14
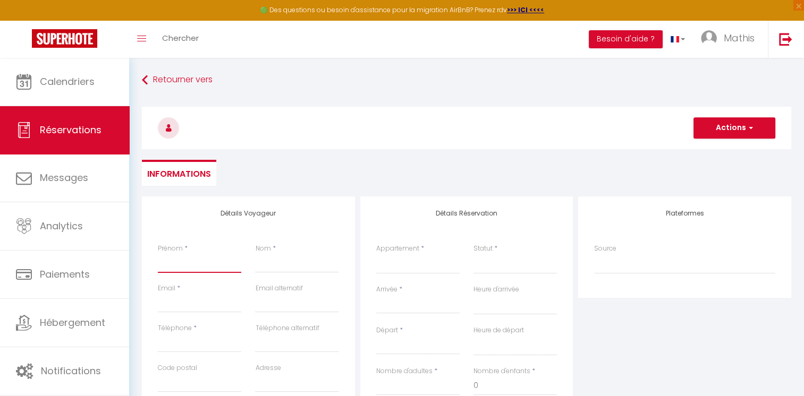
click at [170, 268] on input "Prénom" at bounding box center [199, 263] width 83 height 19
click at [221, 296] on input "Email client" at bounding box center [199, 303] width 83 height 19
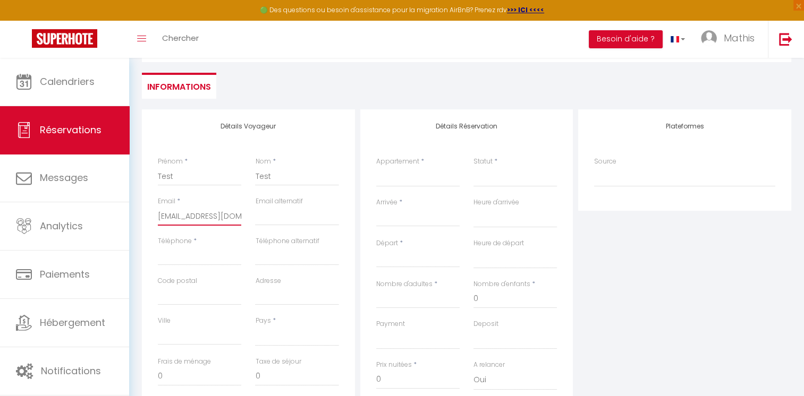
scroll to position [97, 0]
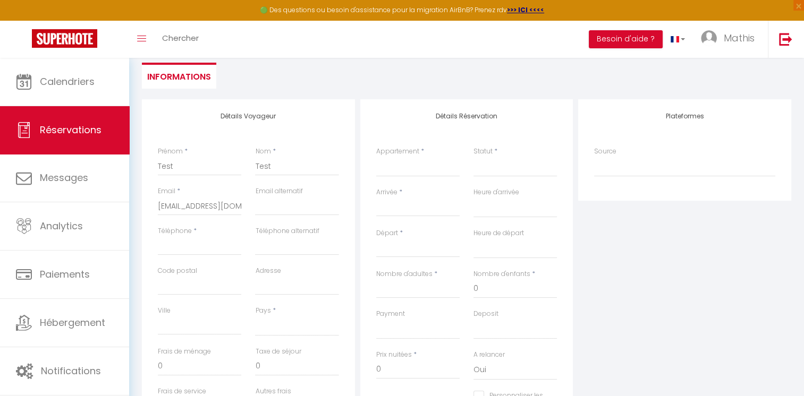
click at [218, 235] on div "Téléphone *" at bounding box center [199, 240] width 83 height 29
click at [205, 248] on input "Téléphone" at bounding box center [199, 245] width 83 height 19
click at [288, 320] on select "[GEOGRAPHIC_DATA] [GEOGRAPHIC_DATA] [GEOGRAPHIC_DATA] [GEOGRAPHIC_DATA] [GEOGRA…" at bounding box center [296, 326] width 83 height 20
click at [255, 316] on select "[GEOGRAPHIC_DATA] [GEOGRAPHIC_DATA] [GEOGRAPHIC_DATA] [GEOGRAPHIC_DATA] [GEOGRA…" at bounding box center [296, 326] width 83 height 20
click at [434, 173] on select "L’Étoilé : Parking Gratuit, Confort & Design Chic La Jungle – À [GEOGRAPHIC_DAT…" at bounding box center [417, 167] width 83 height 20
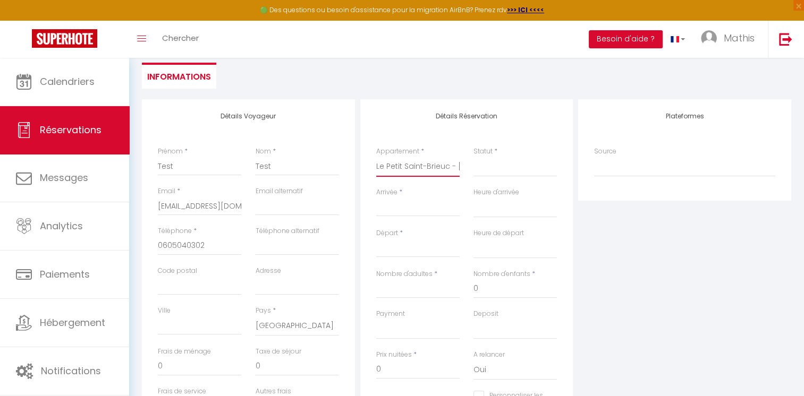
click at [376, 157] on select "L’Étoilé : Parking Gratuit, Confort & Design Chic La Jungle – À [GEOGRAPHIC_DAT…" at bounding box center [417, 167] width 83 height 20
click at [528, 174] on select "Confirmé Non Confirmé [PERSON_NAME] par le voyageur No Show Request" at bounding box center [515, 167] width 83 height 20
click at [474, 157] on select "Confirmé Non Confirmé [PERSON_NAME] par le voyageur No Show Request" at bounding box center [515, 167] width 83 height 20
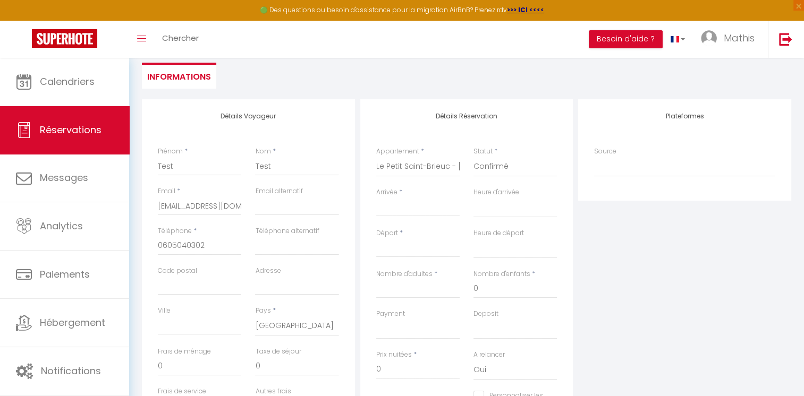
click at [433, 213] on input "Arrivée" at bounding box center [417, 208] width 83 height 14
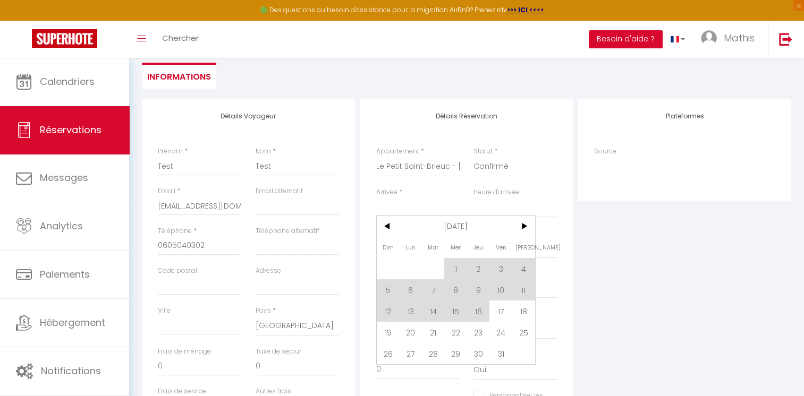
click at [485, 225] on span "[DATE]" at bounding box center [455, 226] width 113 height 21
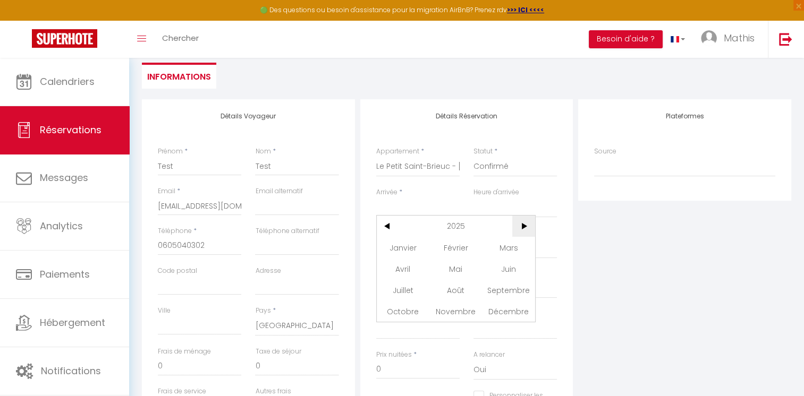
click at [525, 223] on span ">" at bounding box center [523, 226] width 23 height 21
click at [460, 289] on span "Août" at bounding box center [455, 290] width 53 height 21
click at [526, 273] on span "1" at bounding box center [523, 268] width 23 height 21
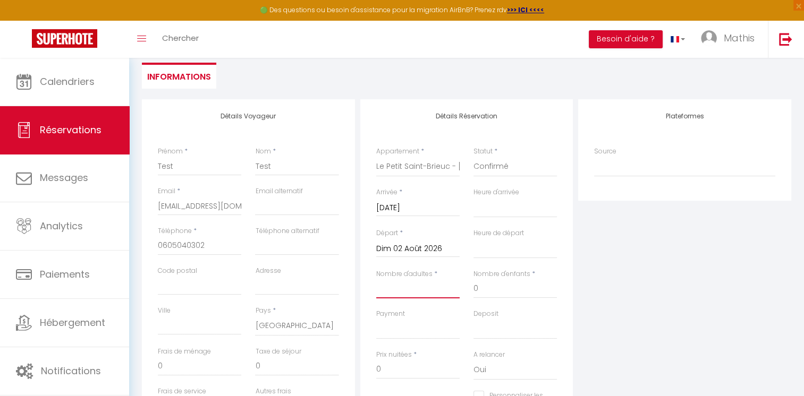
click at [419, 297] on input "Nombre d'adultes" at bounding box center [417, 289] width 83 height 19
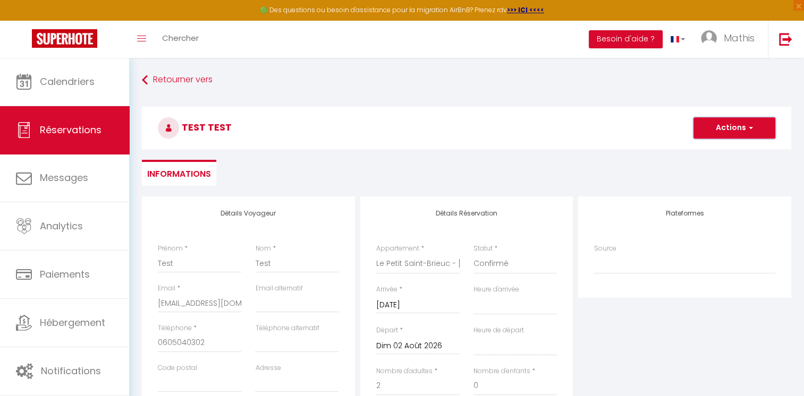
click at [751, 133] on button "Actions" at bounding box center [735, 127] width 82 height 21
click at [725, 148] on link "Enregistrer" at bounding box center [724, 152] width 84 height 14
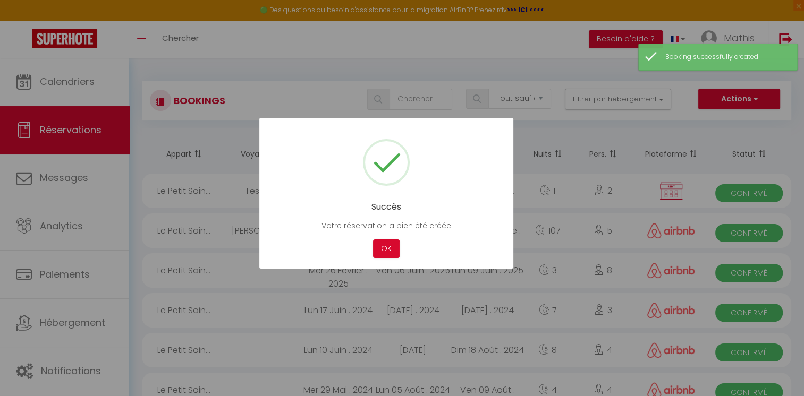
click at [390, 260] on div "Succès Votre réservation a bien été créée Not valid Cancel OK" at bounding box center [386, 193] width 254 height 151
click at [383, 257] on button "OK" at bounding box center [386, 249] width 27 height 19
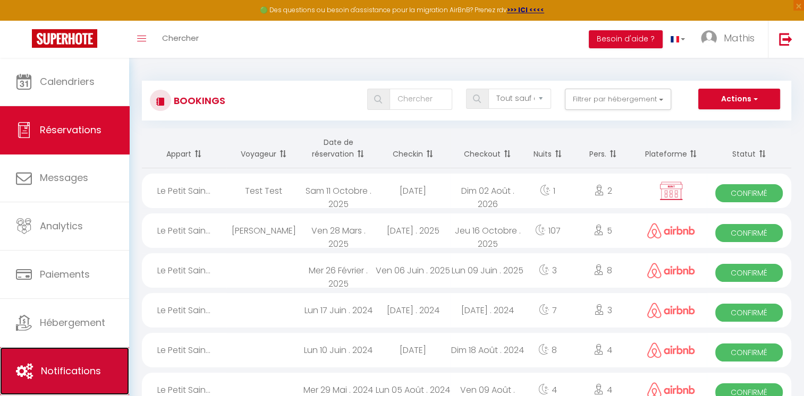
click at [66, 387] on link "Notifications" at bounding box center [64, 372] width 129 height 48
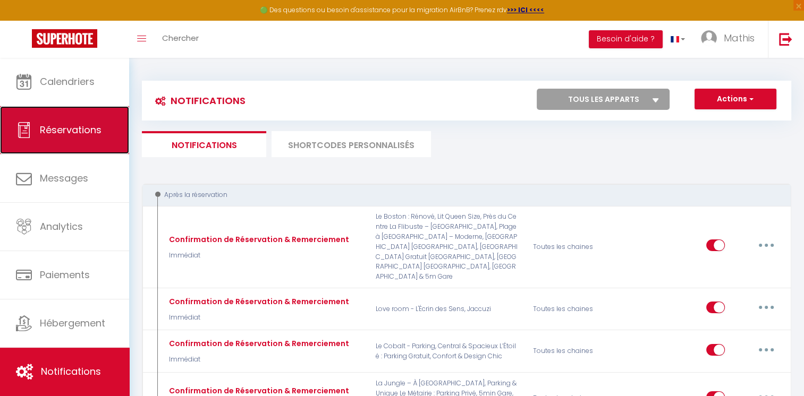
click at [74, 121] on link "Réservations" at bounding box center [64, 130] width 129 height 48
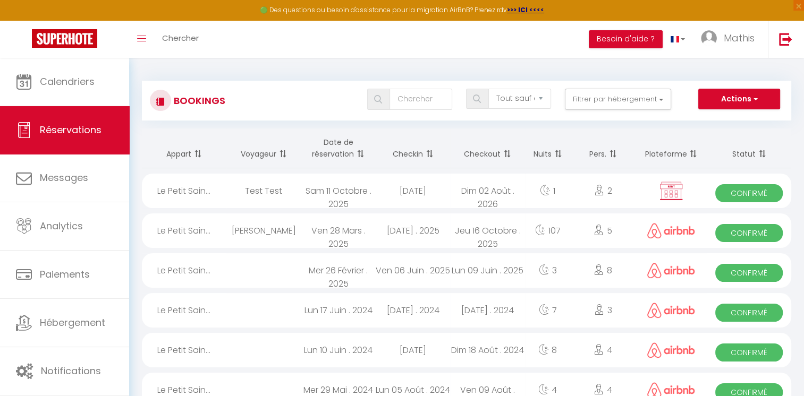
click at [217, 183] on div "Le Petit Sain..." at bounding box center [184, 191] width 84 height 35
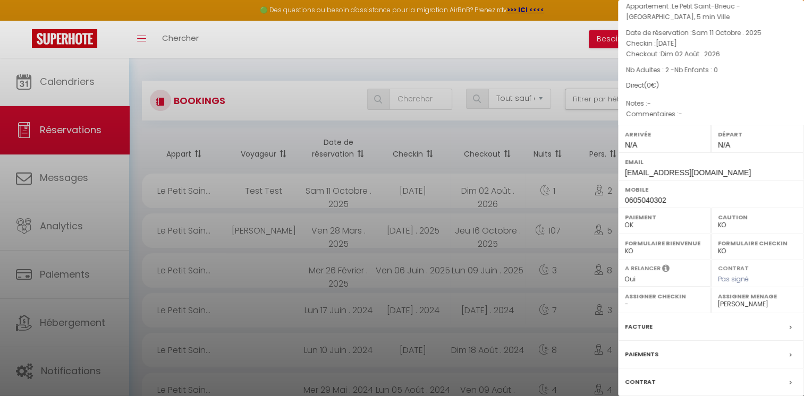
scroll to position [106, 0]
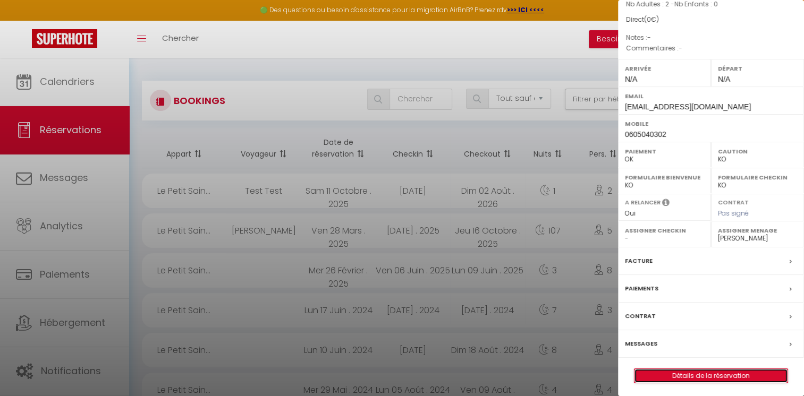
click at [713, 379] on link "Détails de la réservation" at bounding box center [711, 376] width 153 height 14
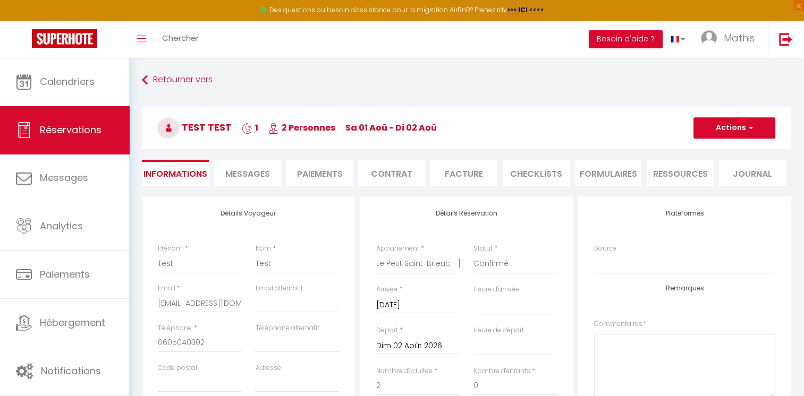
click at [275, 175] on li "Messages" at bounding box center [247, 173] width 67 height 26
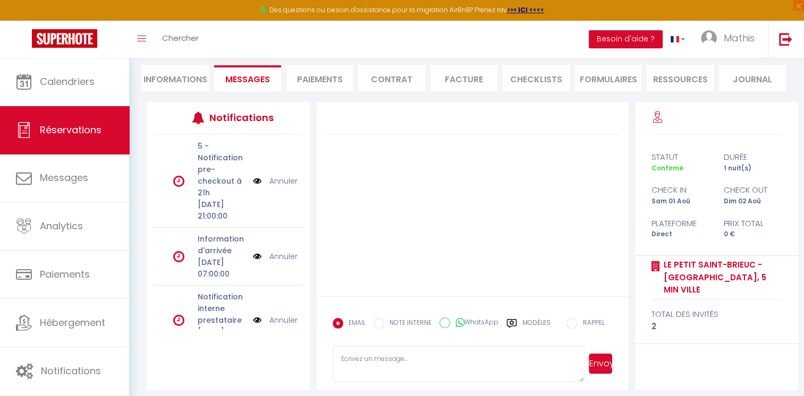
scroll to position [101, 0]
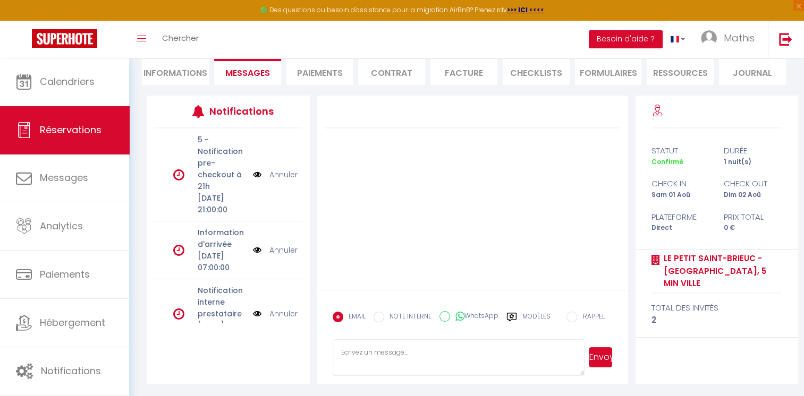
click at [513, 312] on icon at bounding box center [511, 317] width 11 height 11
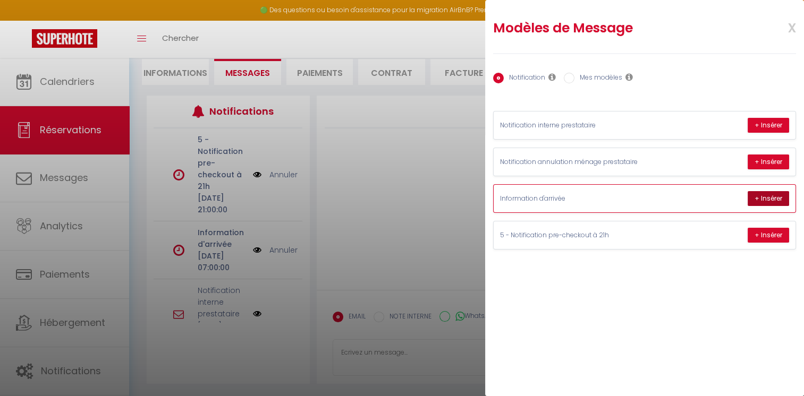
click at [770, 199] on button "+ Insérer" at bounding box center [768, 198] width 41 height 15
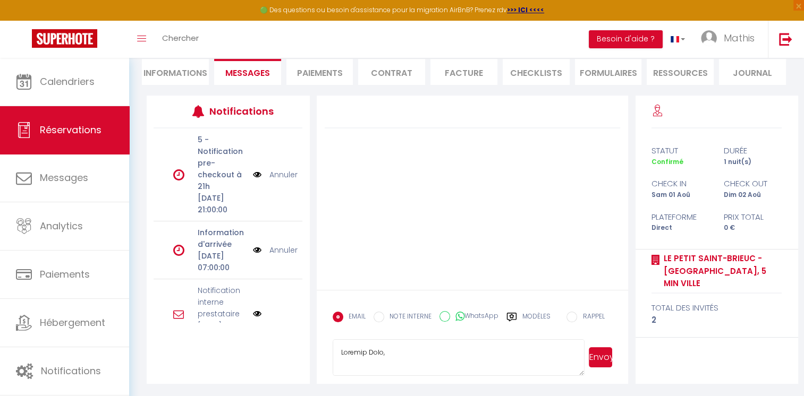
click at [600, 360] on button "Envoyer" at bounding box center [601, 358] width 24 height 20
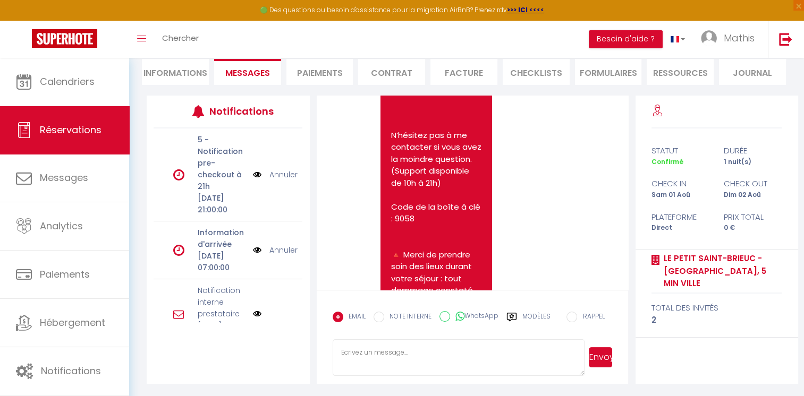
scroll to position [857, 0]
click at [544, 314] on label "Modèles" at bounding box center [536, 321] width 28 height 19
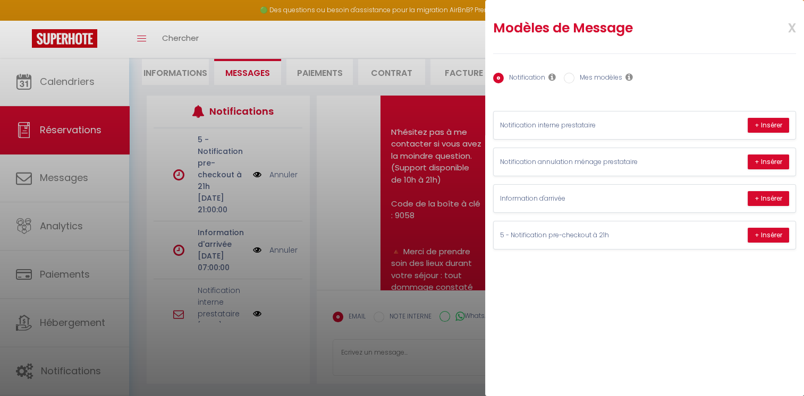
click at [367, 257] on div at bounding box center [402, 198] width 804 height 396
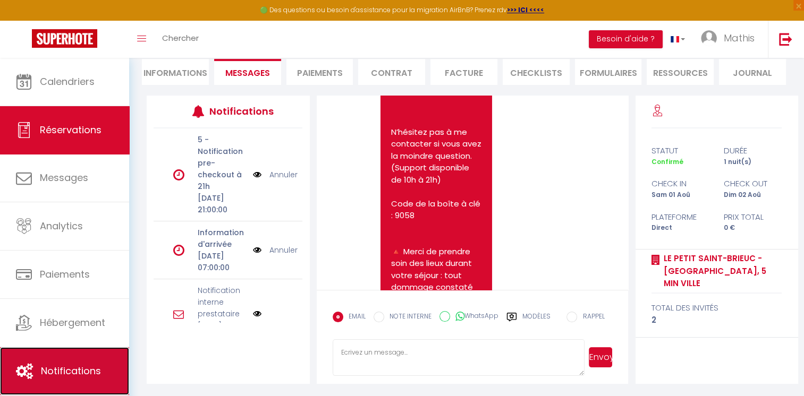
click at [33, 360] on link "Notifications" at bounding box center [64, 372] width 129 height 48
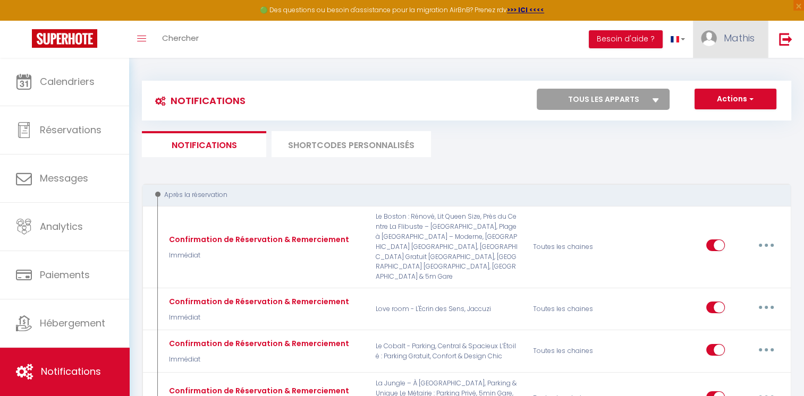
click at [728, 38] on span "Mathis" at bounding box center [739, 37] width 31 height 13
click at [703, 95] on link "Équipe" at bounding box center [725, 93] width 79 height 18
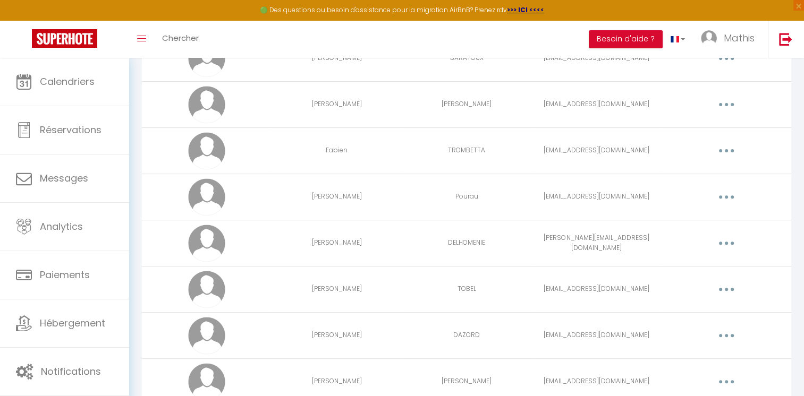
scroll to position [384, 0]
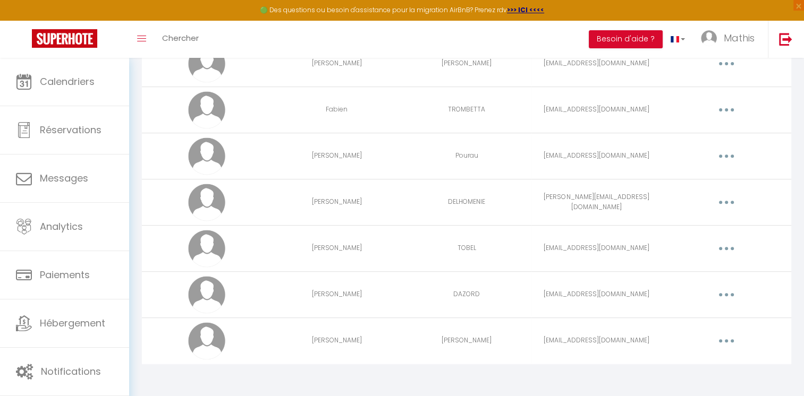
click at [722, 345] on button "button" at bounding box center [727, 341] width 30 height 17
click at [698, 354] on div "Editer Supprimer" at bounding box center [698, 375] width 85 height 46
click at [738, 331] on td "Editer Supprimer" at bounding box center [727, 341] width 130 height 46
click at [731, 337] on button "button" at bounding box center [727, 341] width 30 height 17
click at [696, 363] on link "Editer" at bounding box center [699, 366] width 79 height 18
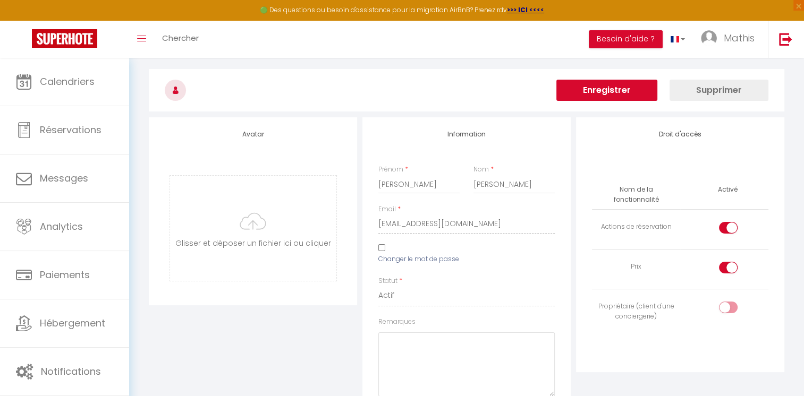
scroll to position [32, 0]
click at [381, 246] on input "Changer le mot de passe" at bounding box center [381, 245] width 7 height 7
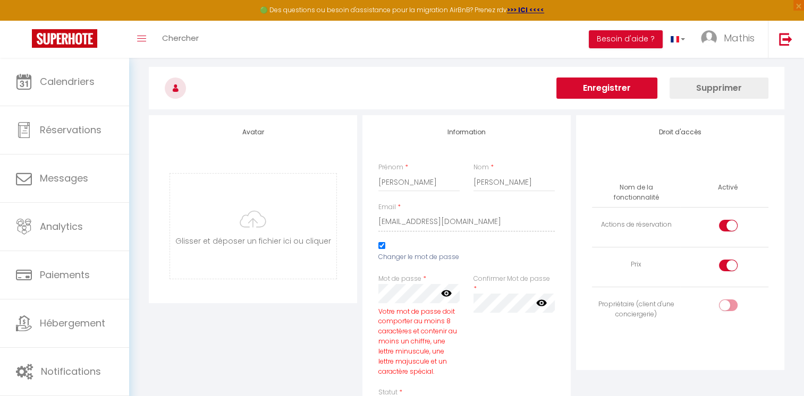
click at [446, 291] on icon at bounding box center [446, 293] width 11 height 6
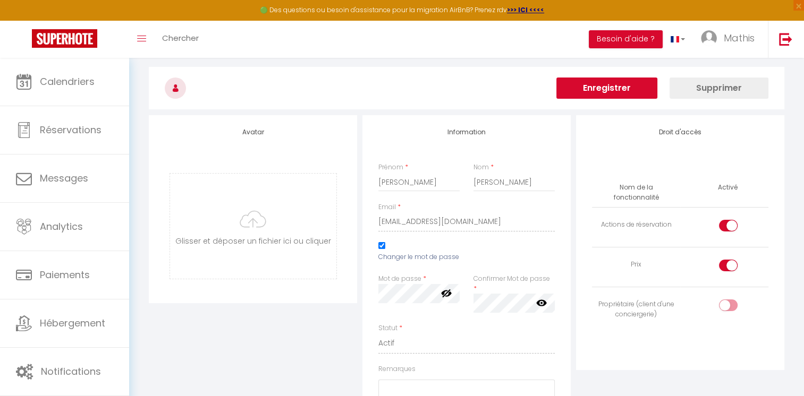
click at [409, 292] on div "Mot de passe * Votre mot de passe doit comporter au moins 8 caractères et conte…" at bounding box center [418, 299] width 95 height 50
click at [376, 292] on div "Mot de passe * Votre mot de passe doit comporter au moins 8 caractères et conte…" at bounding box center [418, 299] width 95 height 50
click at [446, 292] on div at bounding box center [418, 293] width 81 height 19
click at [542, 298] on icon at bounding box center [541, 303] width 11 height 11
click at [621, 92] on button "Enregistrer" at bounding box center [606, 88] width 101 height 21
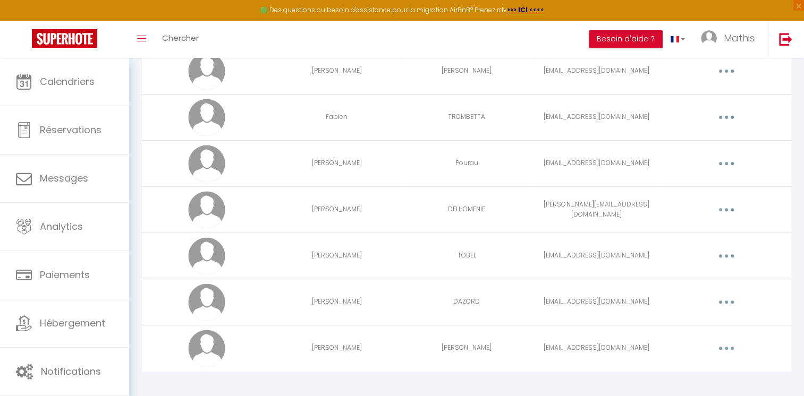
scroll to position [384, 0]
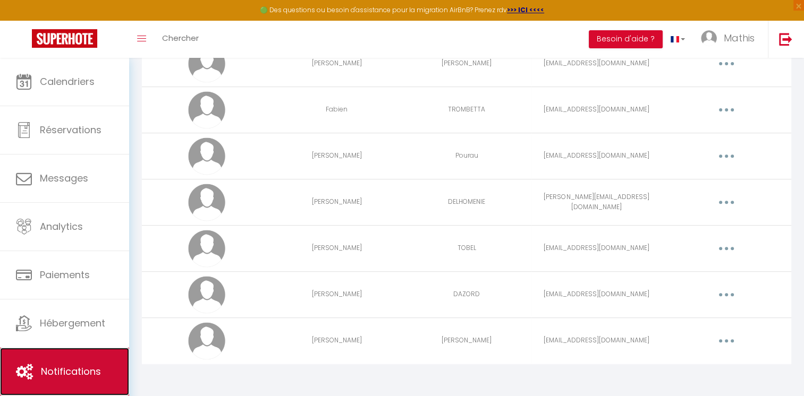
click at [20, 382] on link "Notifications" at bounding box center [64, 372] width 129 height 48
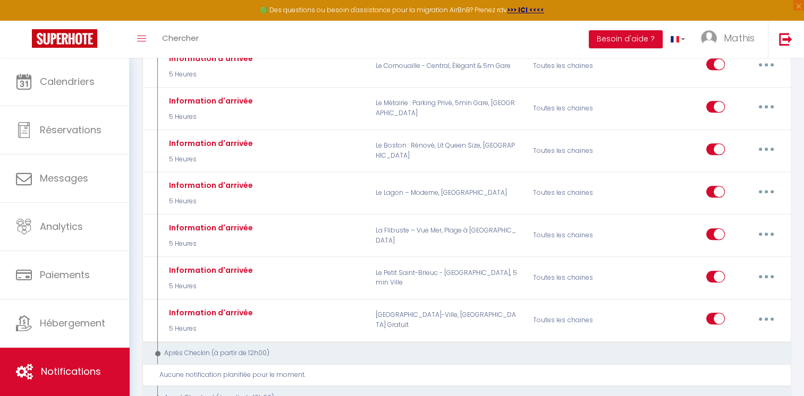
scroll to position [1008, 0]
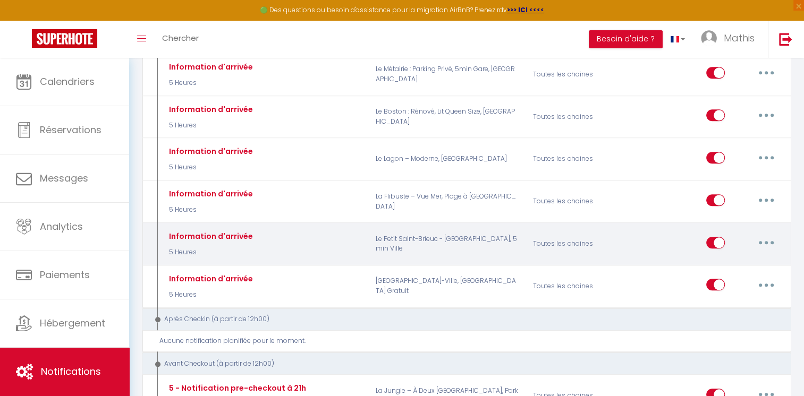
click at [760, 234] on button "button" at bounding box center [766, 242] width 30 height 17
click at [733, 258] on link "Editer" at bounding box center [738, 267] width 79 height 18
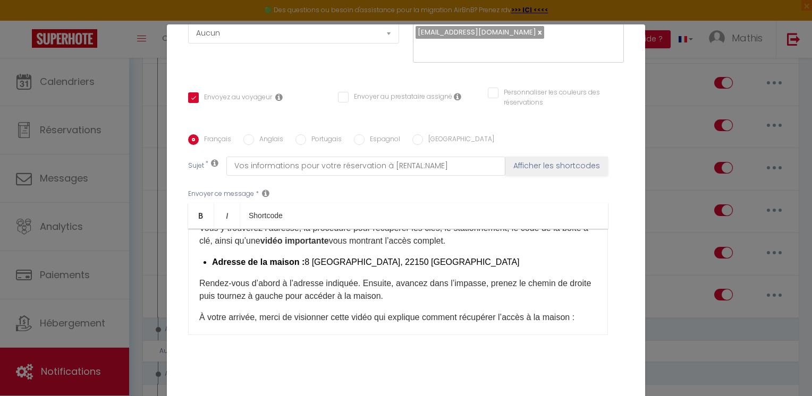
scroll to position [79, 0]
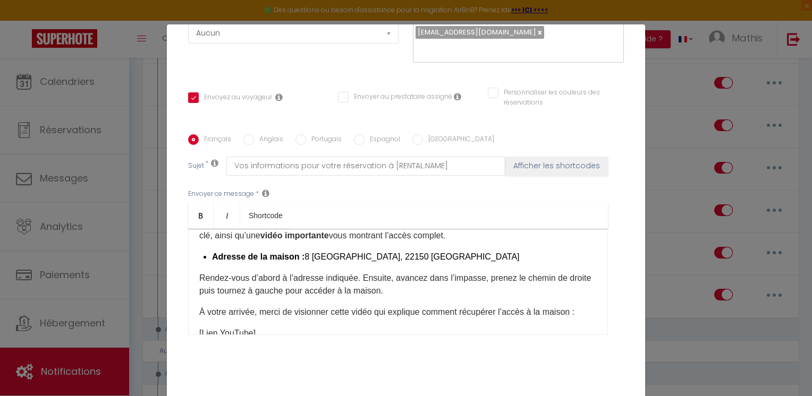
click at [195, 290] on div "Bonjour [GUEST:FIRST_NAME], Comme prévu, je vous transmets toutes les informati…" at bounding box center [398, 282] width 420 height 106
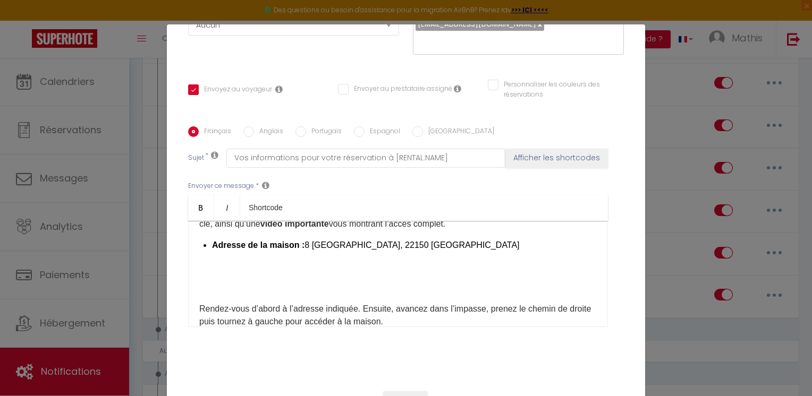
scroll to position [210, 0]
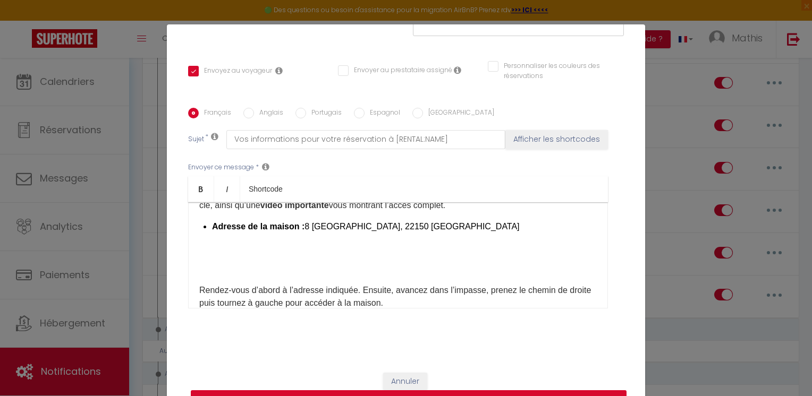
click at [542, 396] on button "Mettre à jour" at bounding box center [409, 401] width 436 height 20
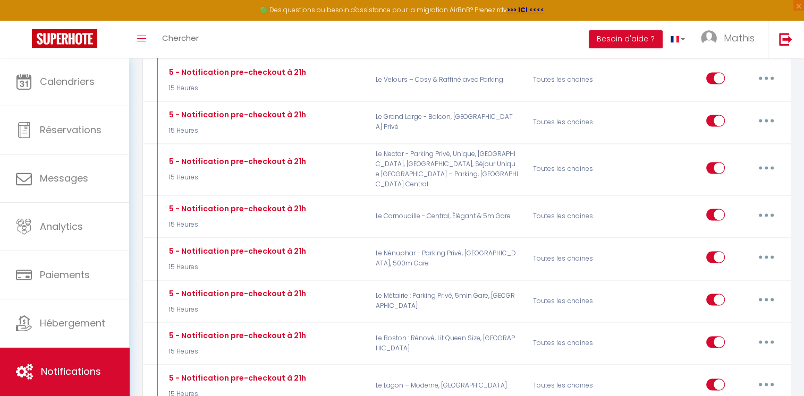
scroll to position [1459, 0]
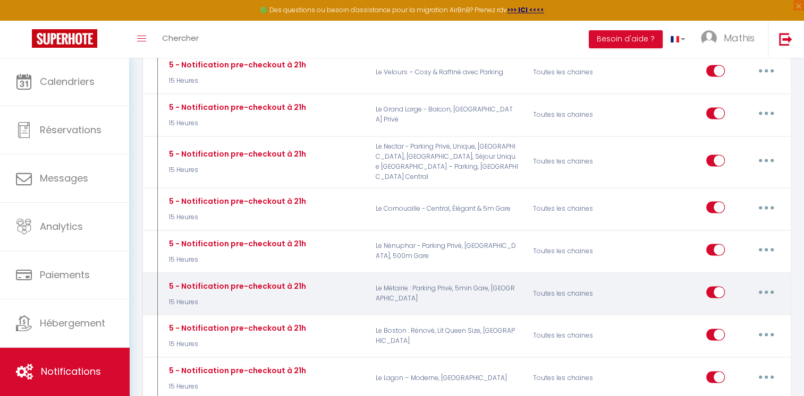
click at [766, 291] on icon "button" at bounding box center [766, 292] width 3 height 3
click at [730, 308] on link "Editer" at bounding box center [738, 317] width 79 height 18
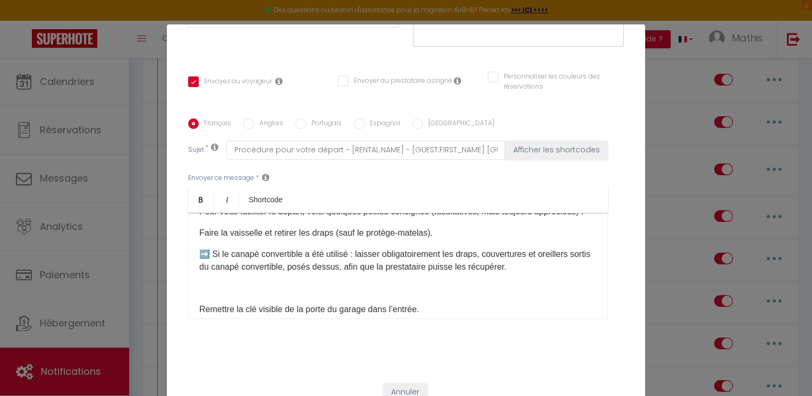
scroll to position [0, 0]
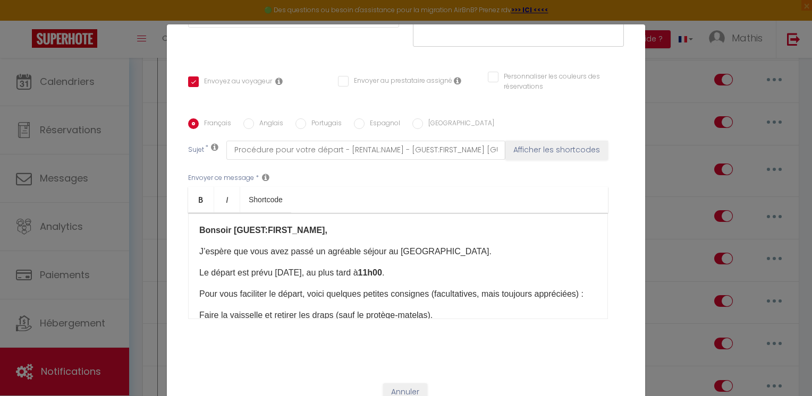
drag, startPoint x: 730, startPoint y: 277, endPoint x: 592, endPoint y: 236, distance: 144.0
click at [592, 236] on div "Modifier la notification × Titre * 5 - Notification pre-checkout à 21h Pour cet…" at bounding box center [406, 198] width 812 height 396
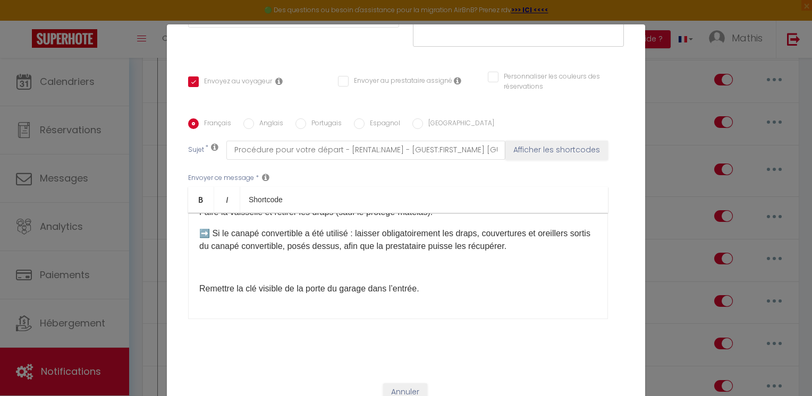
scroll to position [106, 0]
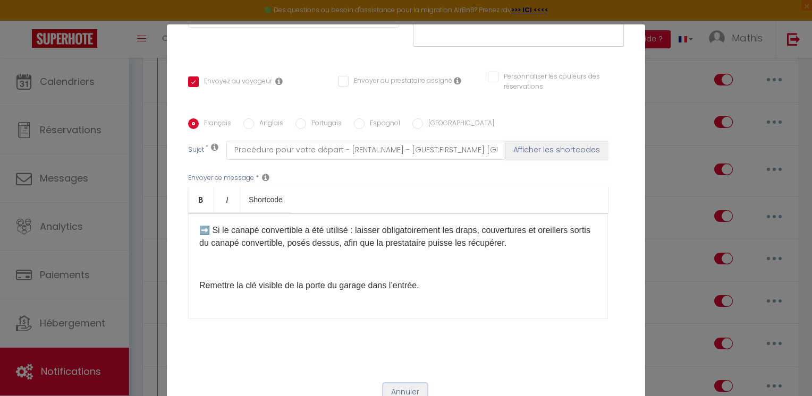
click at [402, 388] on button "Annuler" at bounding box center [405, 393] width 44 height 18
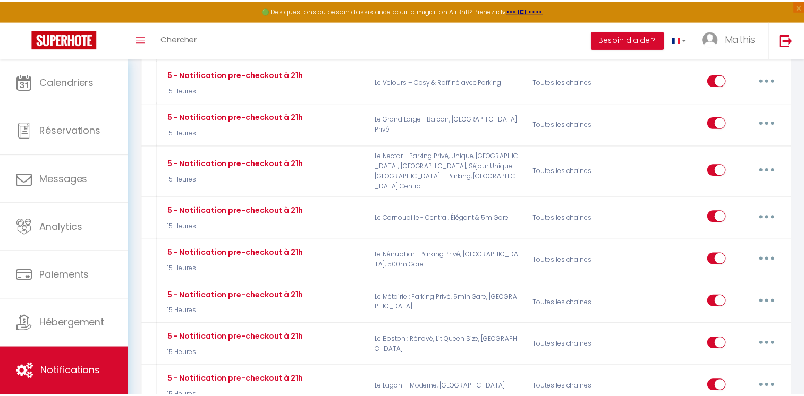
scroll to position [1459, 0]
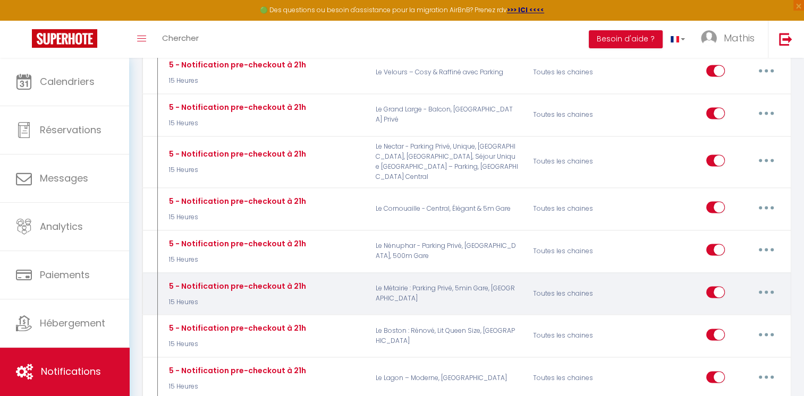
click at [765, 291] on icon "button" at bounding box center [766, 292] width 3 height 3
click at [725, 327] on link "Dupliquer" at bounding box center [738, 336] width 79 height 18
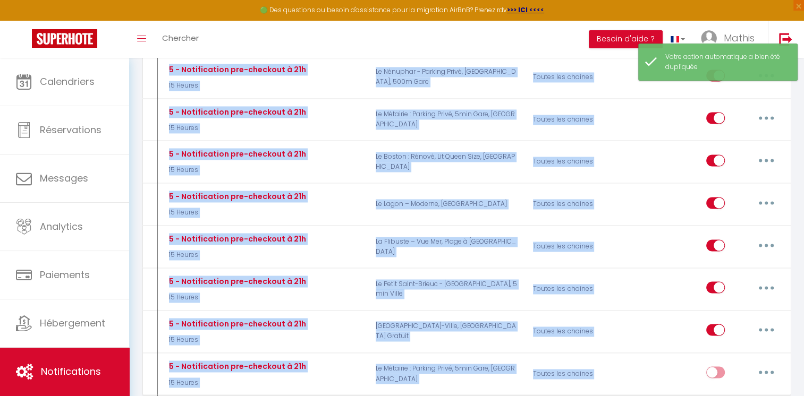
scroll to position [1652, 0]
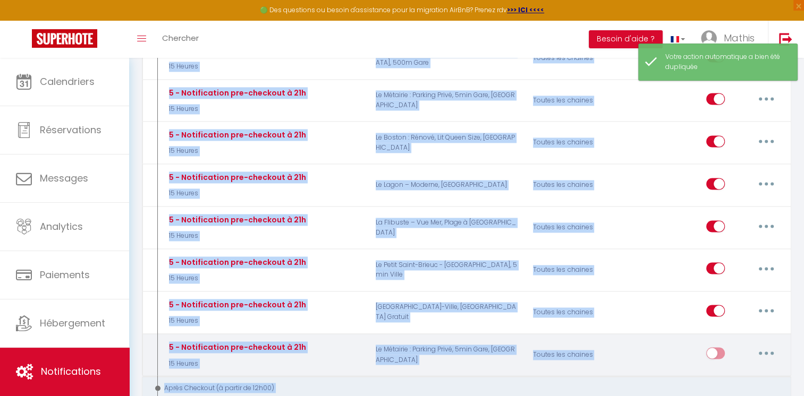
click at [767, 352] on icon "button" at bounding box center [766, 353] width 3 height 3
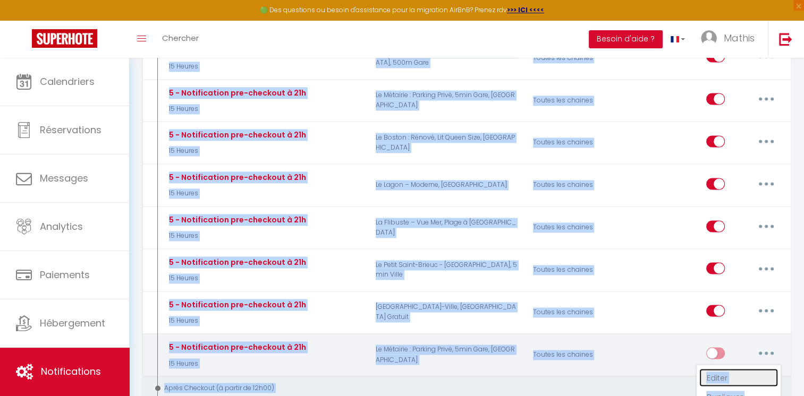
click at [724, 369] on link "Editer" at bounding box center [738, 378] width 79 height 18
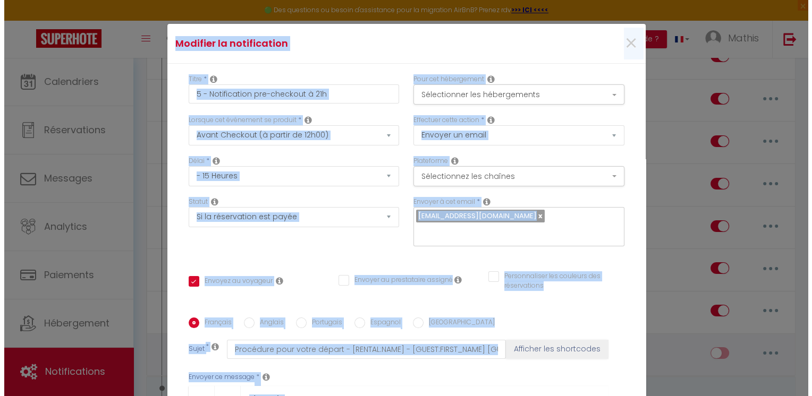
scroll to position [1643, 0]
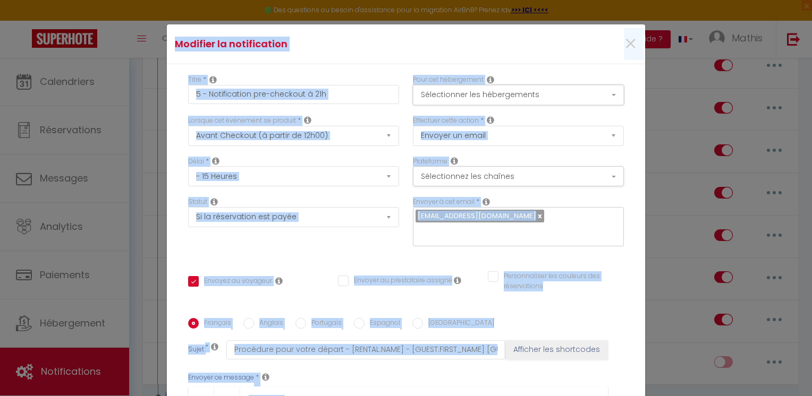
click at [601, 96] on button "Sélectionner les hébergements" at bounding box center [518, 95] width 211 height 20
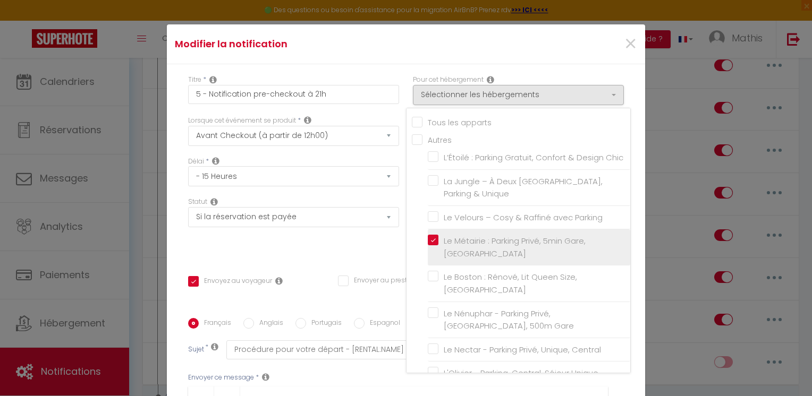
click at [441, 244] on li "Le Métairie : Parking Privé, 5min Gare, [GEOGRAPHIC_DATA]" at bounding box center [529, 248] width 202 height 36
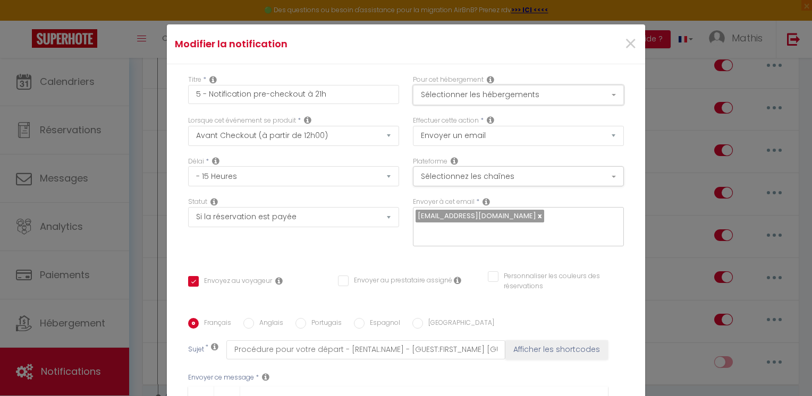
click at [533, 97] on button "Sélectionner les hébergements" at bounding box center [518, 95] width 211 height 20
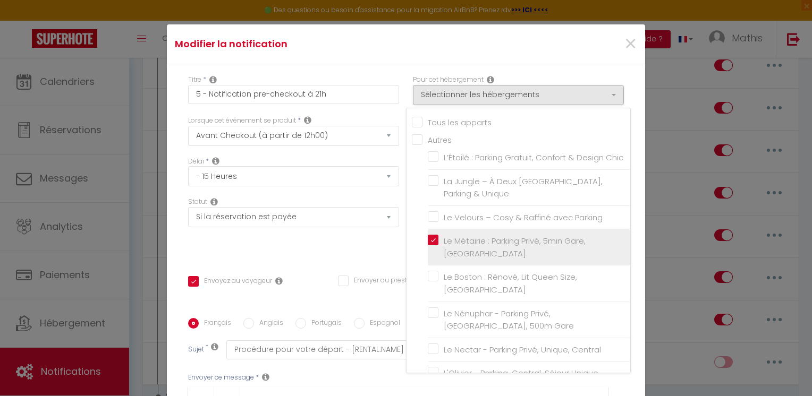
click at [438, 249] on label "Le Métairie : Parking Privé, 5min Gare, [GEOGRAPHIC_DATA]" at bounding box center [530, 247] width 185 height 25
click at [428, 249] on input "Le Métairie : Parking Privé, 5min Gare, [GEOGRAPHIC_DATA]" at bounding box center [529, 247] width 202 height 11
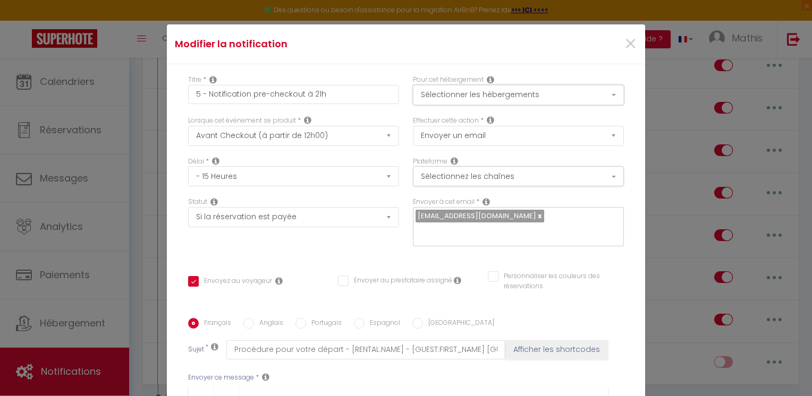
click at [538, 103] on button "Sélectionner les hébergements" at bounding box center [518, 95] width 211 height 20
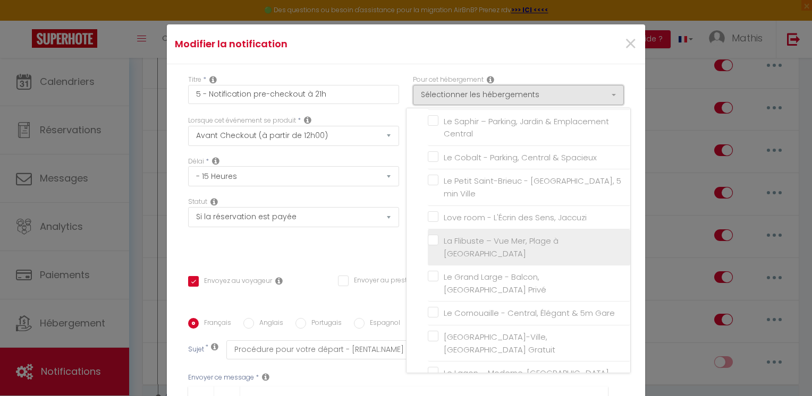
scroll to position [283, 0]
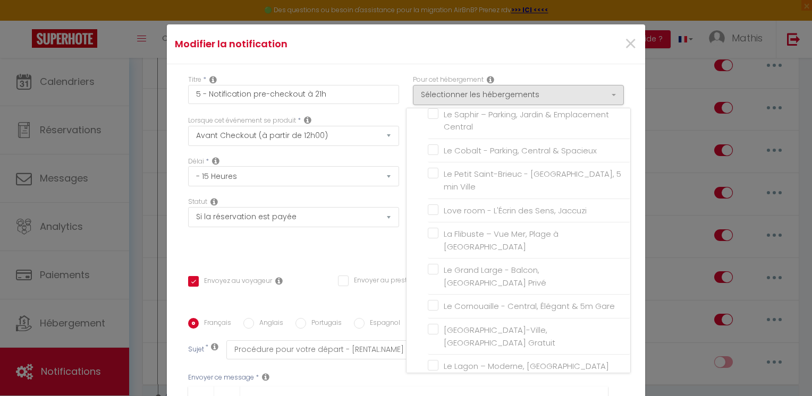
drag, startPoint x: 595, startPoint y: 259, endPoint x: 587, endPoint y: 301, distance: 42.8
click at [587, 301] on ul "Autres L’Étoilé : Parking Gratuit, Confort & Design Chic La Jungle – À [GEOGRAP…" at bounding box center [521, 115] width 218 height 528
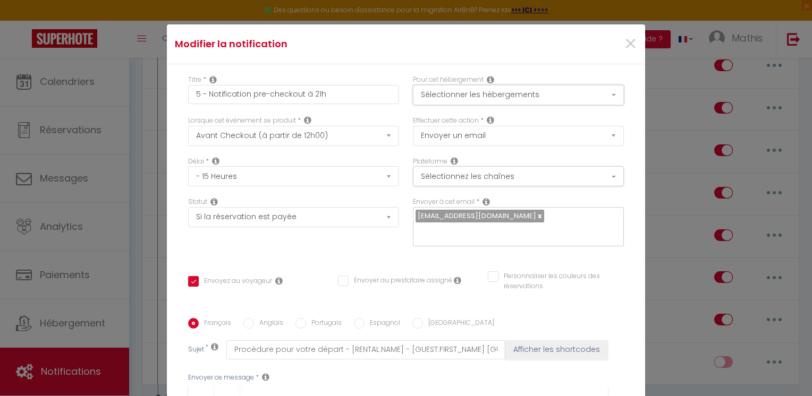
click at [581, 94] on button "Sélectionner les hébergements" at bounding box center [518, 95] width 211 height 20
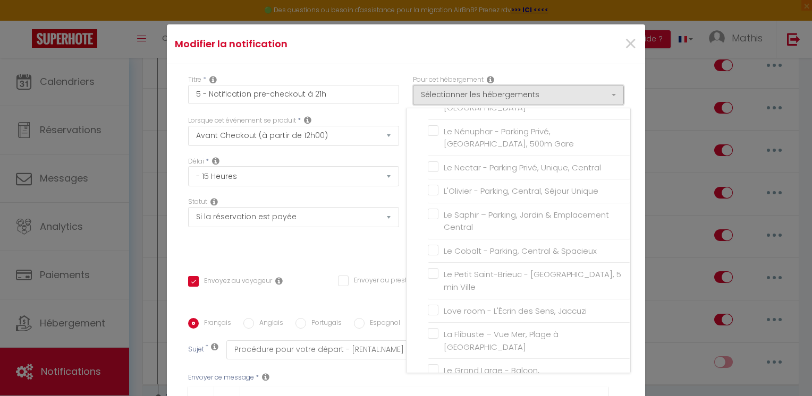
scroll to position [187, 0]
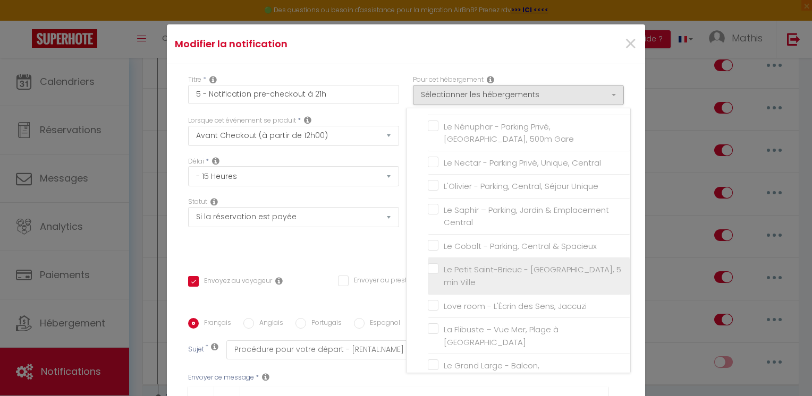
click at [438, 280] on label "Le Petit Saint-Brieuc - [GEOGRAPHIC_DATA], 5 min Ville" at bounding box center [530, 276] width 185 height 25
click at [428, 280] on input "Le Petit Saint-Brieuc - [GEOGRAPHIC_DATA], 5 min Ville" at bounding box center [529, 276] width 202 height 11
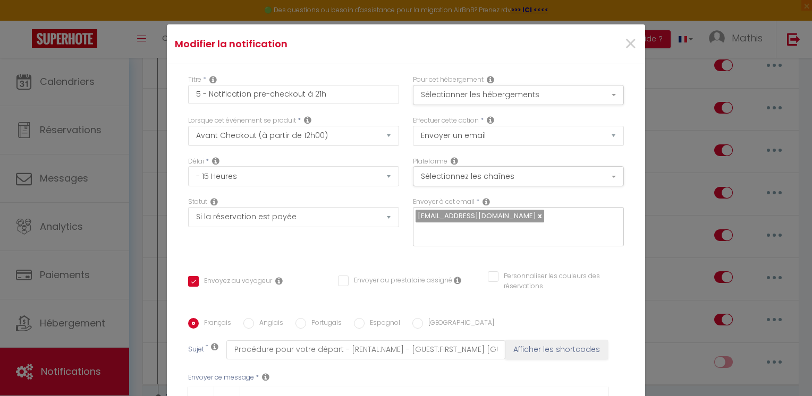
drag, startPoint x: 632, startPoint y: 137, endPoint x: 633, endPoint y: 146, distance: 8.7
click at [633, 146] on div "Modifier la notification × Titre * 5 - Notification pre-checkout à 21h Pour cet…" at bounding box center [406, 222] width 478 height 396
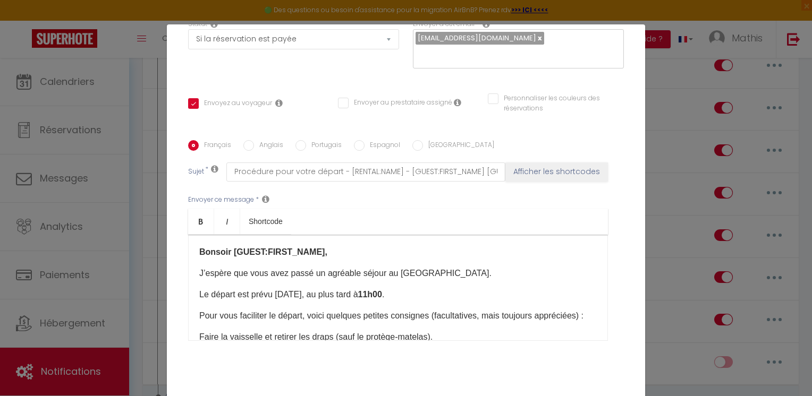
scroll to position [179, 0]
click at [423, 272] on p "J’espère que vous avez passé un agréable séjour au [GEOGRAPHIC_DATA]." at bounding box center [398, 273] width 398 height 13
click at [425, 274] on p "J’espère que vous avez passé un agréable séjour au [GEOGRAPHIC_DATA]." at bounding box center [398, 273] width 398 height 13
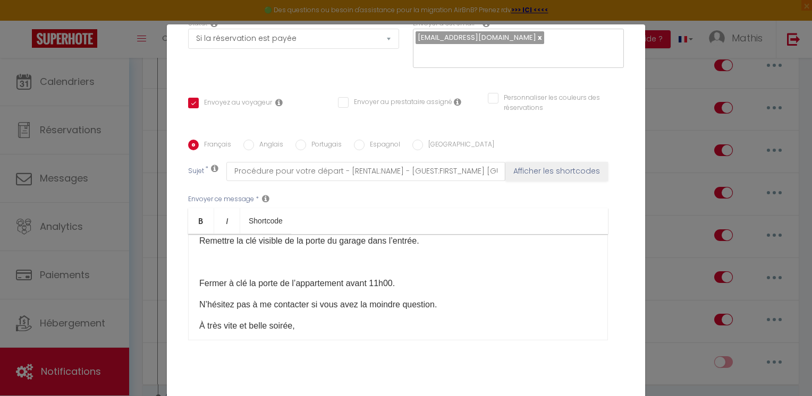
scroll to position [167, 0]
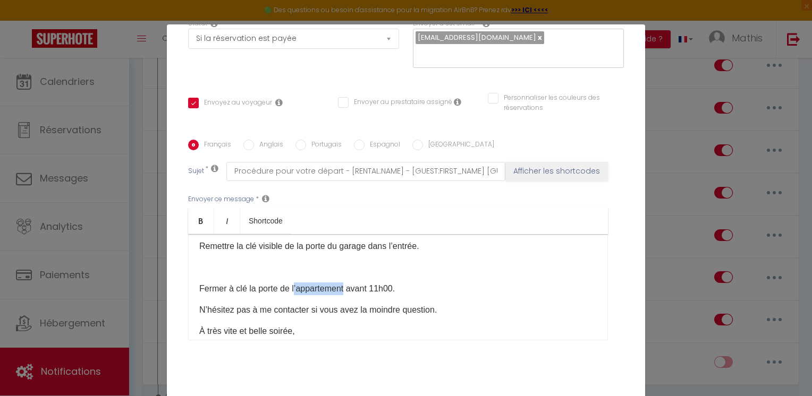
drag, startPoint x: 346, startPoint y: 301, endPoint x: 293, endPoint y: 300, distance: 52.6
click at [293, 295] on p "Fermer à clé la porte de l’appartement avant 11h00." at bounding box center [398, 289] width 398 height 13
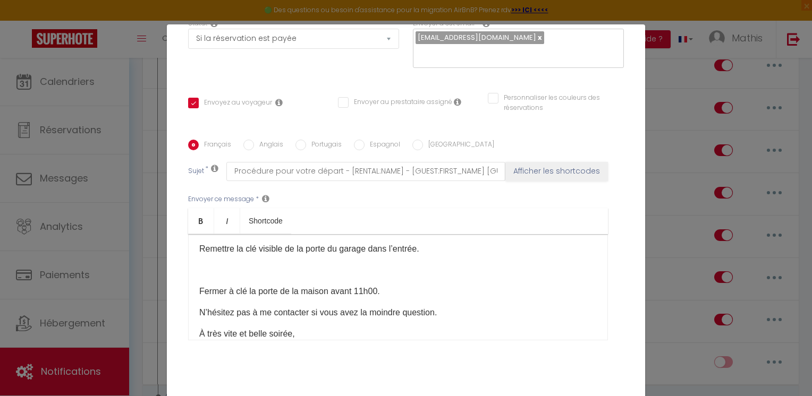
scroll to position [162, 0]
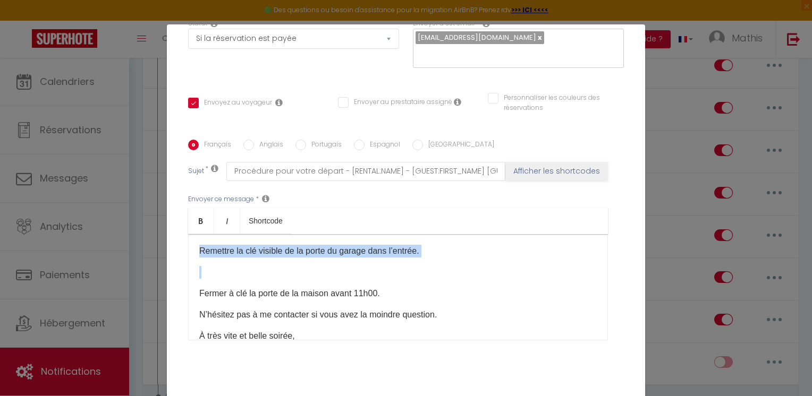
drag, startPoint x: 275, startPoint y: 287, endPoint x: 193, endPoint y: 265, distance: 84.8
click at [193, 265] on div "Bonsoir [GUEST:FIRST_NAME], J’espère que vous avez passé un agréable séjour au …" at bounding box center [398, 287] width 420 height 106
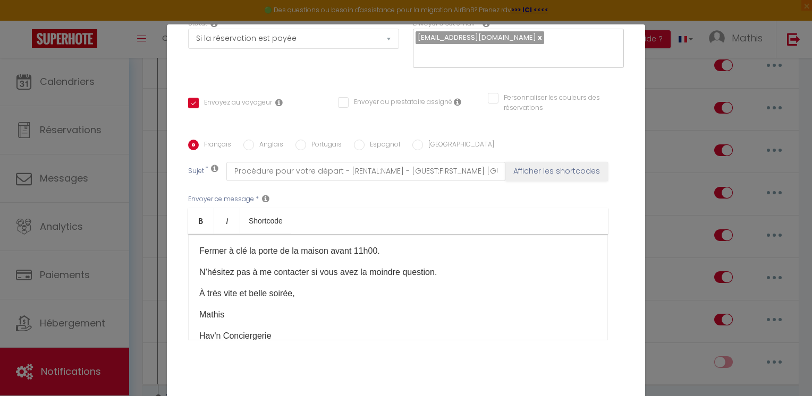
click at [391, 258] on p "Fermer à clé la porte de la maison avant 11h00." at bounding box center [398, 251] width 398 height 13
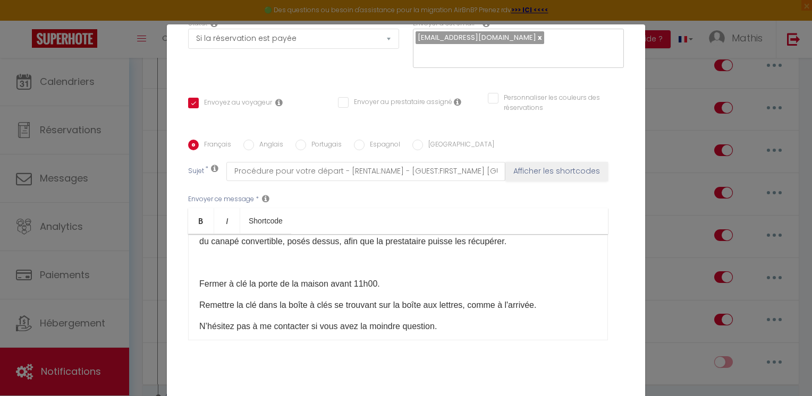
scroll to position [138, 0]
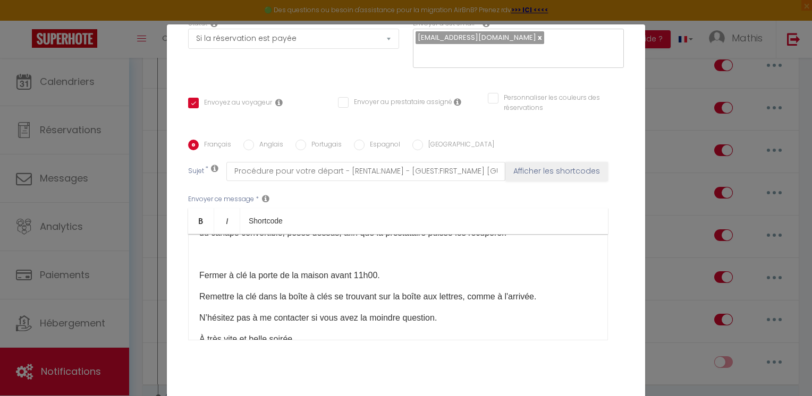
click at [195, 284] on div "Bonsoir [GUEST:FIRST_NAME], J’espère que vous avez passé un agréable séjour au …" at bounding box center [398, 287] width 420 height 106
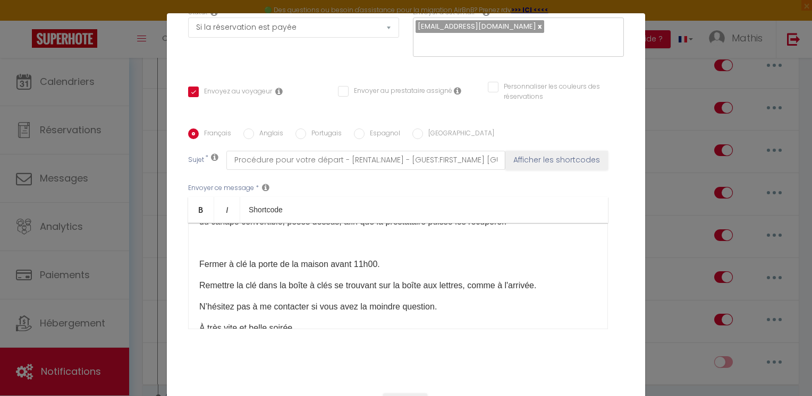
scroll to position [48, 0]
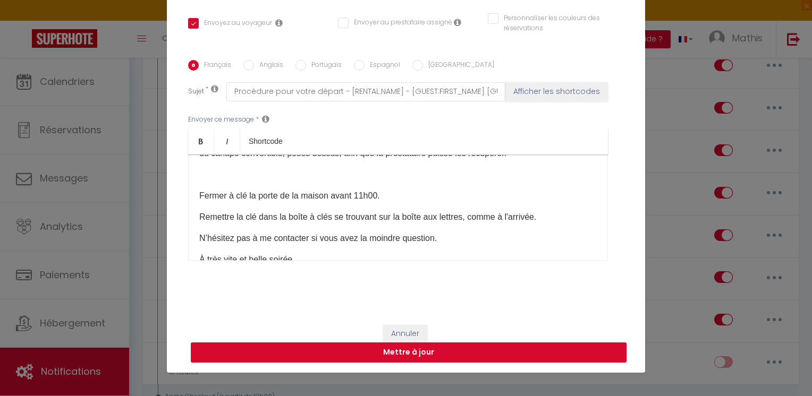
click at [552, 359] on button "Mettre à jour" at bounding box center [409, 353] width 436 height 20
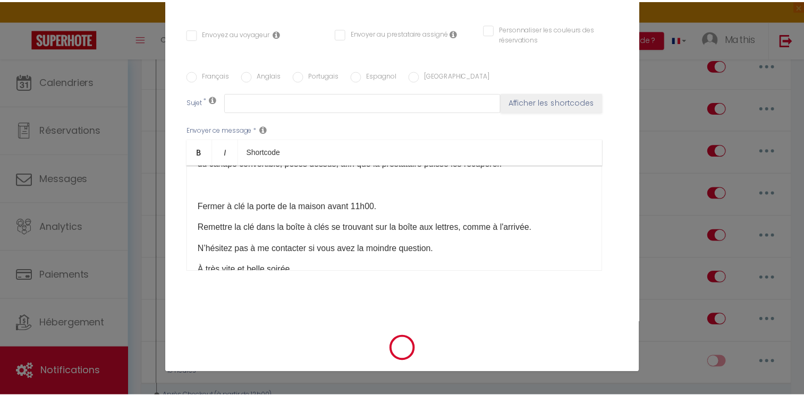
scroll to position [1653, 0]
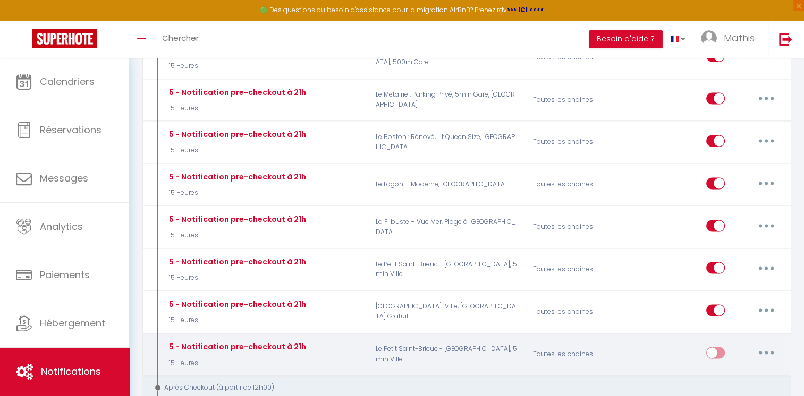
click at [717, 347] on input "checkbox" at bounding box center [715, 355] width 19 height 16
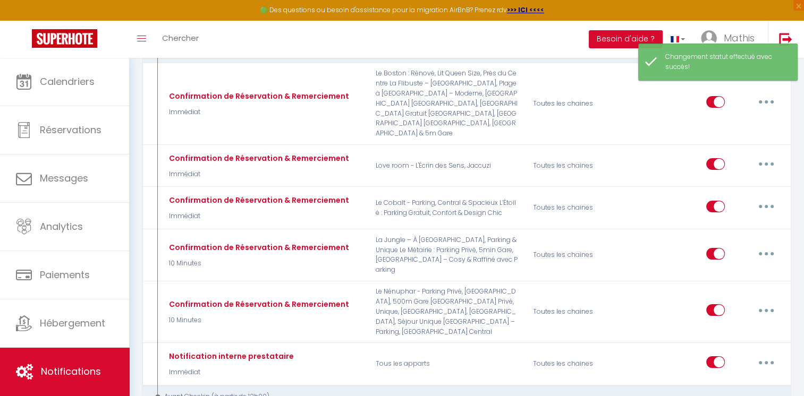
scroll to position [124, 0]
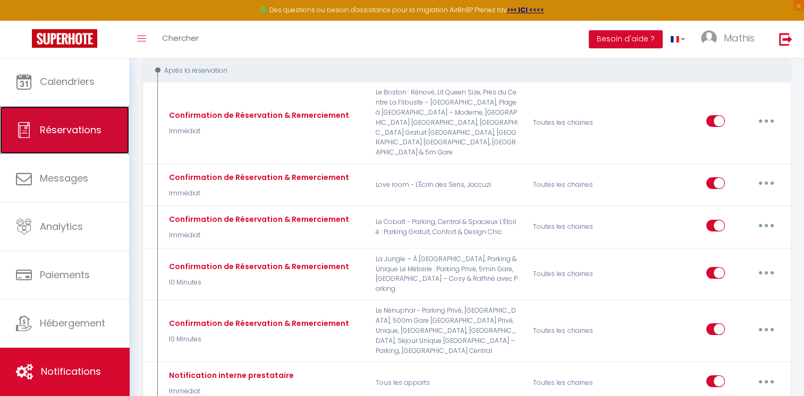
click at [60, 137] on link "Réservations" at bounding box center [64, 130] width 129 height 48
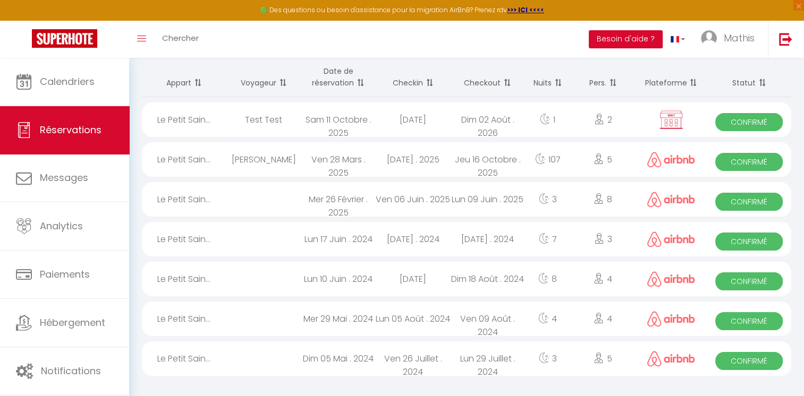
scroll to position [69, 0]
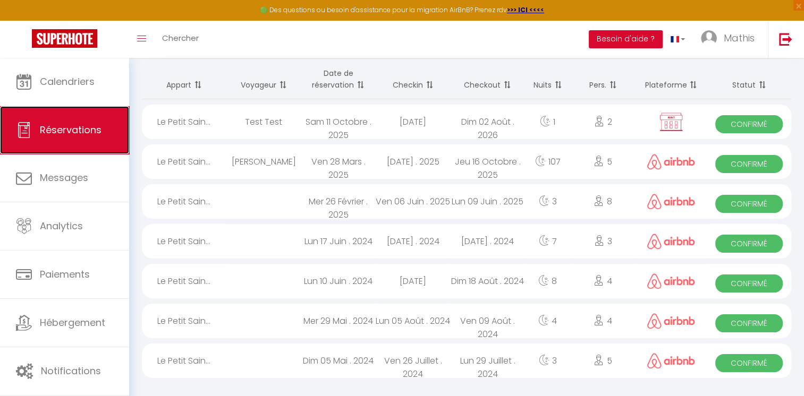
click at [61, 131] on span "Réservations" at bounding box center [71, 129] width 62 height 13
click at [231, 115] on div "Test Test" at bounding box center [263, 122] width 75 height 35
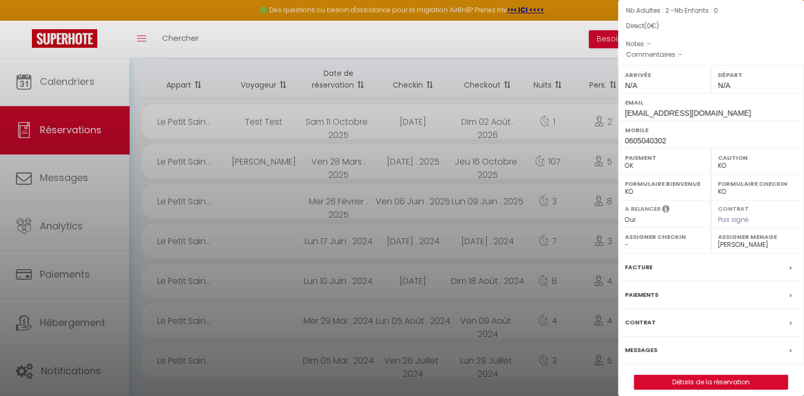
scroll to position [107, 0]
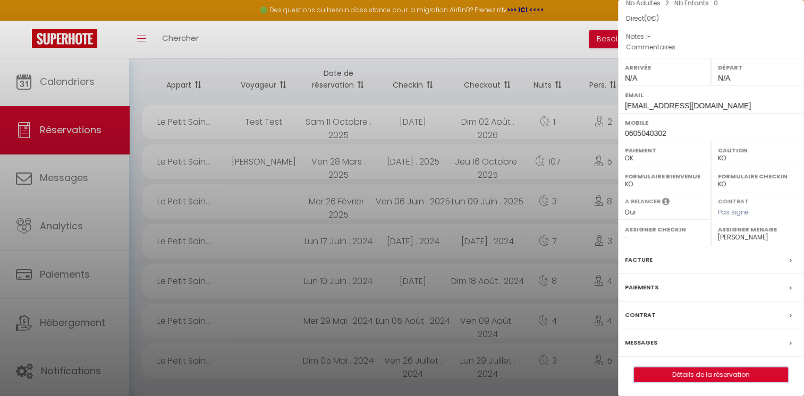
click at [750, 368] on button "Détails de la réservation" at bounding box center [711, 375] width 154 height 15
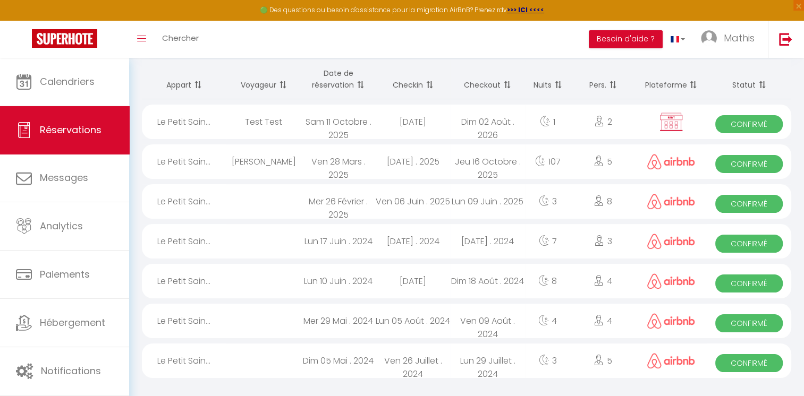
click at [221, 116] on div "Le Petit Sain..." at bounding box center [184, 122] width 84 height 35
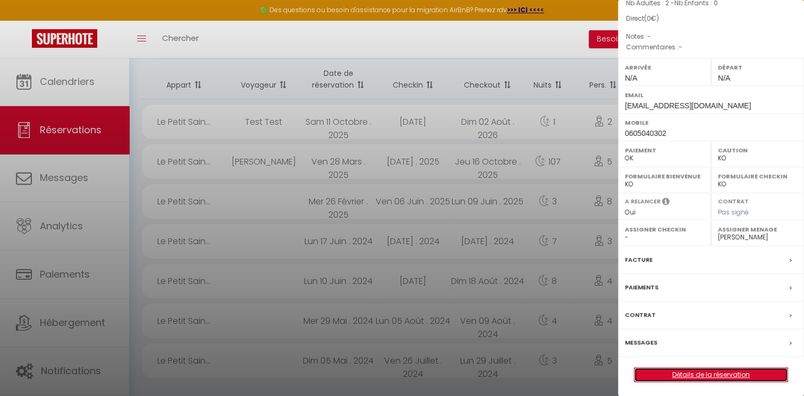
click at [665, 375] on link "Détails de la réservation" at bounding box center [711, 375] width 153 height 14
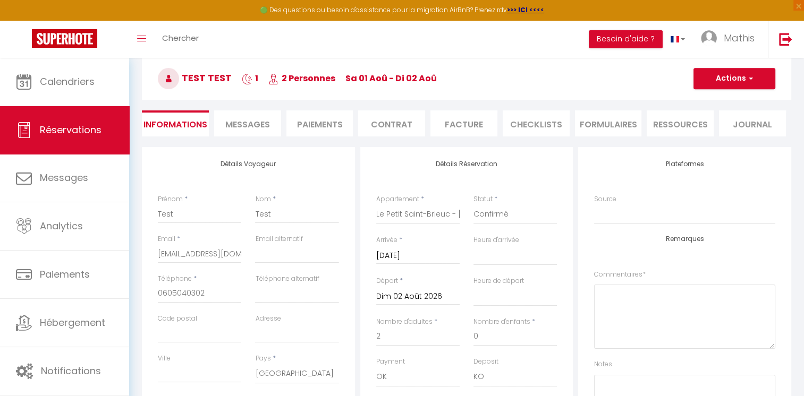
scroll to position [43, 0]
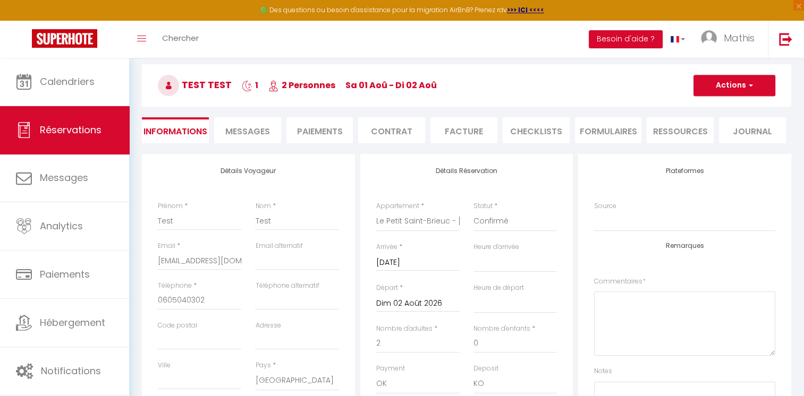
click at [263, 134] on span "Messages" at bounding box center [247, 131] width 45 height 12
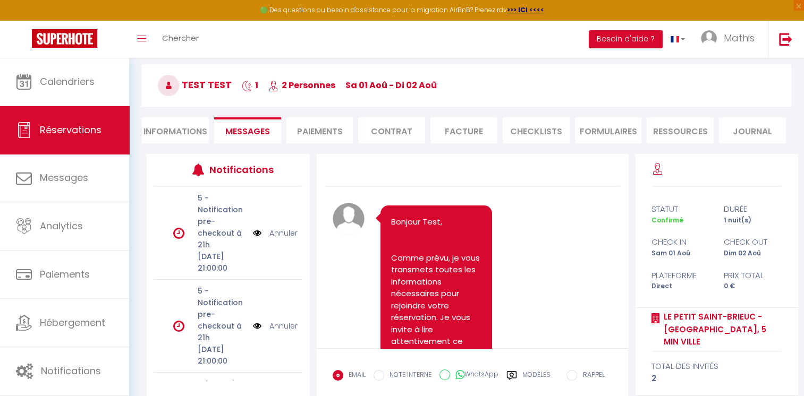
click at [540, 376] on label "Modèles" at bounding box center [536, 379] width 28 height 19
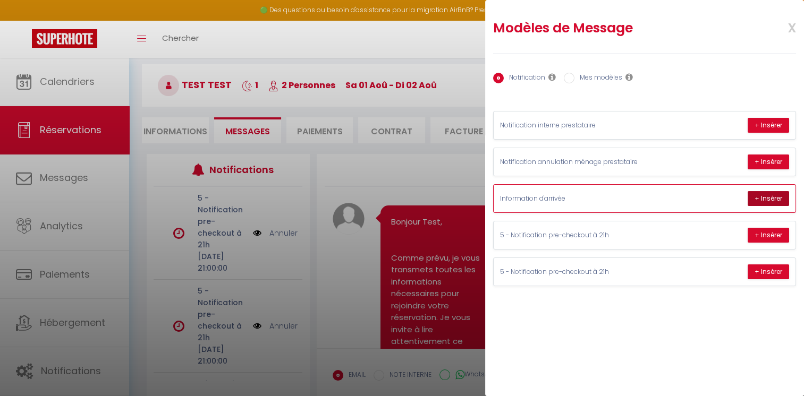
click at [771, 195] on button "+ Insérer" at bounding box center [768, 198] width 41 height 15
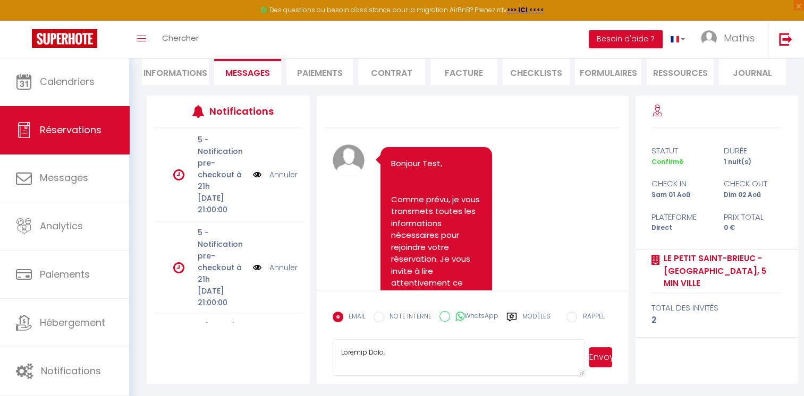
click at [595, 354] on button "Envoyer" at bounding box center [601, 358] width 24 height 20
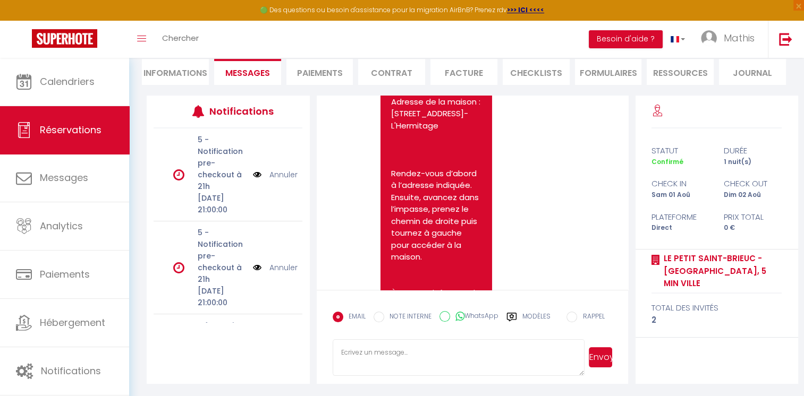
scroll to position [1611, 0]
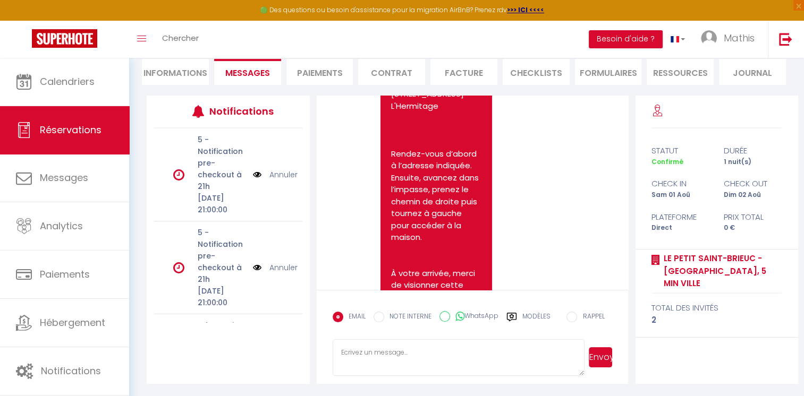
click at [645, 216] on div "Plateforme" at bounding box center [681, 217] width 72 height 13
click at [522, 322] on div "Modèles" at bounding box center [528, 323] width 44 height 22
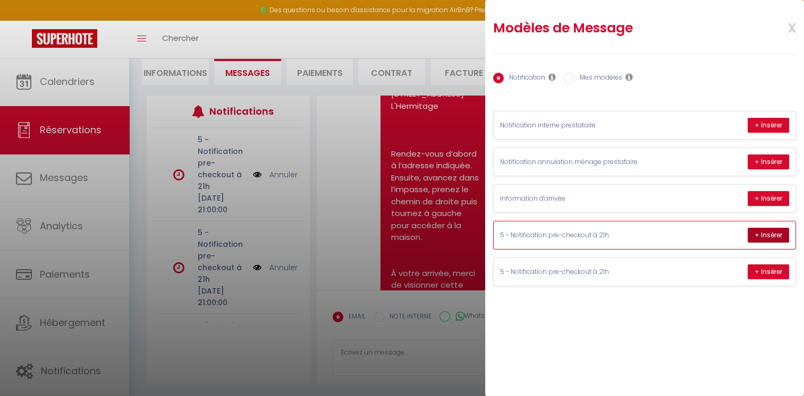
click at [768, 237] on button "+ Insérer" at bounding box center [768, 235] width 41 height 15
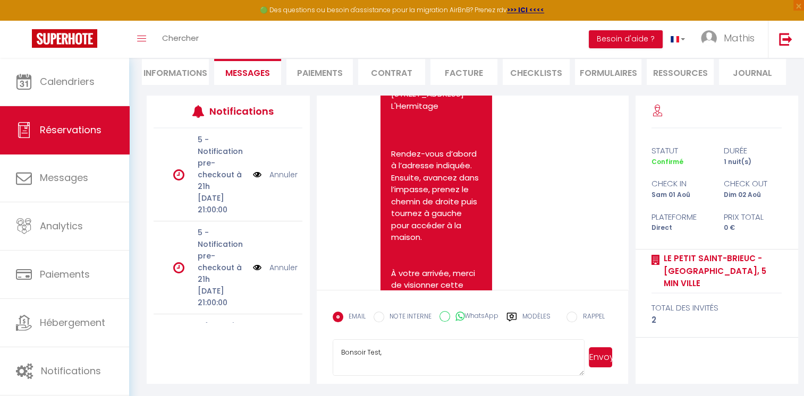
click at [606, 354] on button "Envoyer" at bounding box center [601, 358] width 24 height 20
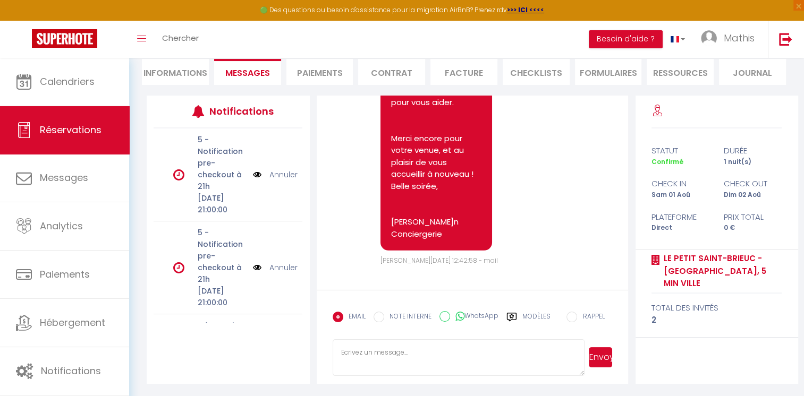
scroll to position [3252, 0]
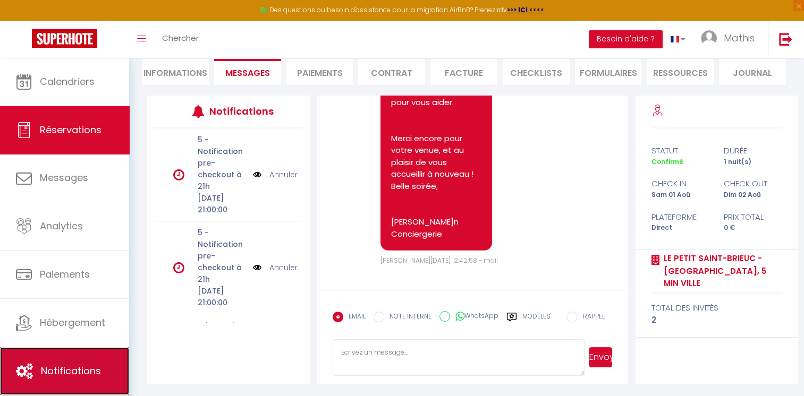
click at [22, 365] on icon at bounding box center [24, 372] width 17 height 16
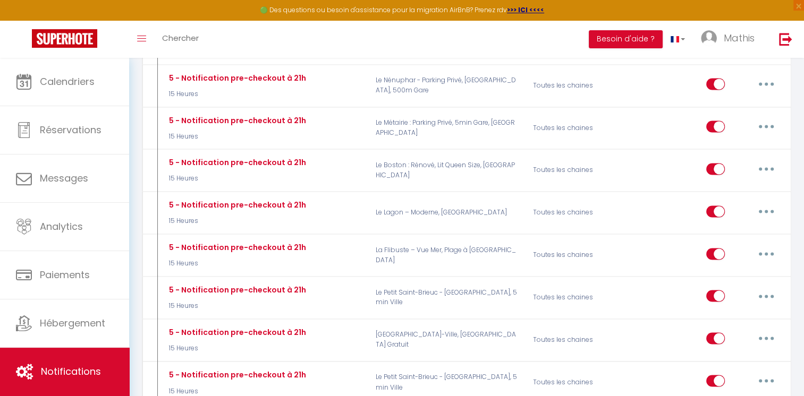
scroll to position [1628, 0]
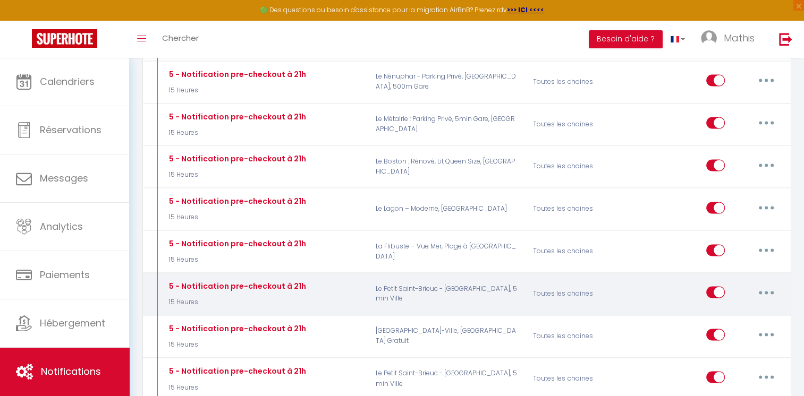
click at [775, 284] on button "button" at bounding box center [766, 292] width 30 height 17
click at [732, 308] on link "Editer" at bounding box center [738, 317] width 79 height 18
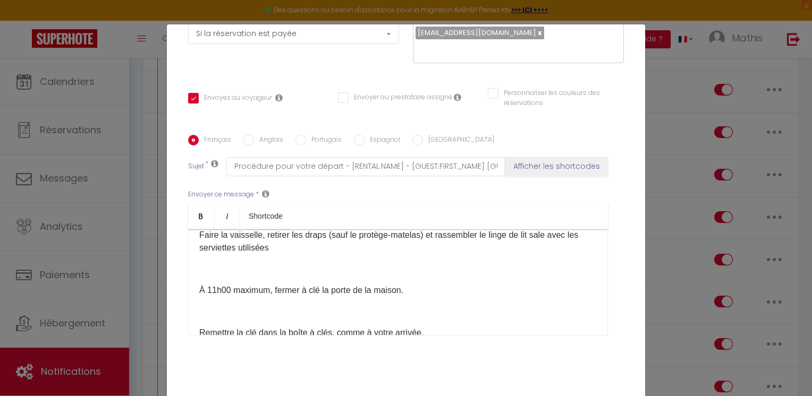
scroll to position [210, 0]
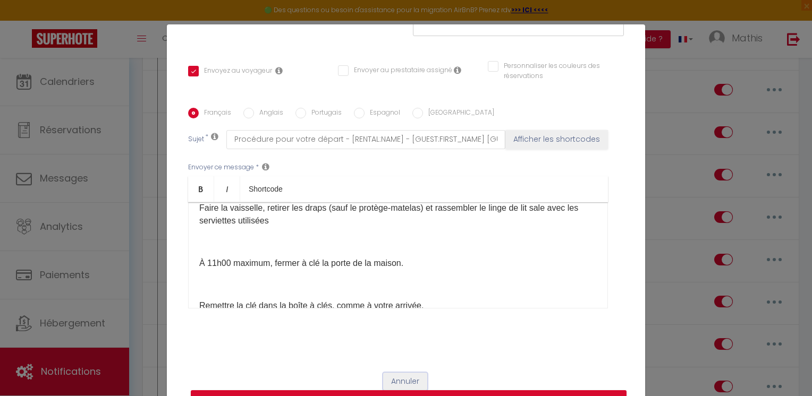
click at [390, 379] on button "Annuler" at bounding box center [405, 382] width 44 height 18
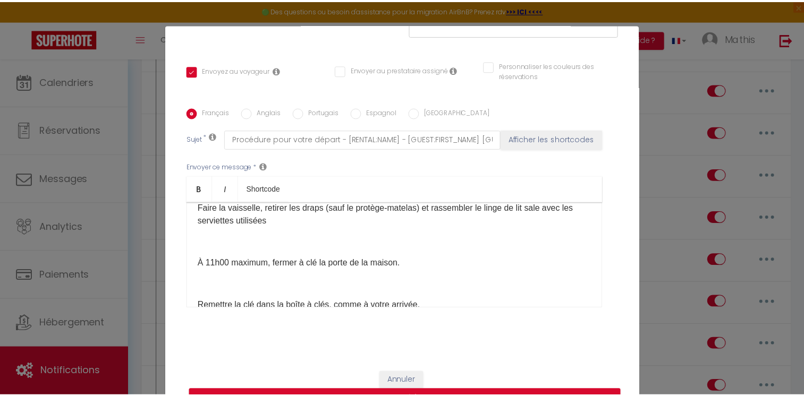
scroll to position [1628, 0]
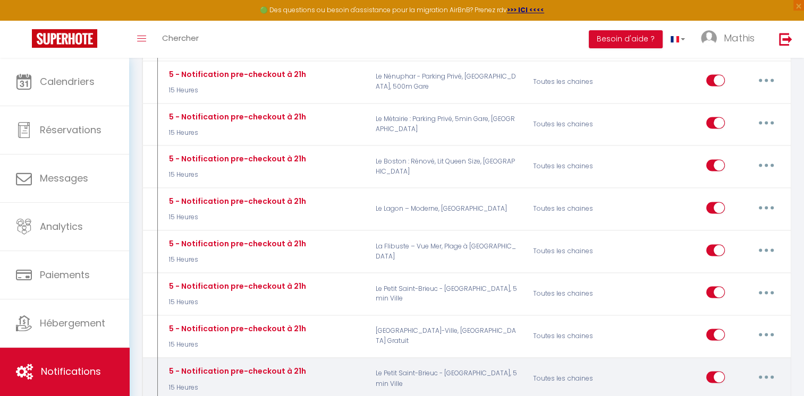
click at [709, 371] on input "checkbox" at bounding box center [715, 379] width 19 height 16
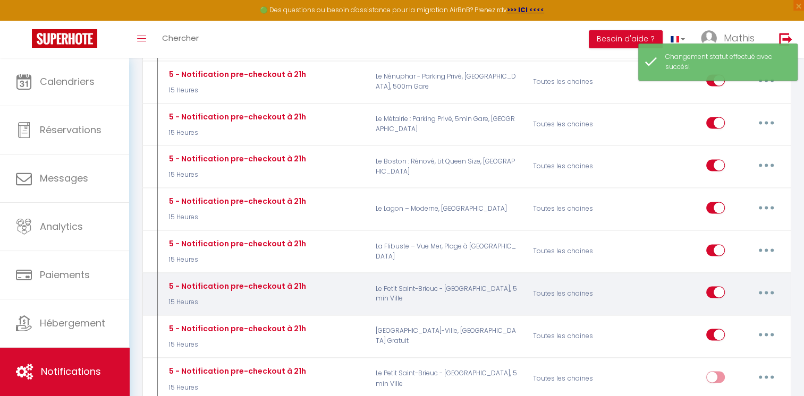
click at [710, 286] on input "checkbox" at bounding box center [715, 294] width 19 height 16
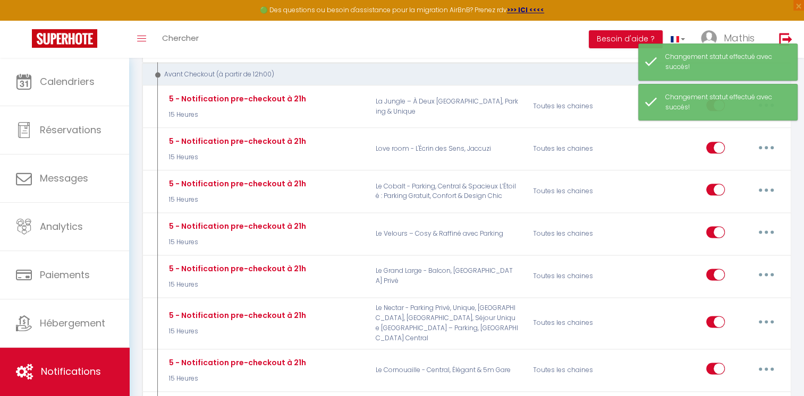
scroll to position [1309, 0]
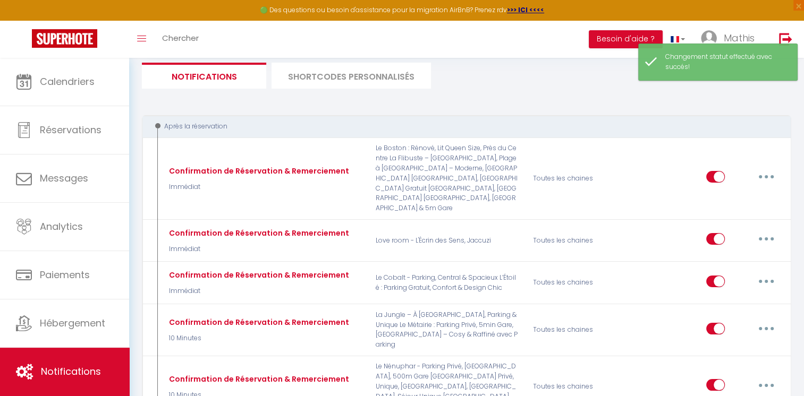
scroll to position [91, 0]
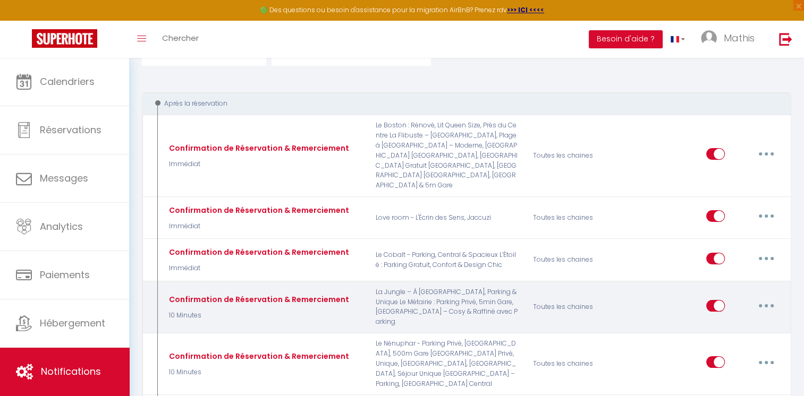
click at [758, 301] on button "button" at bounding box center [766, 306] width 30 height 17
click at [734, 341] on link "Dupliquer" at bounding box center [738, 349] width 79 height 18
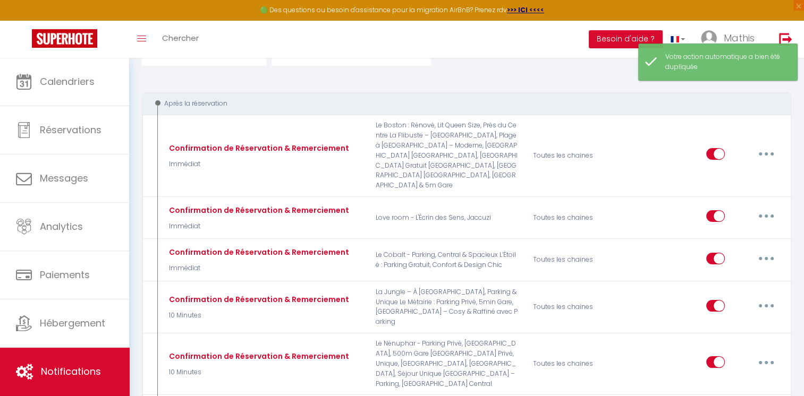
checkbox input "false"
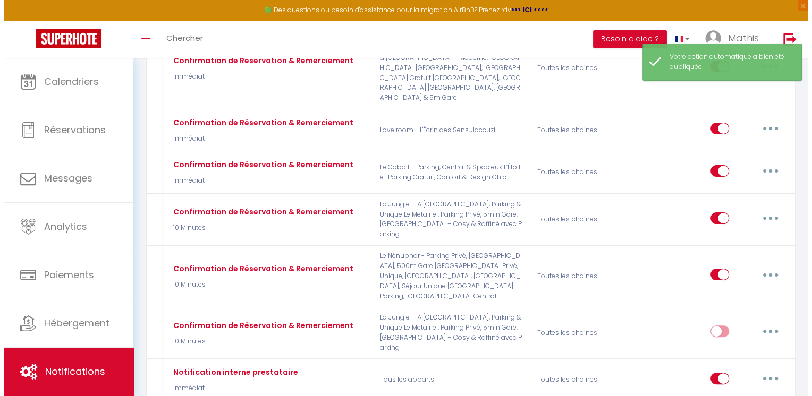
scroll to position [191, 0]
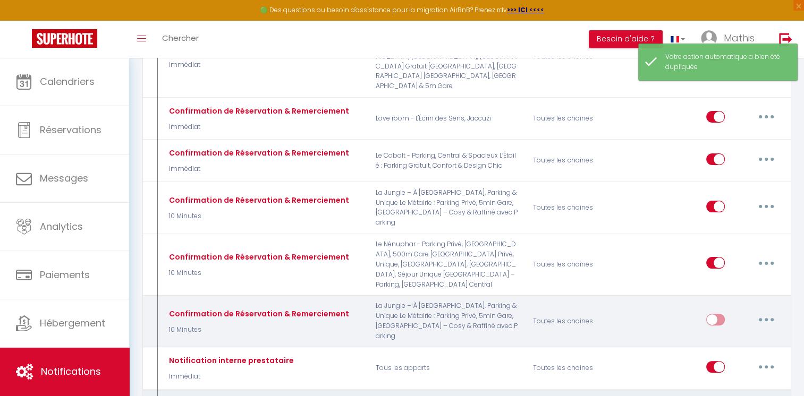
click at [768, 311] on button "button" at bounding box center [766, 319] width 30 height 17
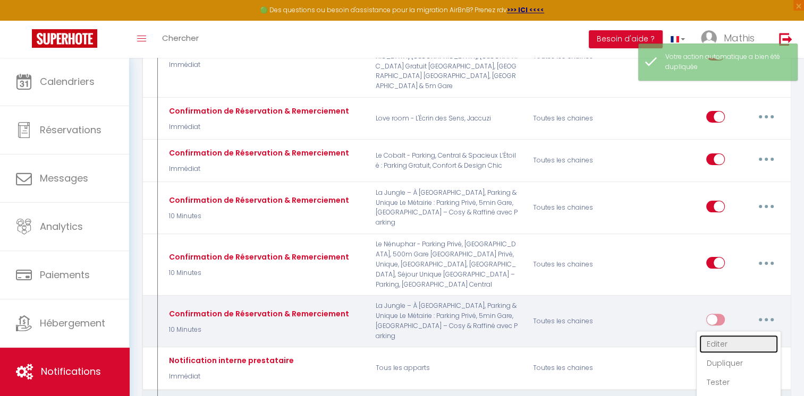
click at [711, 337] on link "Editer" at bounding box center [738, 344] width 79 height 18
type input "Confirmation de Réservation & Remerciement"
checkbox input "false"
checkbox input "true"
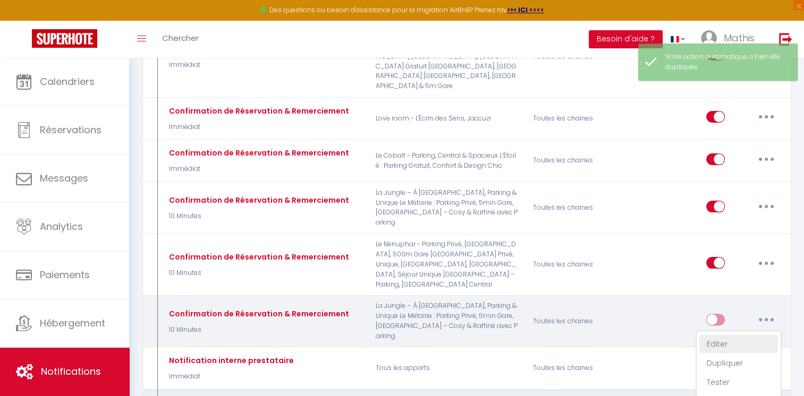
checkbox input "true"
checkbox input "false"
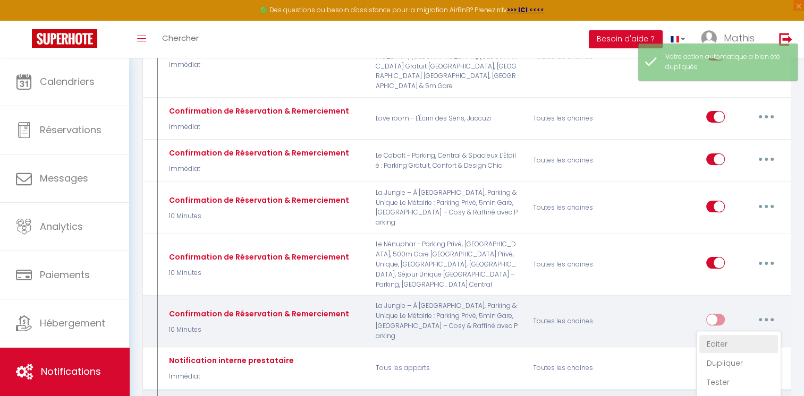
checkbox input "false"
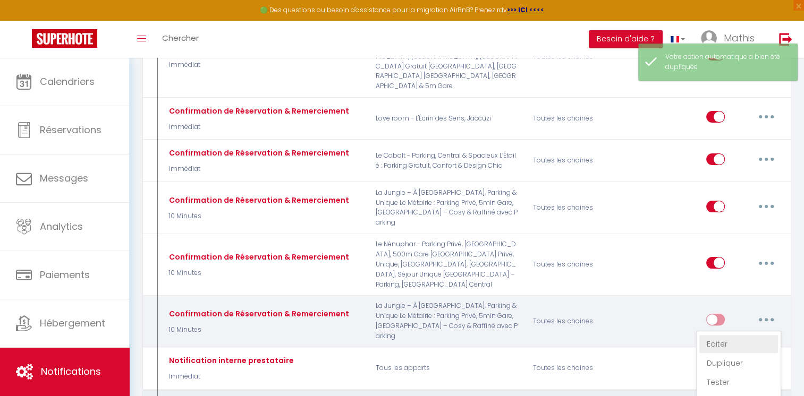
checkbox input "false"
select select "10 Minutes"
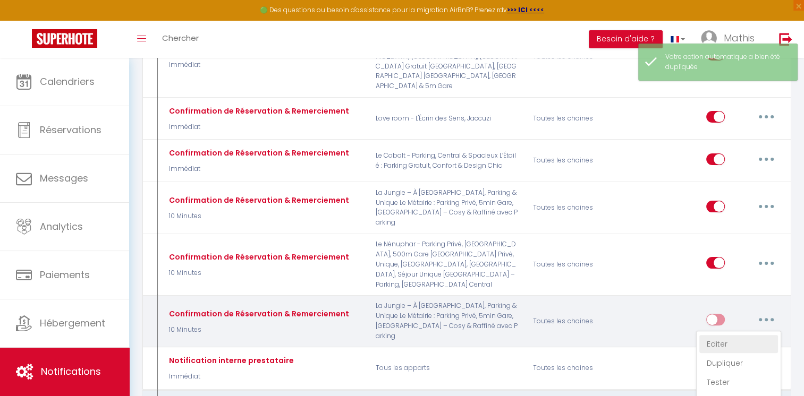
select select
checkbox input "true"
checkbox input "false"
radio input "true"
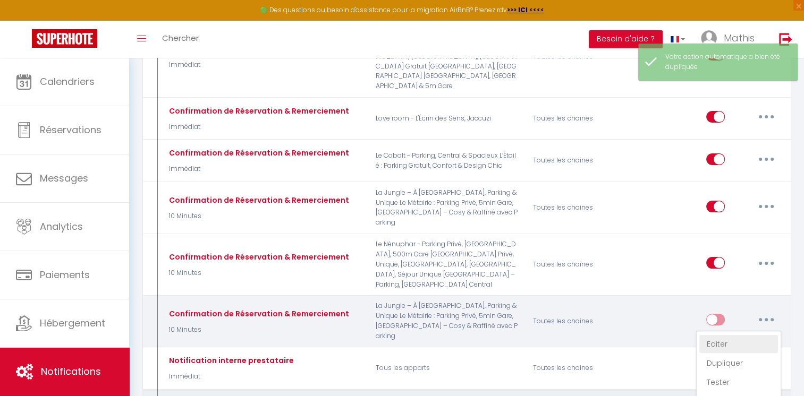
type input "Merci pour votre réservation !"
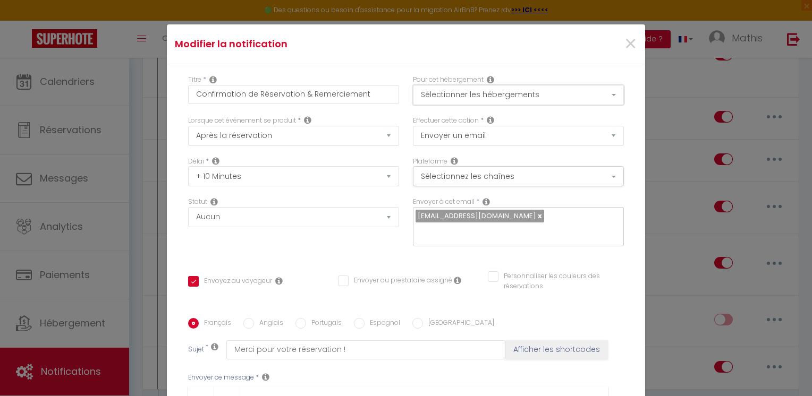
click at [602, 86] on button "Sélectionner les hébergements" at bounding box center [518, 95] width 211 height 20
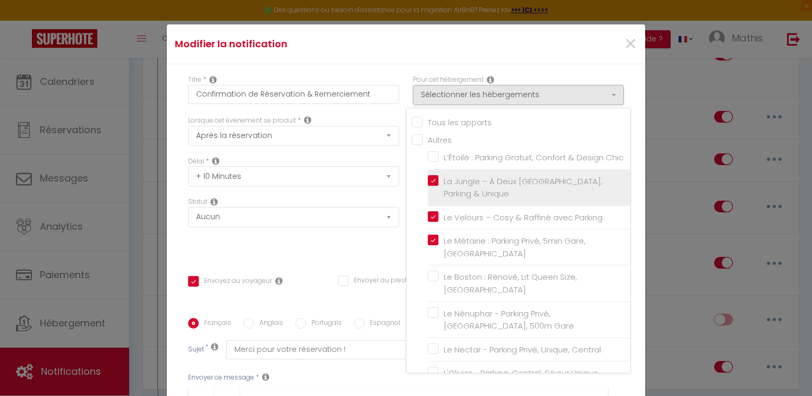
click at [438, 192] on label "La Jungle – À Deux [GEOGRAPHIC_DATA], Parking & Unique" at bounding box center [530, 187] width 185 height 25
click at [429, 192] on input "La Jungle – À Deux [GEOGRAPHIC_DATA], Parking & Unique" at bounding box center [529, 187] width 202 height 11
checkbox input "false"
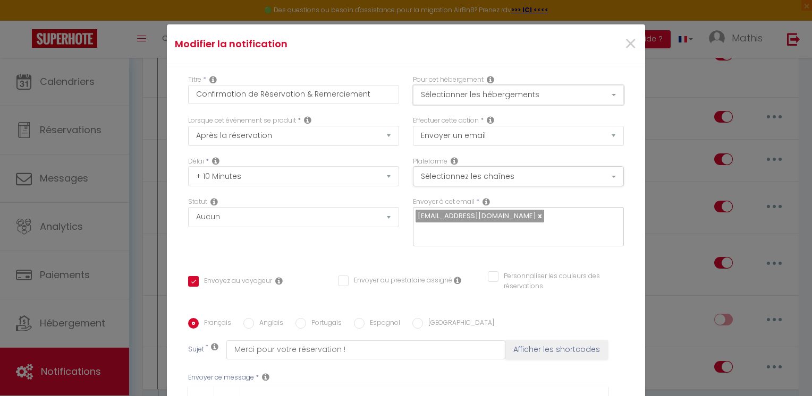
click at [466, 91] on button "Sélectionner les hébergements" at bounding box center [518, 95] width 211 height 20
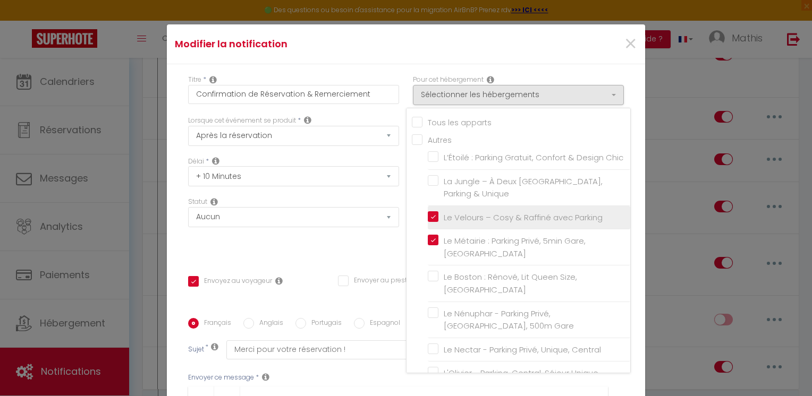
click at [430, 223] on input "Le Velours – Cosy & Raffiné avec Parking" at bounding box center [529, 217] width 202 height 11
checkbox input "false"
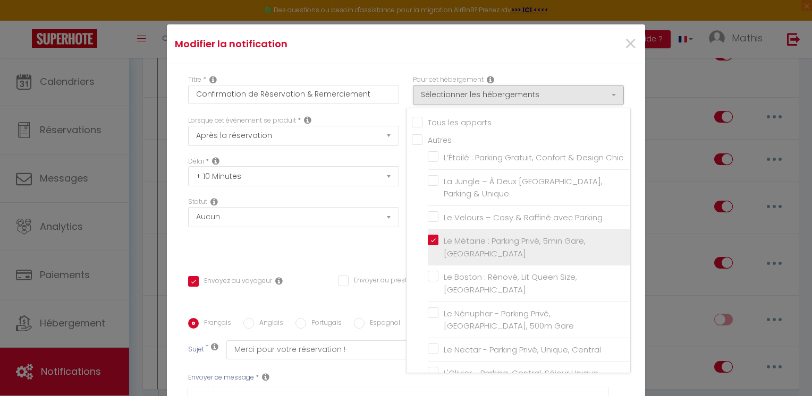
click at [428, 253] on input "Le Métairie : Parking Privé, 5min Gare, [GEOGRAPHIC_DATA]" at bounding box center [529, 247] width 202 height 11
checkbox input "false"
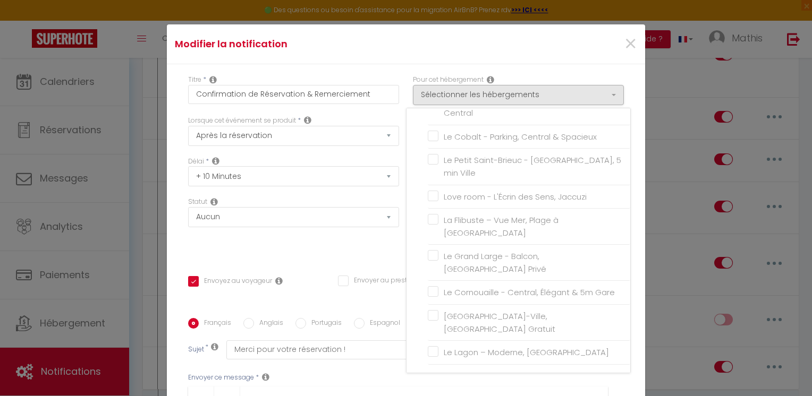
scroll to position [300, 0]
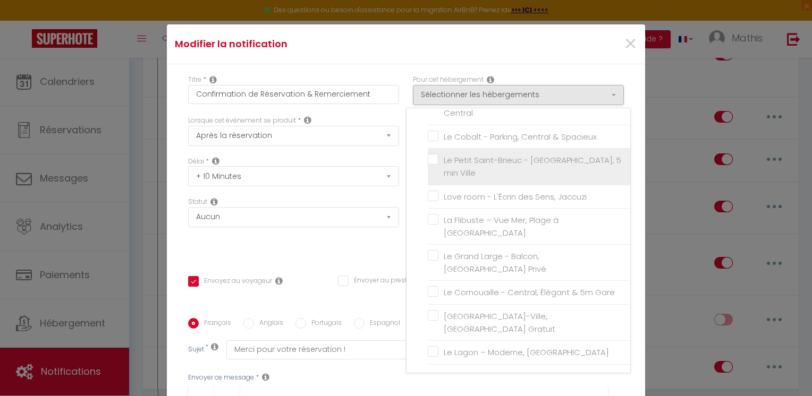
click at [428, 168] on input "Le Petit Saint-Brieuc - [GEOGRAPHIC_DATA], 5 min Ville" at bounding box center [529, 167] width 202 height 11
checkbox input "true"
checkbox input "false"
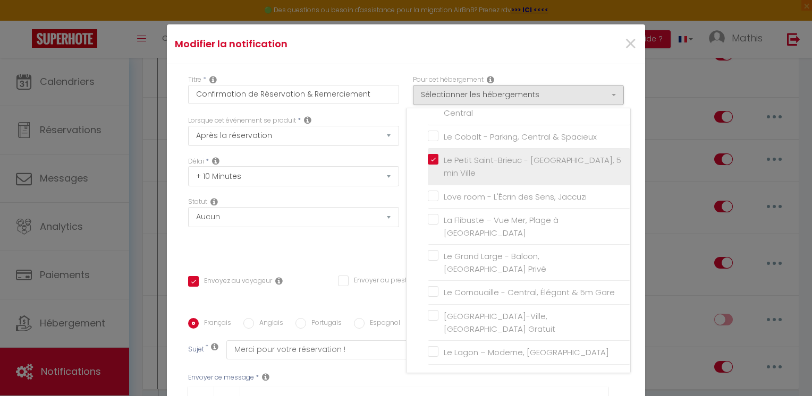
checkbox input "false"
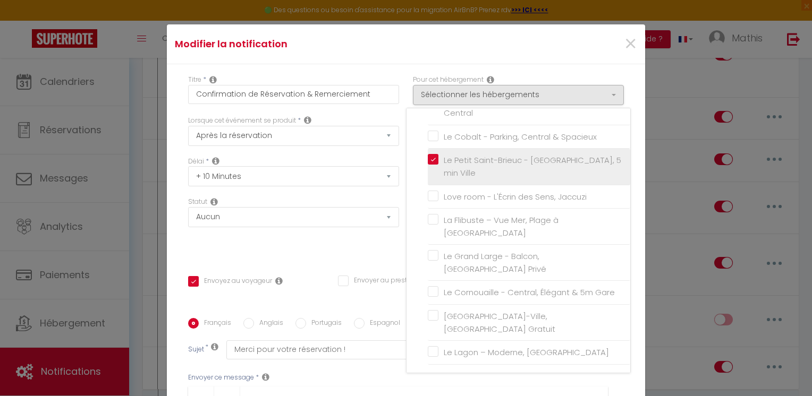
checkbox input "false"
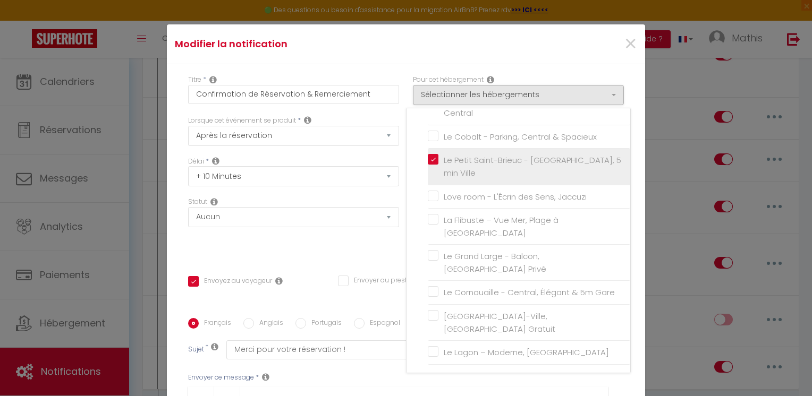
checkbox input "true"
checkbox input "false"
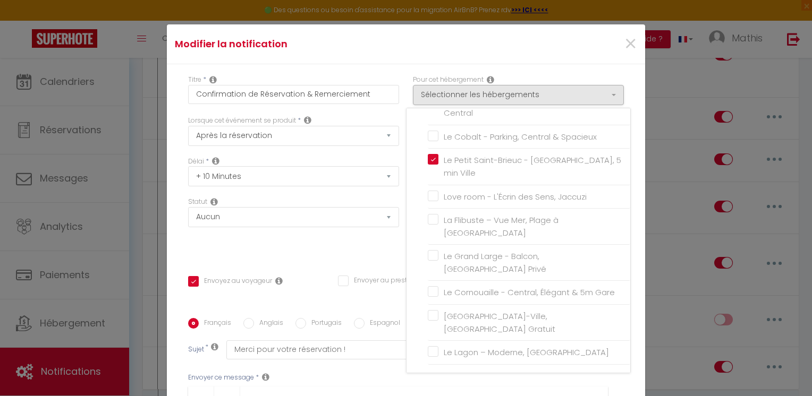
click at [371, 249] on div "Statut Aucun Si la réservation est payée Si réservation non payée Si la caution…" at bounding box center [293, 227] width 225 height 60
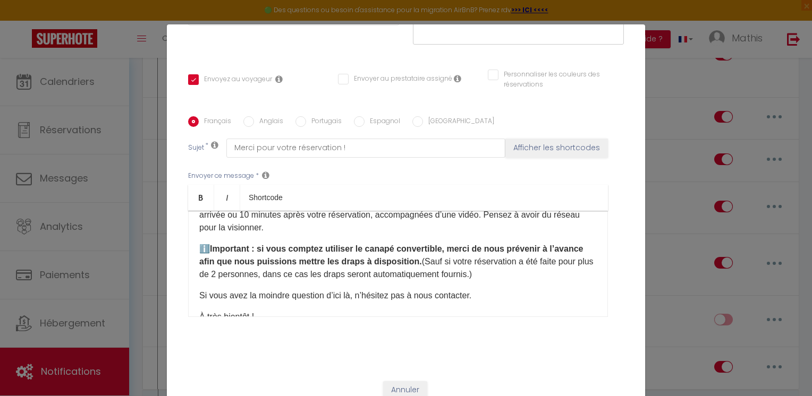
scroll to position [75, 0]
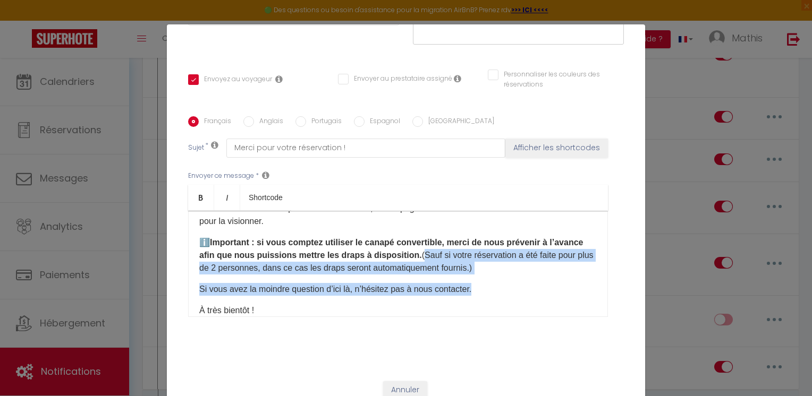
drag, startPoint x: 538, startPoint y: 274, endPoint x: 450, endPoint y: 259, distance: 89.6
click at [450, 259] on div "Bonjour [GUEST:FIRST_NAME], Merci pour votre réservation, nous sommes impatient…" at bounding box center [398, 264] width 420 height 106
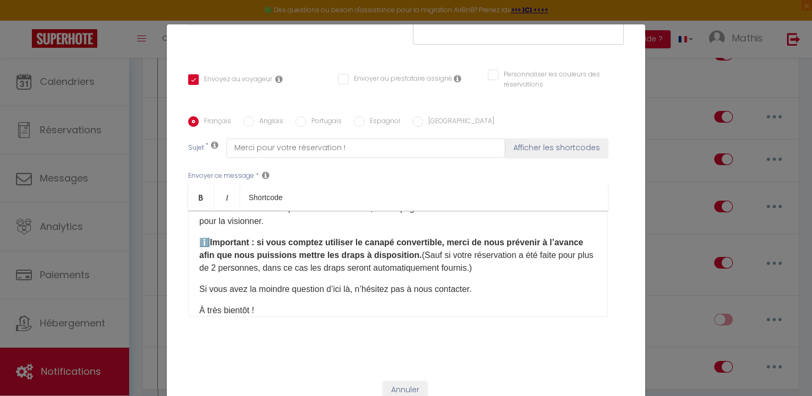
click at [517, 298] on div "Bonjour [GUEST:FIRST_NAME], Merci pour votre réservation, nous sommes impatient…" at bounding box center [398, 264] width 420 height 106
drag, startPoint x: 529, startPoint y: 267, endPoint x: 449, endPoint y: 257, distance: 80.4
click at [449, 257] on p "ℹ️ Important : si vous comptez utiliser le canapé convertible, merci de nous pr…" at bounding box center [398, 255] width 398 height 38
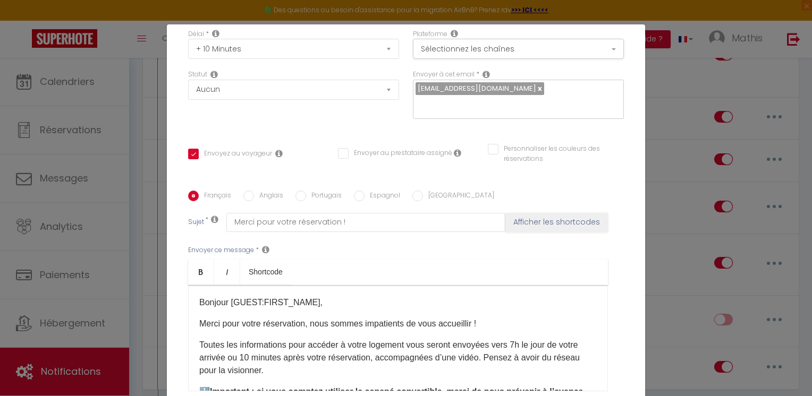
scroll to position [70, 0]
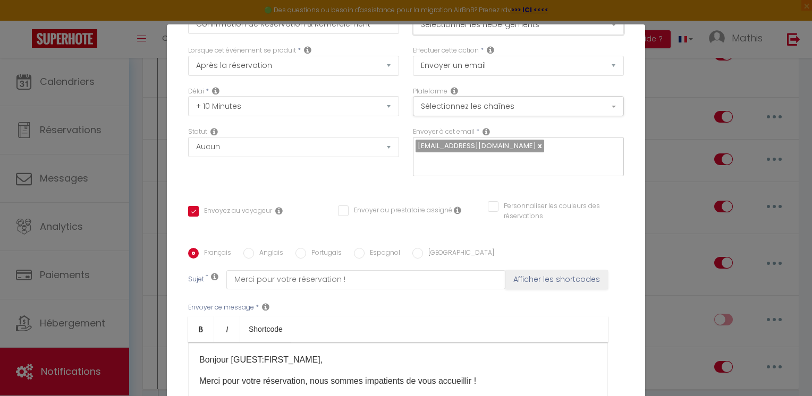
click at [534, 30] on button "Sélectionner les hébergements" at bounding box center [518, 25] width 211 height 20
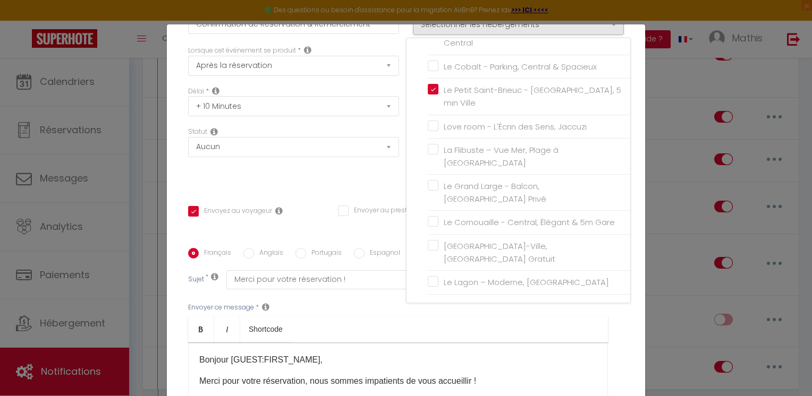
click at [335, 185] on div "Statut Aucun Si la réservation est payée Si réservation non payée Si la caution…" at bounding box center [293, 157] width 225 height 60
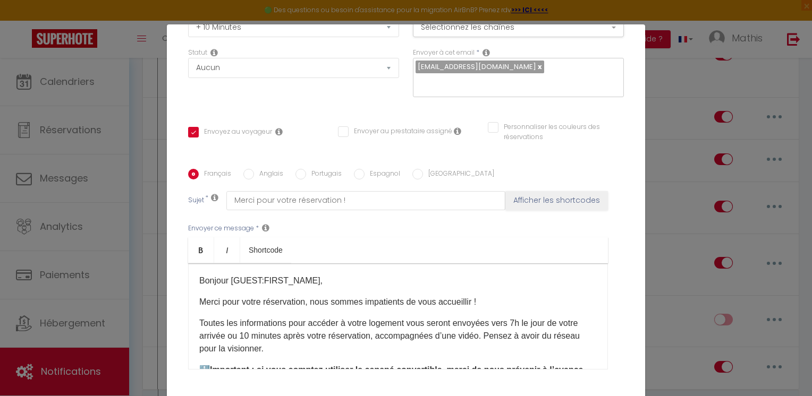
scroll to position [210, 0]
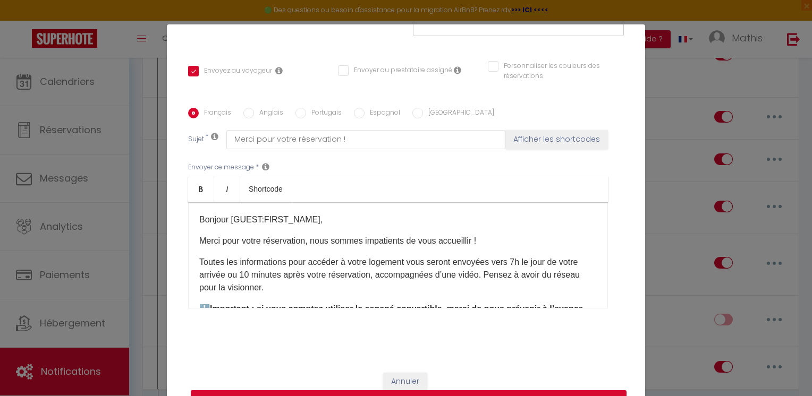
click at [547, 393] on button "Mettre à jour" at bounding box center [409, 401] width 436 height 20
checkbox input "true"
checkbox input "false"
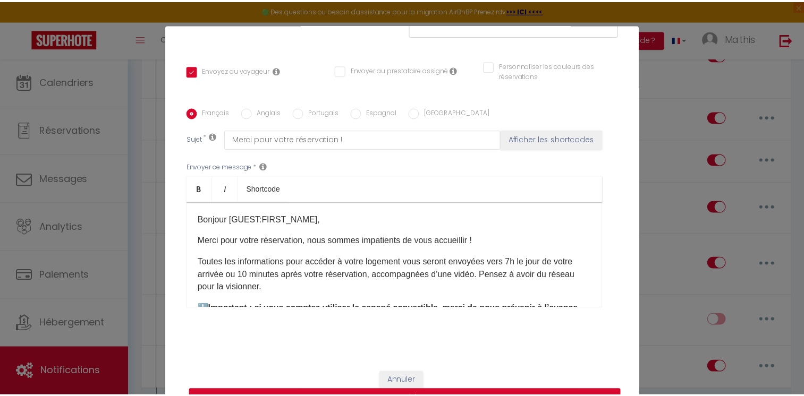
scroll to position [200, 0]
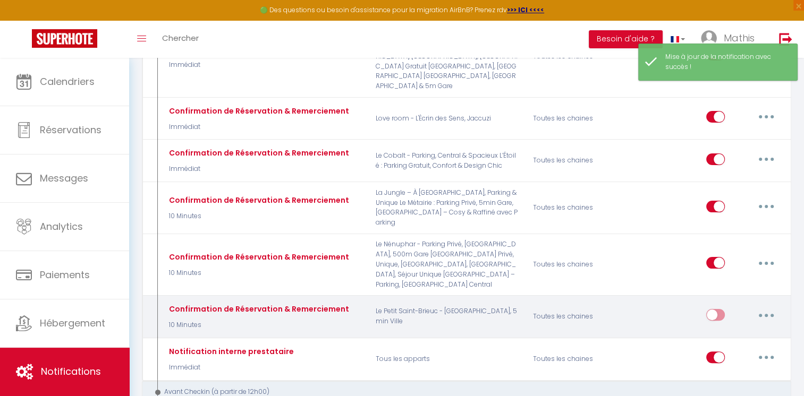
click at [715, 309] on input "checkbox" at bounding box center [715, 317] width 19 height 16
checkbox input "true"
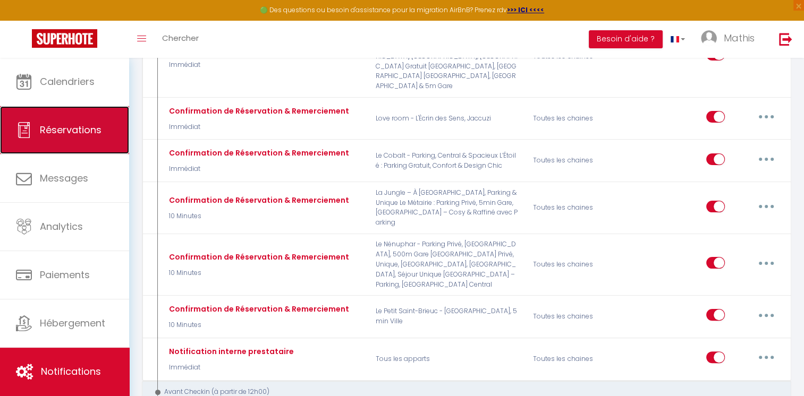
click at [102, 116] on link "Réservations" at bounding box center [64, 130] width 129 height 48
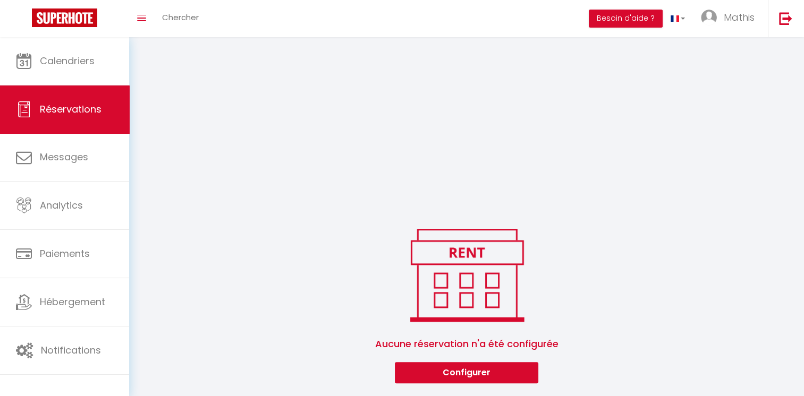
select select
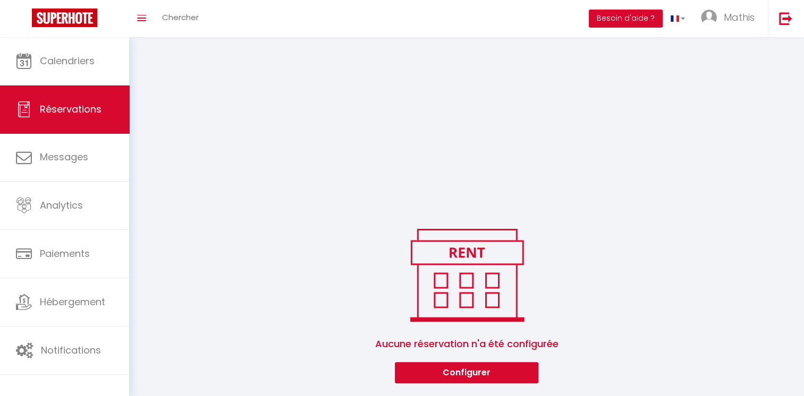
select select
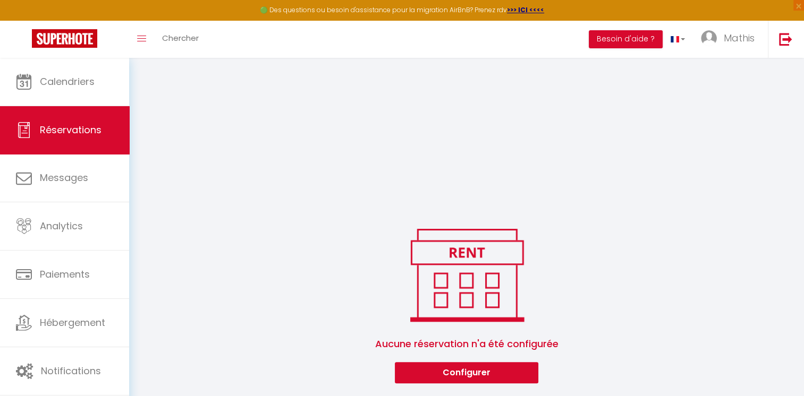
select select
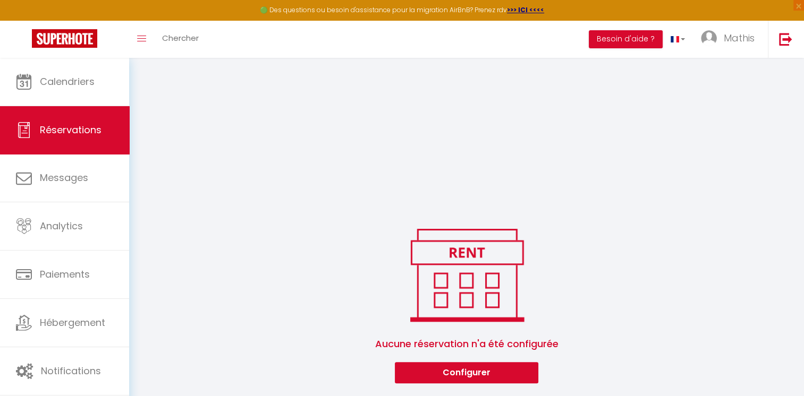
select select
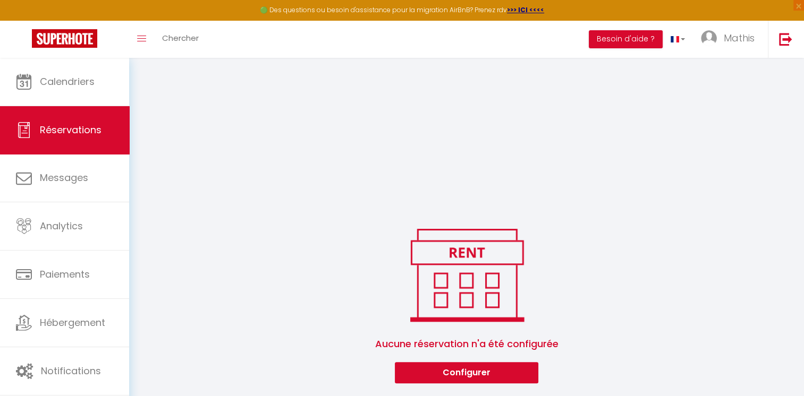
select select
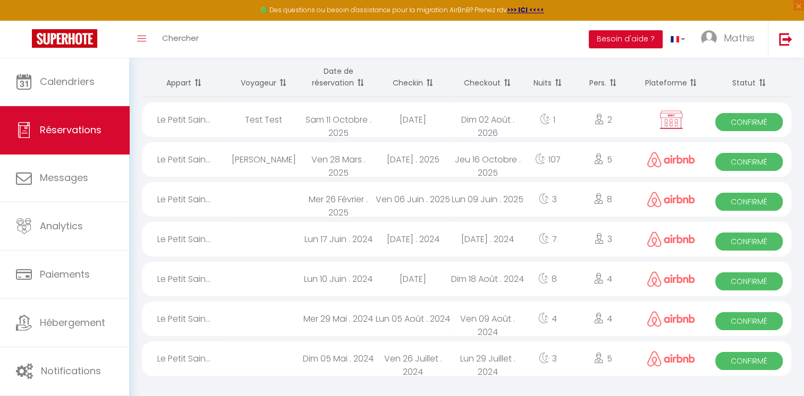
scroll to position [69, 0]
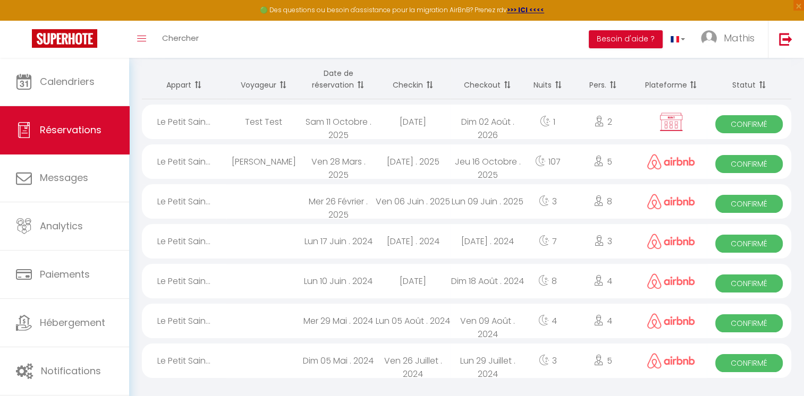
click at [233, 105] on div "Test Test" at bounding box center [263, 122] width 75 height 35
select select "OK"
select select "KO"
select select "0"
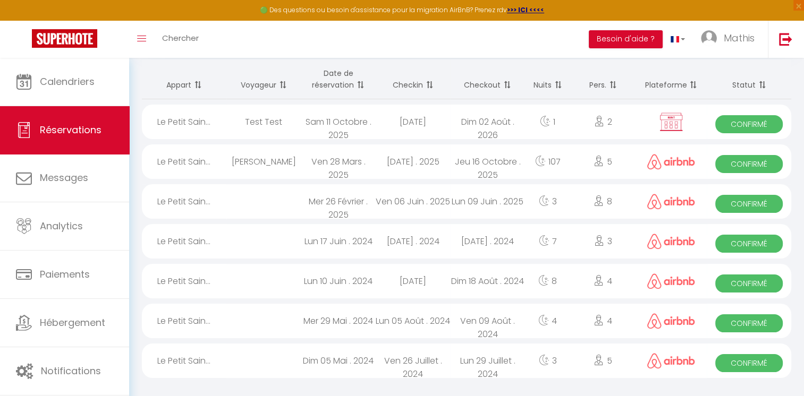
select select "1"
select select
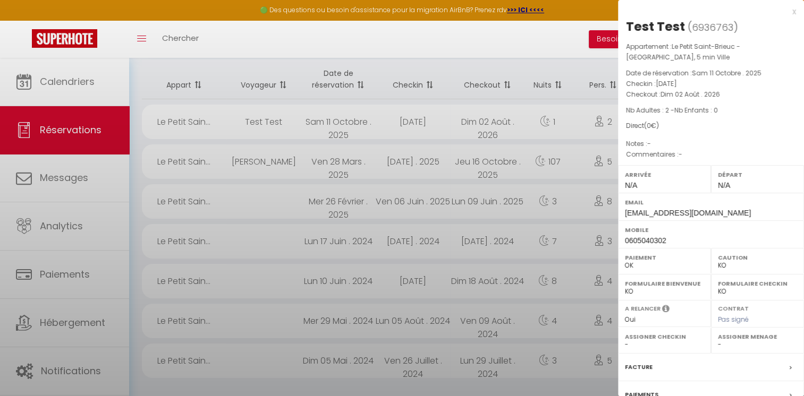
select select "53100"
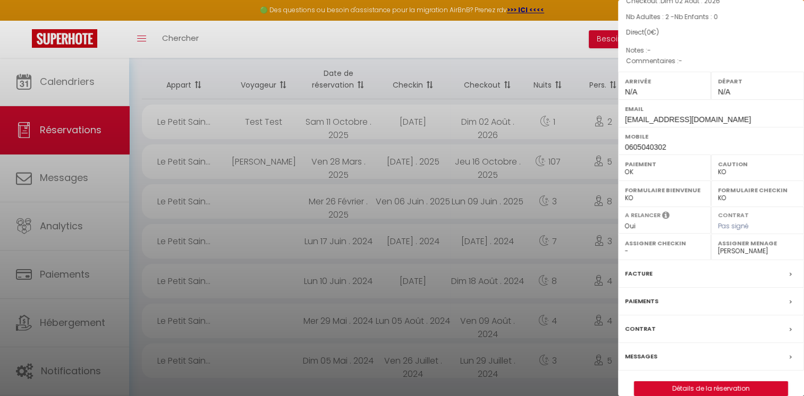
scroll to position [107, 0]
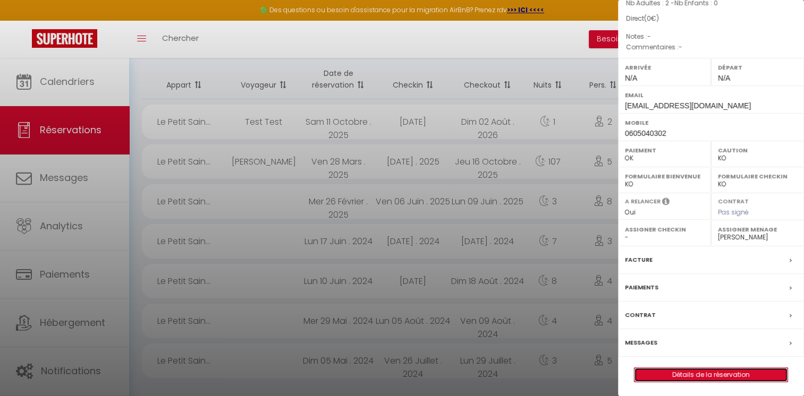
click at [724, 375] on link "Détails de la réservation" at bounding box center [711, 375] width 153 height 14
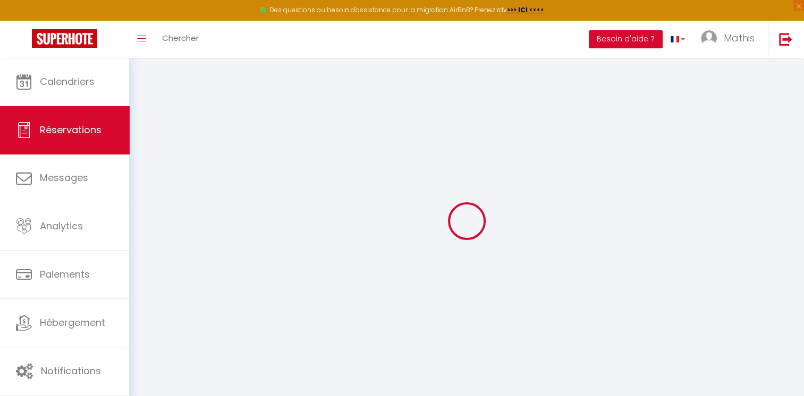
select select
checkbox input "false"
select select
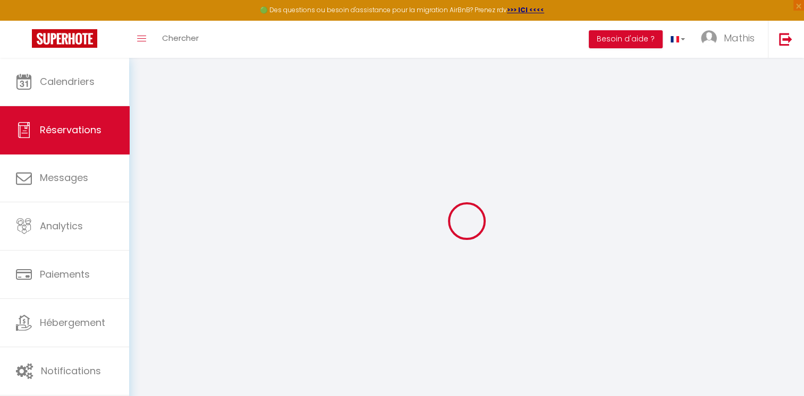
checkbox input "false"
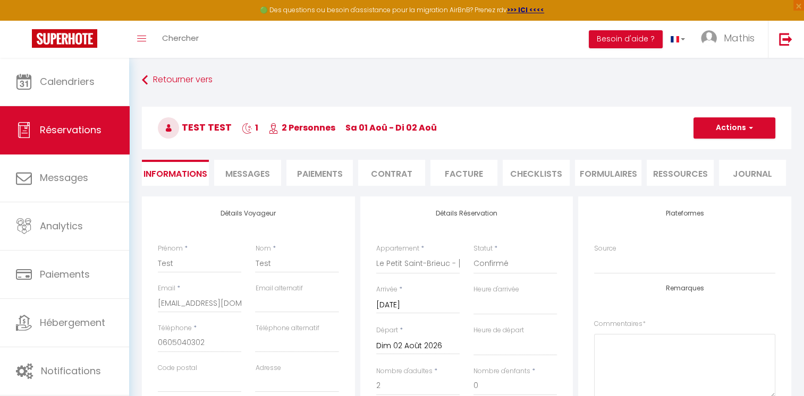
select select
checkbox input "false"
select select
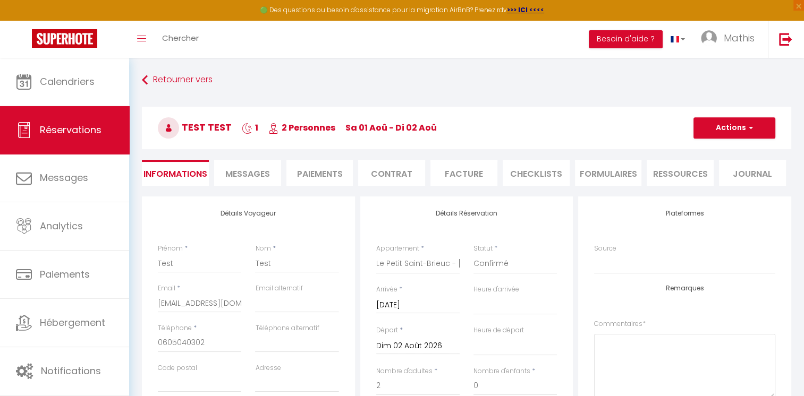
click at [279, 172] on li "Messages" at bounding box center [247, 173] width 67 height 26
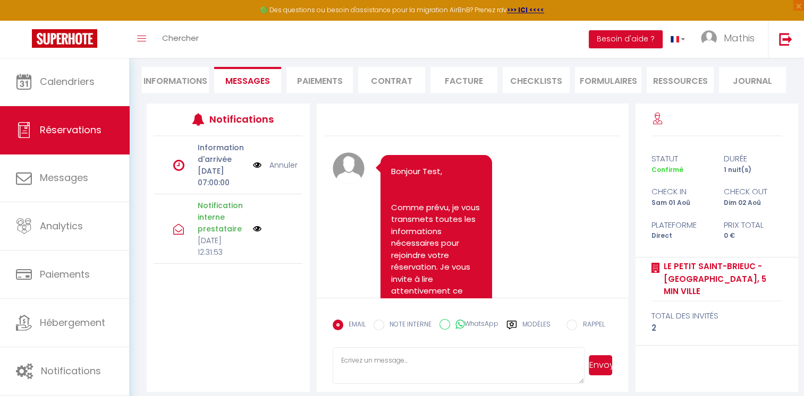
scroll to position [101, 0]
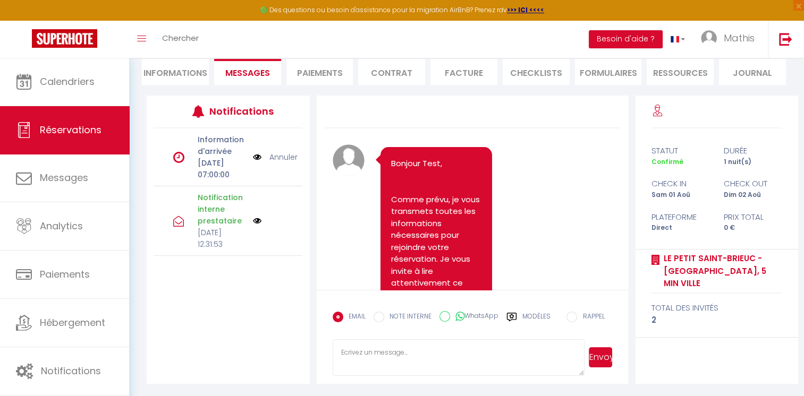
click at [536, 318] on label "Modèles" at bounding box center [536, 321] width 28 height 19
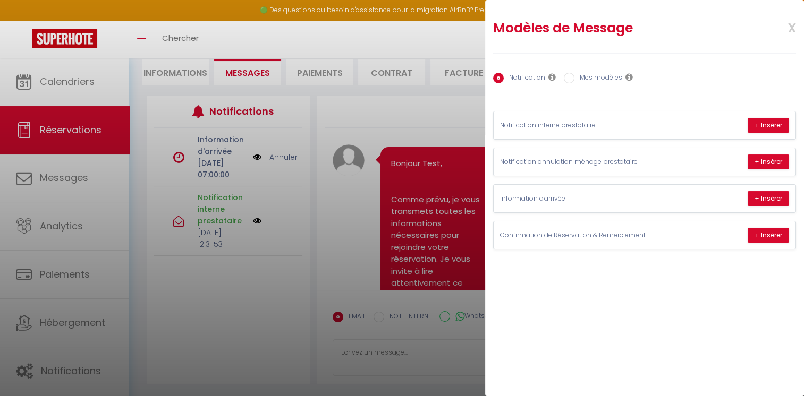
click at [0, 295] on html "🟢 Des questions ou besoin d'assistance pour la migration AirBnB? Prenez rdv >>>…" at bounding box center [402, 97] width 804 height 396
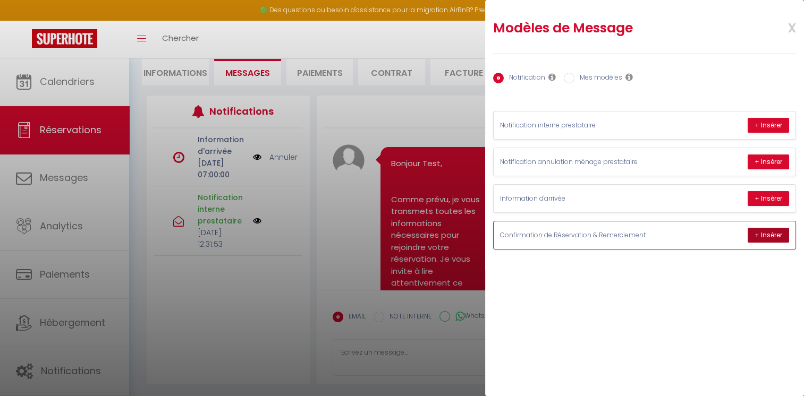
click at [761, 233] on button "+ Insérer" at bounding box center [768, 235] width 41 height 15
type textarea "Bonjour Test, Merci pour votre réservation, nous sommes impatients de vous accu…"
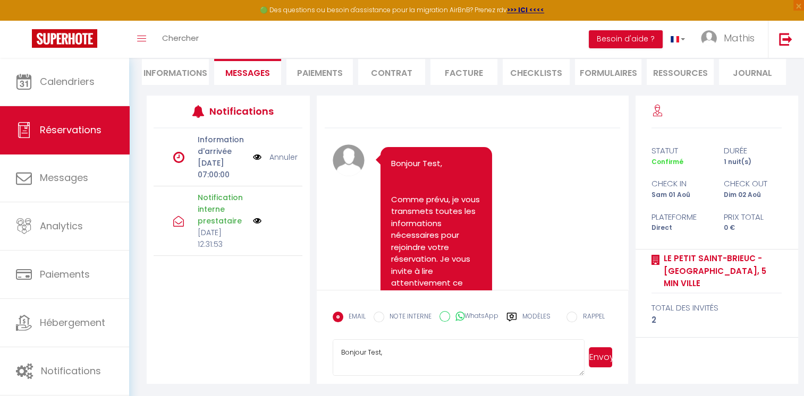
click at [597, 348] on button "Envoyer" at bounding box center [601, 358] width 24 height 20
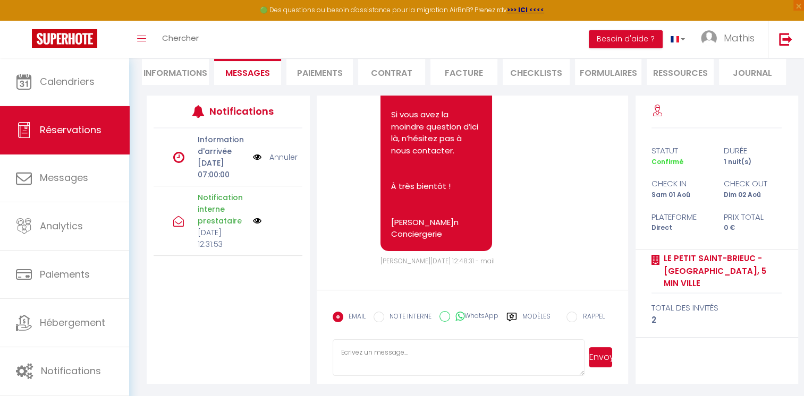
scroll to position [3826, 0]
click at [520, 316] on div "Modèles" at bounding box center [528, 323] width 44 height 22
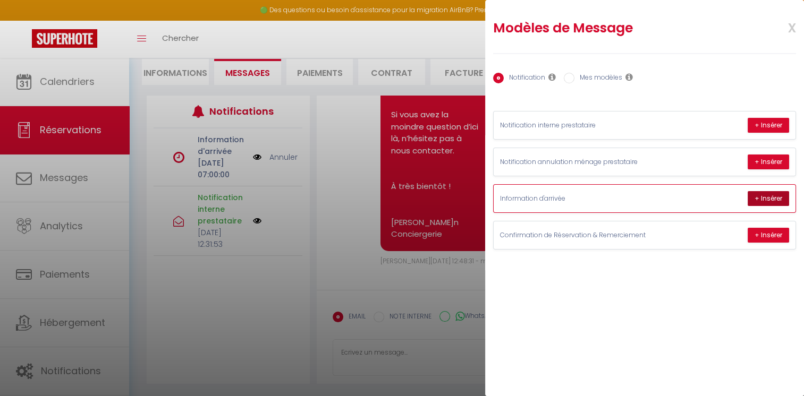
click at [755, 200] on button "+ Insérer" at bounding box center [768, 198] width 41 height 15
type textarea "Bonjour Test, Comme prévu, je vous transmets toutes les informations nécessaire…"
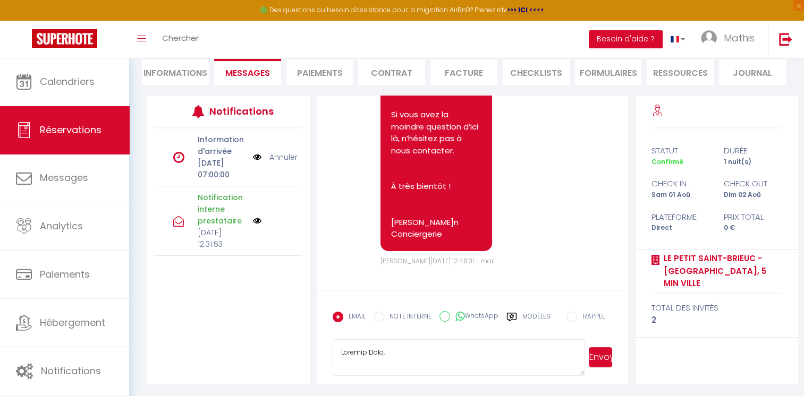
click at [601, 354] on button "Envoyer" at bounding box center [601, 358] width 24 height 20
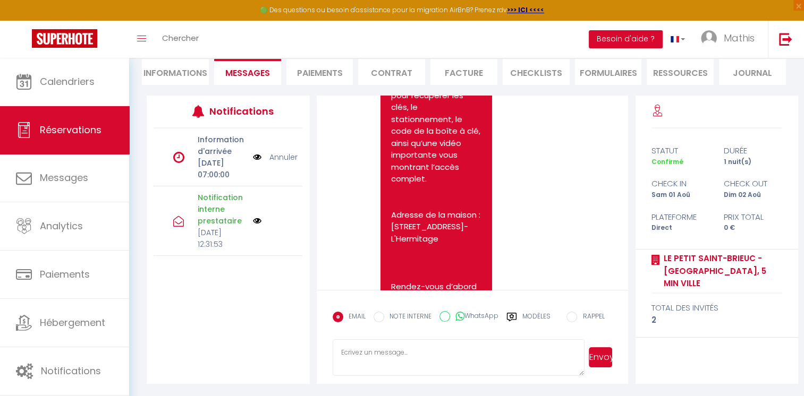
scroll to position [4010, 0]
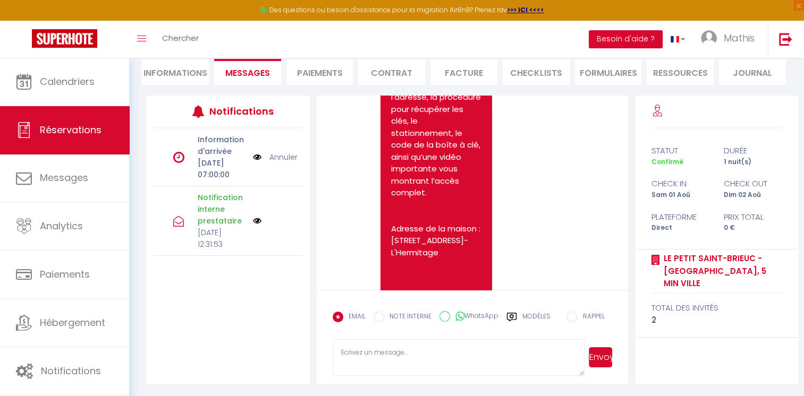
drag, startPoint x: 629, startPoint y: 240, endPoint x: 629, endPoint y: 246, distance: 5.8
drag, startPoint x: 629, startPoint y: 246, endPoint x: 599, endPoint y: 241, distance: 30.1
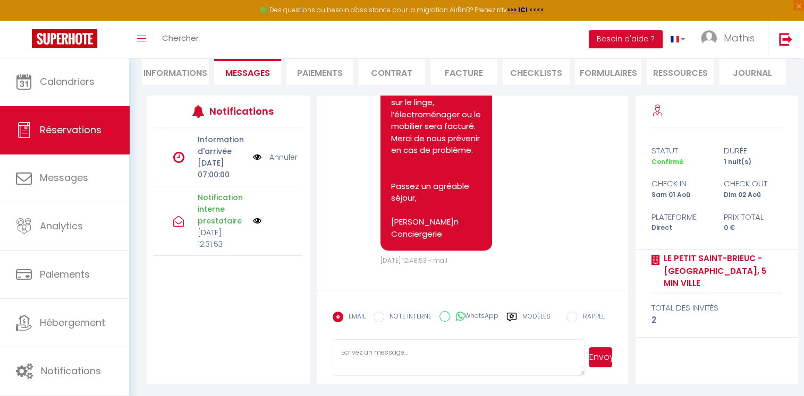
scroll to position [5152, 0]
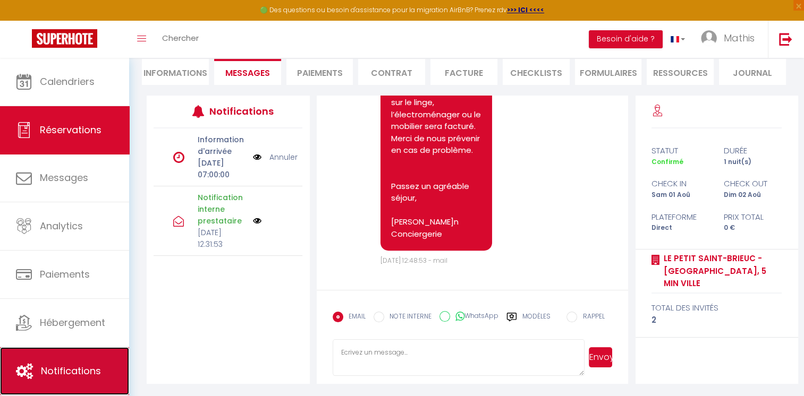
click at [62, 366] on span "Notifications" at bounding box center [71, 371] width 60 height 13
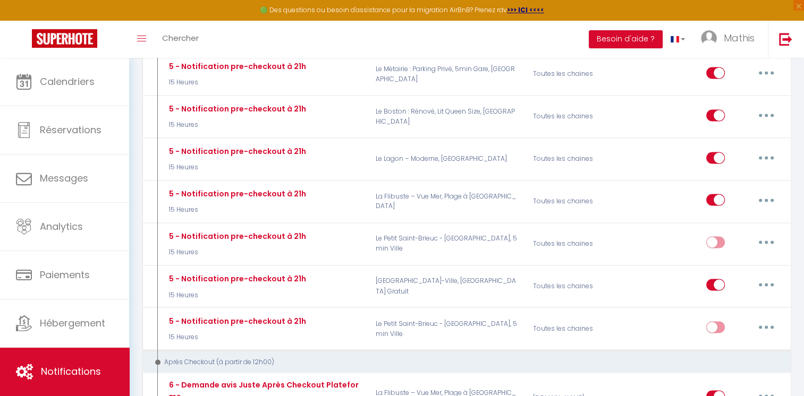
scroll to position [1701, 0]
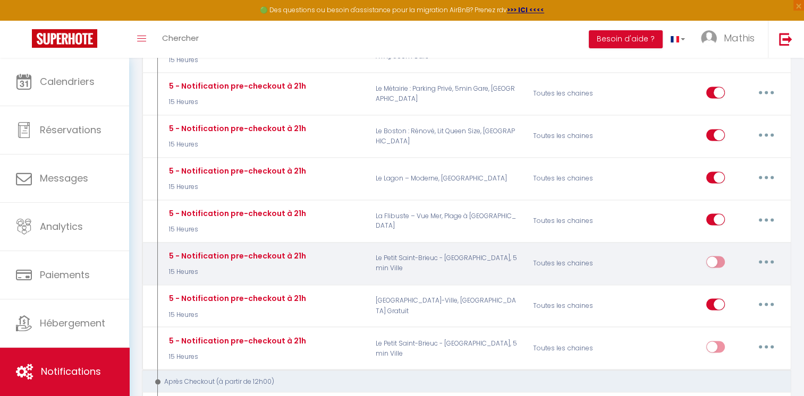
click at [768, 253] on button "button" at bounding box center [766, 261] width 30 height 17
click at [738, 277] on link "Editer" at bounding box center [738, 286] width 79 height 18
type input "5 - Notification pre-checkout à 21h"
select select "4"
select select "15 Heures"
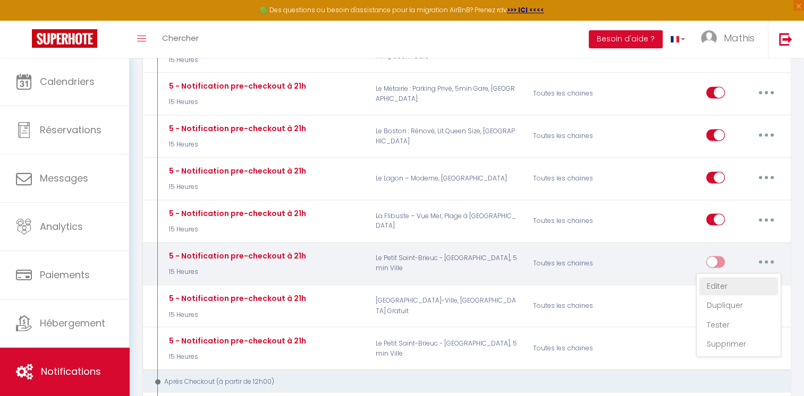
select select "if_booking_is_paid"
checkbox input "true"
checkbox input "false"
radio input "true"
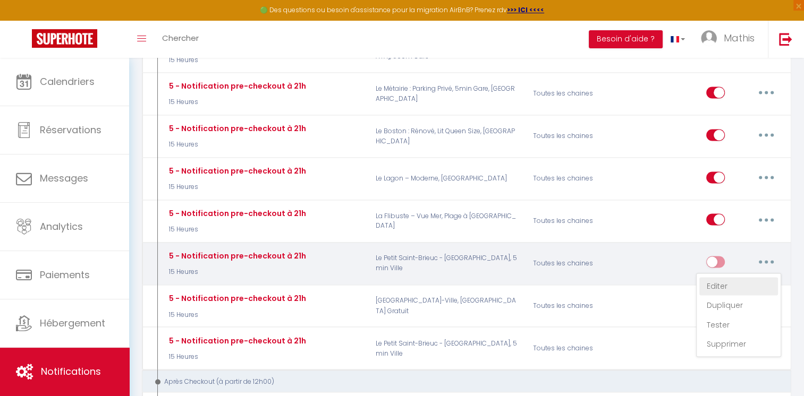
type input "Procédure pour votre départ - [RENTAL:NAME] - [GUEST:FIRST_NAME] [GUEST:NAME]"
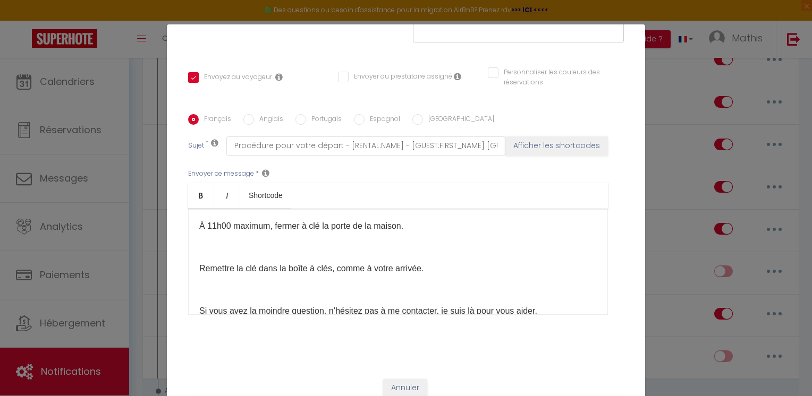
scroll to position [162, 0]
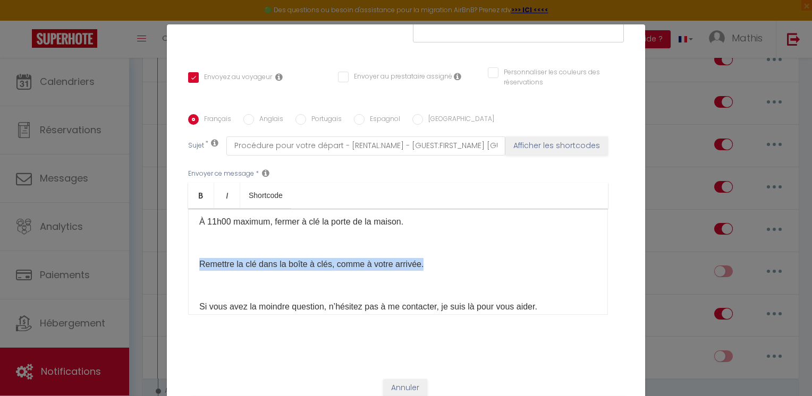
drag, startPoint x: 427, startPoint y: 269, endPoint x: 191, endPoint y: 261, distance: 236.1
click at [191, 261] on div "Bonsoir [GUEST:FIRST_NAME], J’espère que vous avez passé un agréable séjour au …" at bounding box center [398, 262] width 420 height 106
copy p "Remettre la clé dans la boîte à clés, comme à votre arrivée."
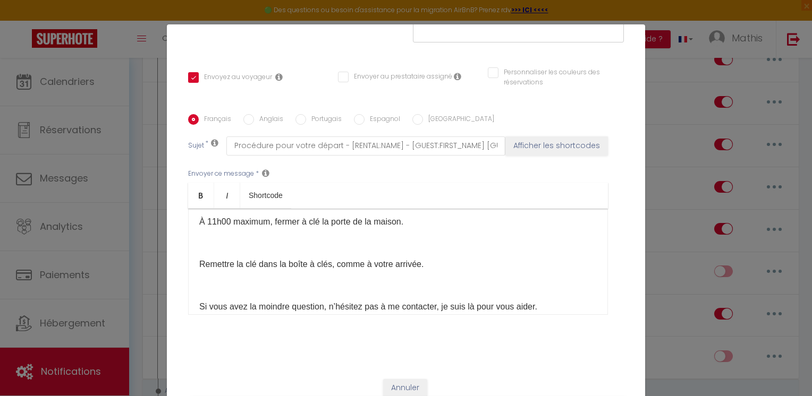
click at [678, 149] on div "Modifier la notification × Titre * 5 - Notification pre-checkout à 21h Pour cet…" at bounding box center [406, 198] width 812 height 396
click at [409, 380] on button "Annuler" at bounding box center [405, 388] width 44 height 18
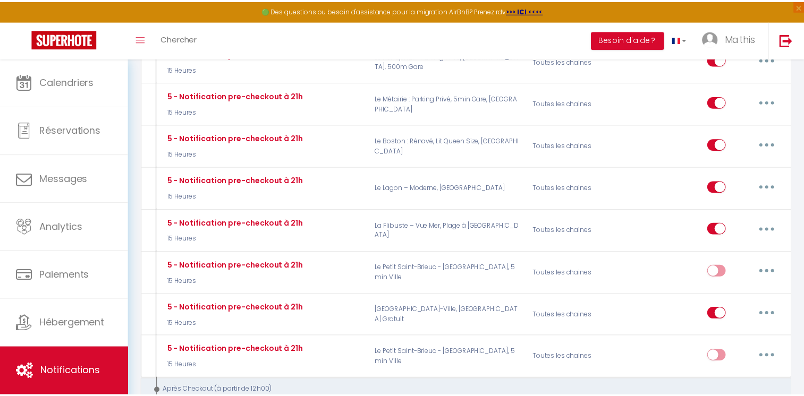
scroll to position [1701, 0]
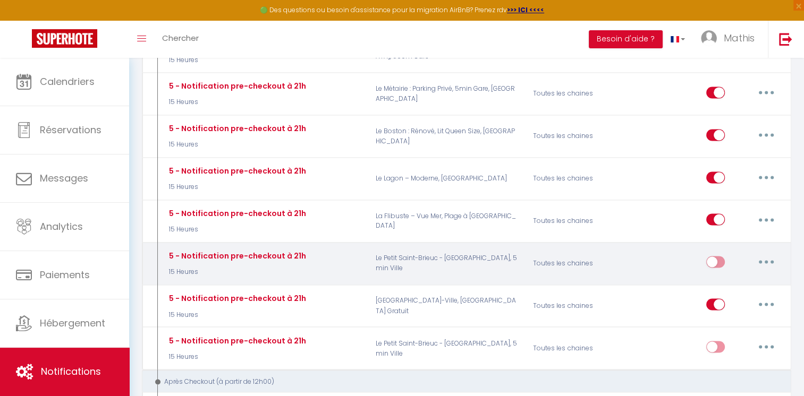
click at [767, 253] on button "button" at bounding box center [766, 261] width 30 height 17
click at [727, 335] on link "Supprimer" at bounding box center [738, 344] width 79 height 18
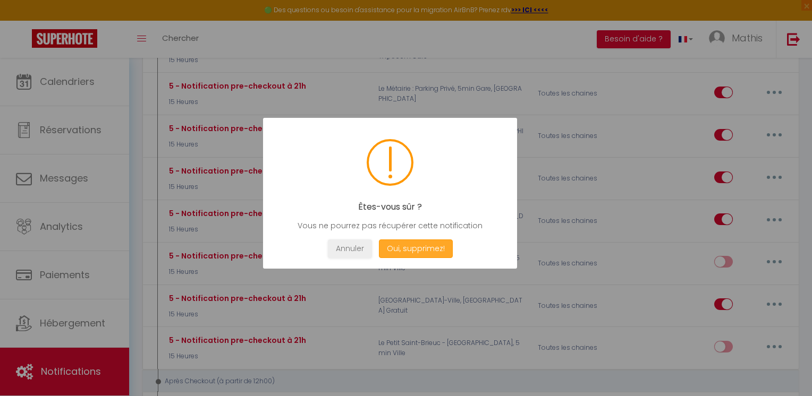
click at [426, 254] on button "Oui, supprimez!" at bounding box center [416, 249] width 74 height 19
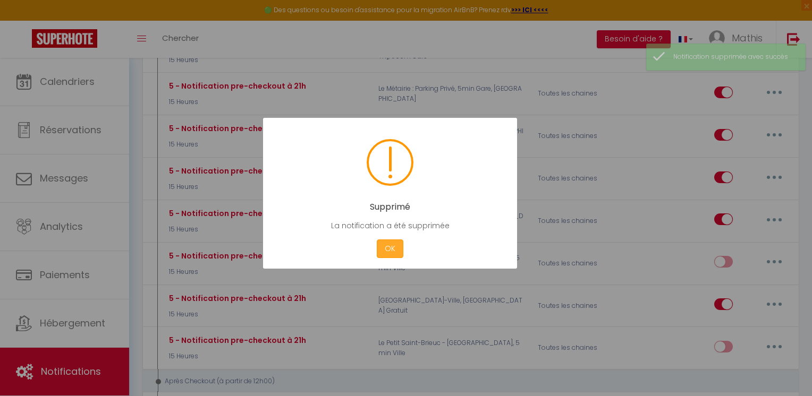
checkbox input "true"
checkbox input "false"
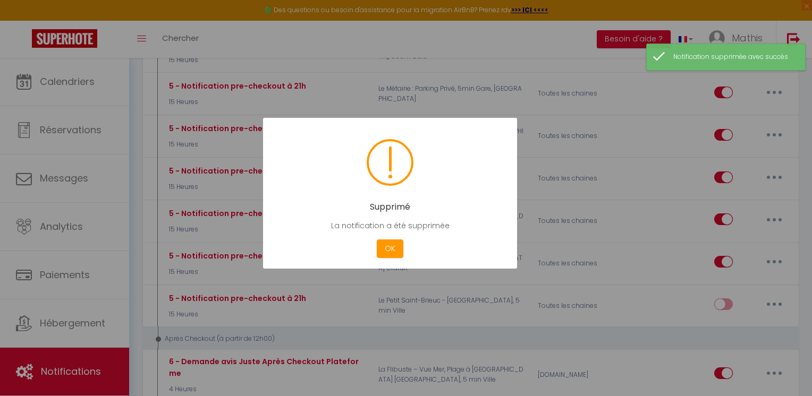
click at [556, 252] on div at bounding box center [406, 198] width 812 height 396
click at [384, 249] on button "OK" at bounding box center [390, 249] width 27 height 19
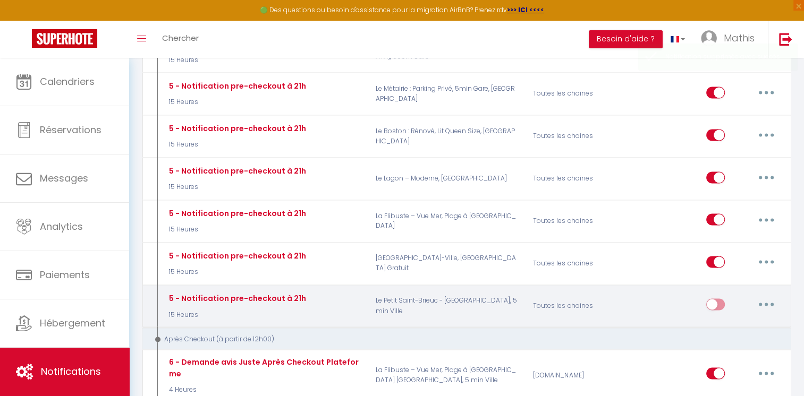
click at [763, 296] on button "button" at bounding box center [766, 304] width 30 height 17
click at [737, 320] on link "Editer" at bounding box center [738, 329] width 79 height 18
type input "5 - Notification pre-checkout à 21h"
select select "4"
select select "15 Heures"
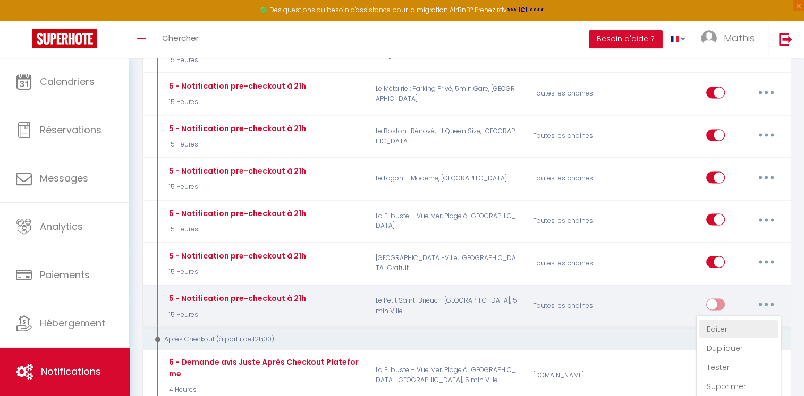
select select "if_booking_is_paid"
checkbox input "true"
checkbox input "false"
radio input "true"
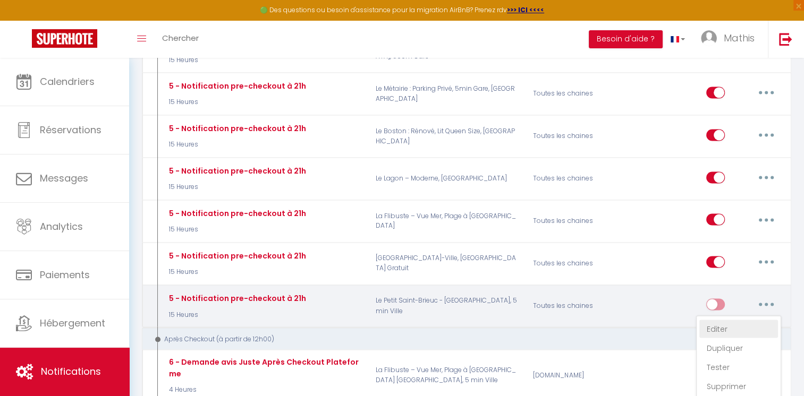
type input "Procédure pour votre départ - [RENTAL:NAME] - [GUEST:FIRST_NAME] [GUEST:NAME]"
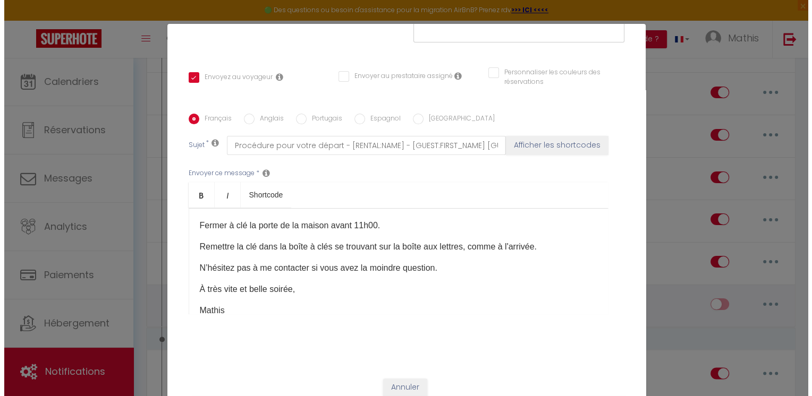
scroll to position [1692, 0]
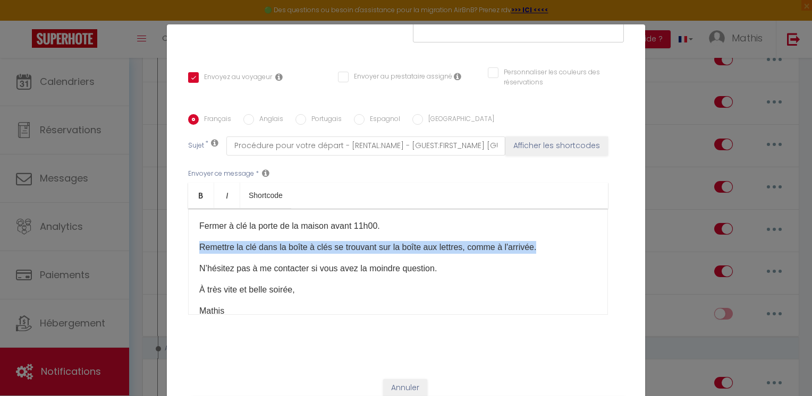
drag, startPoint x: 547, startPoint y: 260, endPoint x: 193, endPoint y: 260, distance: 354.5
click at [193, 260] on div "Bonsoir [GUEST:FIRST_NAME], J’espère que vous avez passé un agréable séjour au …" at bounding box center [398, 262] width 420 height 106
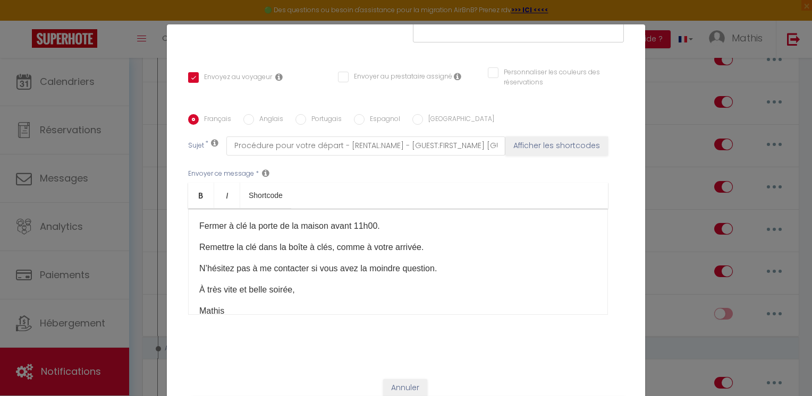
click at [191, 260] on div "Bonsoir [GUEST:FIRST_NAME], J’espère que vous avez passé un agréable séjour au …" at bounding box center [398, 262] width 420 height 106
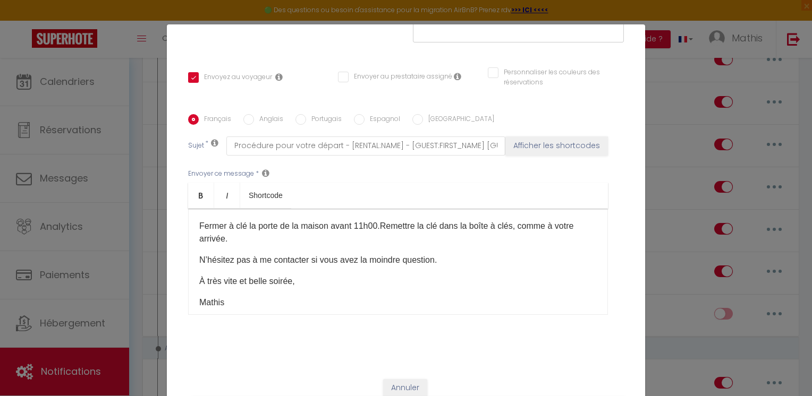
click at [199, 237] on p "Fermer à clé la porte de la maison avant 11h00.Remettre la clé dans la boîte à …" at bounding box center [398, 233] width 398 height 26
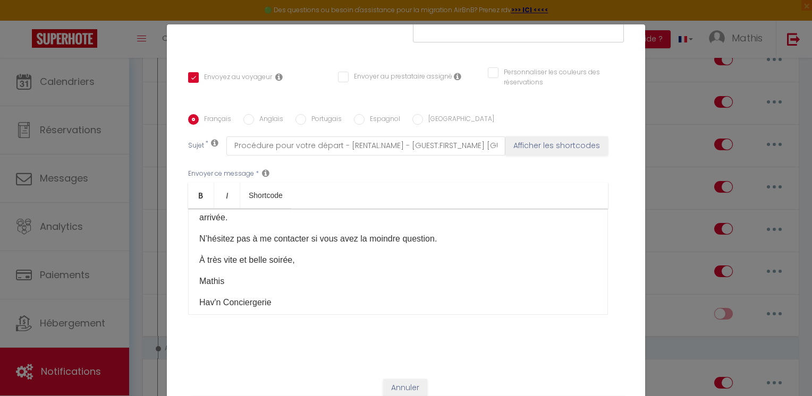
click at [381, 216] on p "Fermer à clé la porte de la maison avant 11h00.Remettre la clé dans la boîte à …" at bounding box center [398, 212] width 398 height 26
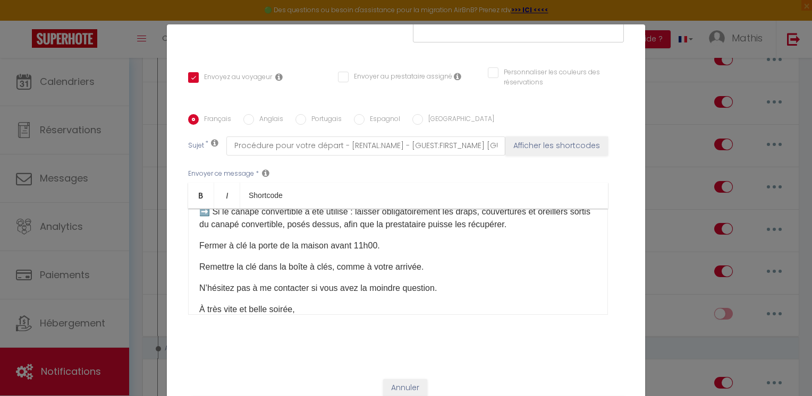
scroll to position [122, 0]
click at [565, 230] on p "➡️ Si le canapé convertible a été utilisé : laisser obligatoirement les draps, …" at bounding box center [398, 217] width 398 height 26
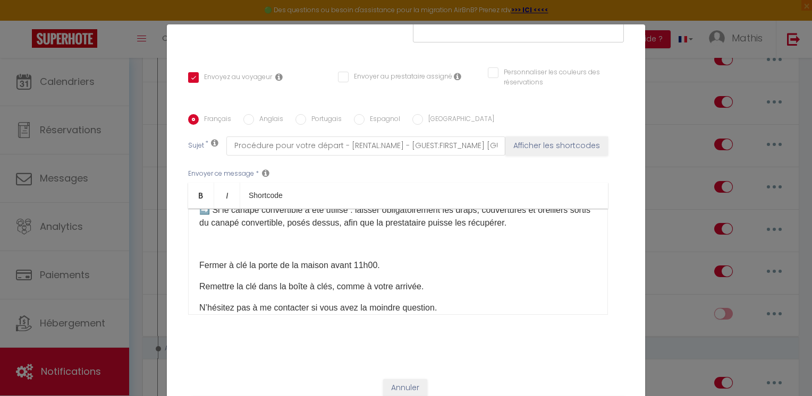
click at [463, 272] on p "Fermer à clé la porte de la maison avant 11h00." at bounding box center [398, 265] width 398 height 13
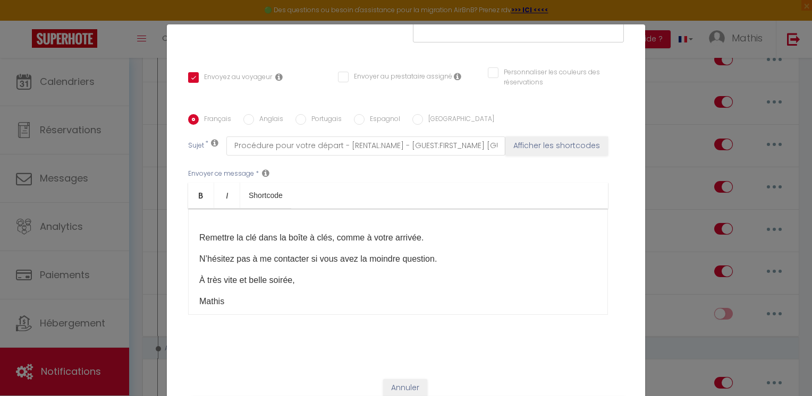
scroll to position [183, 0]
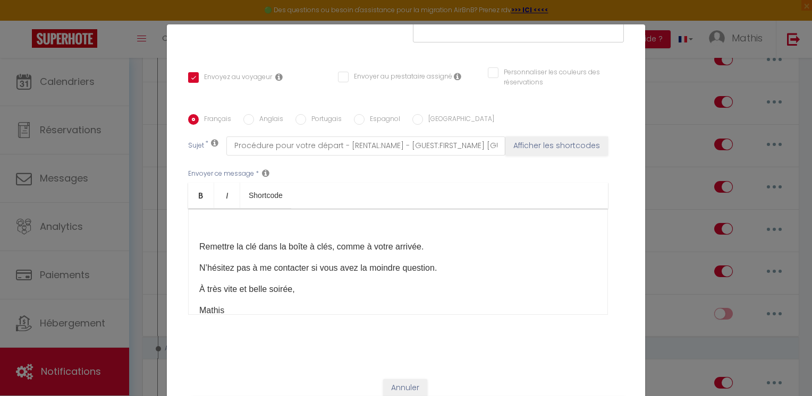
click at [443, 252] on p "Remettre la clé dans la boîte à clés, comme à votre arrivée.​" at bounding box center [398, 247] width 398 height 13
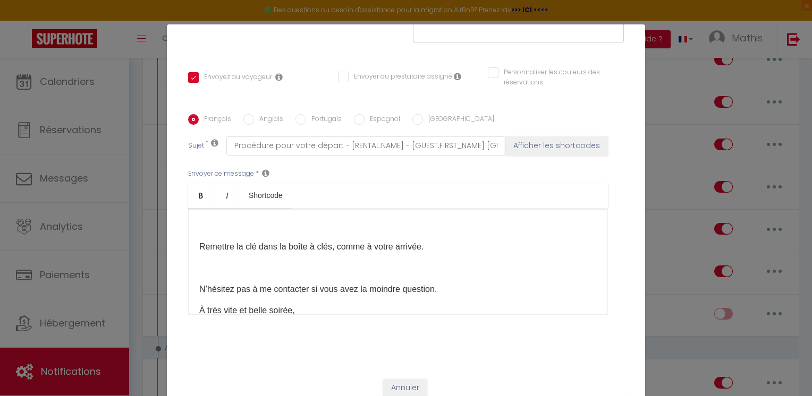
scroll to position [210, 0]
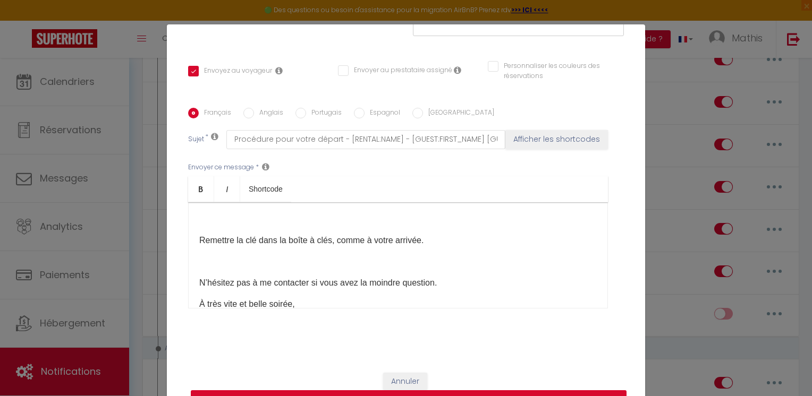
click at [573, 392] on button "Mettre à jour" at bounding box center [409, 401] width 436 height 20
checkbox input "true"
checkbox input "false"
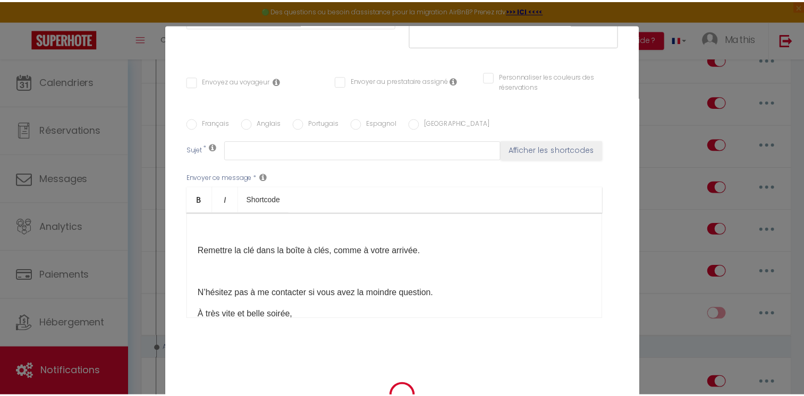
scroll to position [1701, 0]
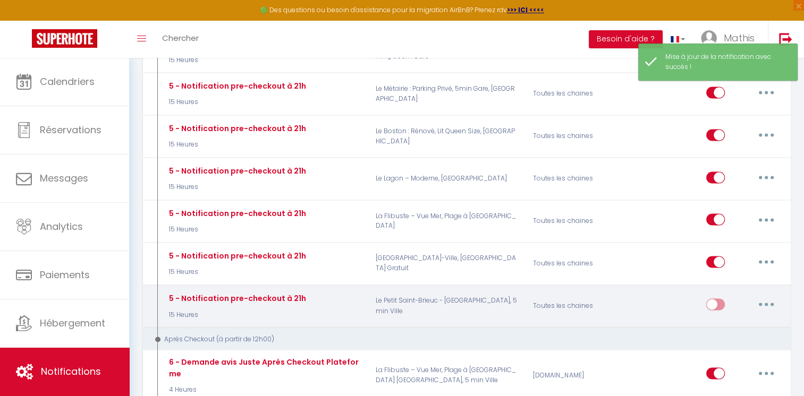
click at [714, 299] on input "checkbox" at bounding box center [715, 307] width 19 height 16
checkbox input "true"
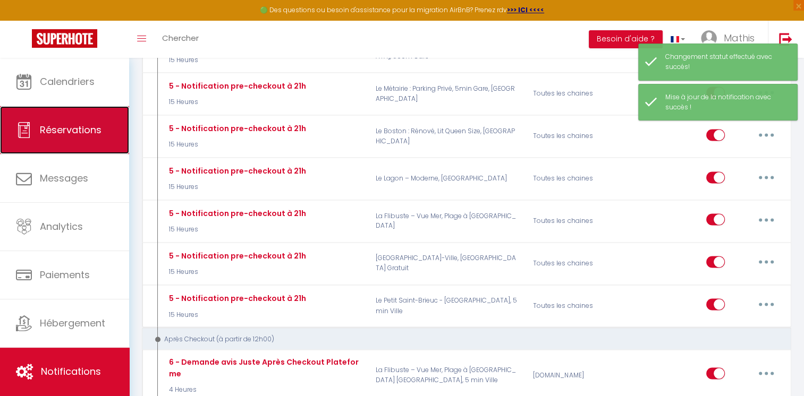
click at [58, 120] on link "Réservations" at bounding box center [64, 130] width 129 height 48
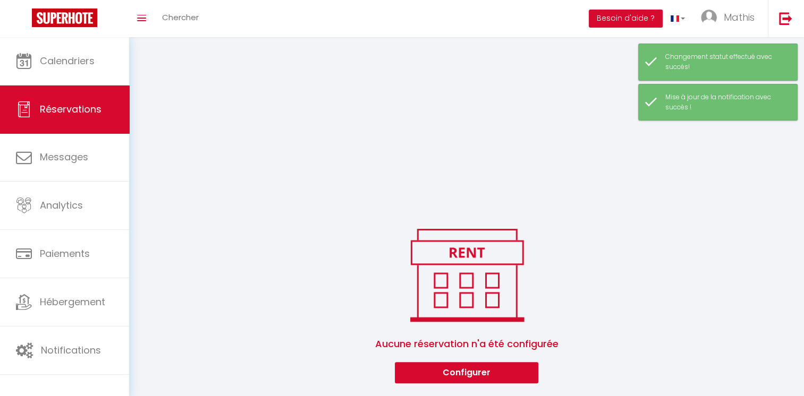
scroll to position [206, 0]
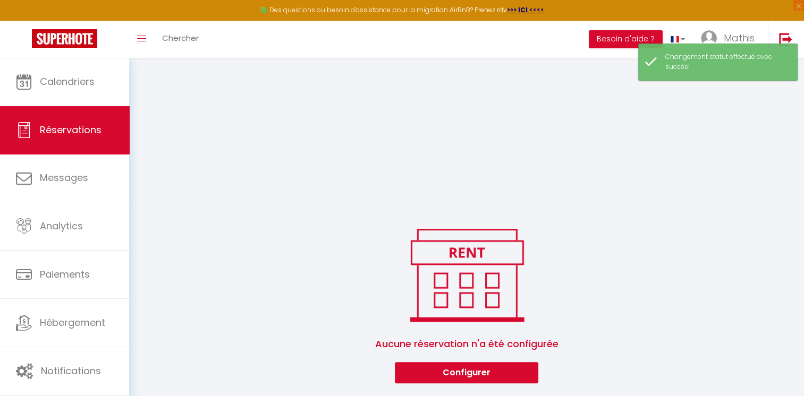
select select
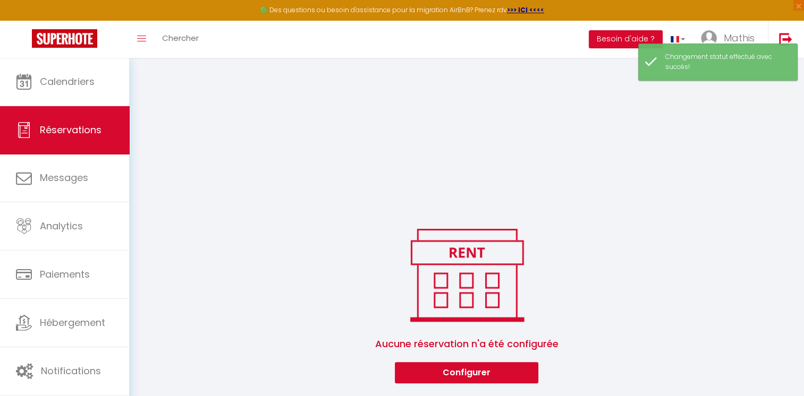
select select
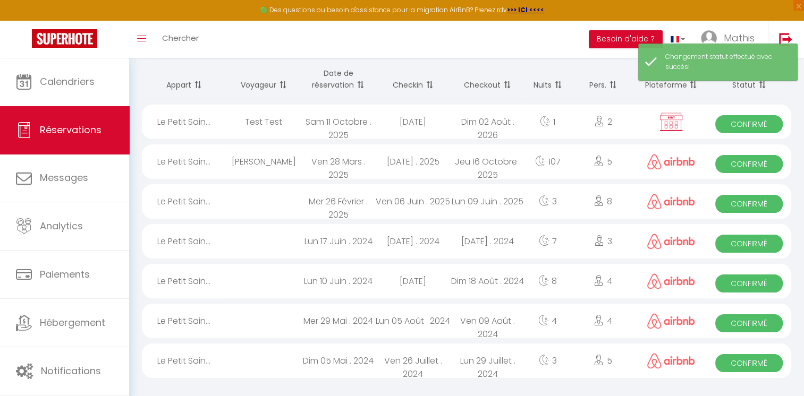
click at [204, 112] on div "Le Petit Sain..." at bounding box center [184, 122] width 84 height 35
select select "OK"
select select "KO"
select select "0"
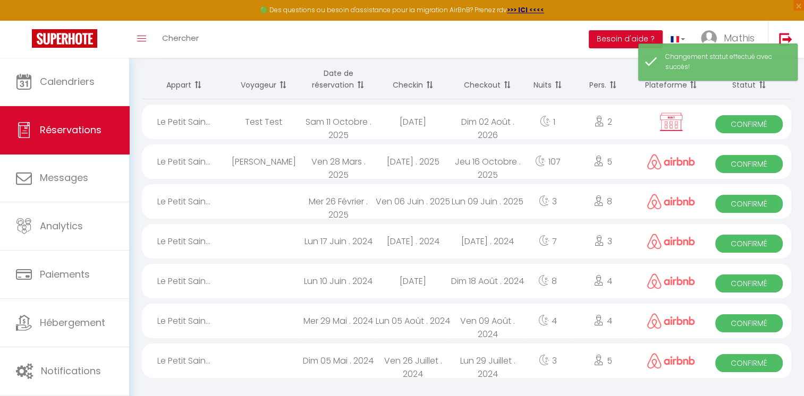
select select "1"
select select
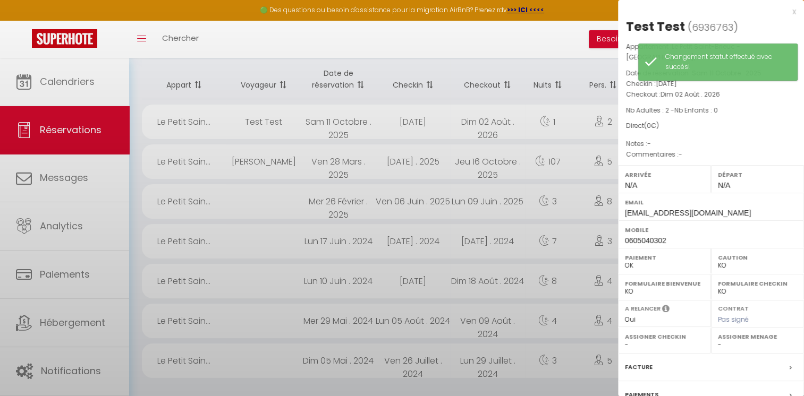
select select "53100"
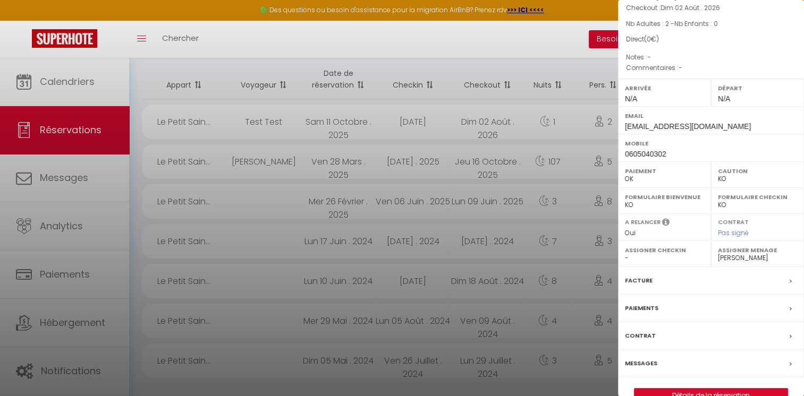
scroll to position [107, 0]
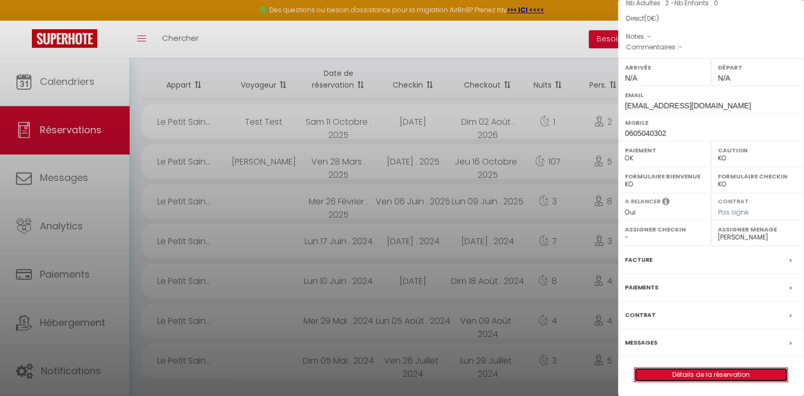
click at [741, 374] on link "Détails de la réservation" at bounding box center [711, 375] width 153 height 14
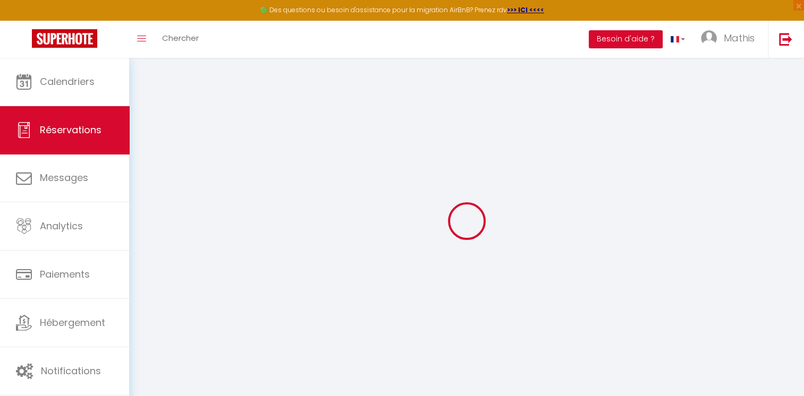
select select
checkbox input "false"
select select
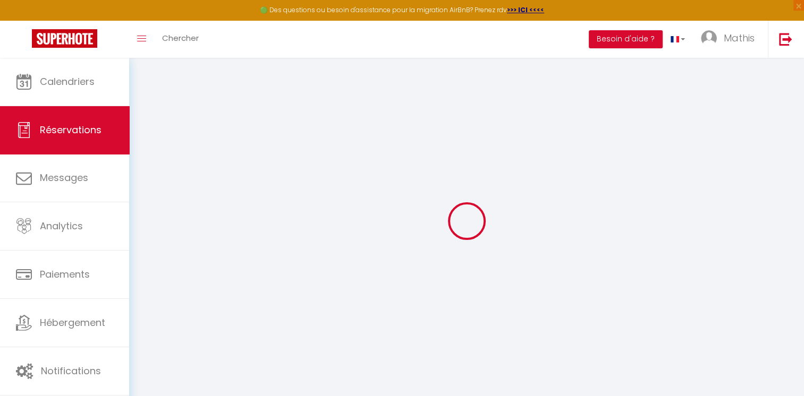
checkbox input "false"
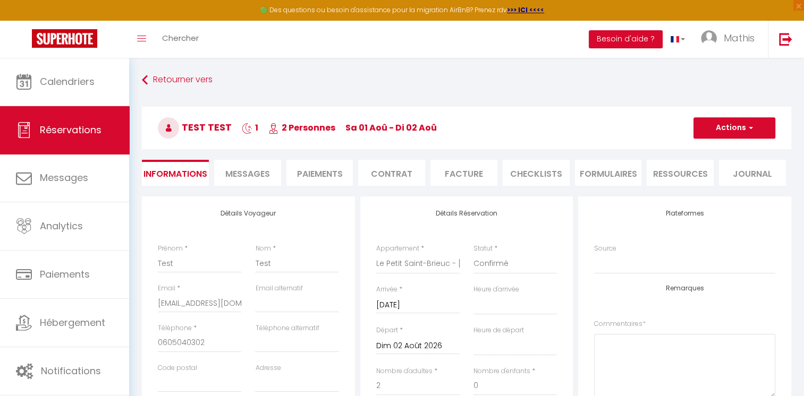
select select
checkbox input "false"
select select
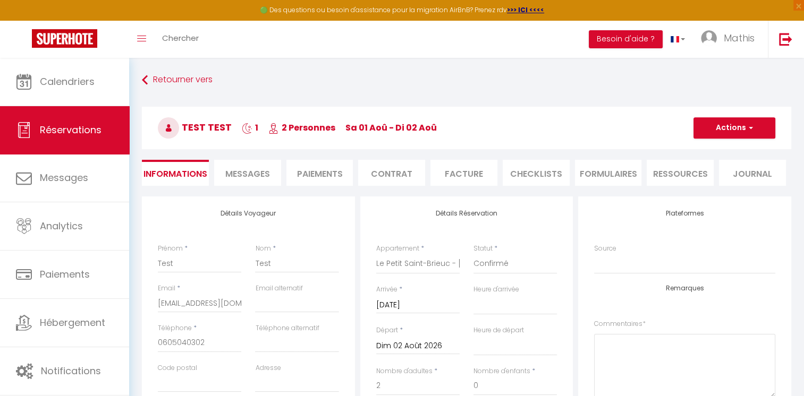
click at [242, 195] on div "Retourner vers Test Test 1 2 Personnes sa 01 Aoû - di 02 Aoû Actions Enregistre…" at bounding box center [466, 134] width 663 height 126
drag, startPoint x: 242, startPoint y: 195, endPoint x: 256, endPoint y: 188, distance: 15.7
click at [256, 188] on div "Retourner vers Test Test 1 2 Personnes sa 01 Aoû - di 02 Aoû Actions Enregistre…" at bounding box center [466, 134] width 663 height 126
click at [261, 179] on span "Messages" at bounding box center [247, 174] width 45 height 12
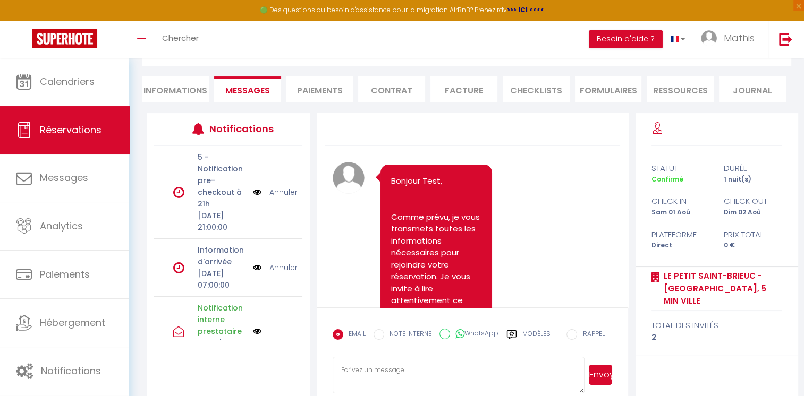
scroll to position [87, 0]
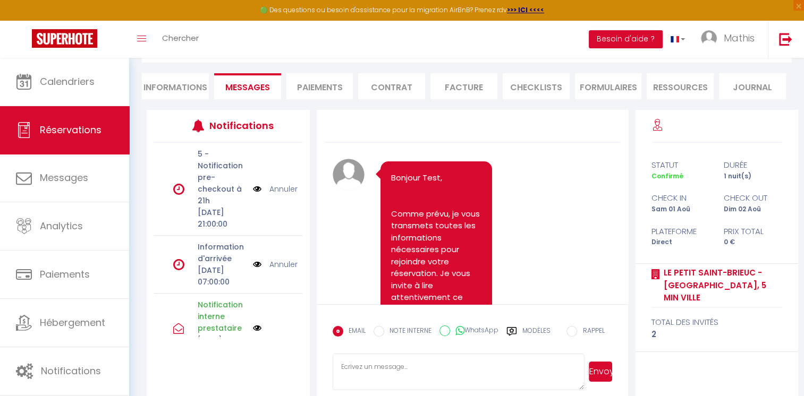
click at [529, 326] on label "Modèles" at bounding box center [536, 335] width 28 height 19
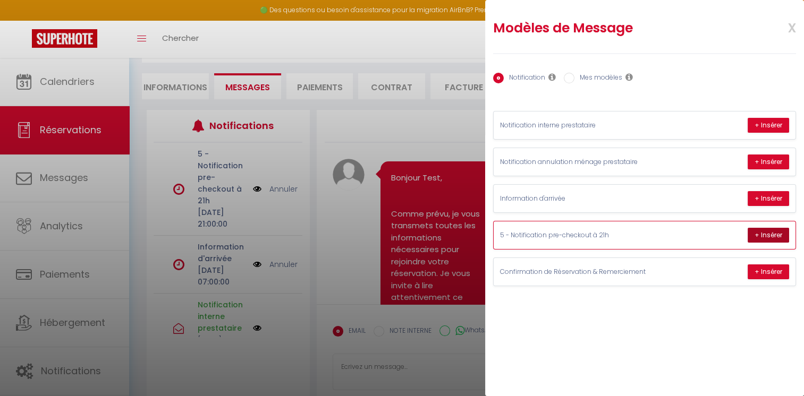
click at [766, 235] on button "+ Insérer" at bounding box center [768, 235] width 41 height 15
type textarea "Bonsoir Test, J’espère que vous avez passé un agréable séjour au Petit Saint-Br…"
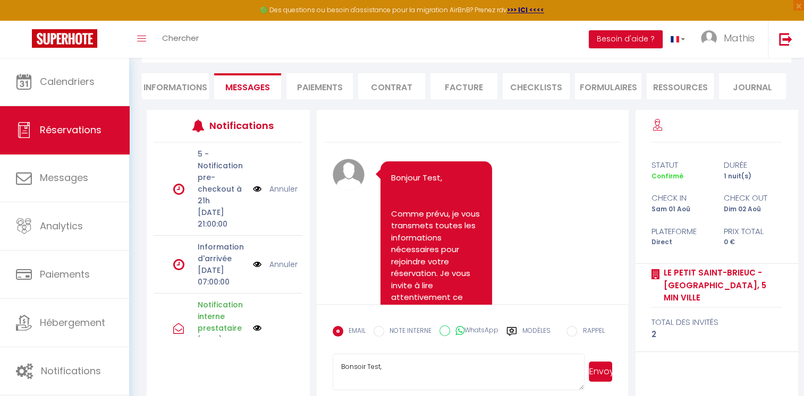
click at [598, 368] on button "Envoyer" at bounding box center [601, 372] width 24 height 20
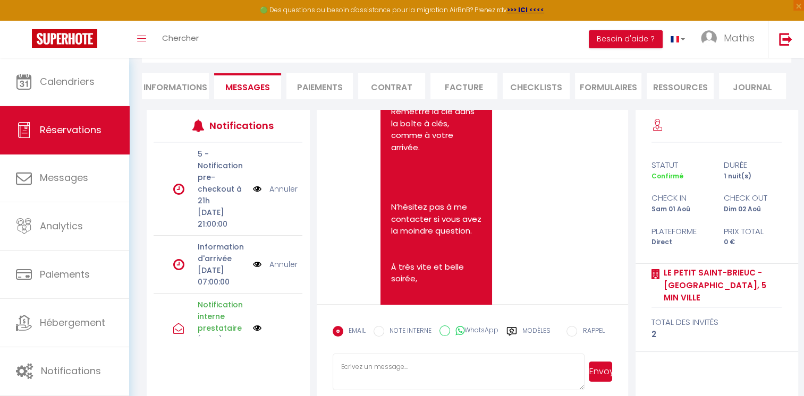
scroll to position [5563, 0]
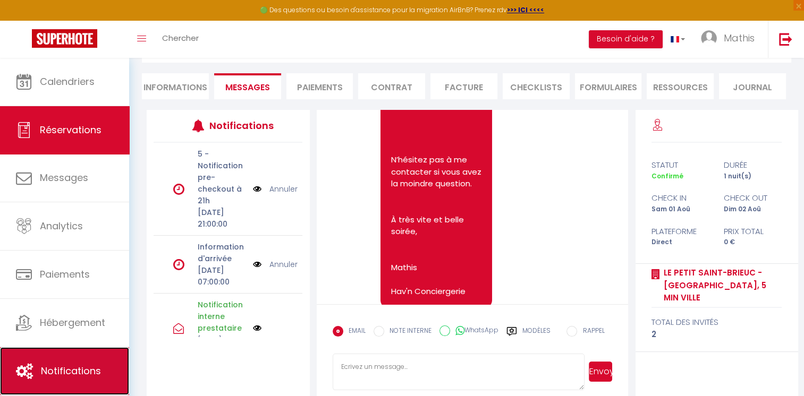
click at [127, 352] on link "Notifications" at bounding box center [64, 372] width 129 height 48
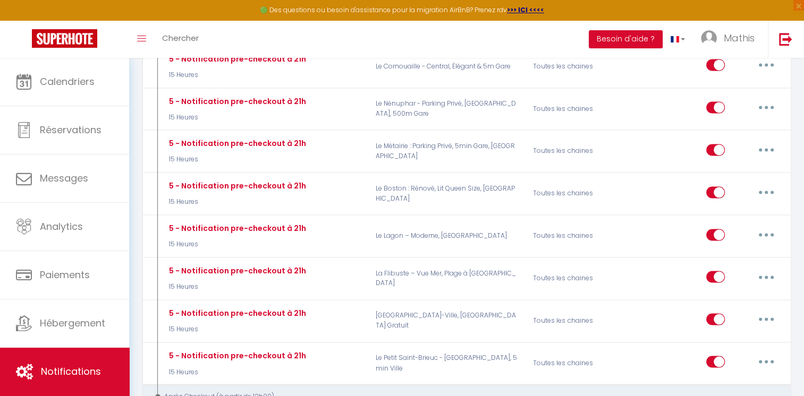
scroll to position [1655, 0]
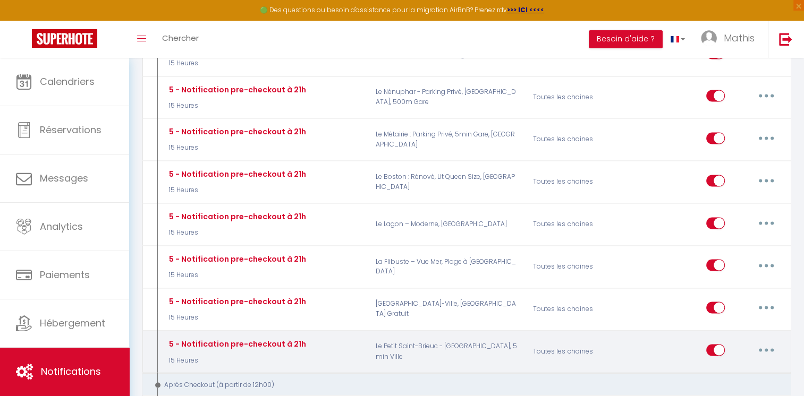
click at [764, 342] on button "button" at bounding box center [766, 350] width 30 height 17
click at [719, 366] on link "Editer" at bounding box center [738, 375] width 79 height 18
type input "5 - Notification pre-checkout à 21h"
select select "4"
select select "15 Heures"
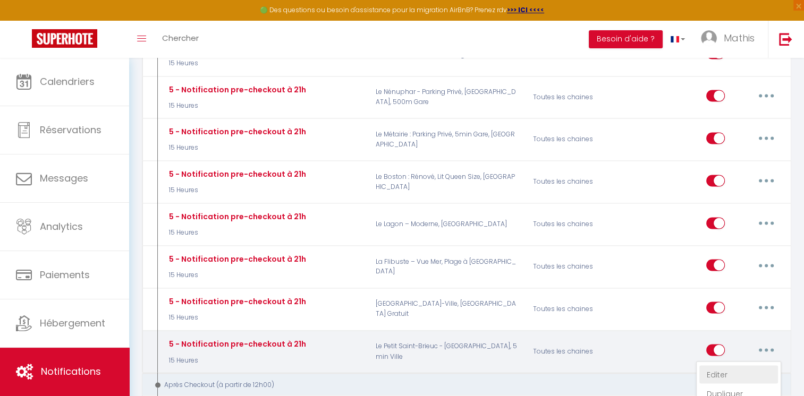
select select "if_booking_is_paid"
checkbox input "true"
checkbox input "false"
radio input "true"
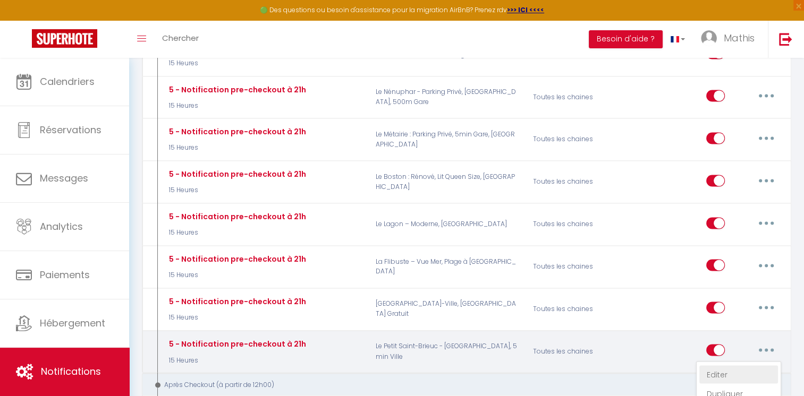
type input "Procédure pour votre départ - [RENTAL:NAME] - [GUEST:FIRST_NAME] [GUEST:NAME]"
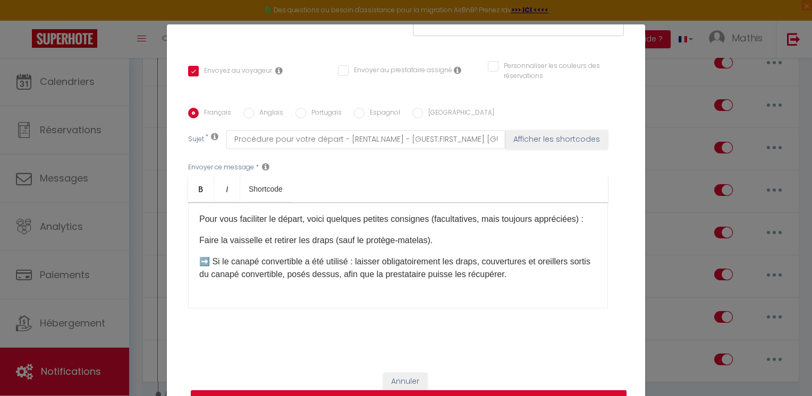
scroll to position [70, 0]
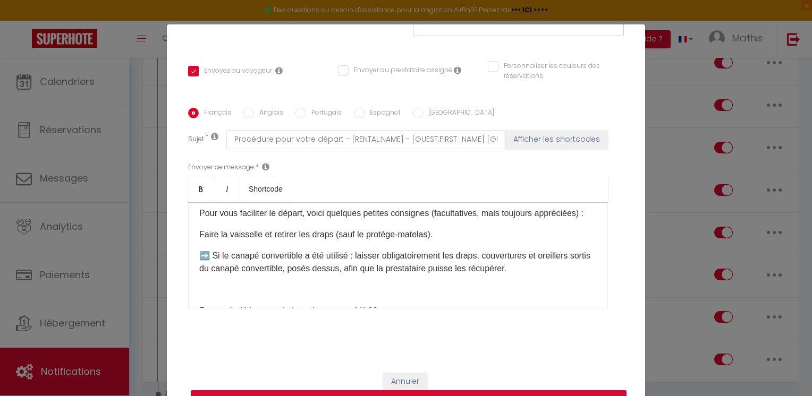
click at [504, 241] on p "Faire la vaisselle et retirer les draps (sauf le protège-matelas)." at bounding box center [398, 235] width 398 height 13
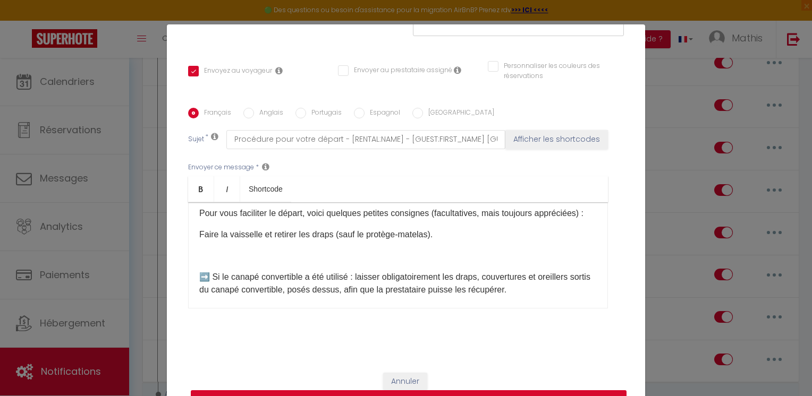
click at [453, 392] on button "Mettre à jour" at bounding box center [409, 401] width 436 height 20
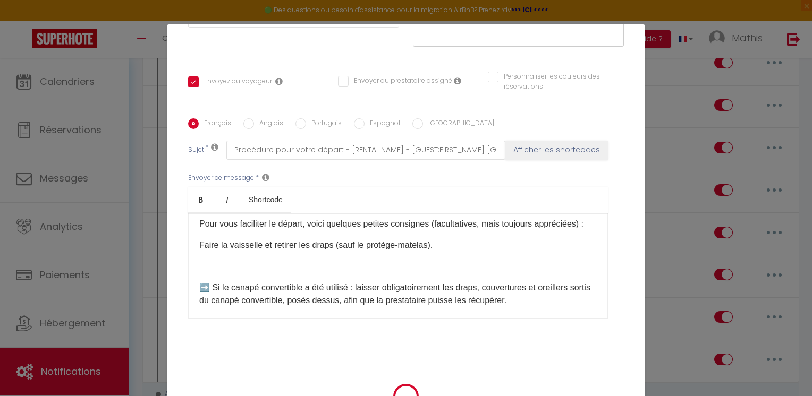
checkbox input "true"
checkbox input "false"
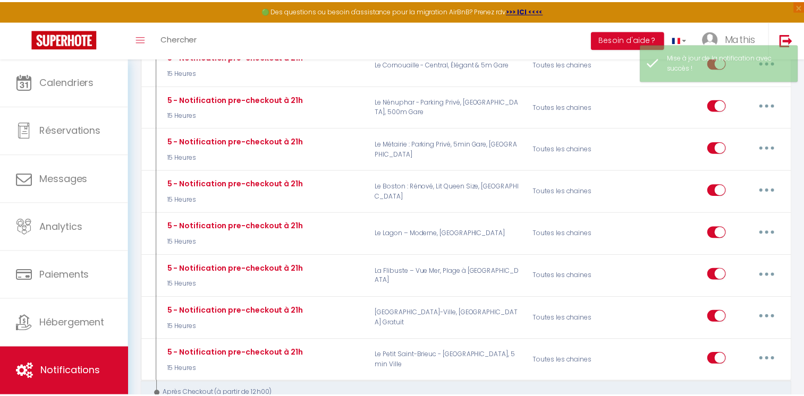
scroll to position [1655, 0]
